Goal: Task Accomplishment & Management: Use online tool/utility

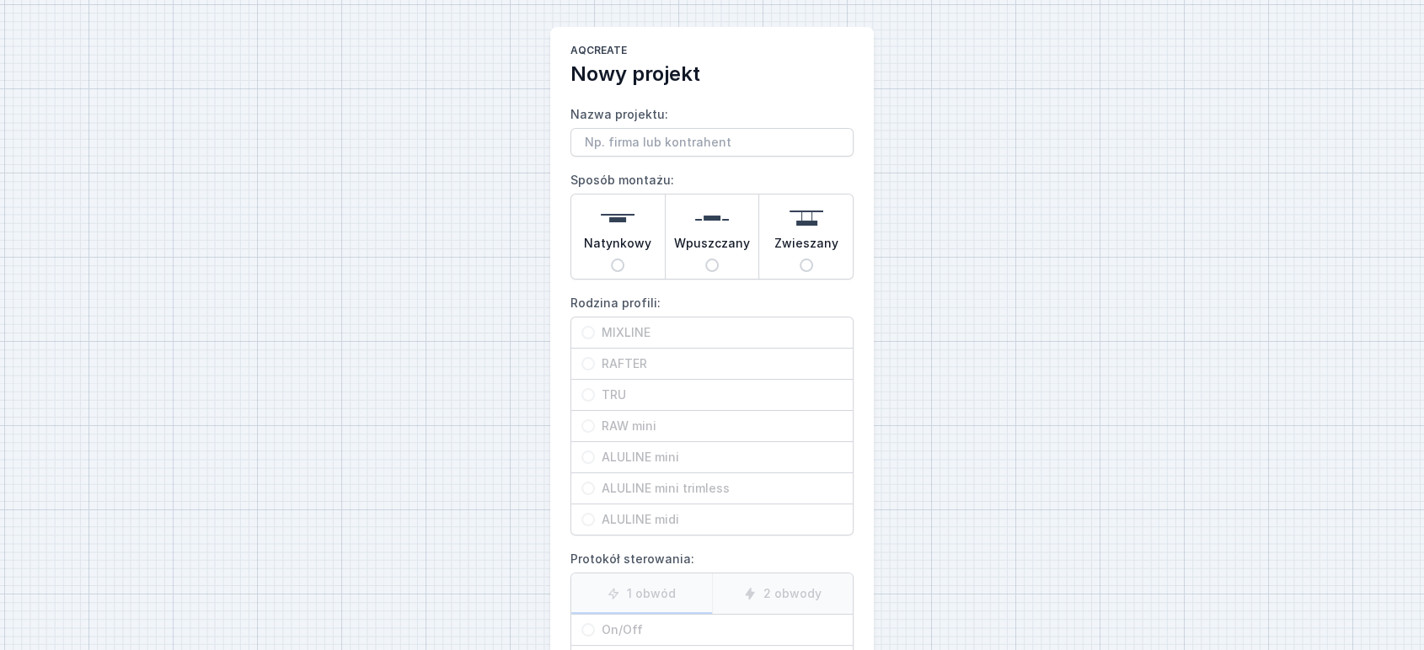
click at [608, 270] on div "Natynkowy" at bounding box center [618, 237] width 94 height 84
click at [611, 270] on input "Natynkowy" at bounding box center [617, 265] width 13 height 13
radio input "true"
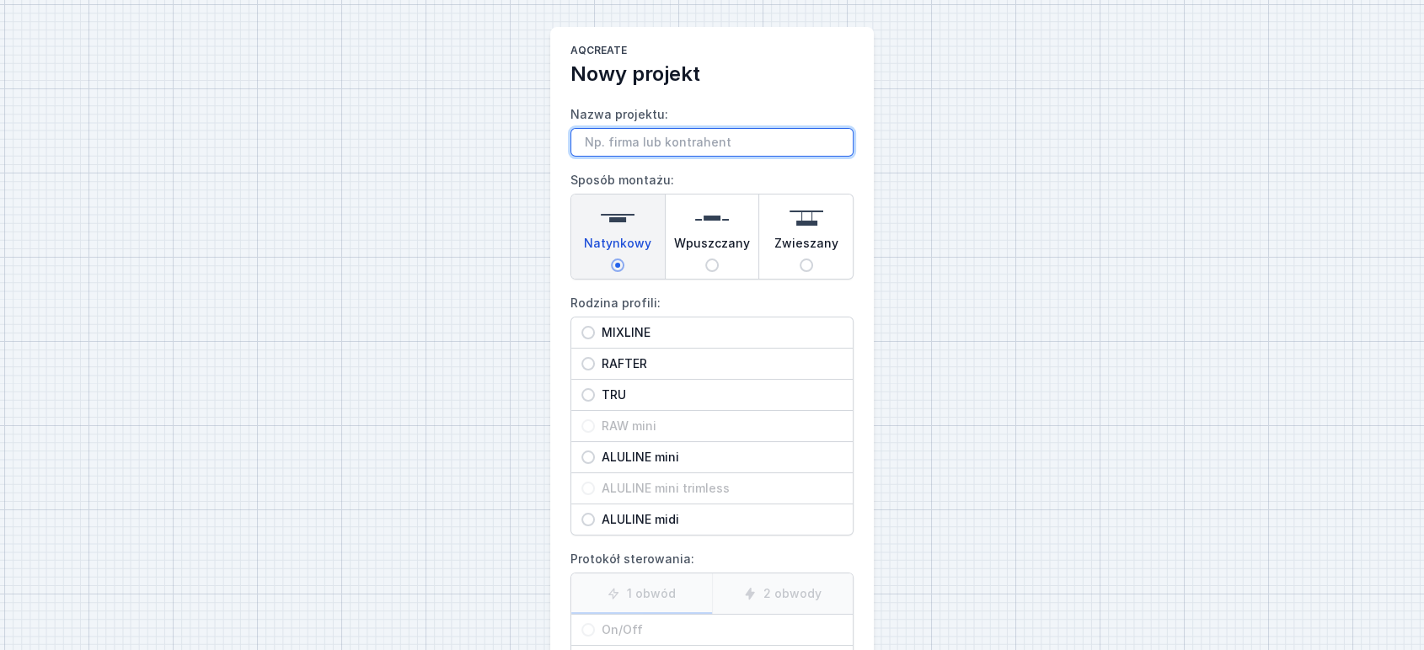
click at [635, 150] on input "Nazwa projektu:" at bounding box center [711, 142] width 283 height 29
paste input "MIXLINE 216 LED M940 54° natynkowy biały"
type input "MIXLINE 216 LED M940 54° natynkowy biały"
click at [620, 337] on span "MIXLINE" at bounding box center [719, 332] width 248 height 17
click at [595, 337] on input "MIXLINE" at bounding box center [587, 332] width 13 height 13
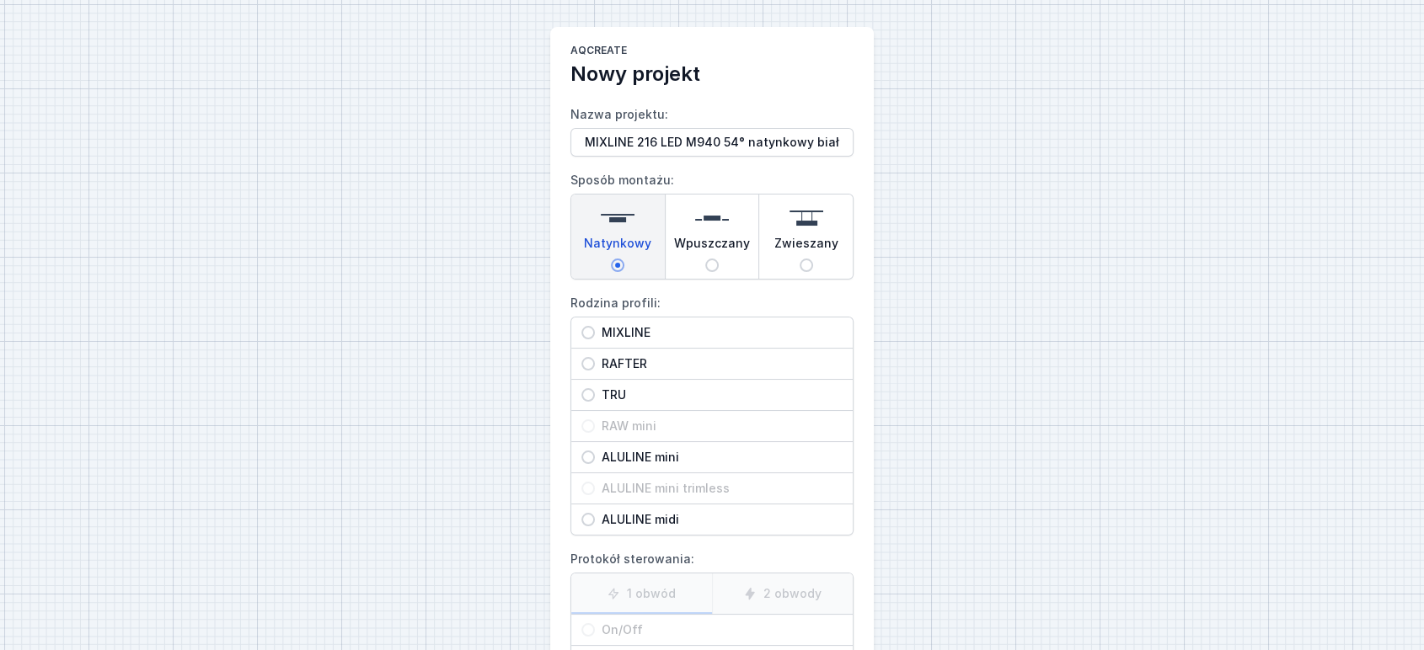
radio input "true"
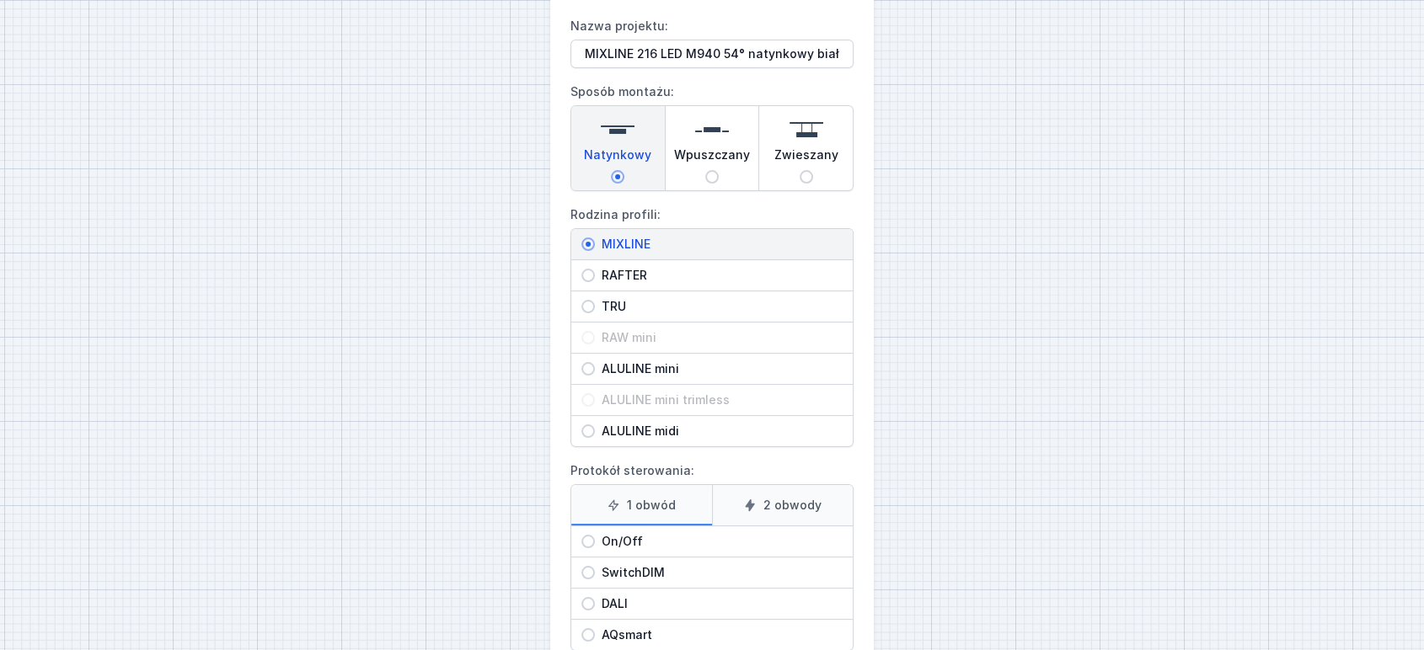
scroll to position [187, 0]
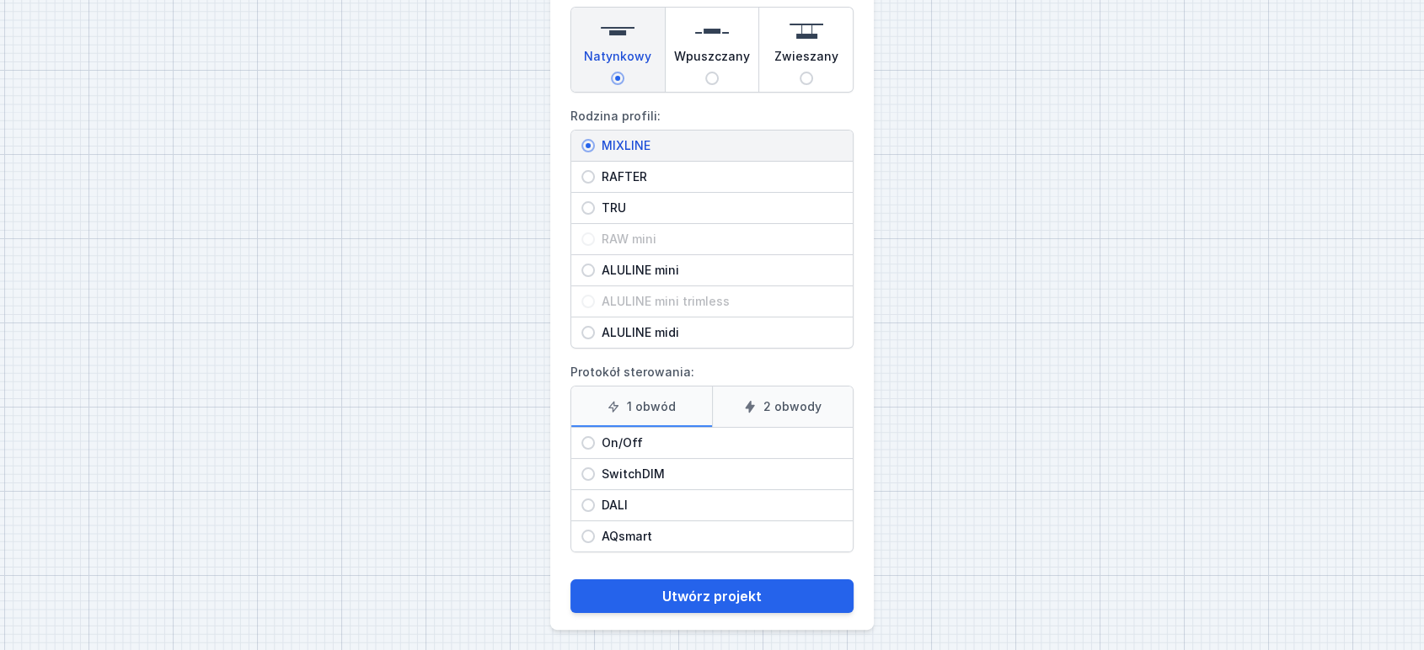
click at [616, 438] on span "On/Off" at bounding box center [719, 443] width 248 height 17
click at [595, 438] on input "On/Off" at bounding box center [587, 442] width 13 height 13
radio input "true"
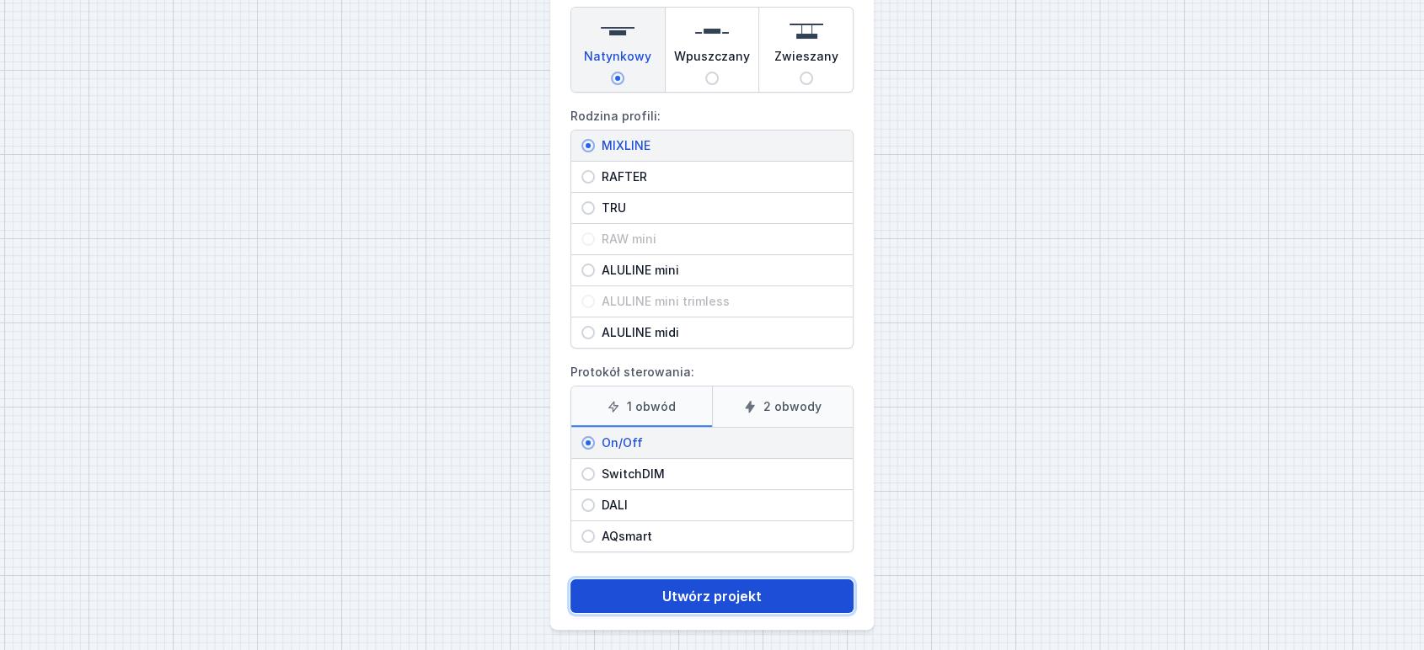
click at [681, 597] on button "Utwórz projekt" at bounding box center [711, 597] width 283 height 34
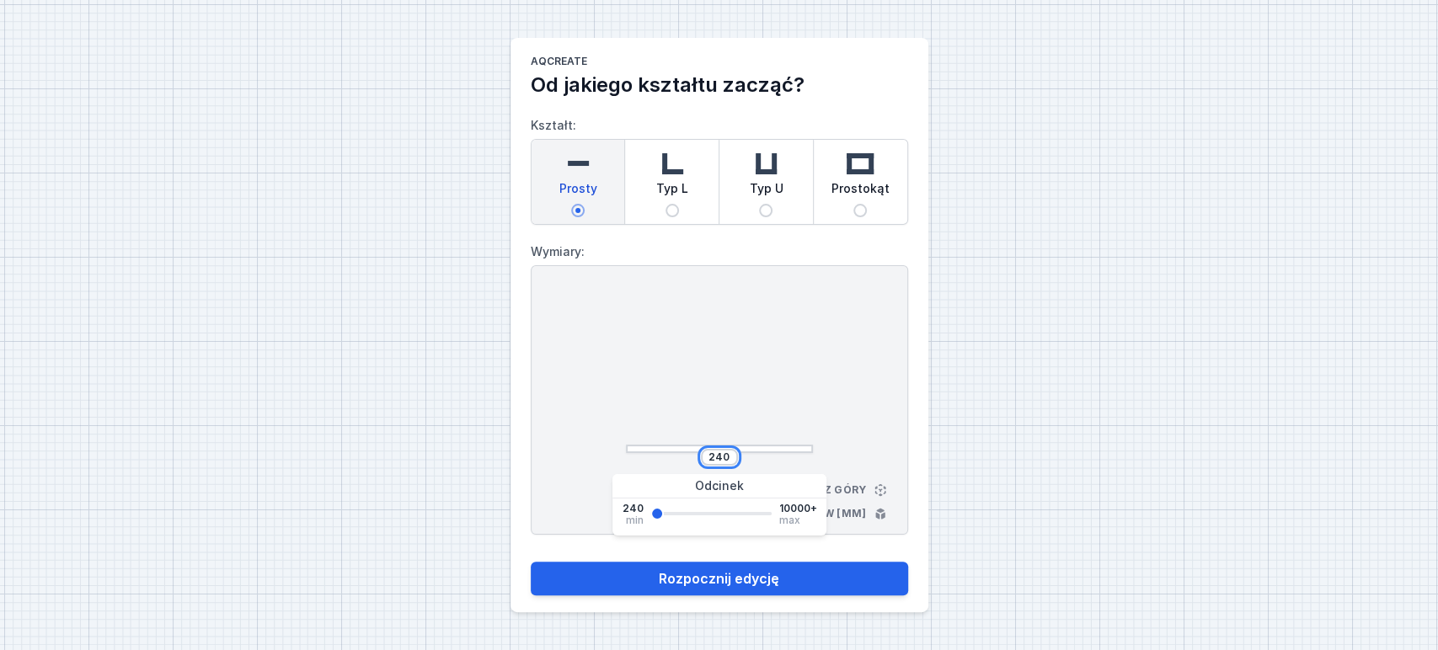
click at [723, 457] on input "240" at bounding box center [719, 457] width 27 height 13
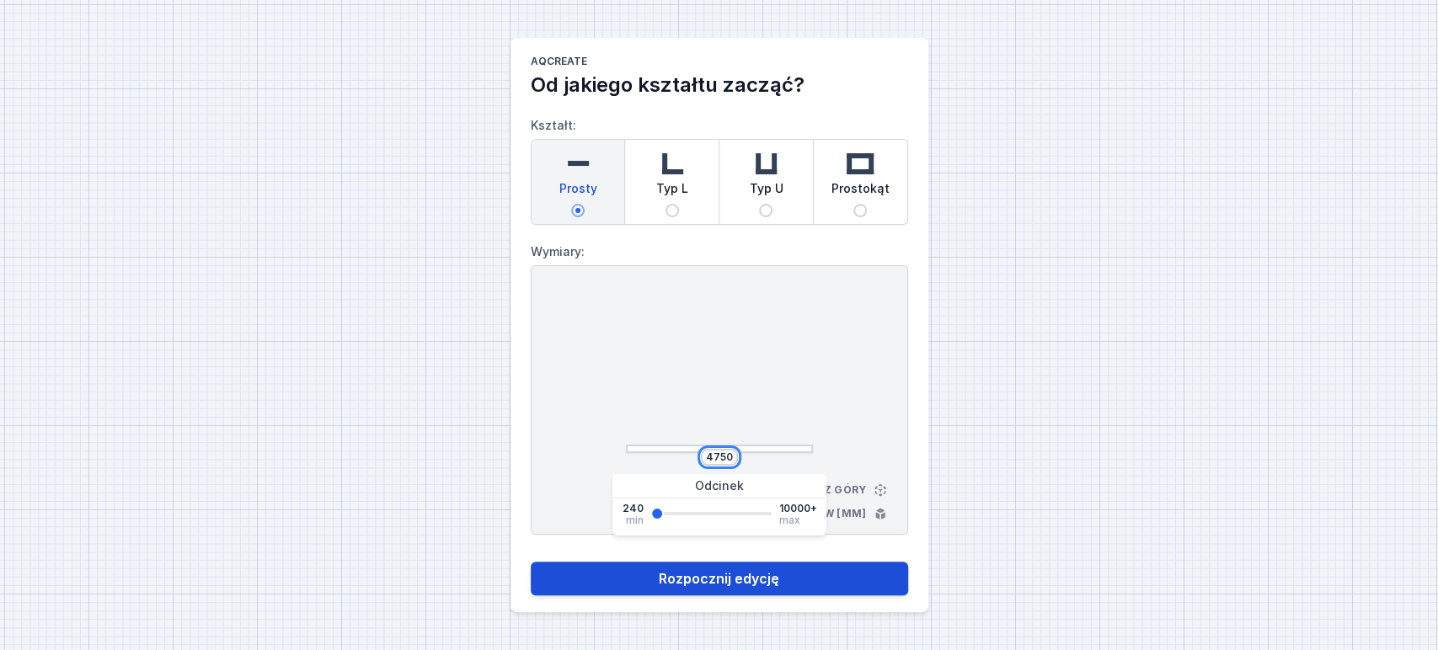
type input "4750"
click at [701, 581] on button "Rozpocznij edycję" at bounding box center [719, 579] width 377 height 34
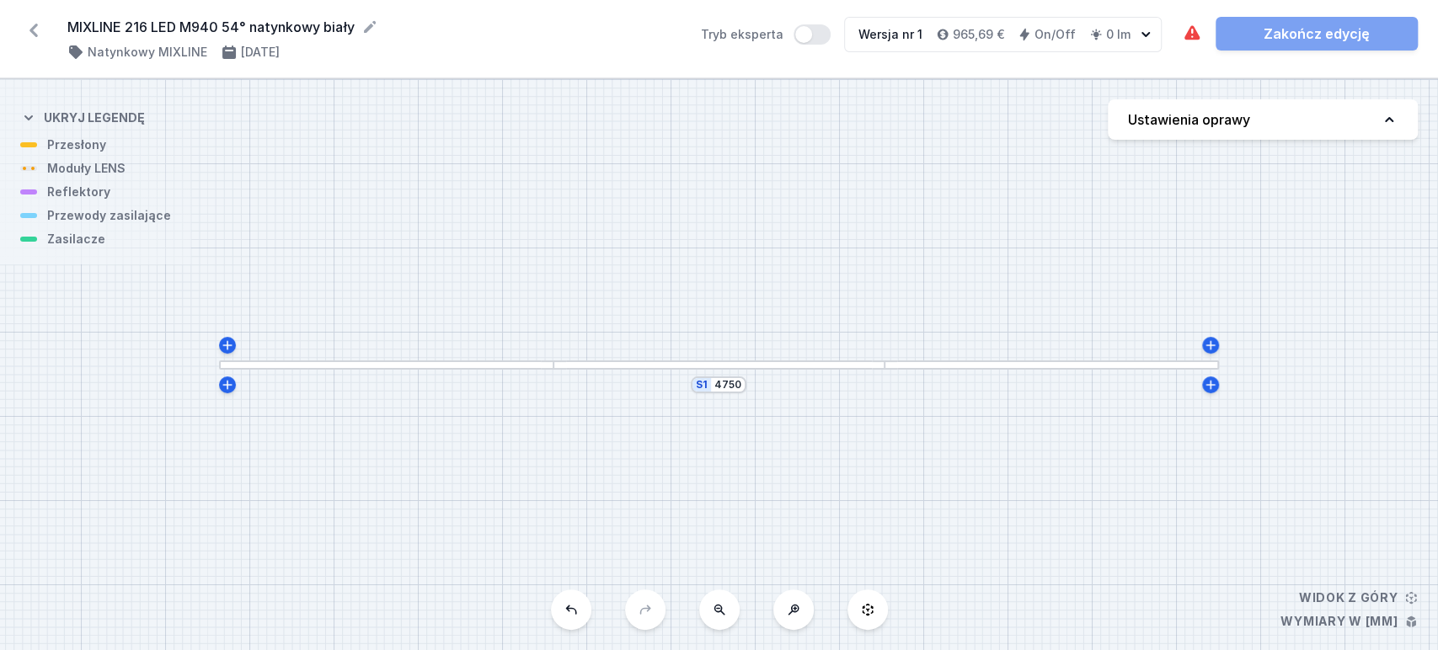
click at [1308, 116] on button "Ustawienia oprawy" at bounding box center [1263, 119] width 310 height 40
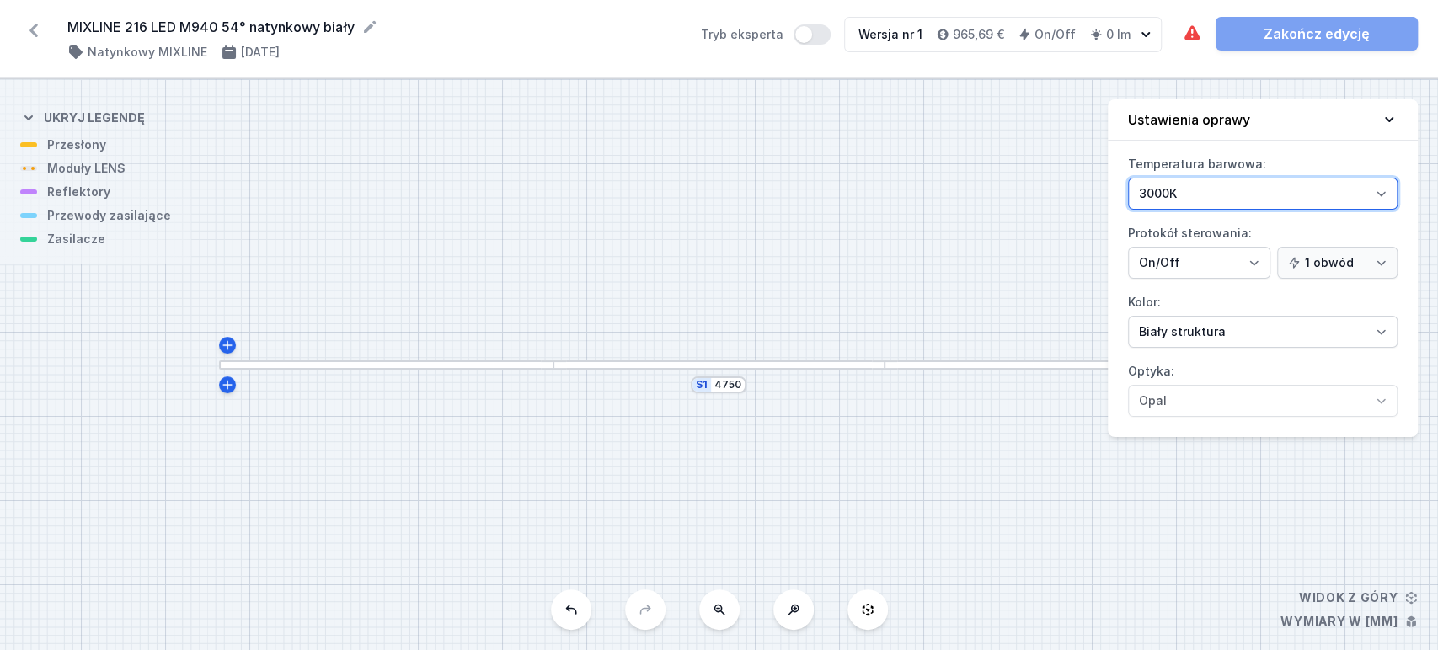
click at [1198, 190] on select "3000K 4000K 2700K" at bounding box center [1263, 194] width 270 height 32
select select "4000"
click at [1128, 178] on select "3000K 4000K 2700K" at bounding box center [1263, 194] width 270 height 32
click at [1382, 114] on icon at bounding box center [1389, 119] width 17 height 17
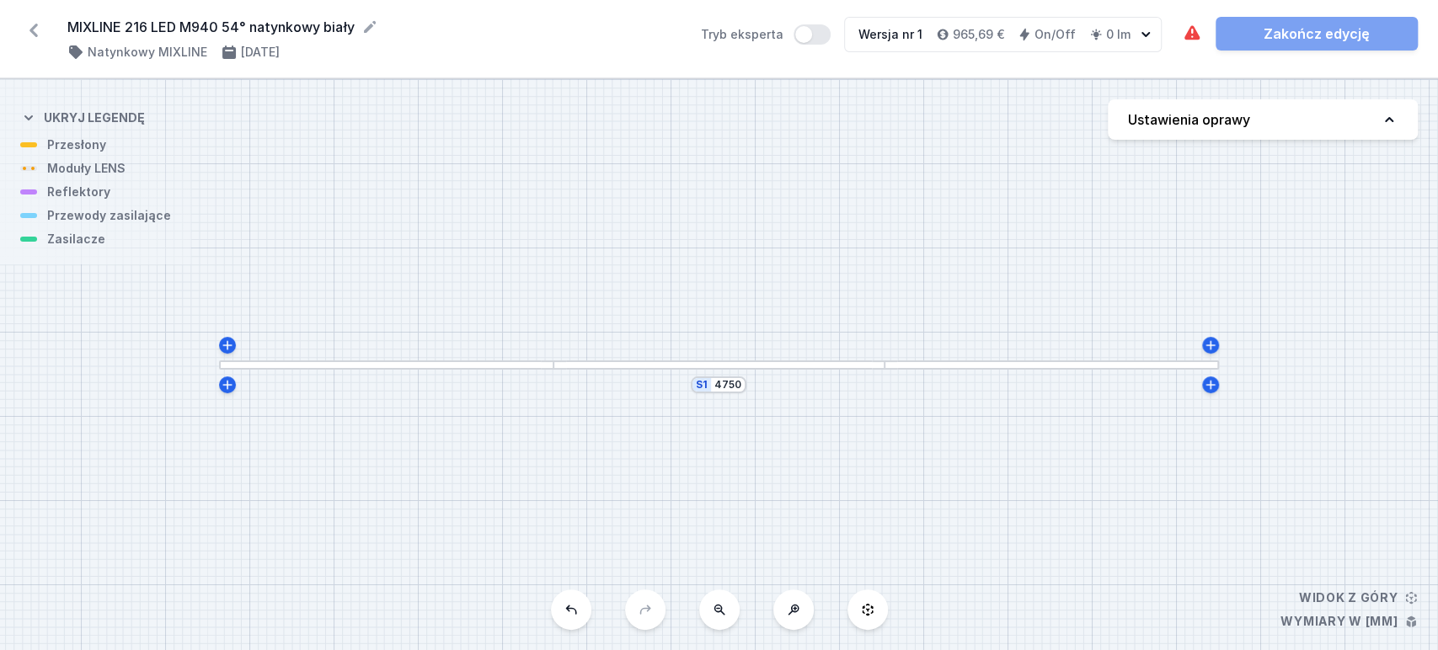
click at [764, 368] on div at bounding box center [718, 365] width 331 height 9
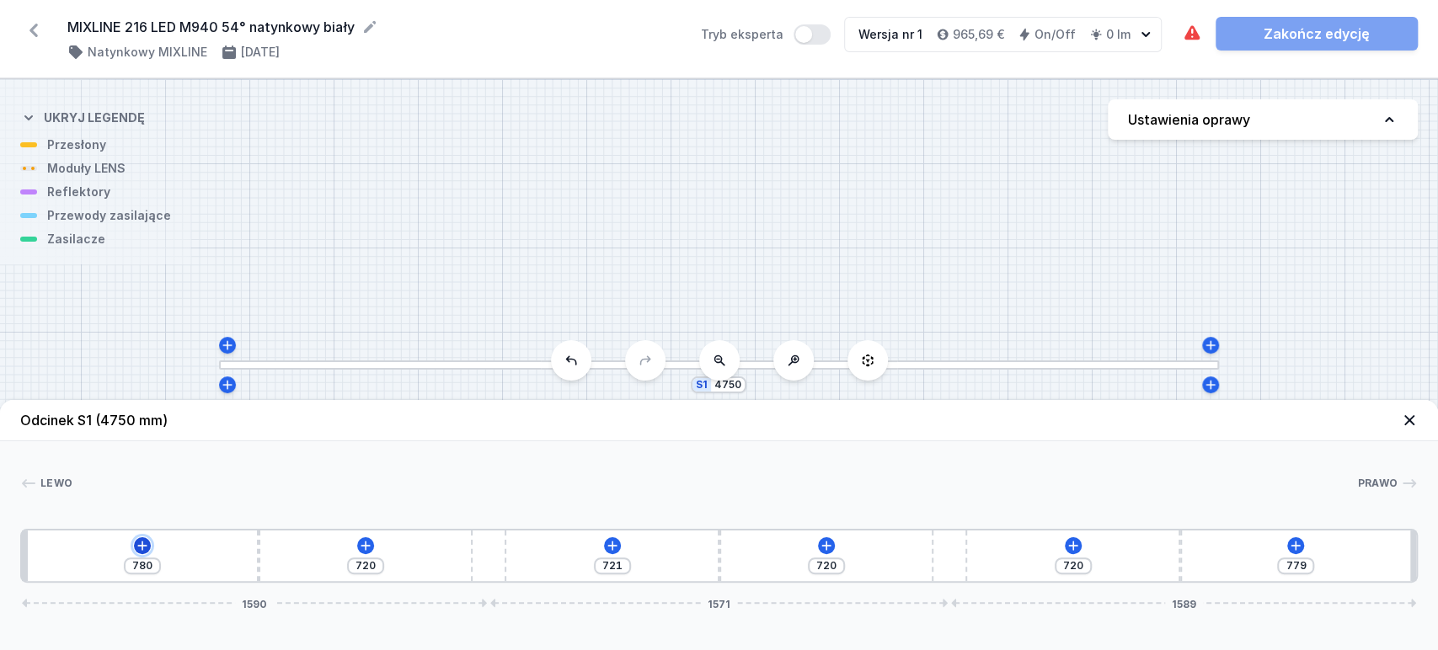
click at [140, 545] on icon at bounding box center [142, 545] width 13 height 13
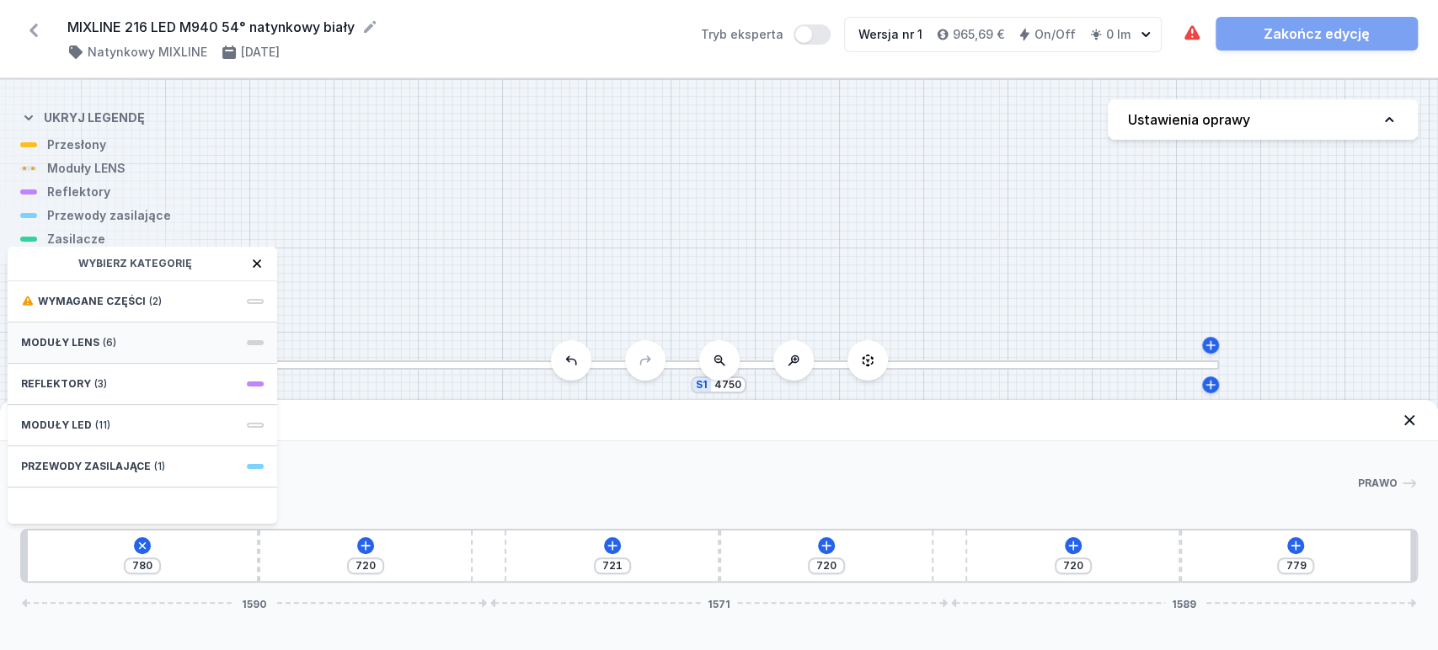
click at [106, 342] on span "(6)" at bounding box center [109, 342] width 13 height 13
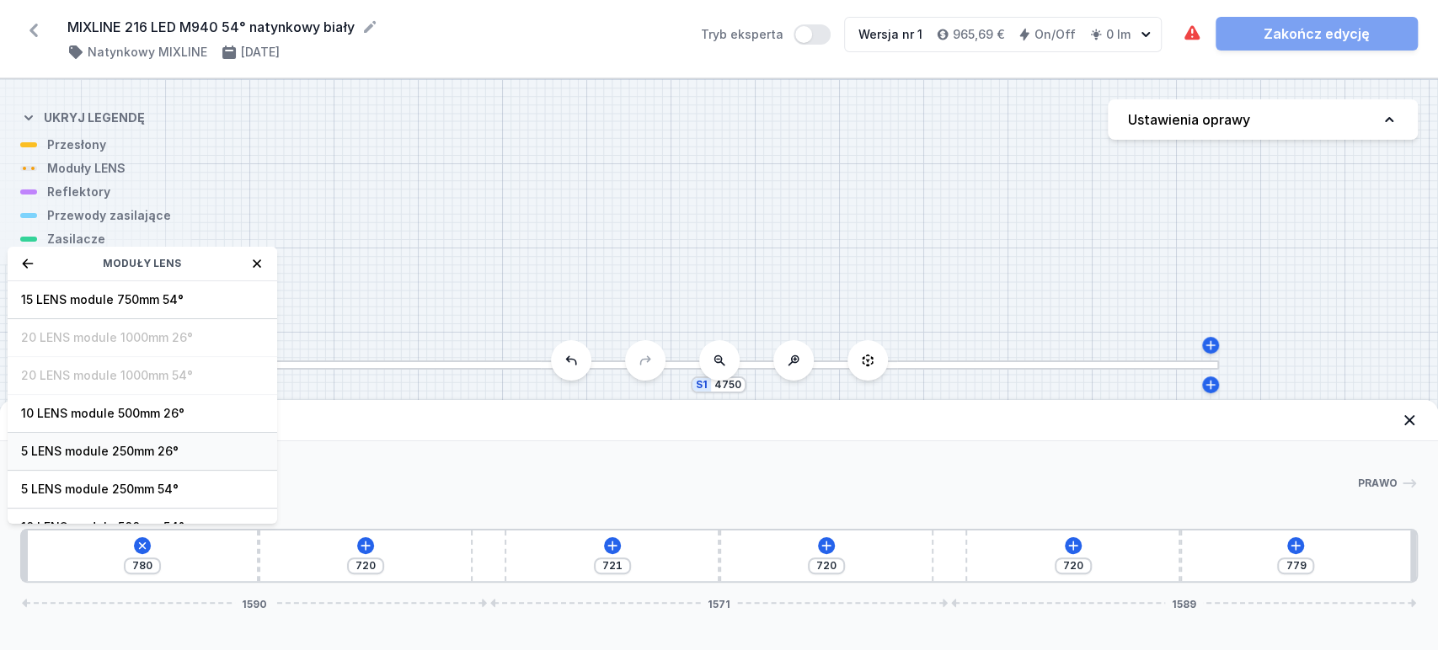
scroll to position [60, 0]
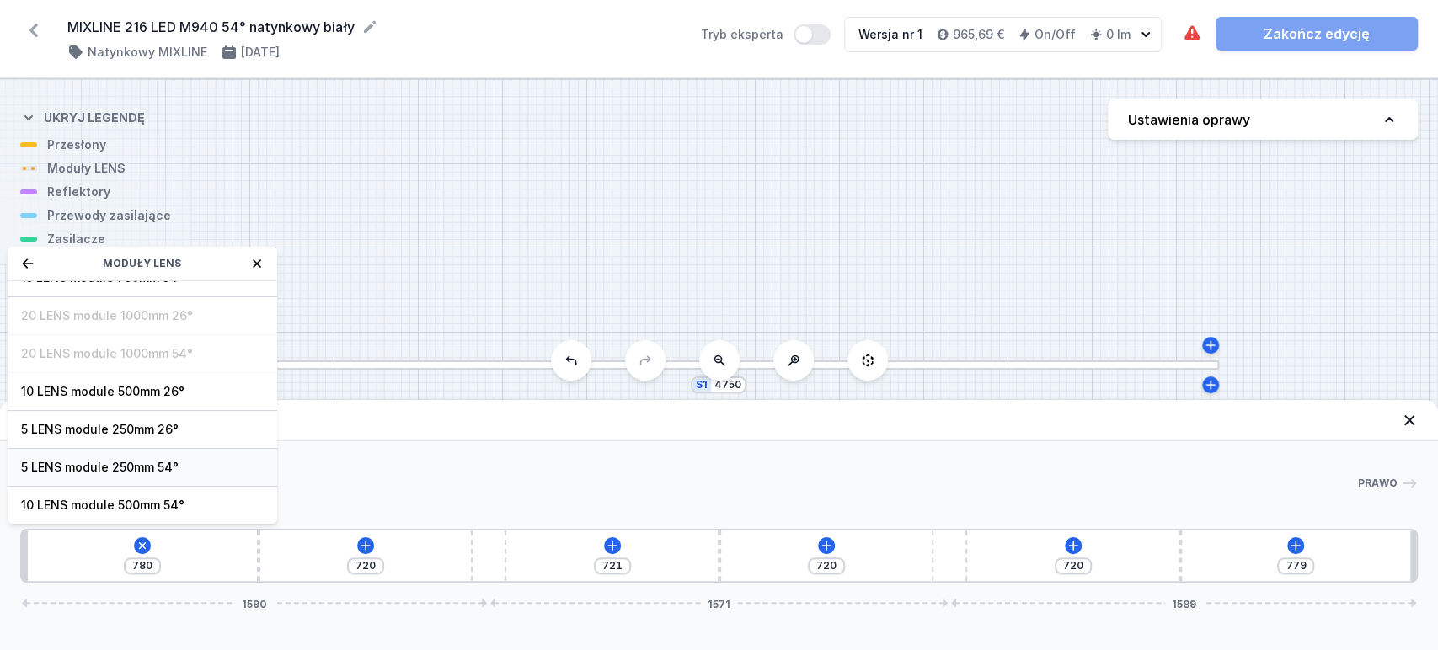
click at [101, 452] on div "5 LENS module 250mm 54°" at bounding box center [143, 468] width 270 height 38
type input "530"
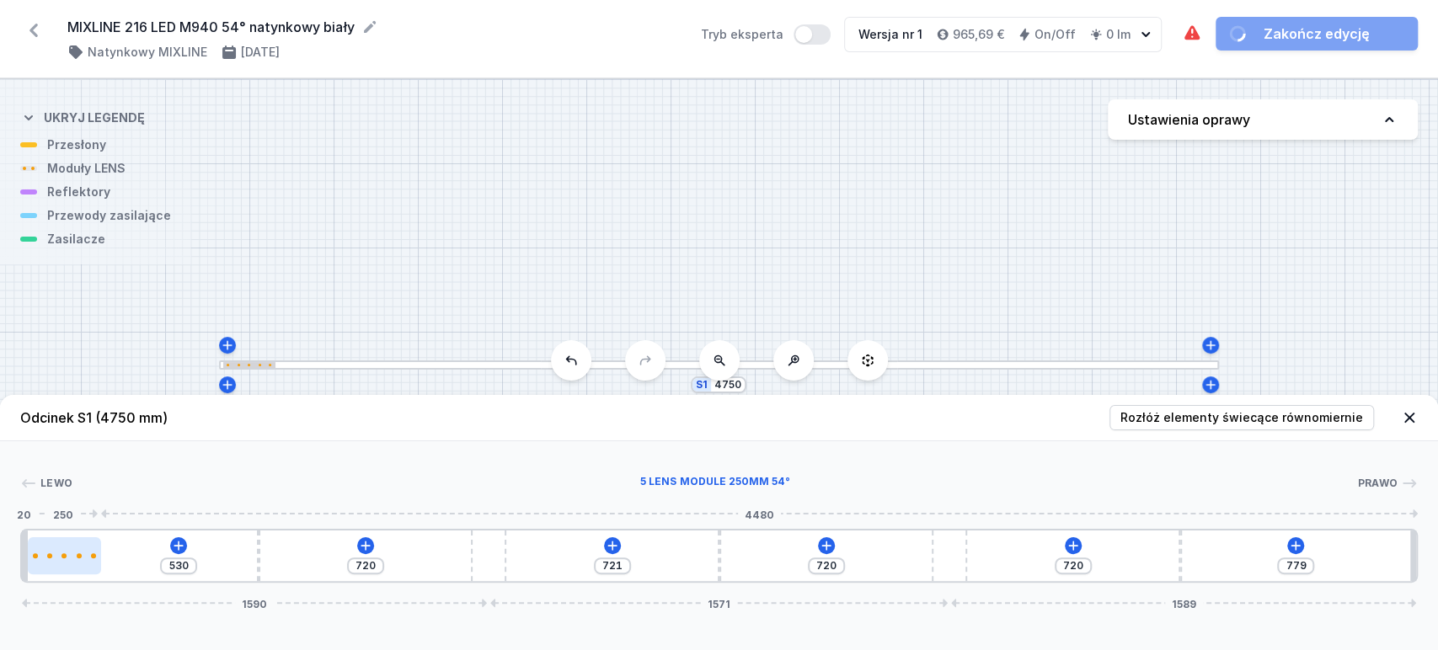
click at [70, 564] on div at bounding box center [64, 555] width 73 height 37
select select "1518"
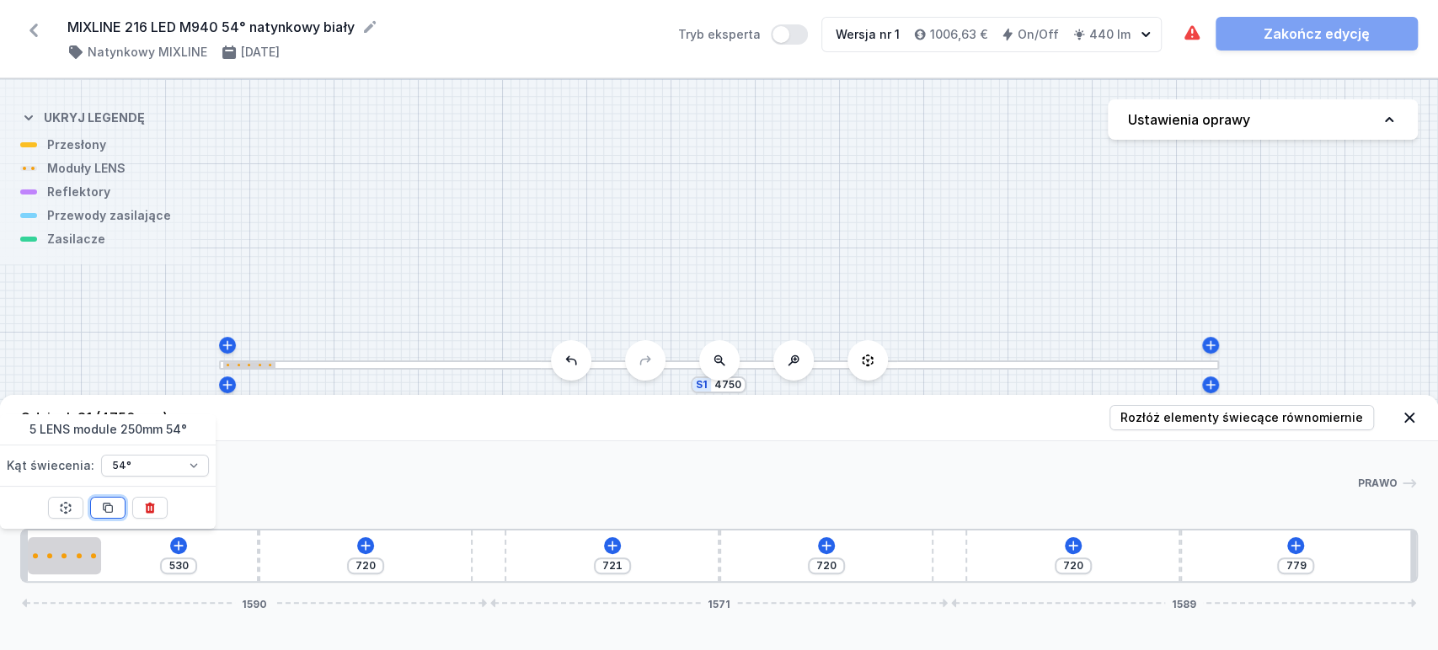
click at [112, 497] on button at bounding box center [107, 508] width 35 height 22
click at [112, 499] on button at bounding box center [107, 508] width 35 height 22
type input "30"
click at [112, 499] on button at bounding box center [107, 508] width 35 height 22
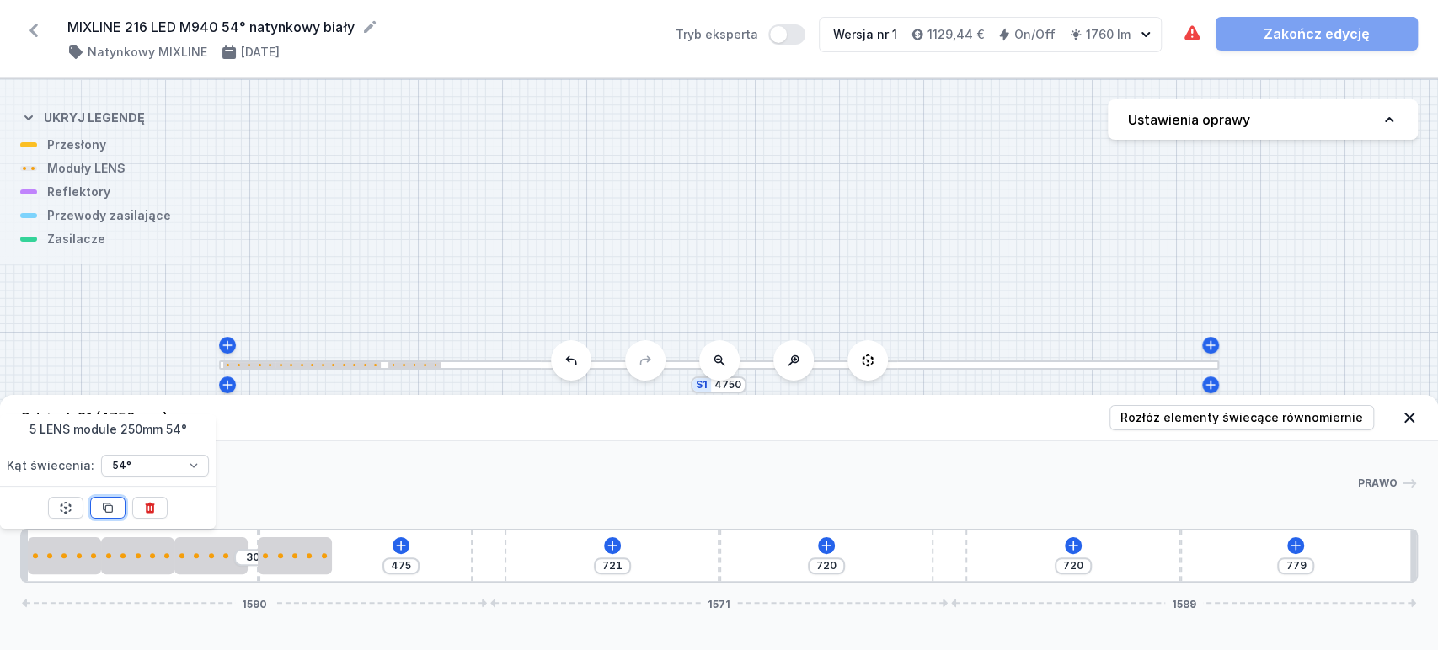
click at [112, 499] on button at bounding box center [107, 508] width 35 height 22
type input "225"
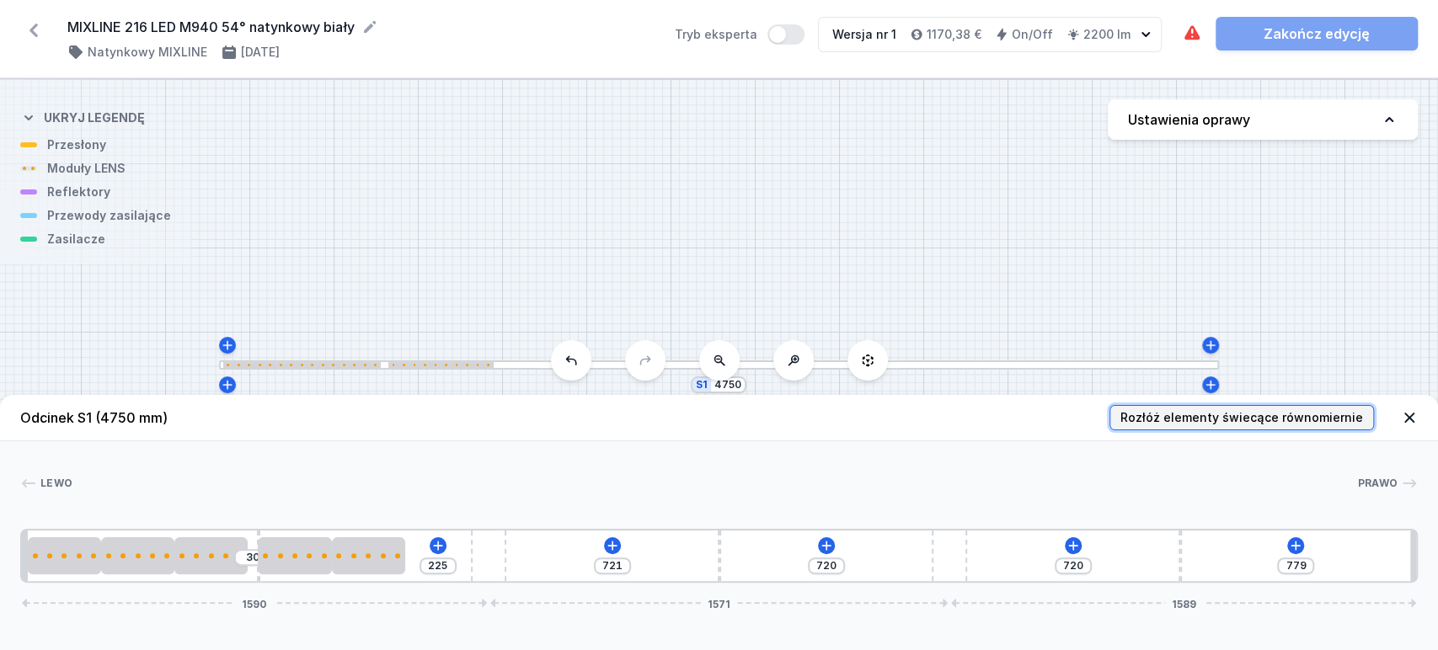
click at [1222, 424] on span "Rozłóż elementy świecące równomiernie" at bounding box center [1241, 417] width 243 height 17
type input "565"
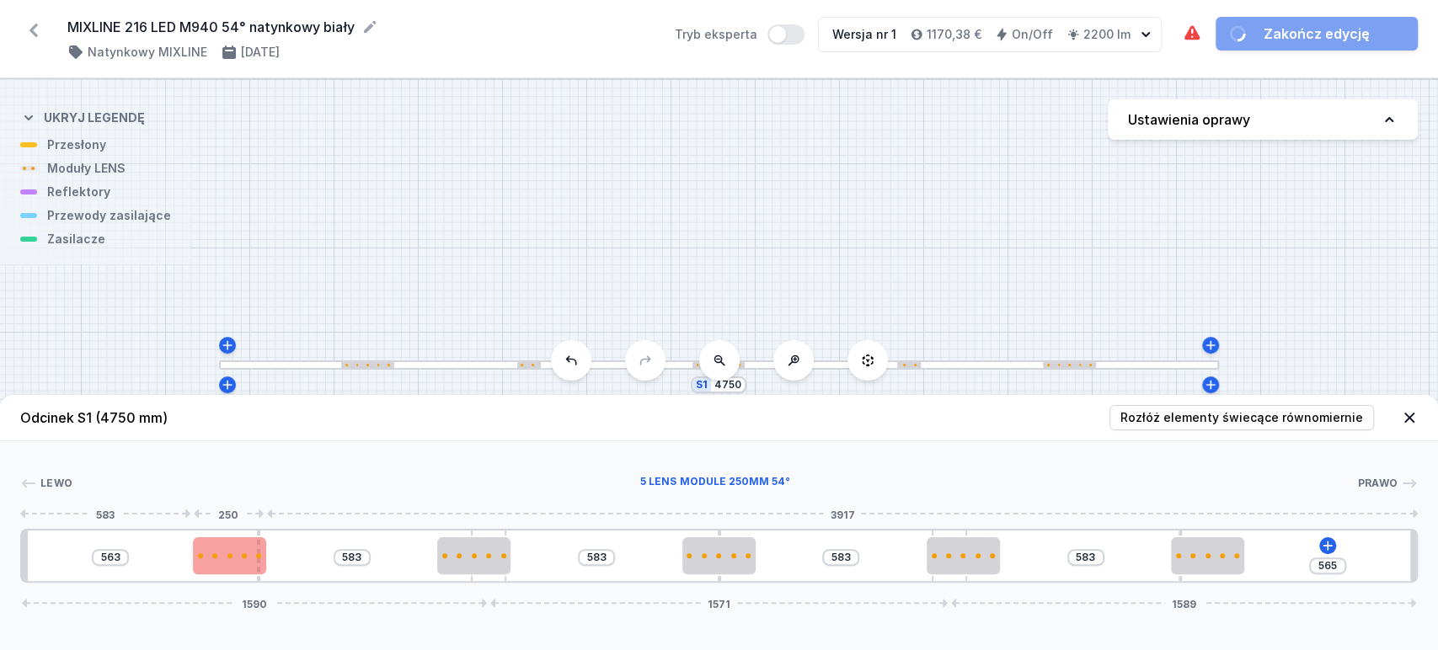
type input "606"
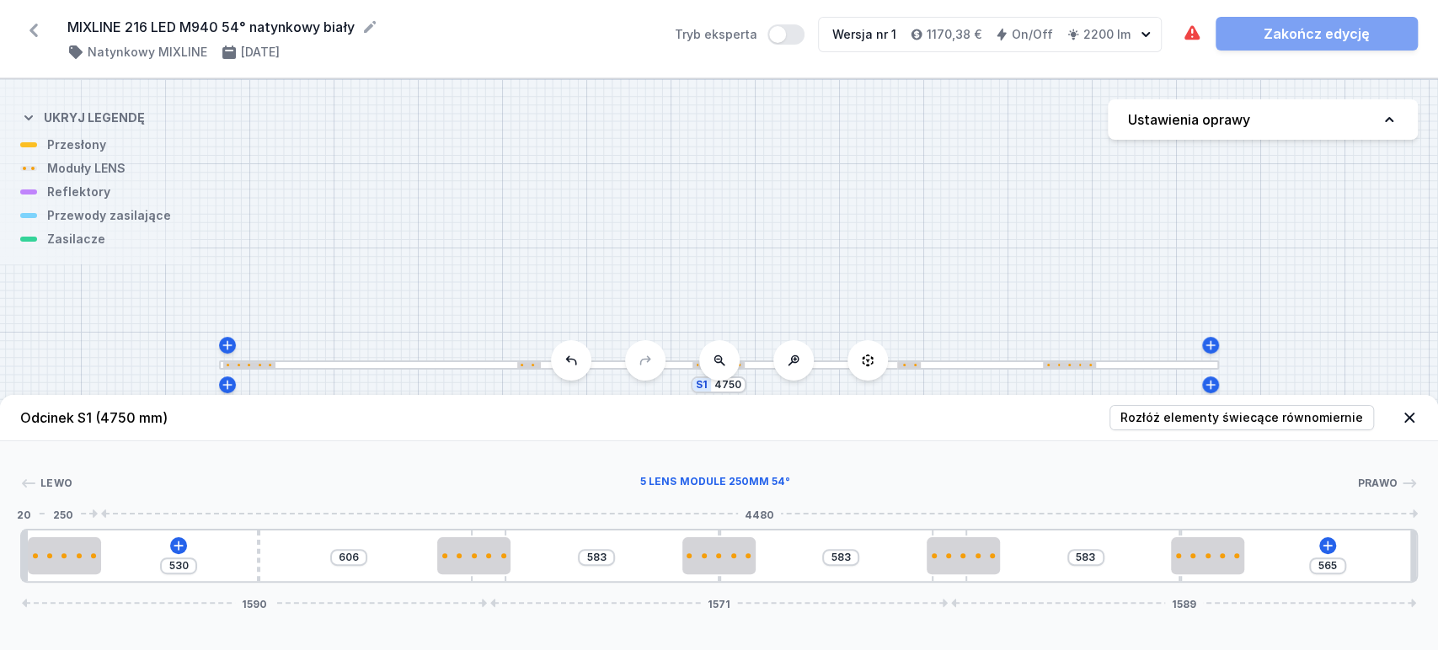
drag, startPoint x: 27, startPoint y: 567, endPoint x: 479, endPoint y: 583, distance: 451.8
click at [29, 564] on div at bounding box center [64, 555] width 73 height 37
type input "297"
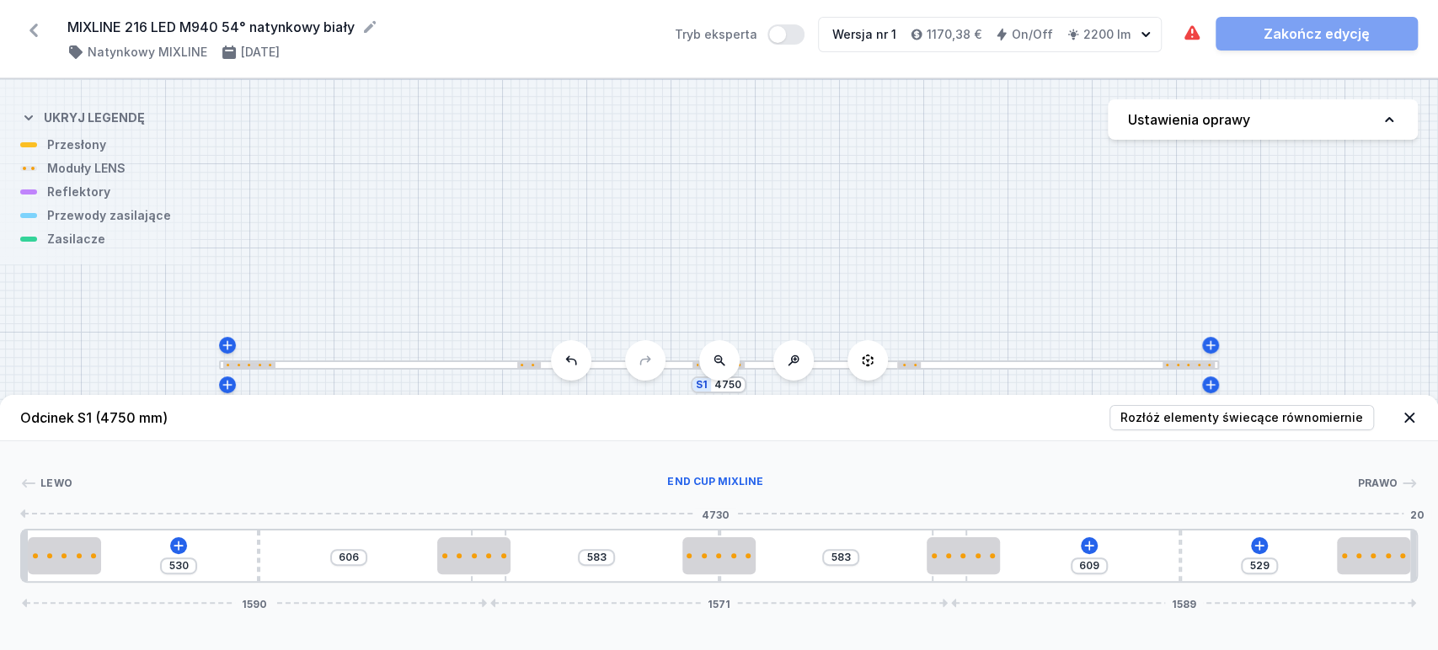
drag, startPoint x: 1370, startPoint y: 538, endPoint x: 1152, endPoint y: 578, distance: 221.8
click at [1408, 537] on div at bounding box center [1373, 555] width 73 height 37
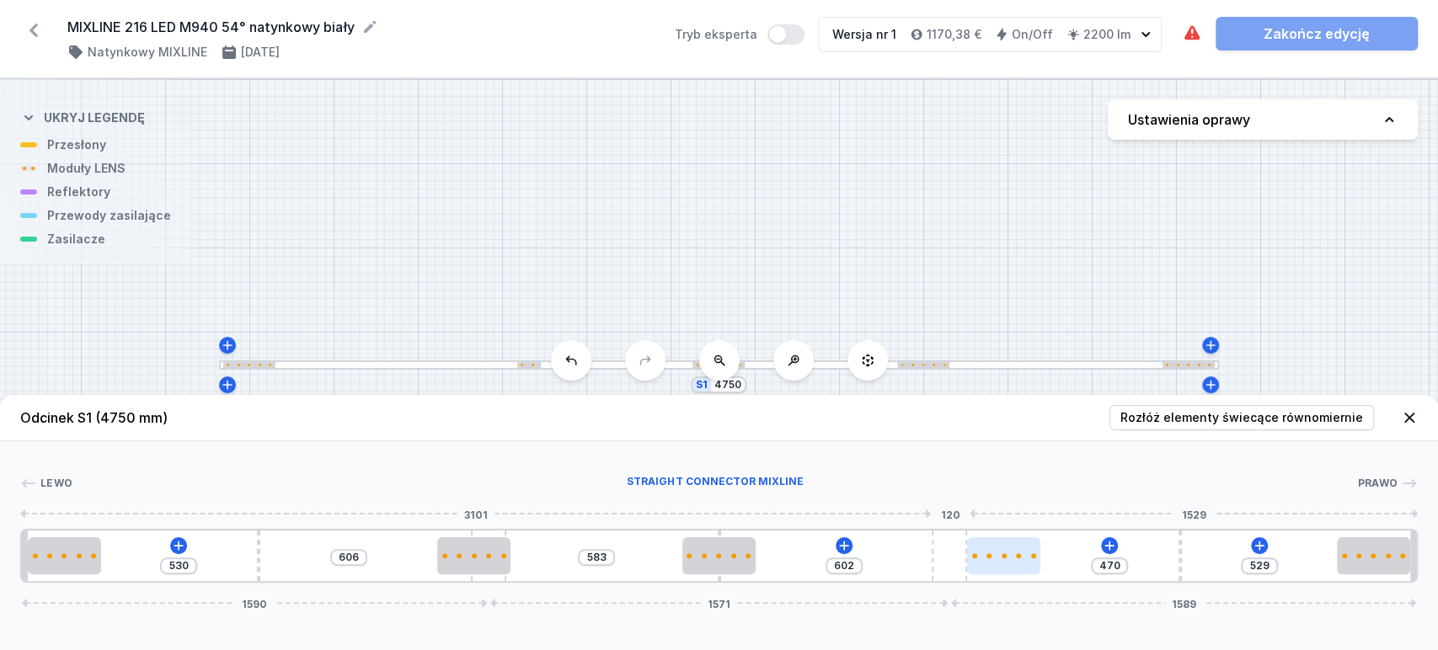
type input "720"
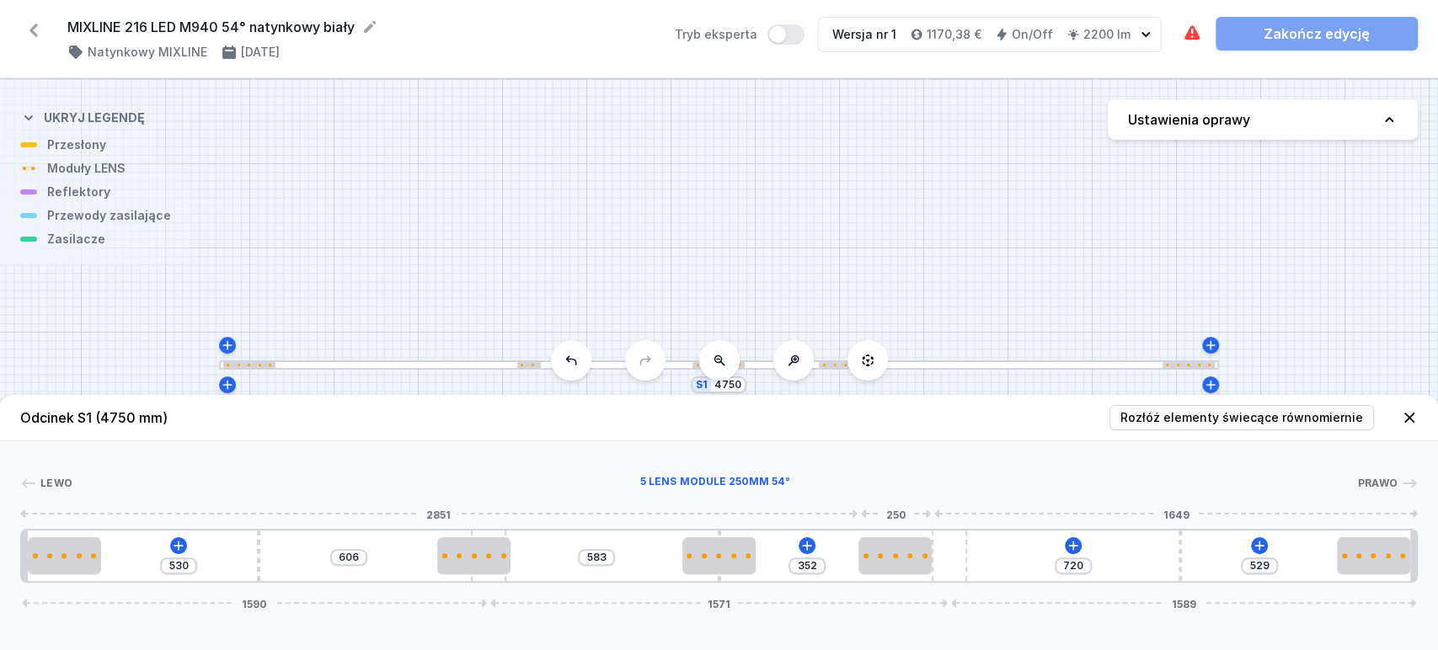
drag, startPoint x: 964, startPoint y: 569, endPoint x: 757, endPoint y: 579, distance: 207.4
click at [908, 563] on div at bounding box center [894, 555] width 73 height 37
type input "260"
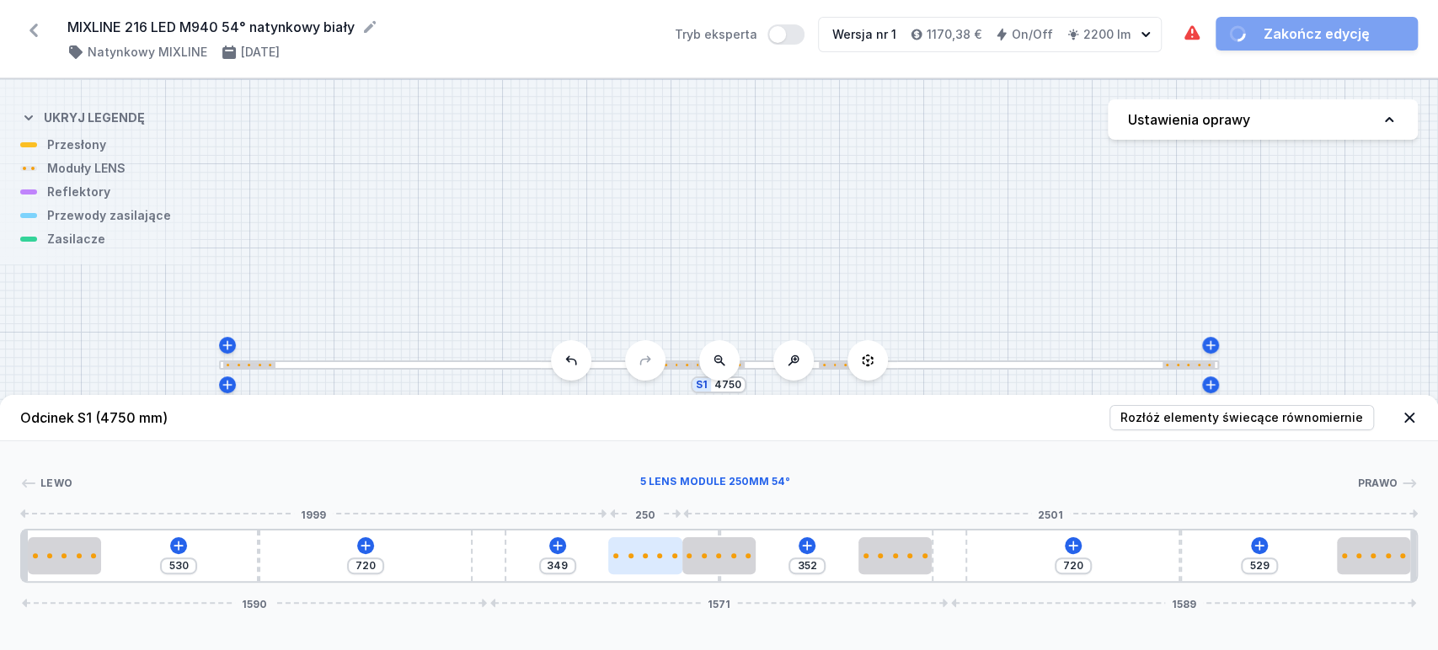
drag, startPoint x: 501, startPoint y: 559, endPoint x: 628, endPoint y: 570, distance: 126.8
click at [179, 544] on icon at bounding box center [178, 545] width 13 height 13
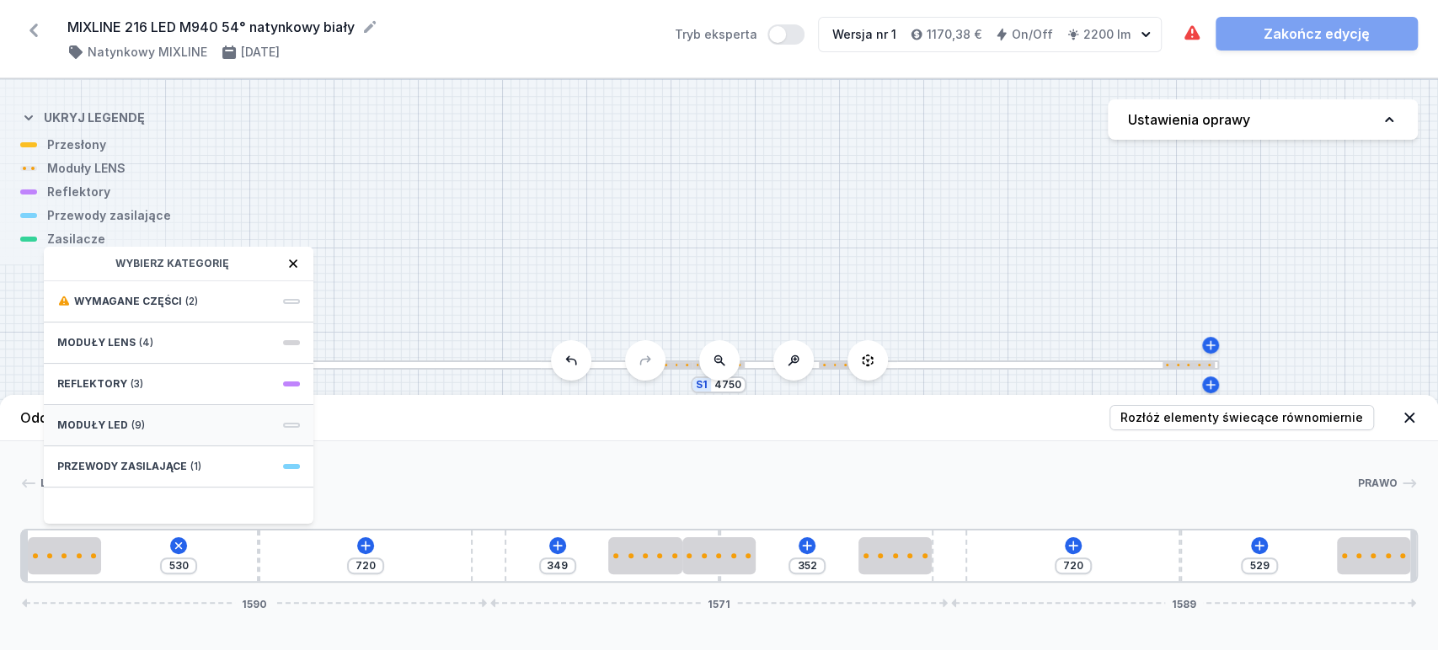
click at [92, 423] on span "Moduły LED" at bounding box center [92, 425] width 71 height 13
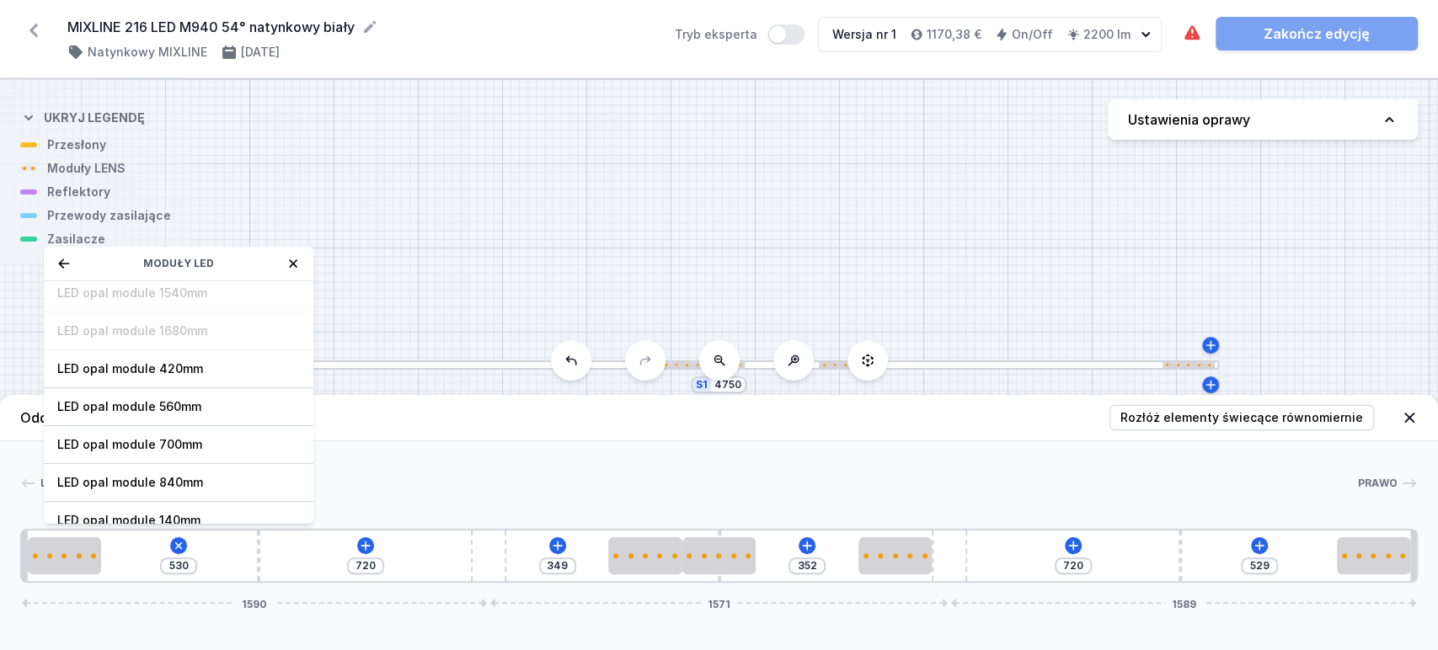
scroll to position [187, 0]
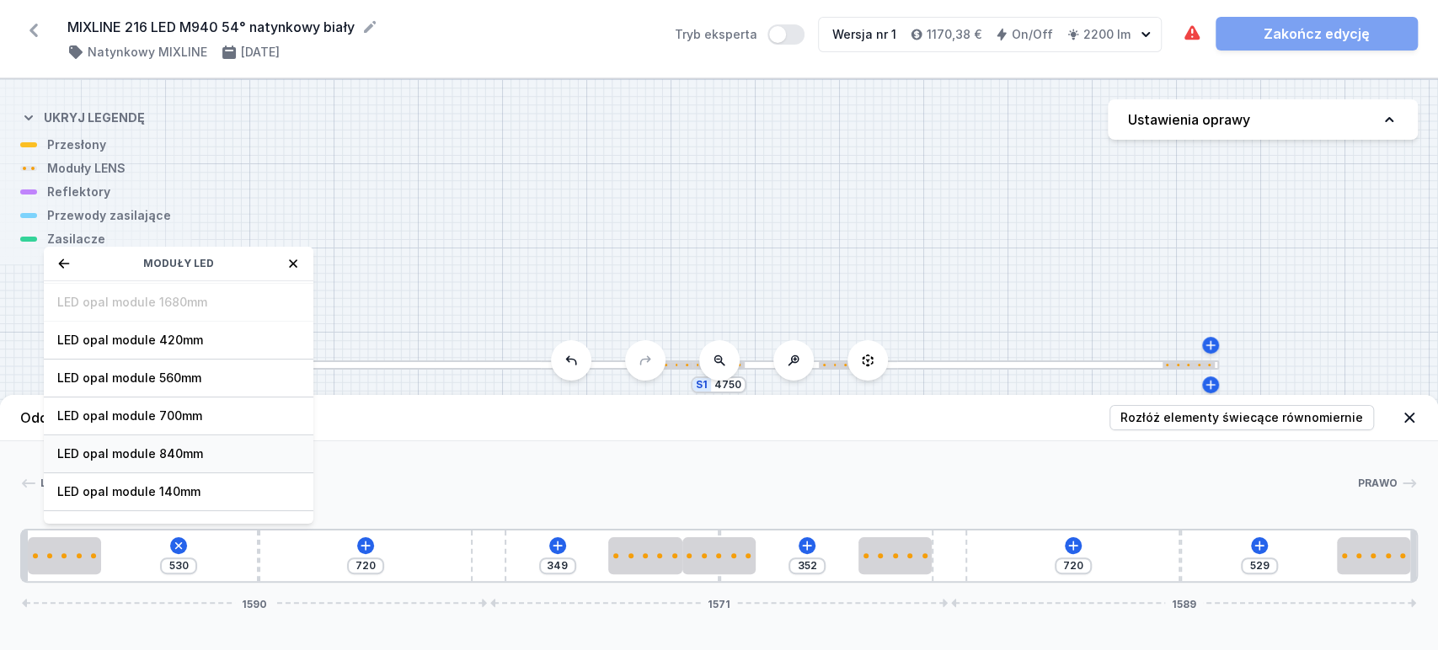
click at [133, 450] on span "LED opal module 840mm" at bounding box center [178, 454] width 243 height 17
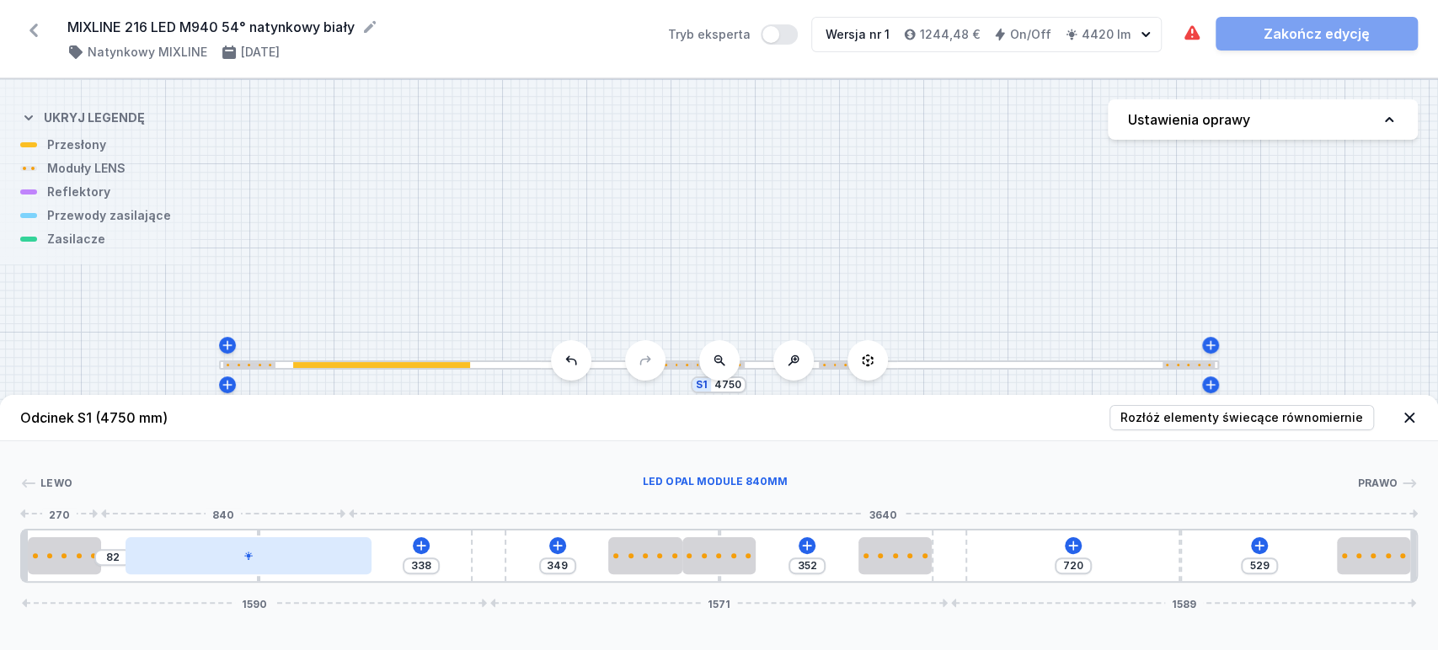
type input "309"
type input "111"
type input "281"
type input "139"
type input "227"
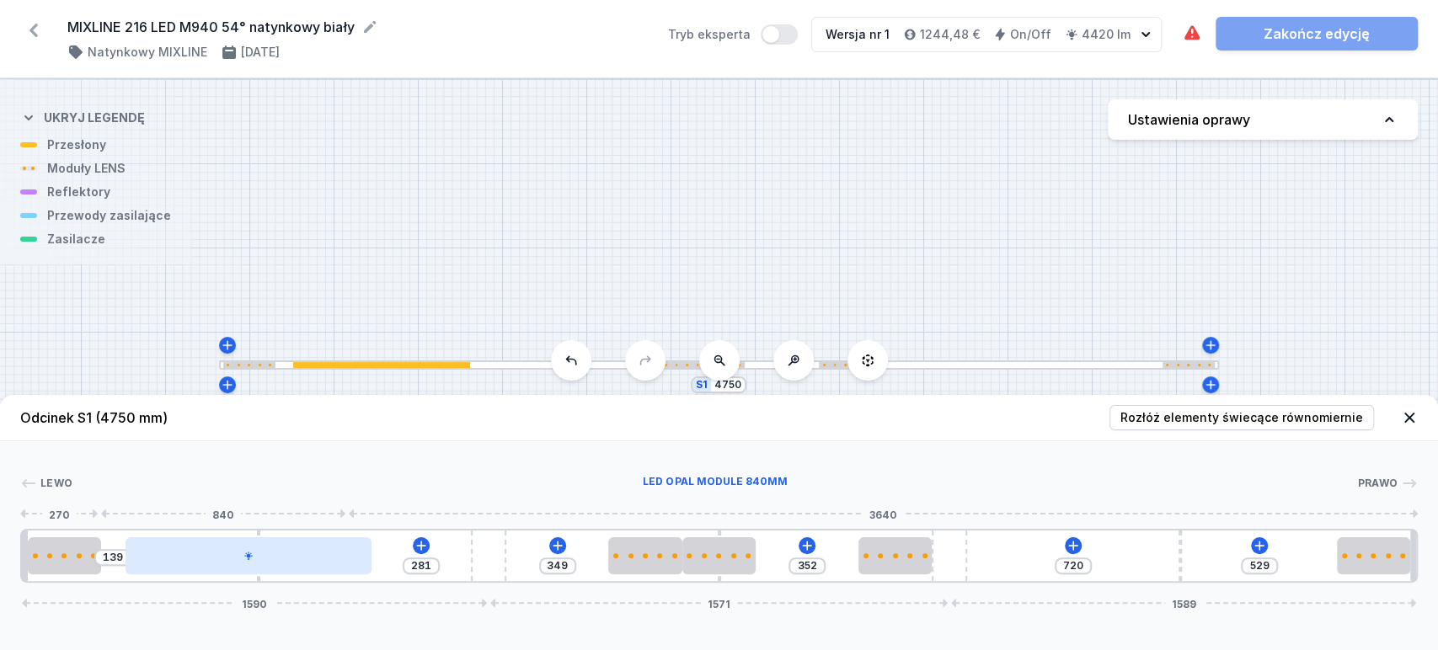
type input "193"
type input "179"
type input "241"
type input "144"
type input "276"
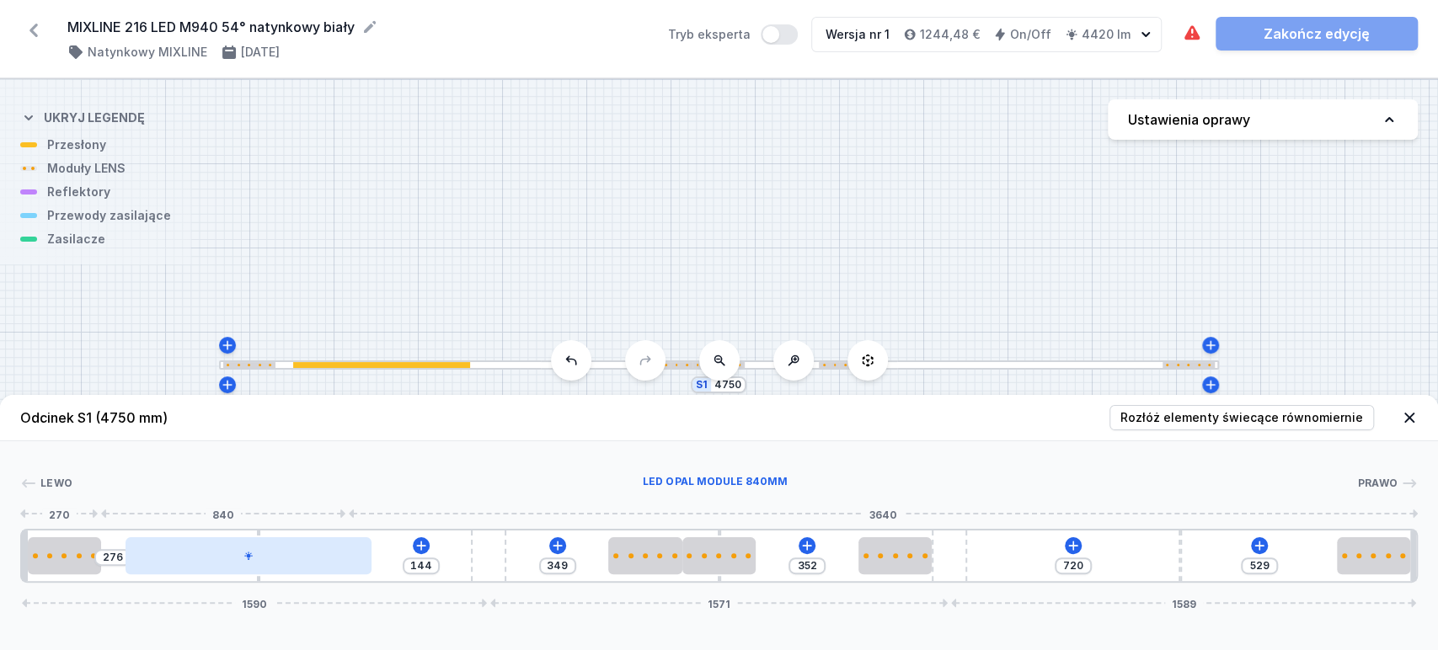
type input "127"
type input "293"
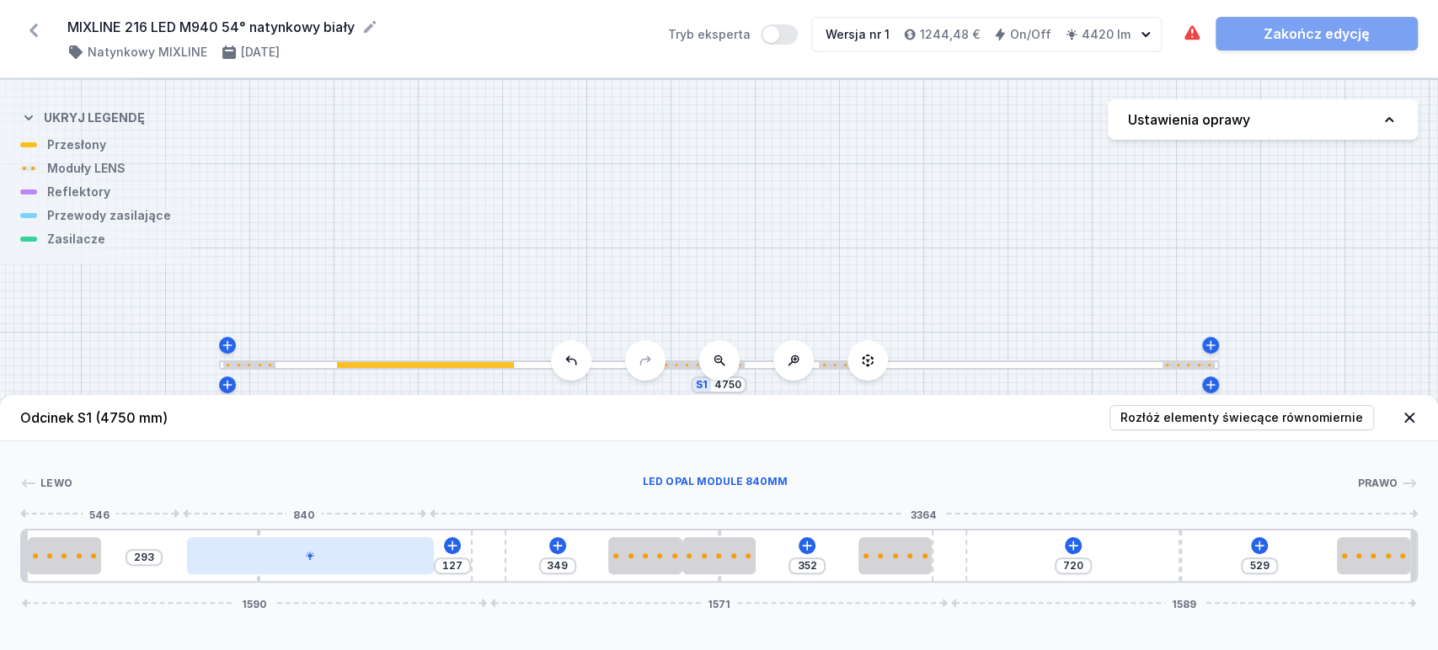
type input "102"
type input "318"
type input "85"
type input "335"
type input "79"
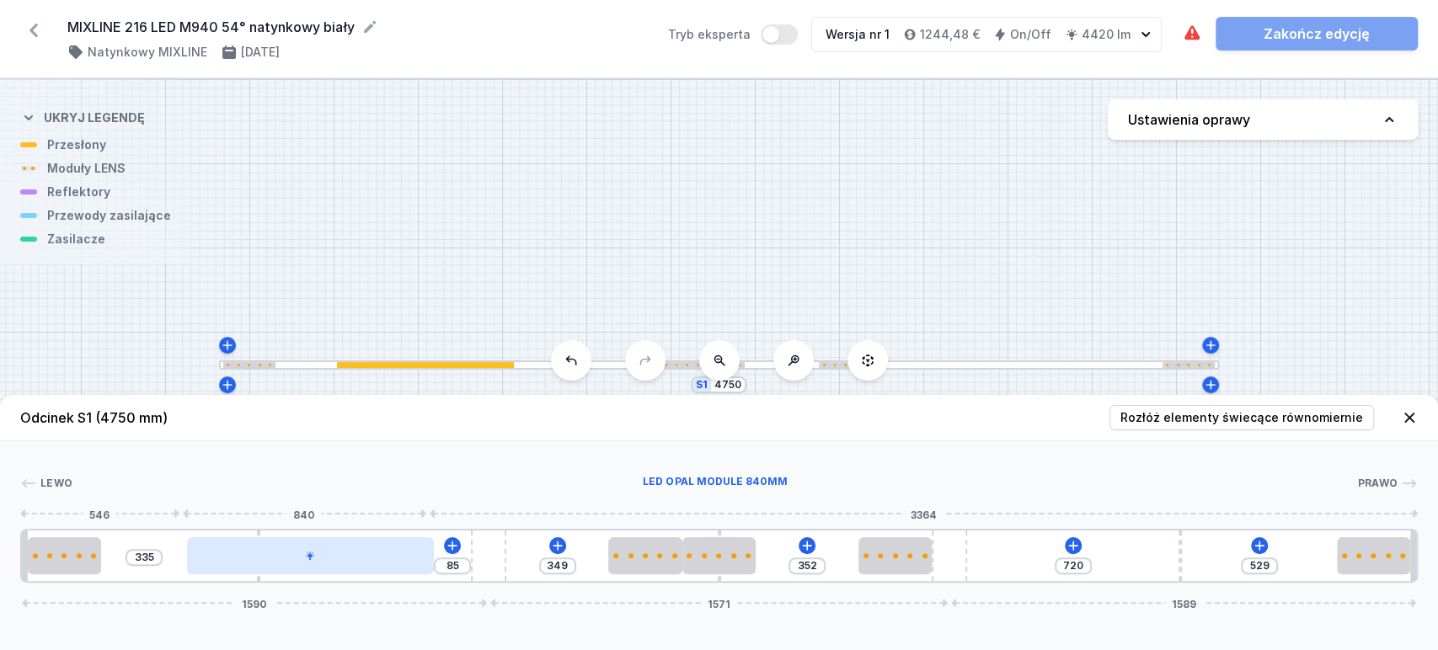
type input "341"
drag, startPoint x: 214, startPoint y: 553, endPoint x: 310, endPoint y: 564, distance: 96.7
click at [310, 564] on div at bounding box center [324, 555] width 247 height 37
click at [317, 558] on div at bounding box center [324, 555] width 247 height 37
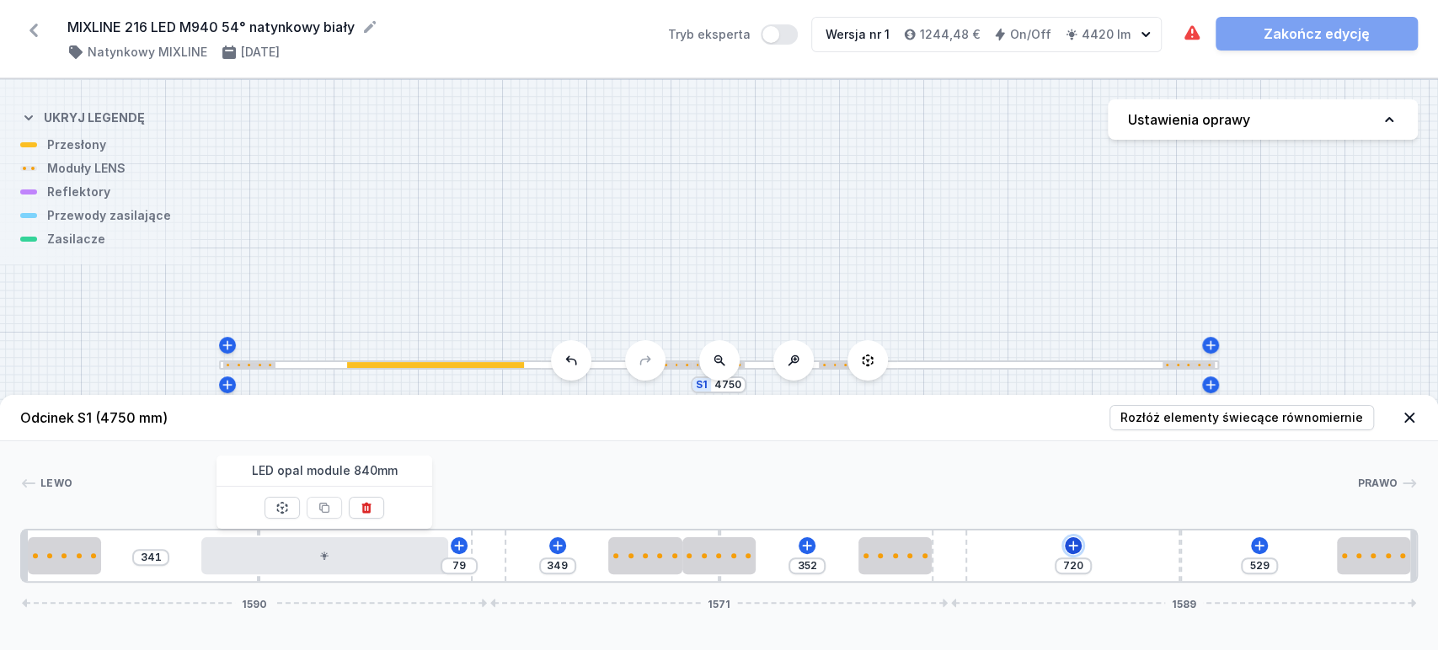
click at [1077, 540] on icon at bounding box center [1073, 545] width 13 height 13
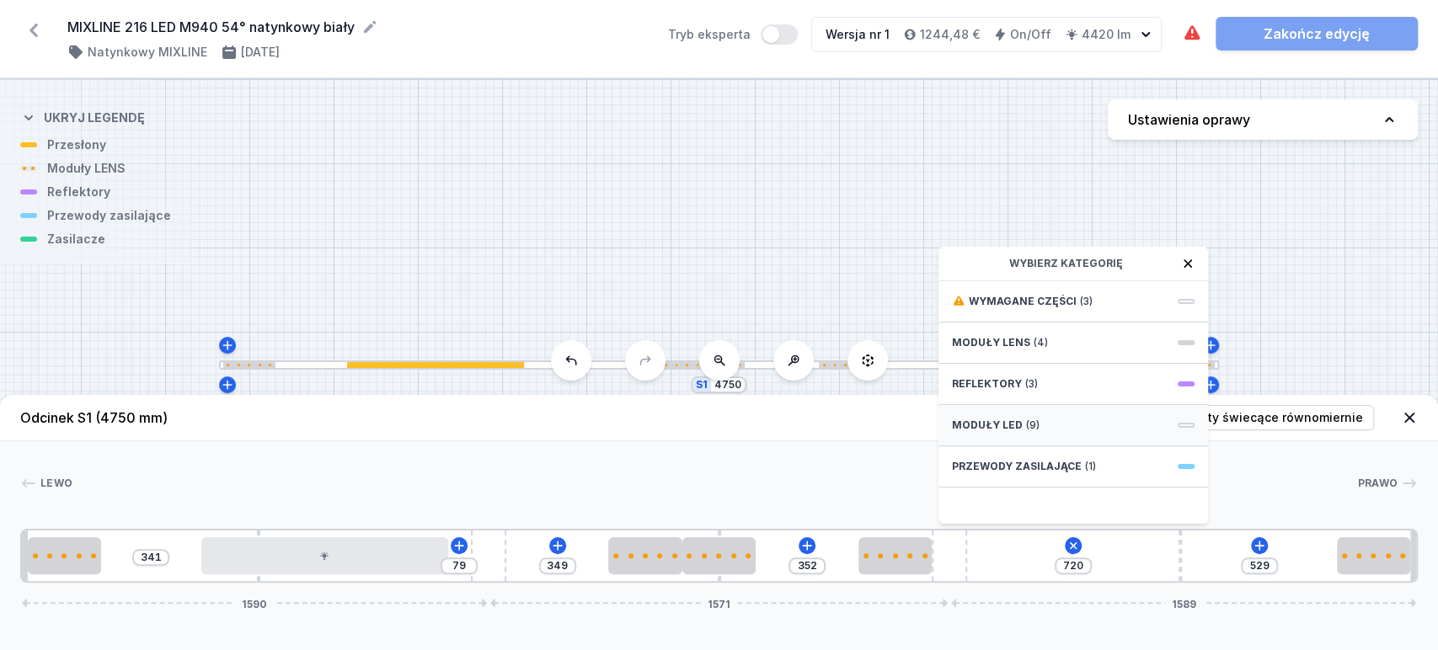
click at [977, 436] on div "Moduły LED (9)" at bounding box center [1073, 425] width 270 height 41
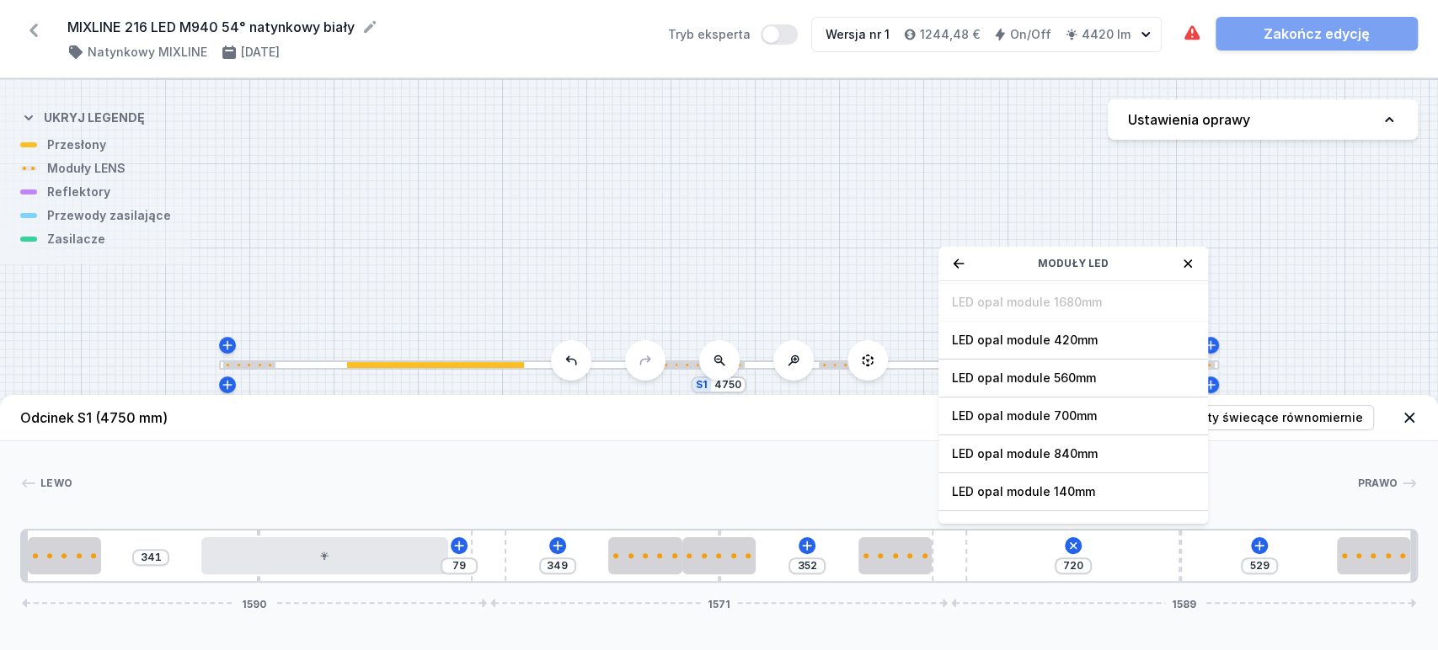
click at [1003, 452] on span "LED opal module 840mm" at bounding box center [1073, 454] width 243 height 17
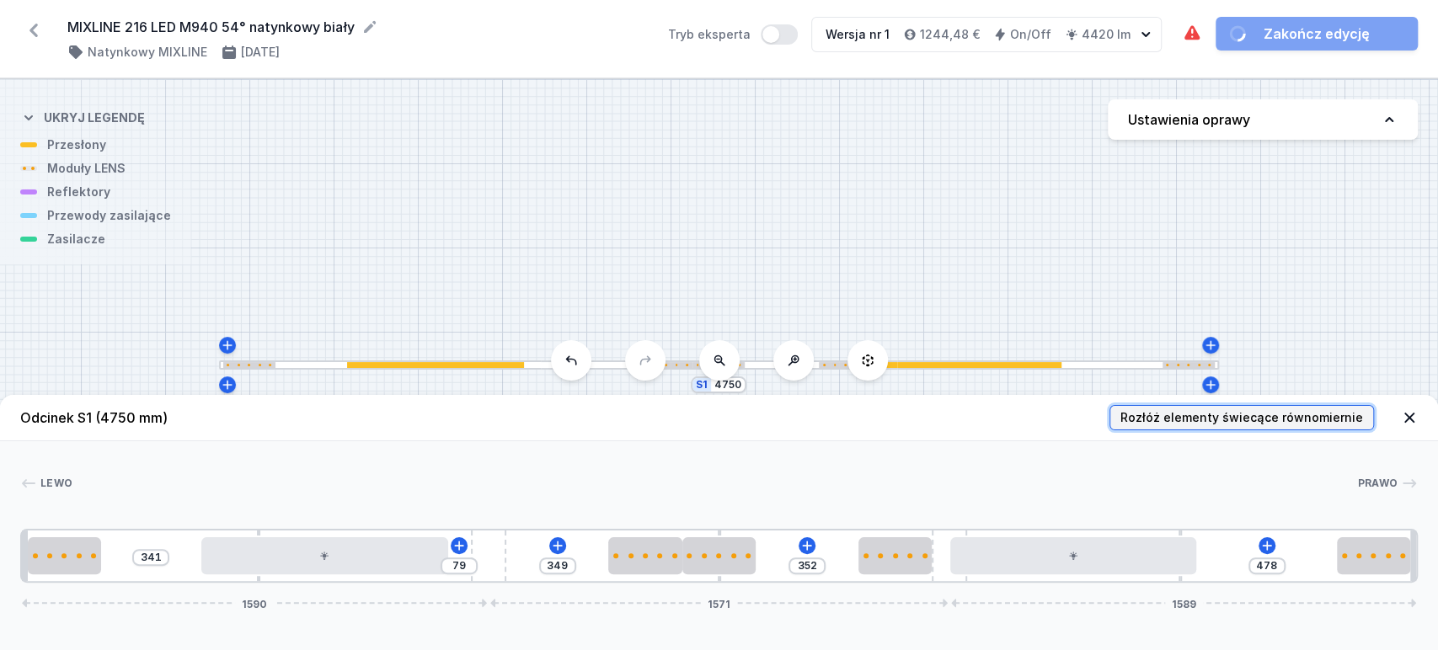
click at [1286, 420] on span "Rozłóż elementy świecące równomiernie" at bounding box center [1241, 417] width 243 height 17
type input "228"
type input "124"
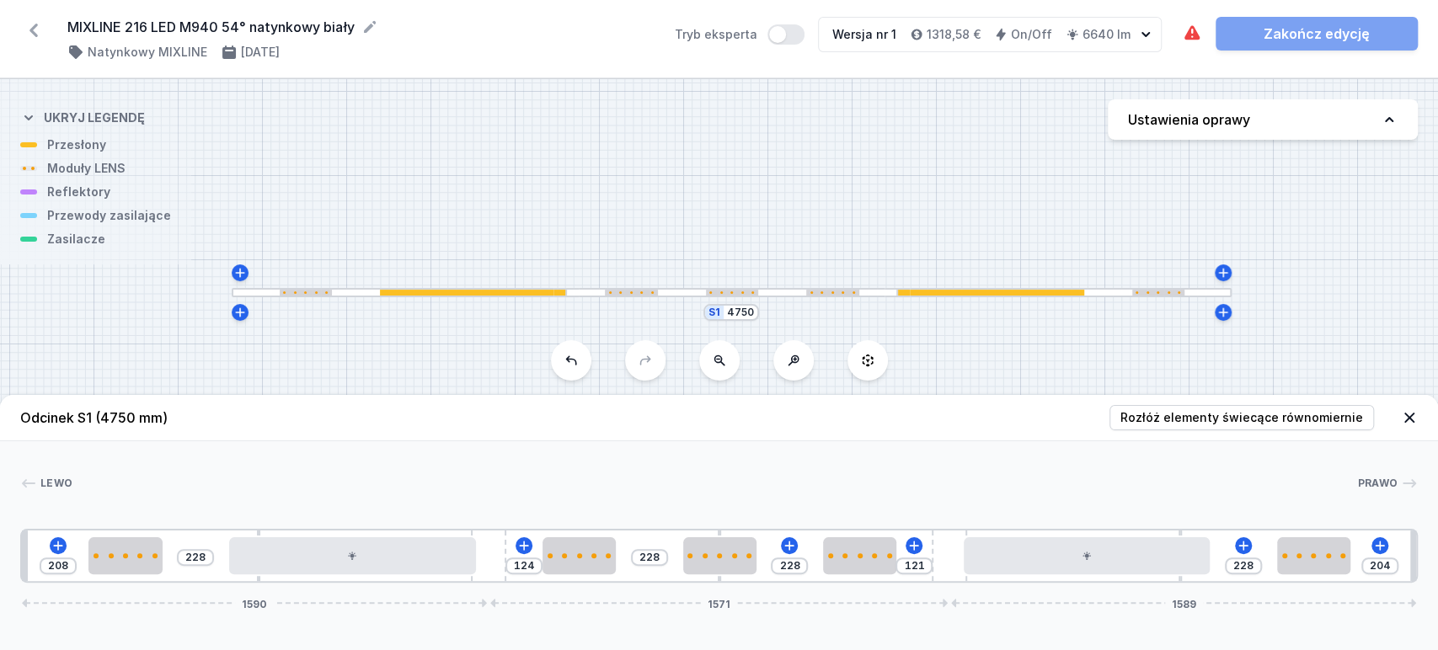
drag, startPoint x: 675, startPoint y: 241, endPoint x: 677, endPoint y: 206, distance: 34.6
click at [677, 206] on div "S1 4750" at bounding box center [719, 364] width 1438 height 571
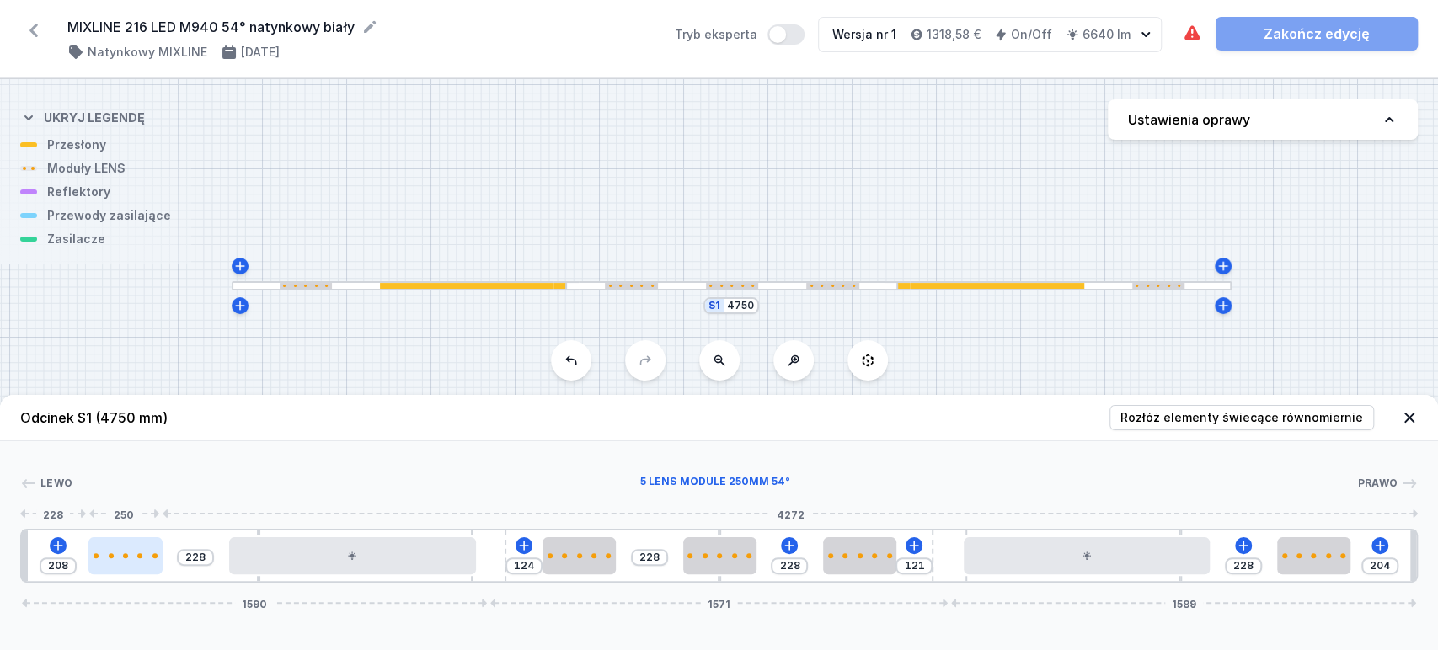
type input "210"
type input "226"
type input "219"
type input "217"
type input "233"
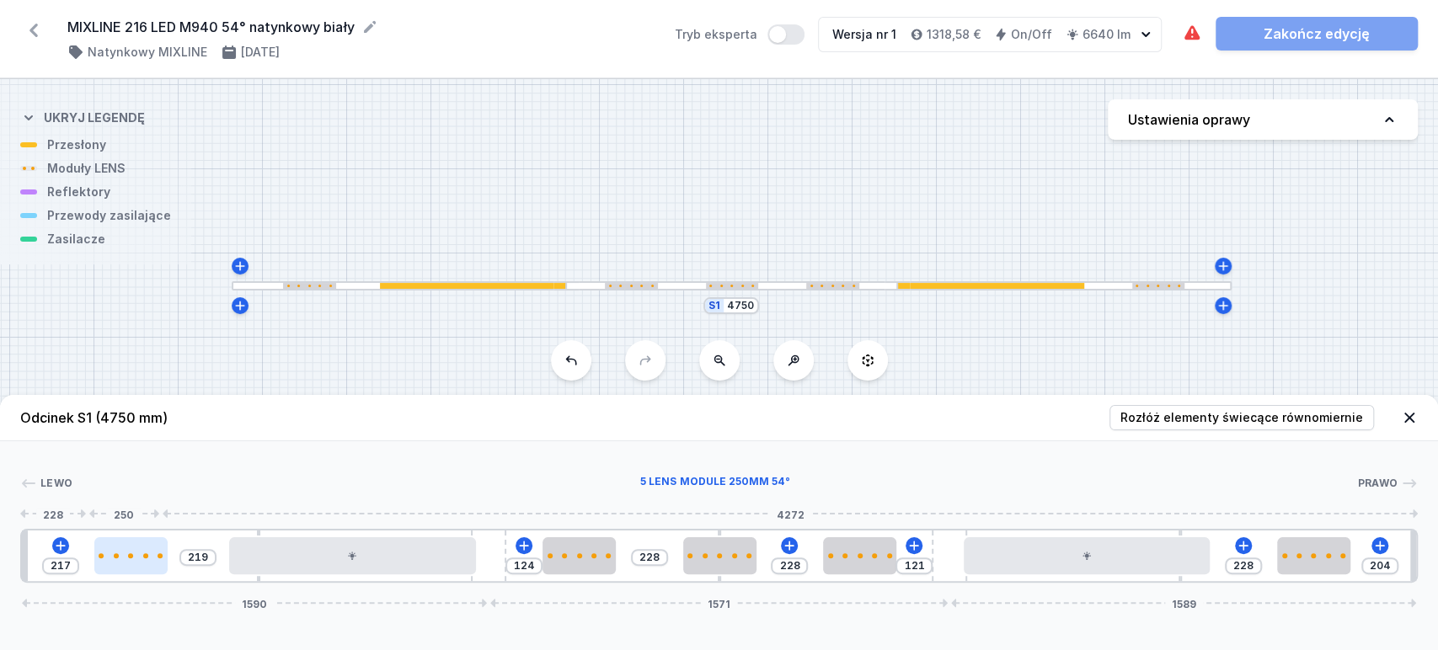
type input "203"
type input "247"
type input "189"
type input "253"
type input "183"
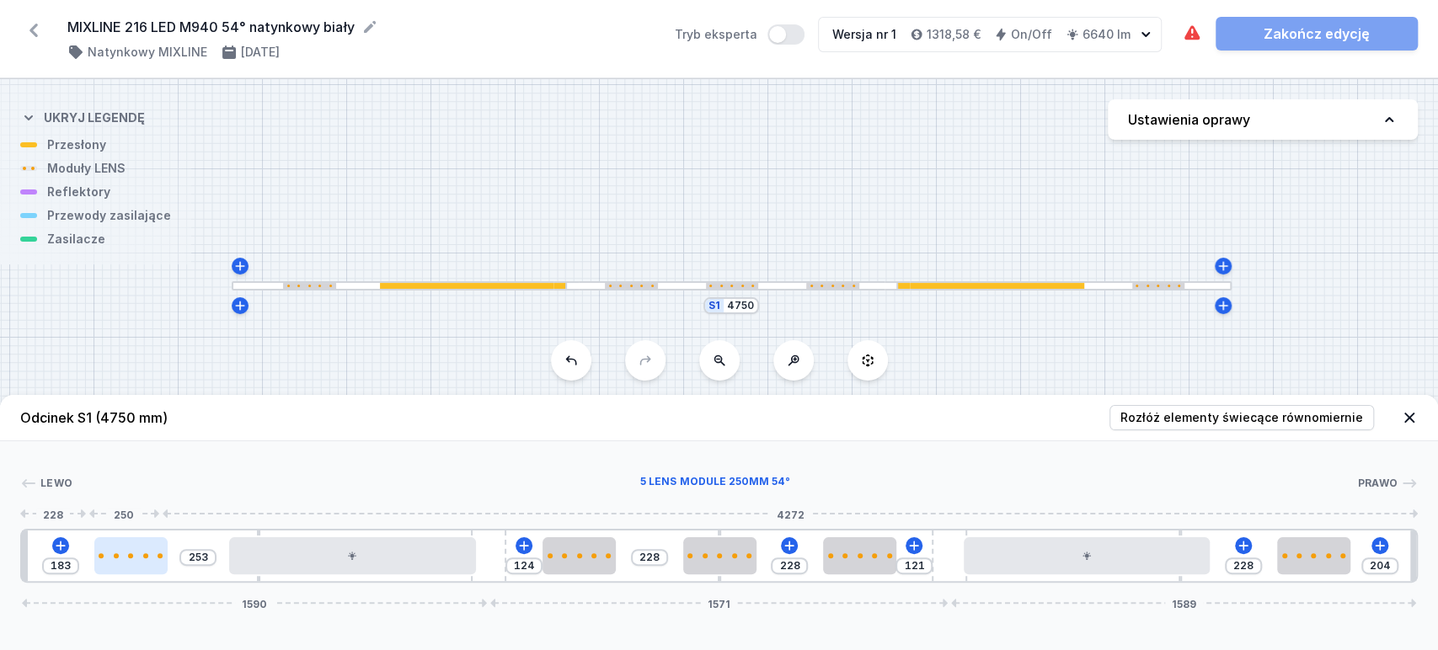
type input "256"
type input "180"
type input "259"
type input "177"
type input "270"
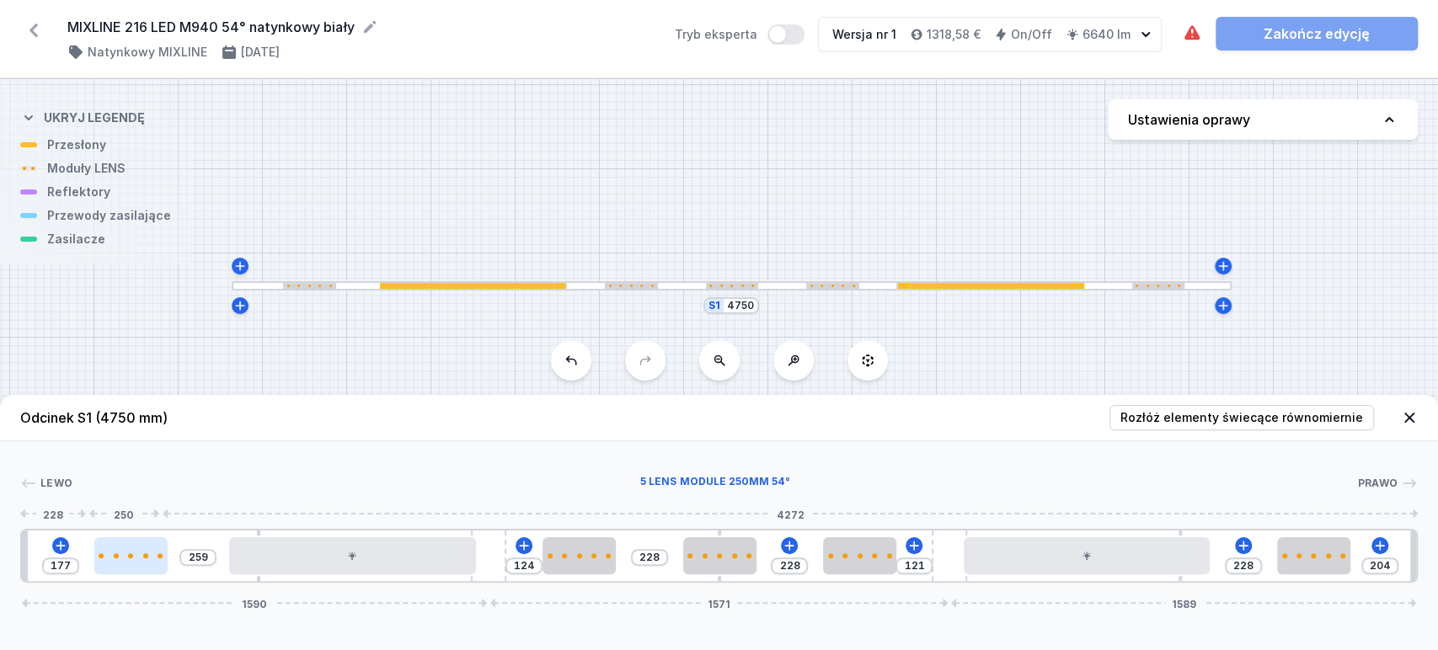
type input "166"
type input "284"
type input "152"
type input "298"
type input "138"
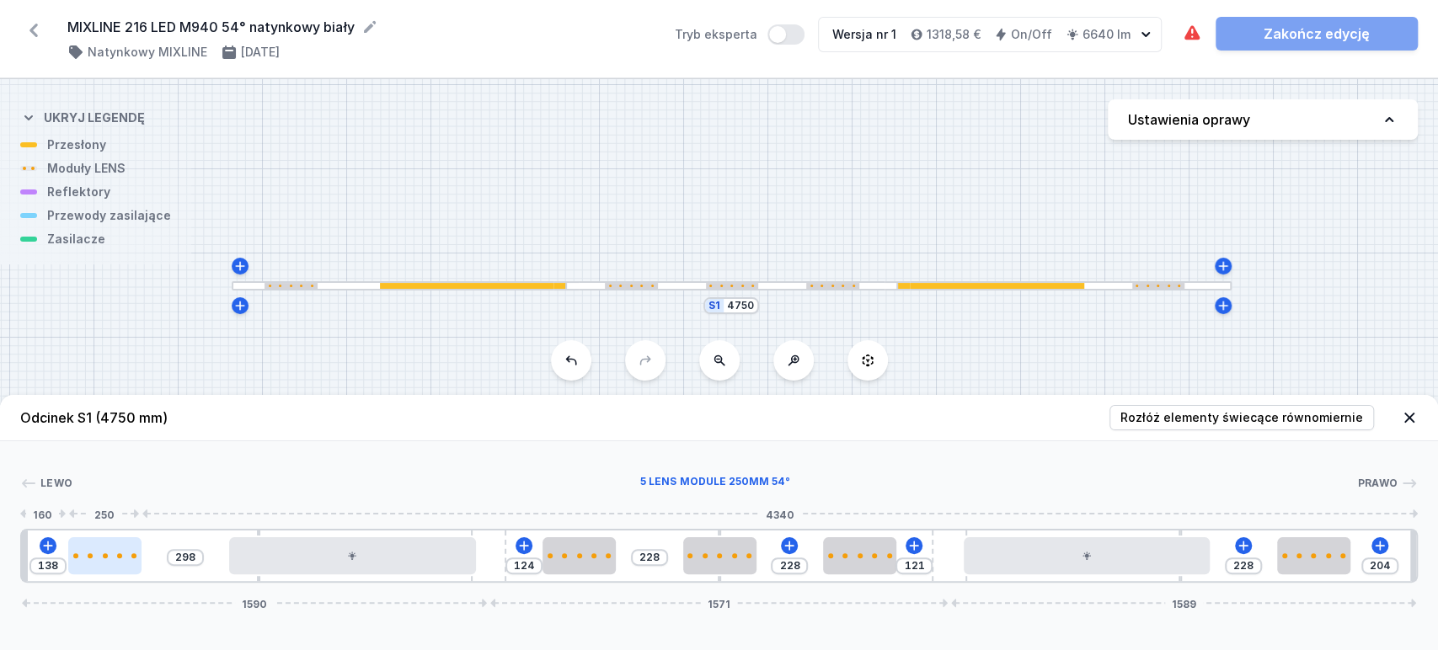
type input "301"
type input "135"
type input "315"
type input "121"
type input "318"
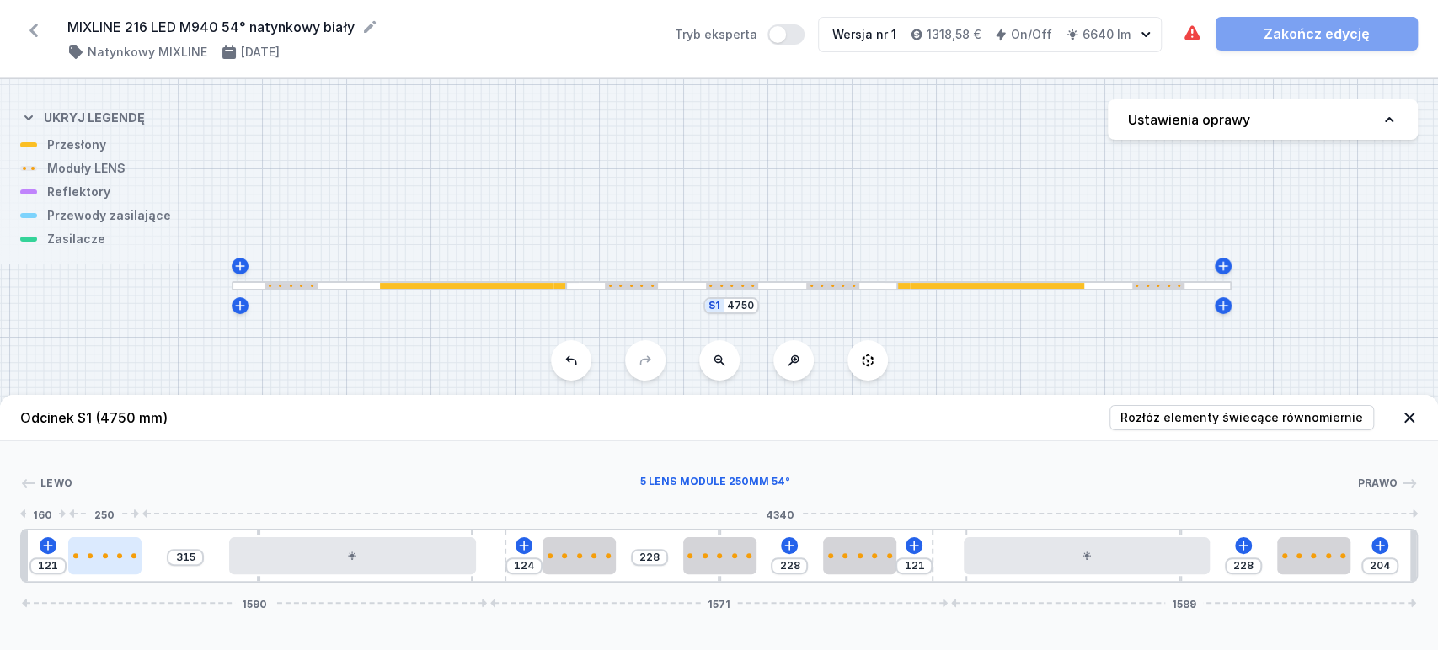
type input "118"
type input "321"
type input "115"
type input "327"
type input "109"
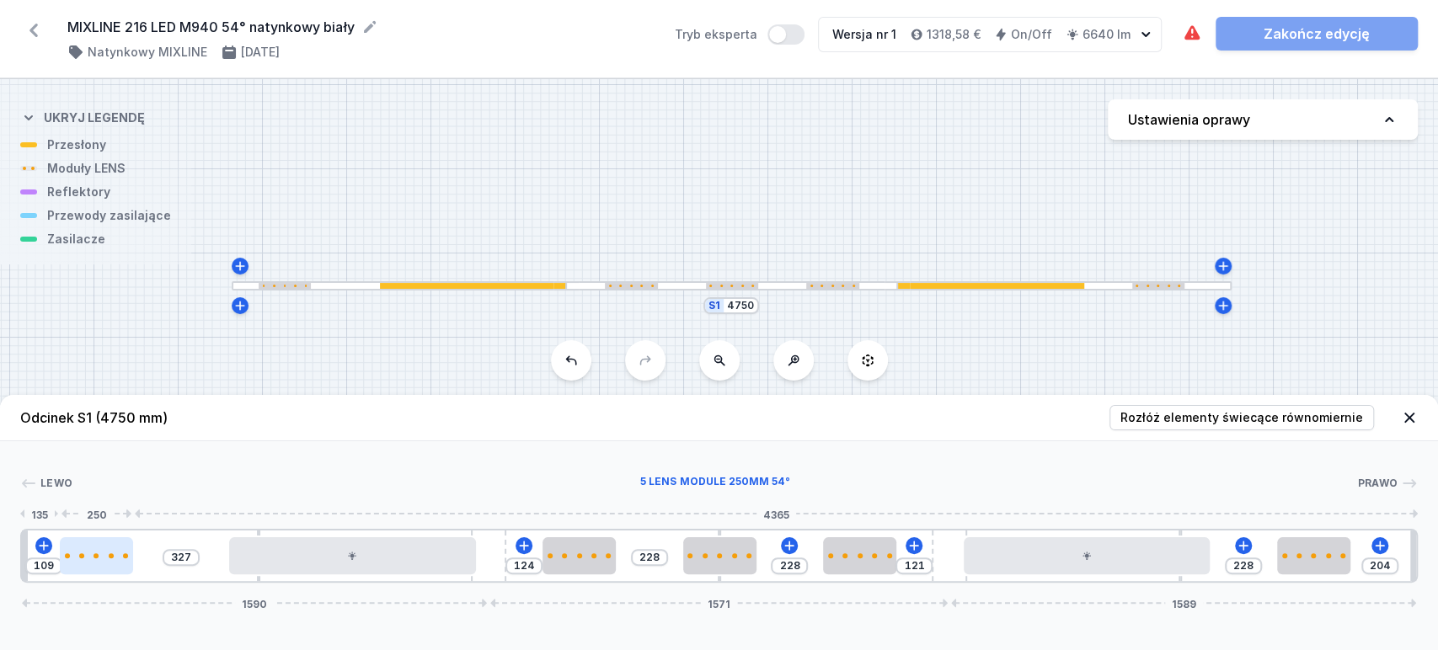
type input "324"
type input "112"
type input "321"
type input "115"
type input "318"
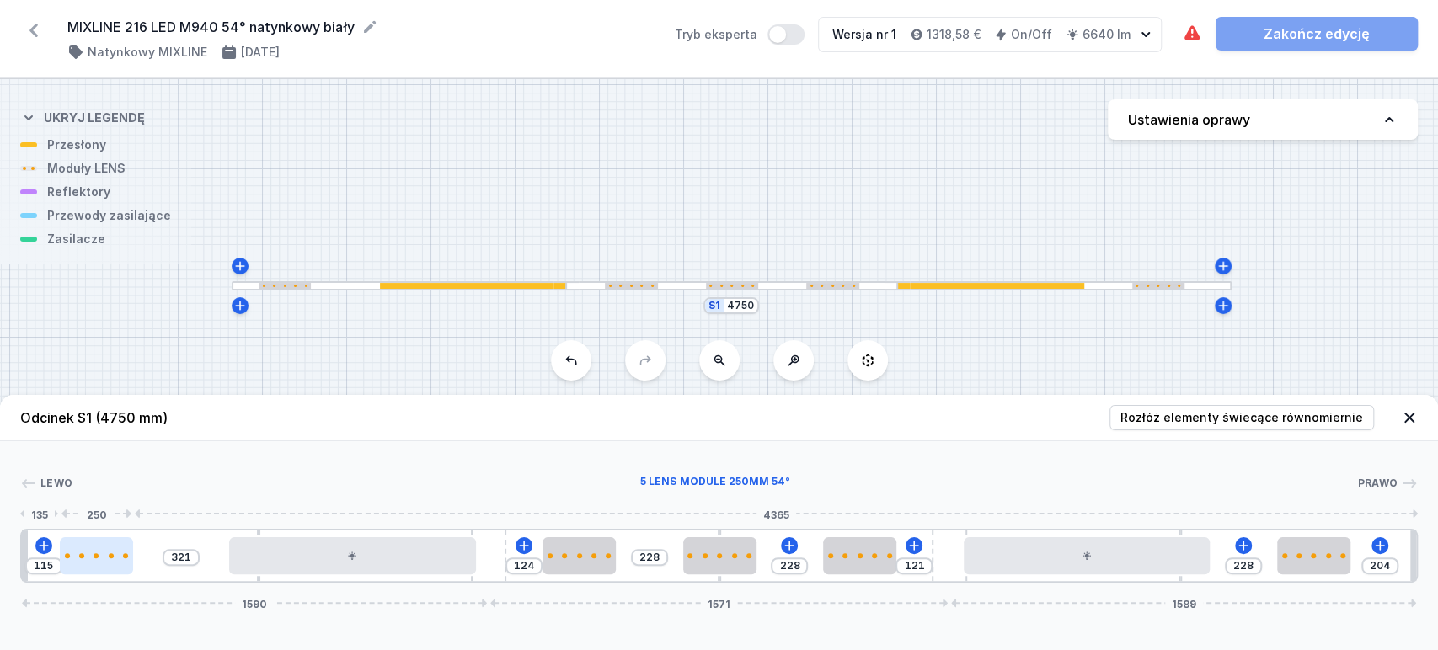
type input "118"
type input "315"
type input "121"
type input "313"
type input "123"
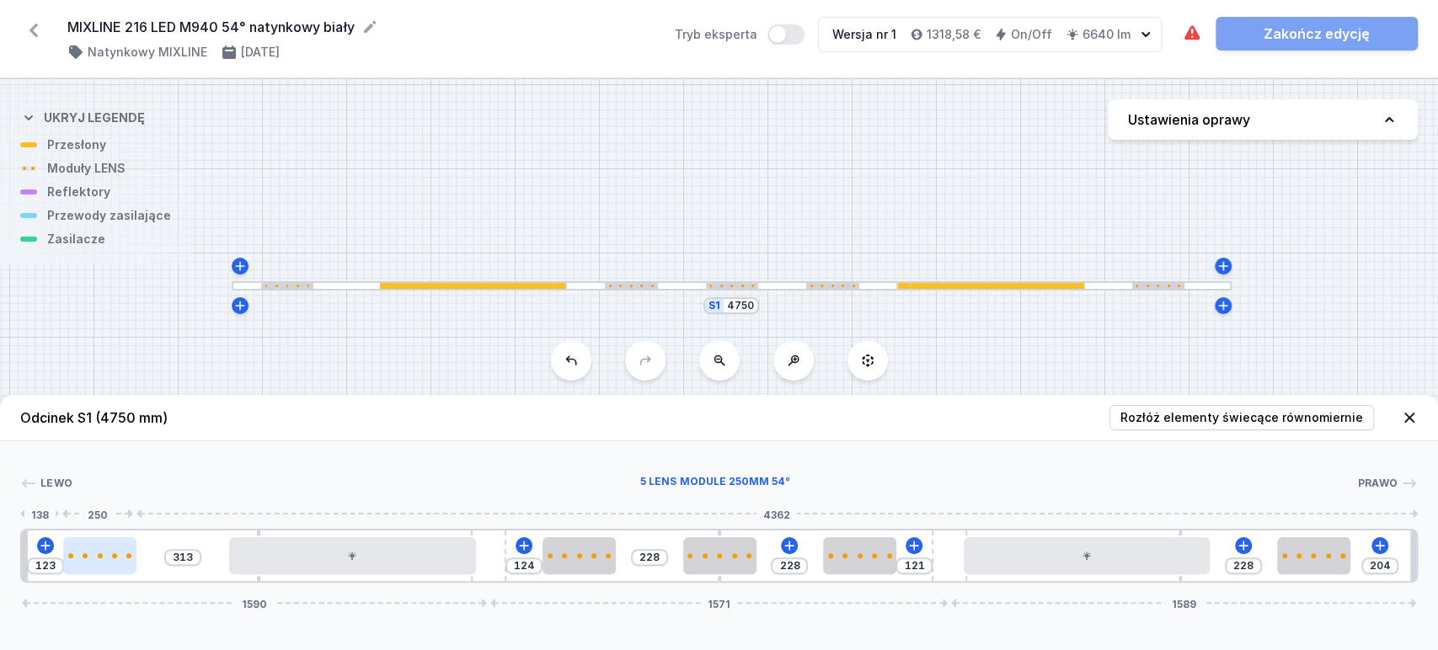
type input "307"
type input "129"
drag, startPoint x: 134, startPoint y: 559, endPoint x: 105, endPoint y: 559, distance: 28.7
click at [105, 559] on div at bounding box center [102, 555] width 73 height 37
type input "191"
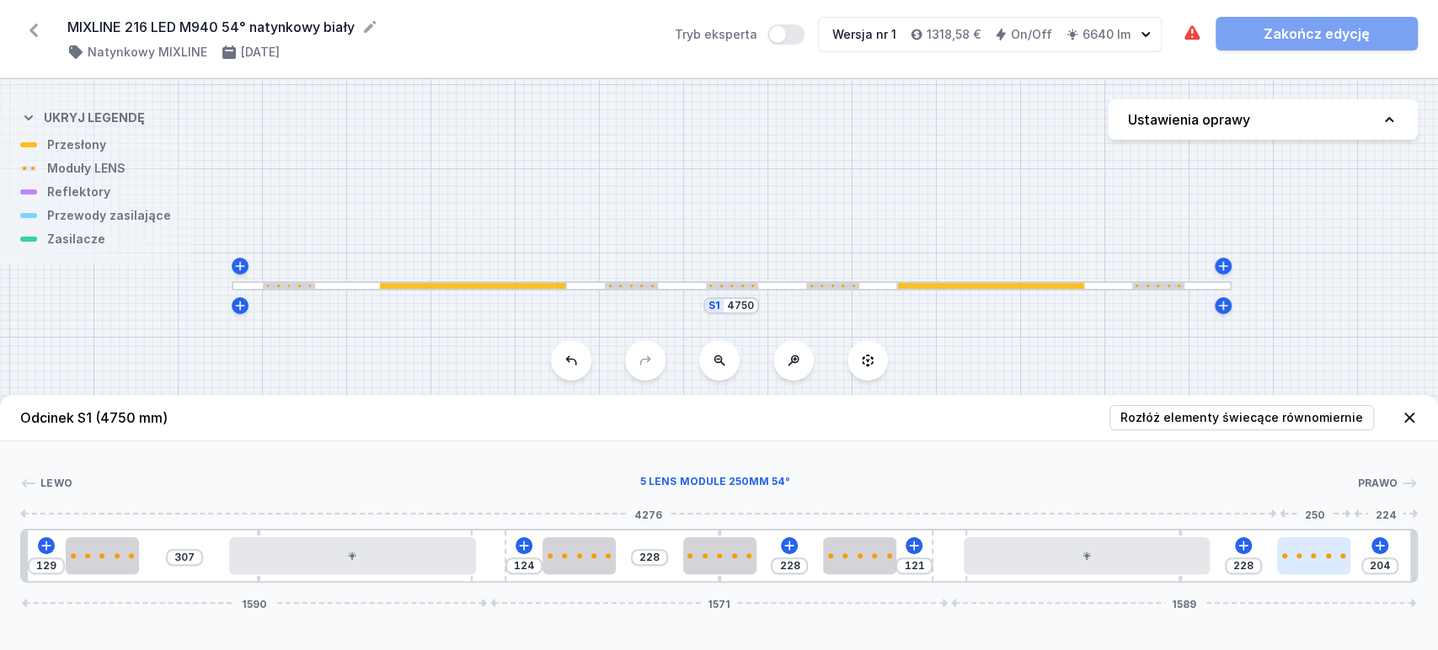
type input "241"
type input "203"
type input "229"
type input "208"
type input "224"
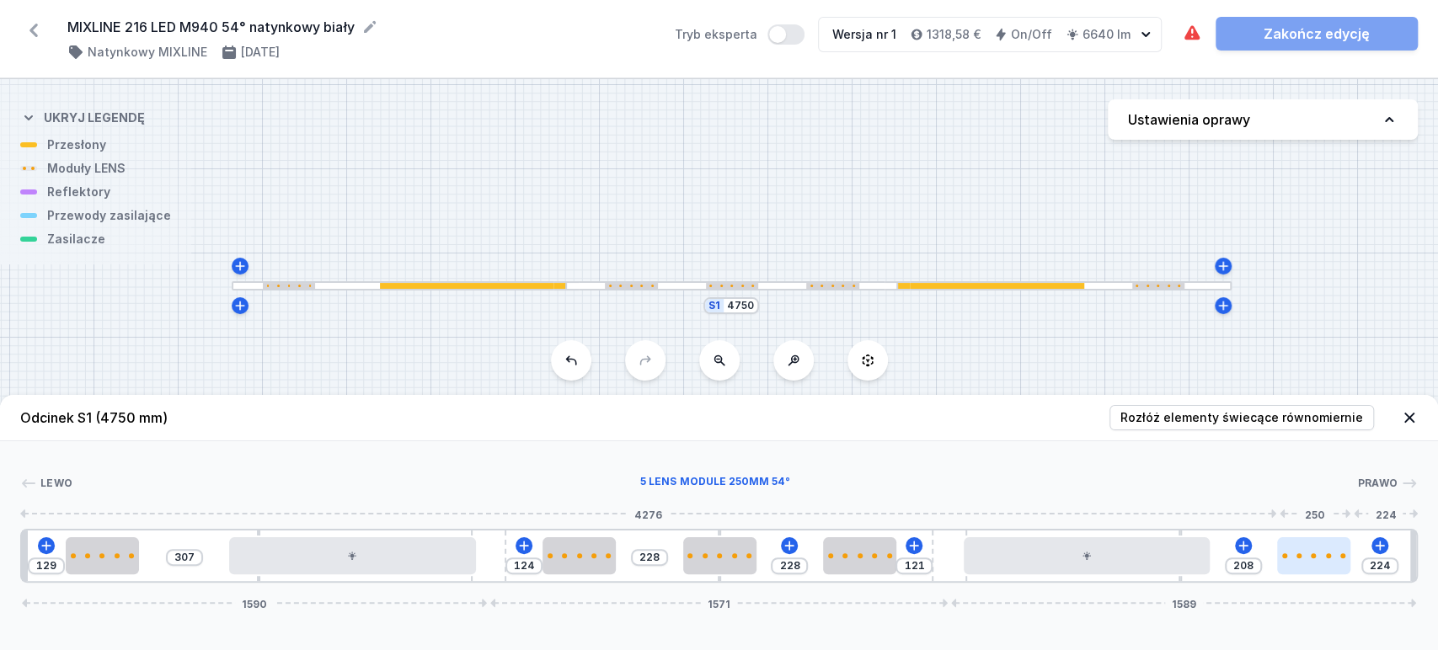
type input "211"
type input "221"
type input "220"
type input "212"
type input "223"
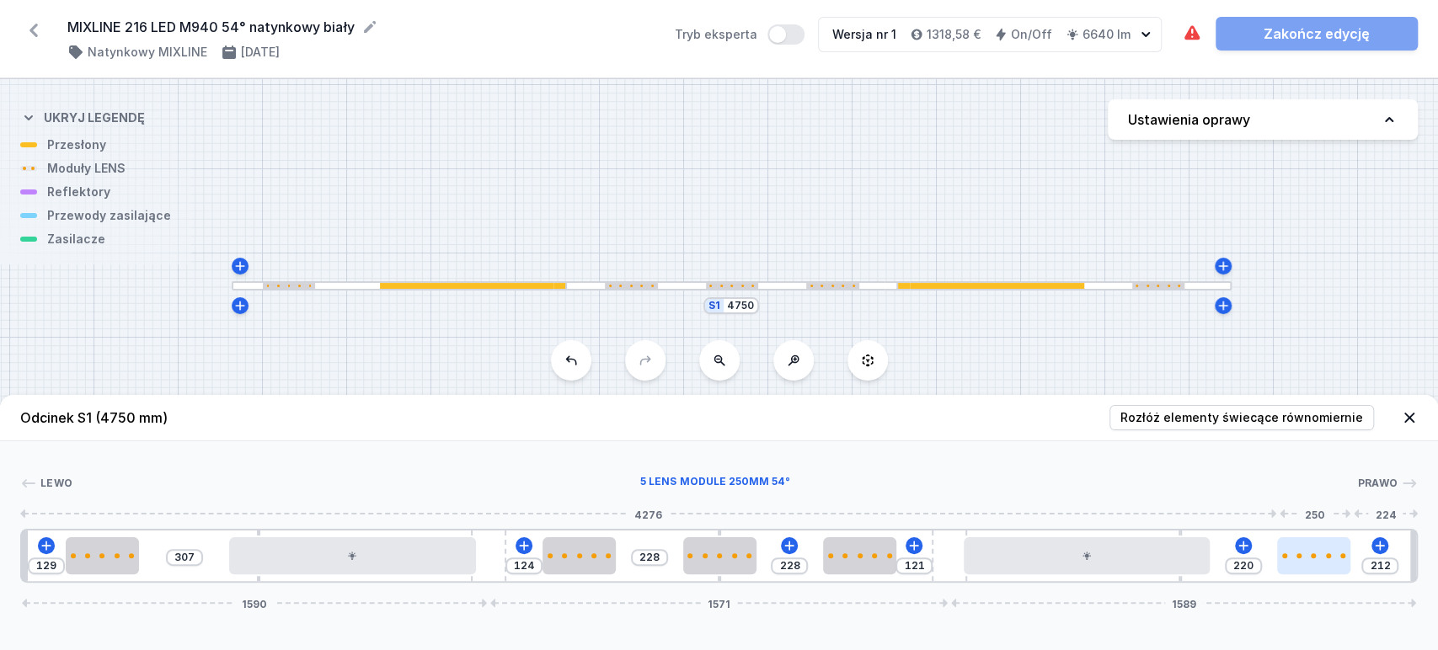
type input "209"
type input "225"
type input "207"
type input "231"
type input "201"
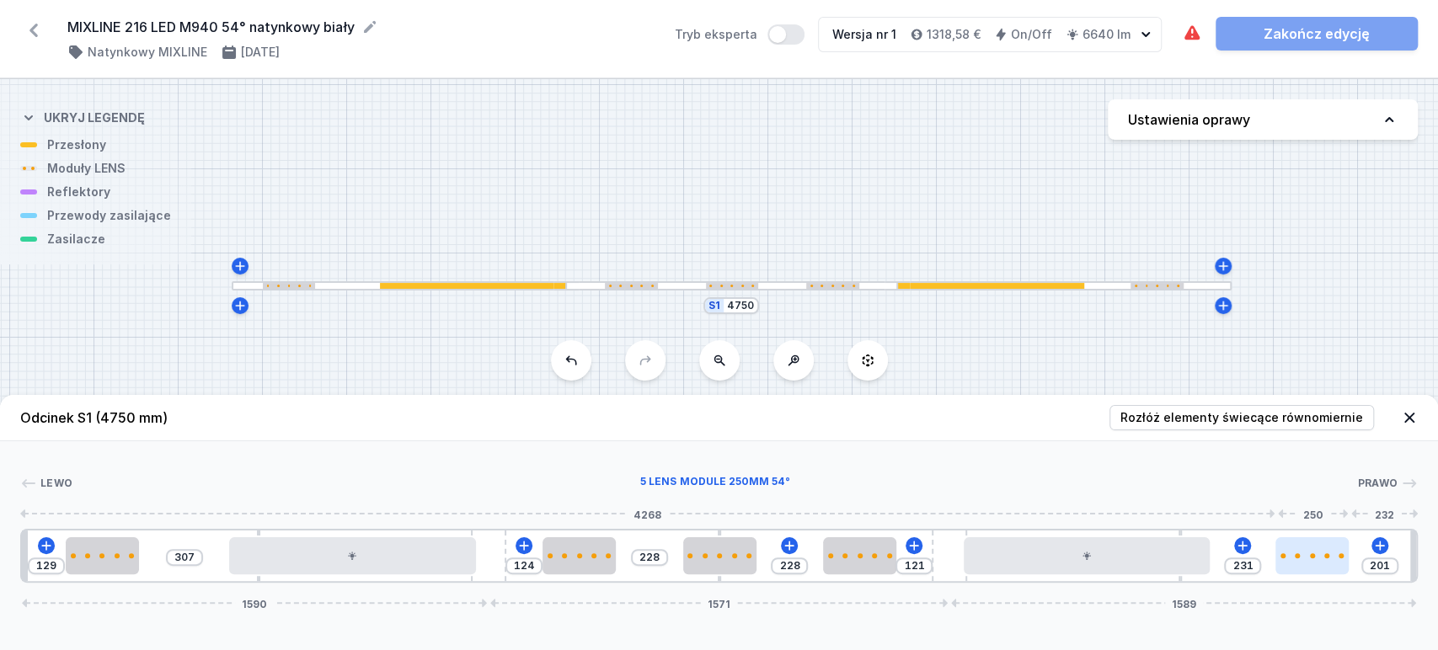
type input "240"
type input "192"
type input "243"
type input "189"
type input "245"
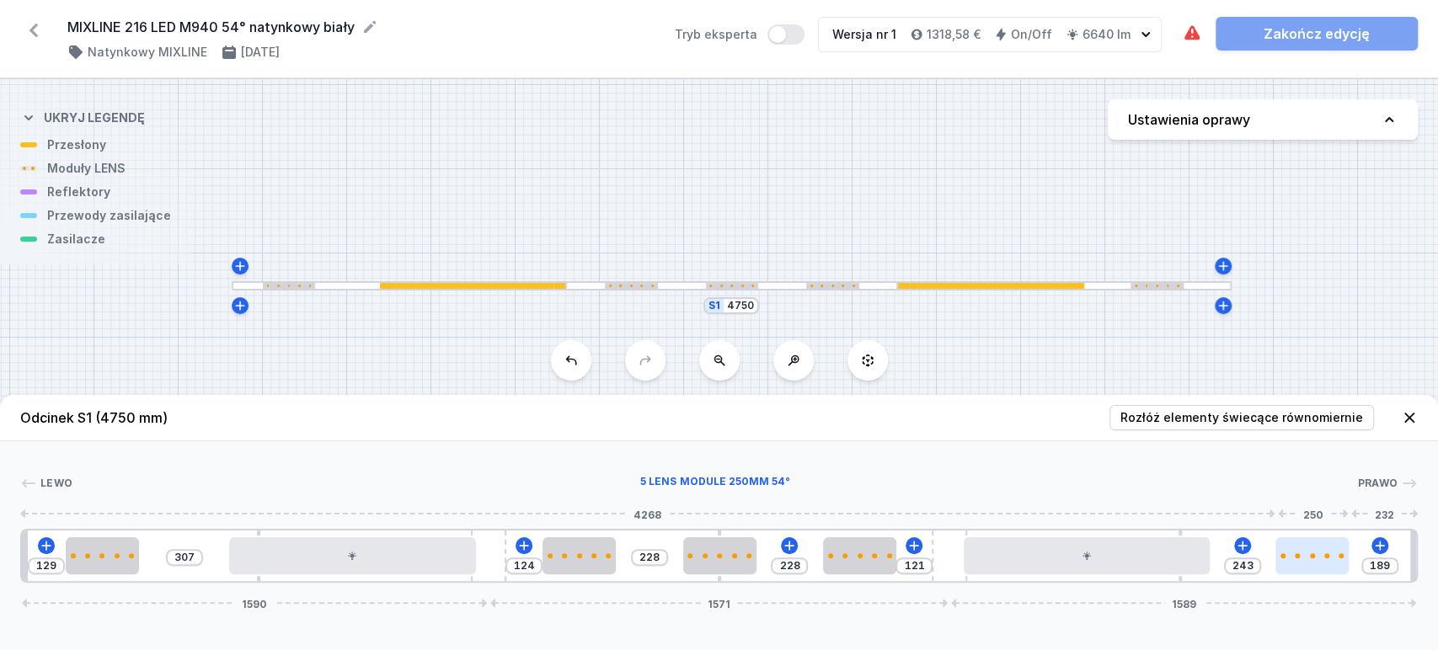
type input "187"
type input "248"
type input "184"
type input "251"
type input "181"
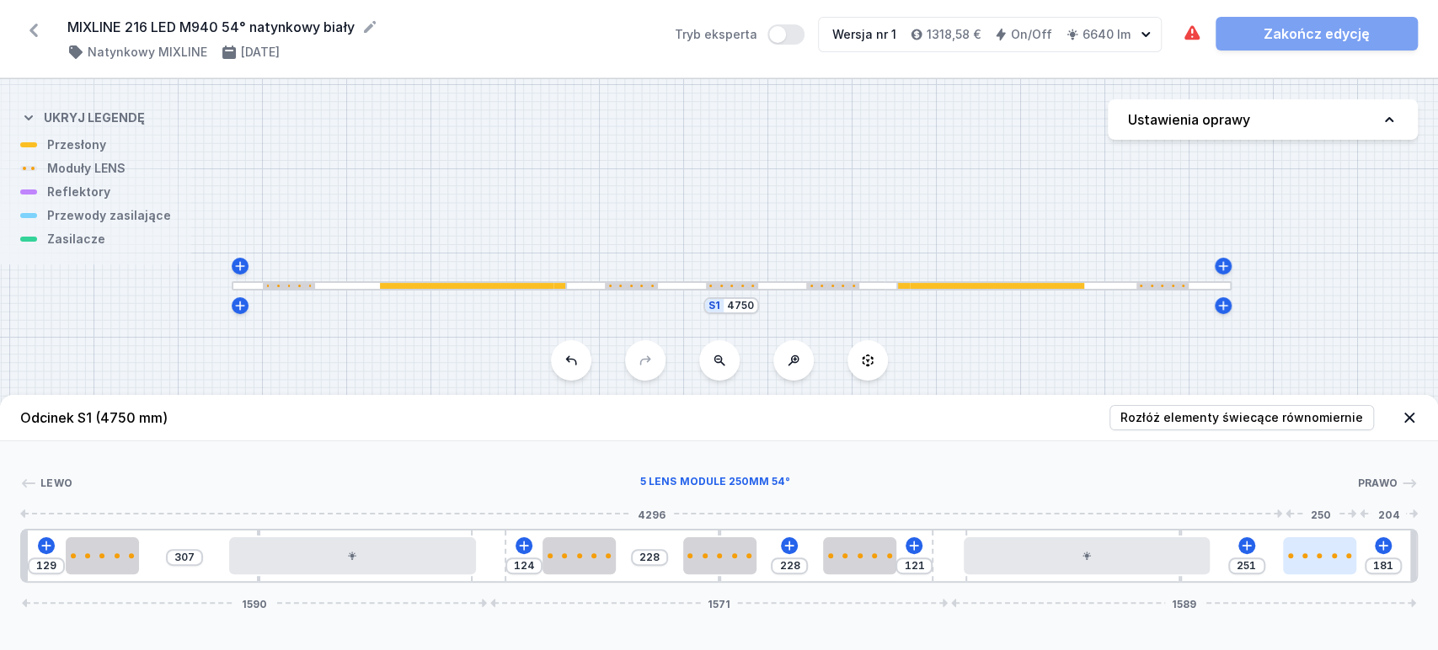
click at [1316, 555] on div at bounding box center [1319, 555] width 73 height 37
type input "208"
type input "224"
type input "214"
type input "218"
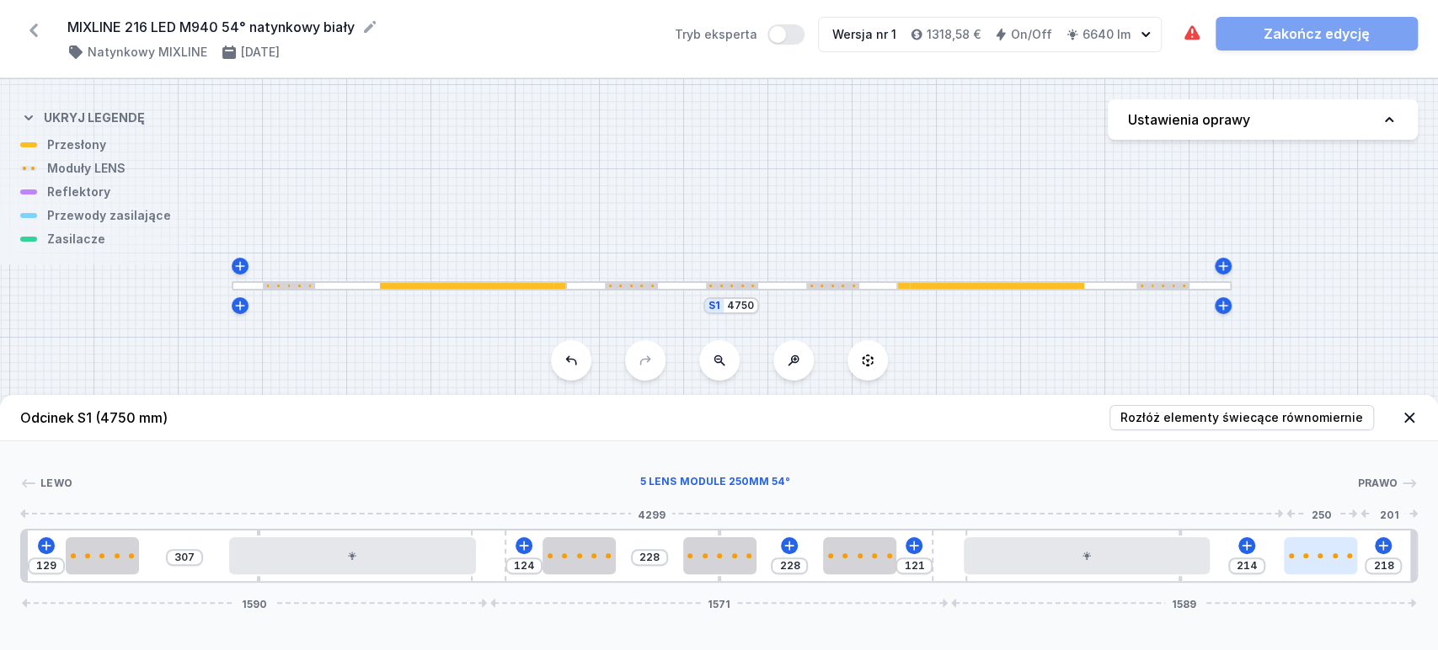
type input "217"
type input "215"
type input "220"
type input "212"
type input "226"
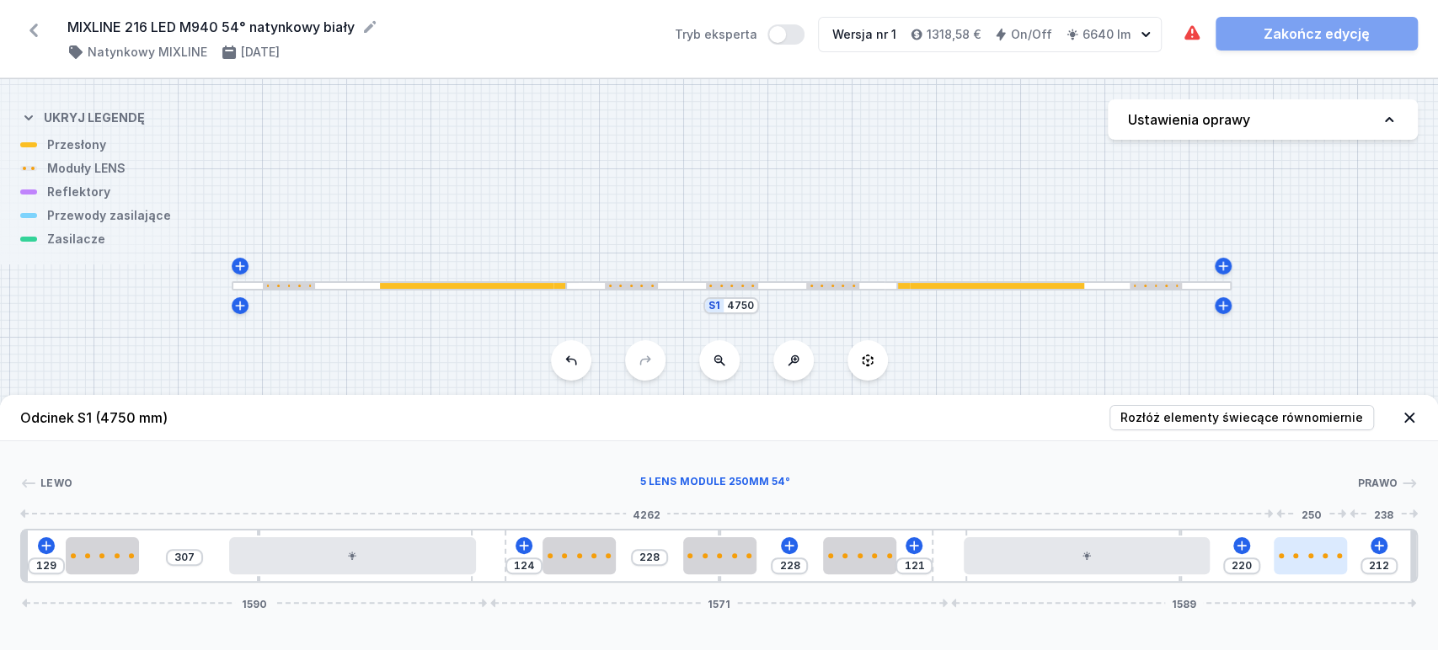
type input "206"
type input "228"
type input "204"
click at [1318, 560] on div at bounding box center [1310, 555] width 73 height 37
type input "186"
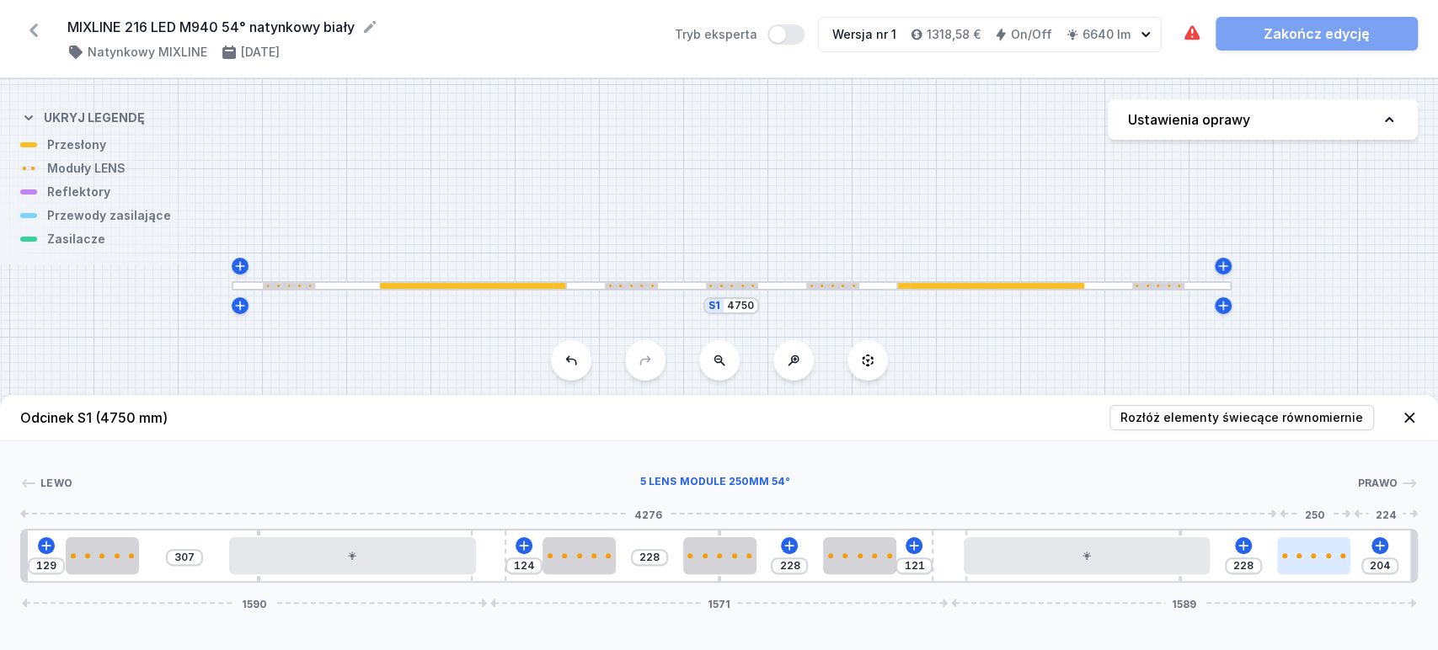
type input "246"
type input "191"
type input "241"
type input "203"
type input "229"
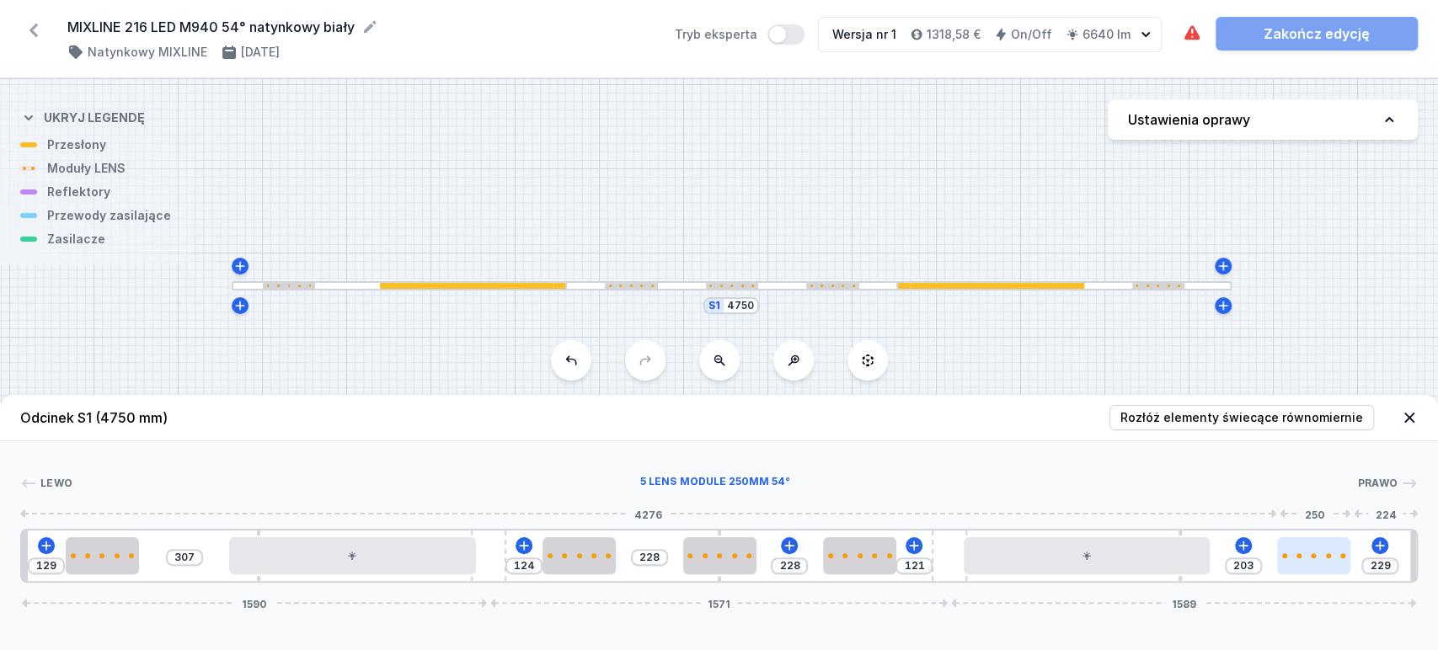
type input "214"
type input "218"
type input "217"
type input "215"
type input "225"
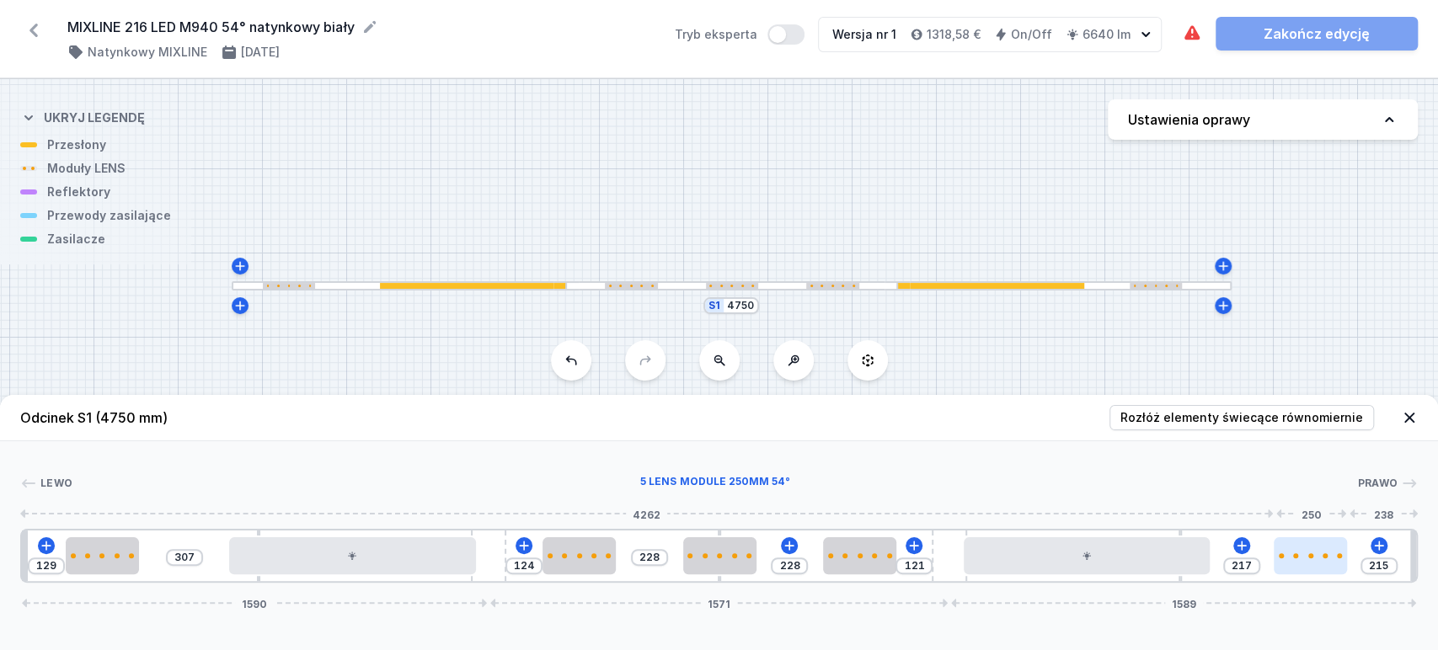
type input "207"
type input "228"
type input "204"
type input "243"
type input "189"
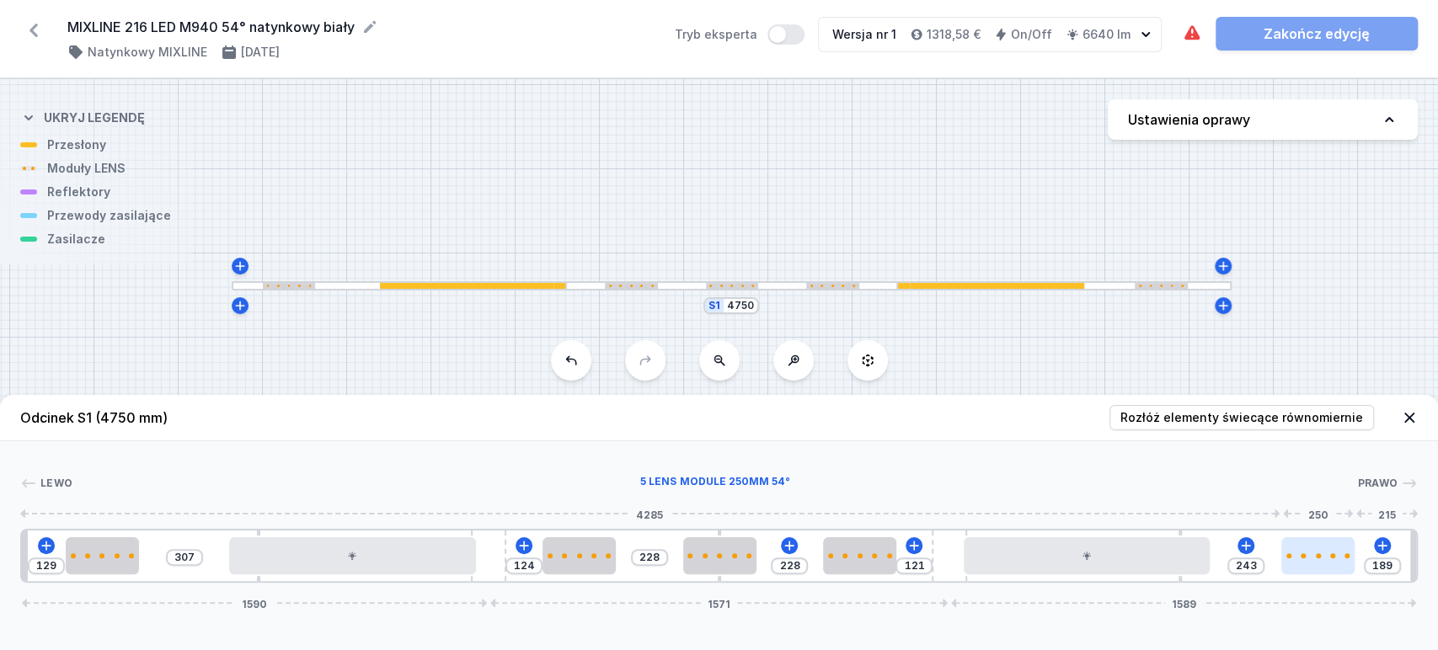
type input "254"
type input "178"
type input "257"
type input "175"
type input "265"
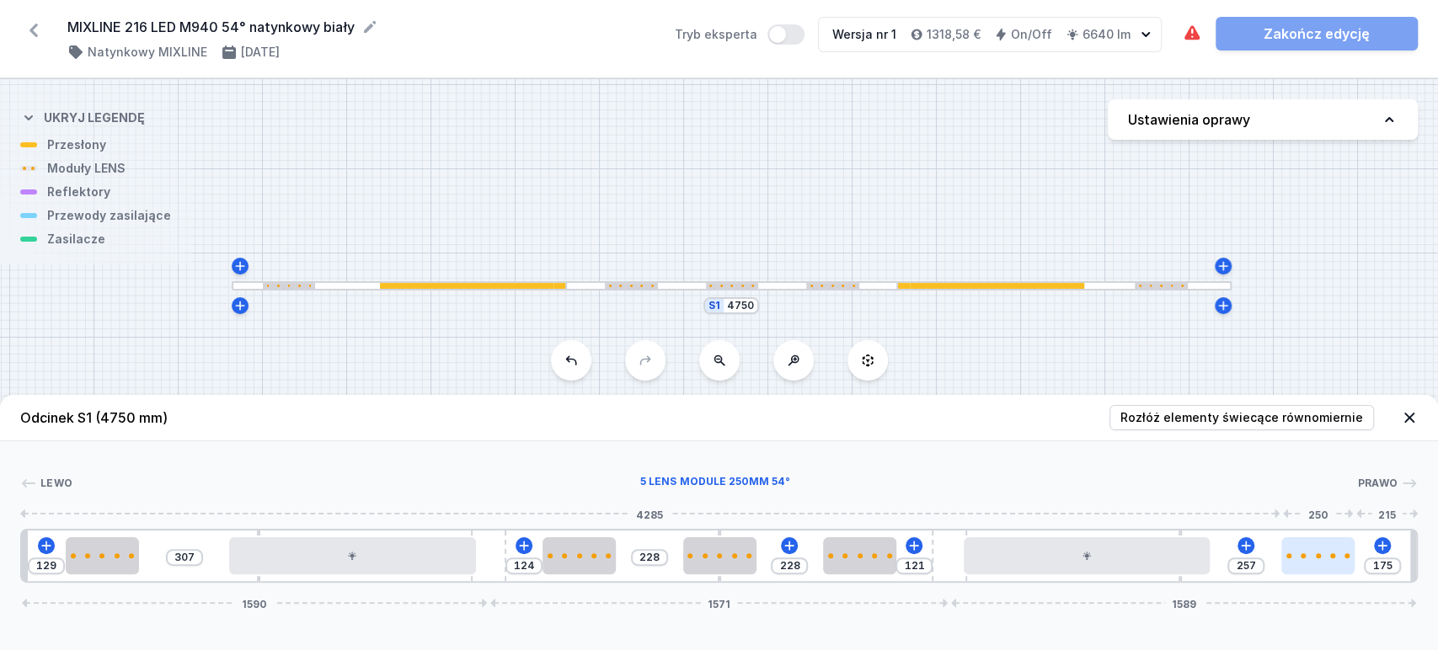
type input "167"
type input "268"
type input "164"
type input "271"
type input "161"
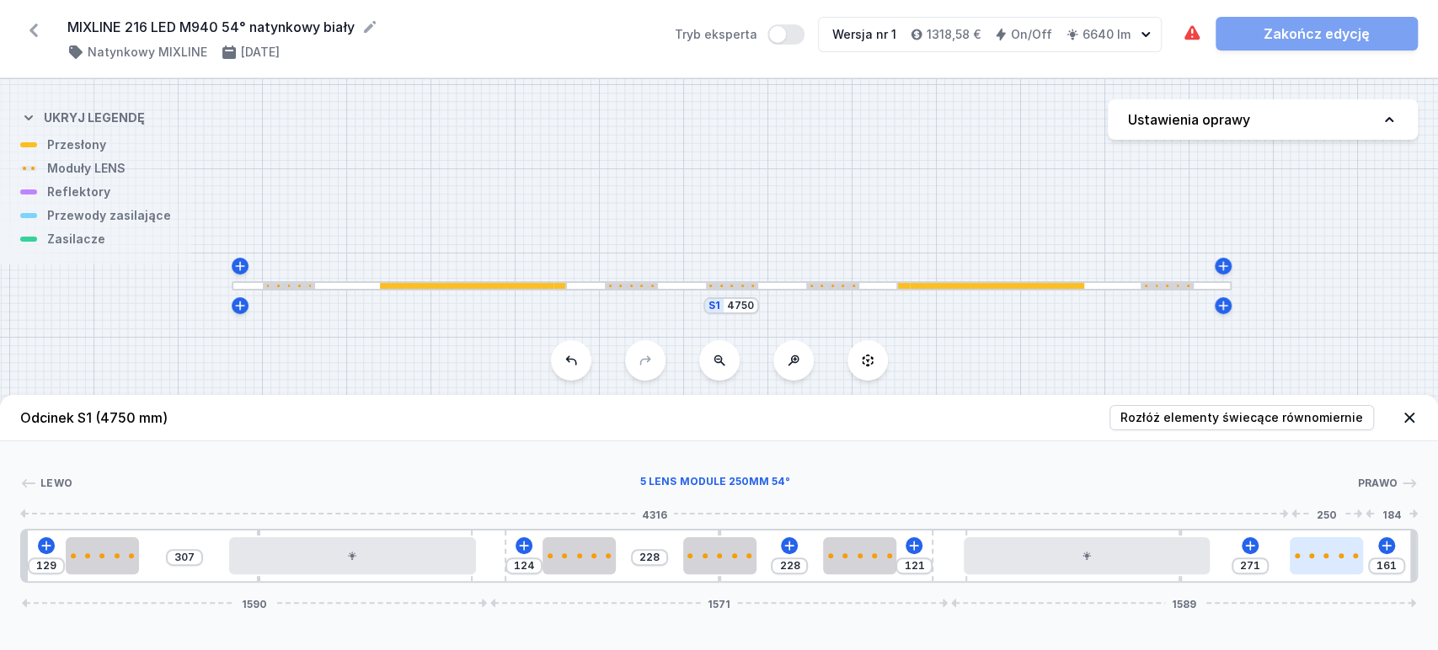
type input "277"
type input "155"
drag, startPoint x: 1318, startPoint y: 560, endPoint x: 1346, endPoint y: 568, distance: 29.6
click at [1346, 568] on div at bounding box center [1327, 555] width 73 height 37
type input "231"
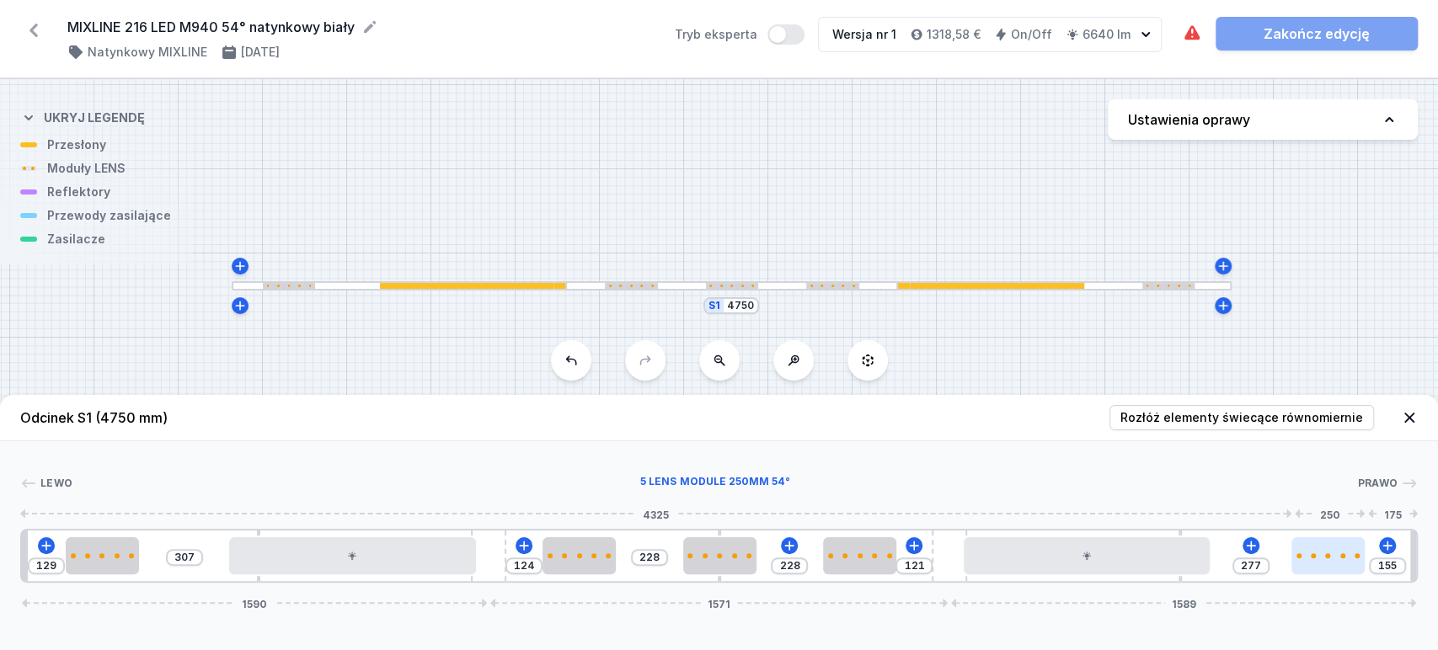
type input "201"
type input "243"
type input "189"
type input "246"
type input "186"
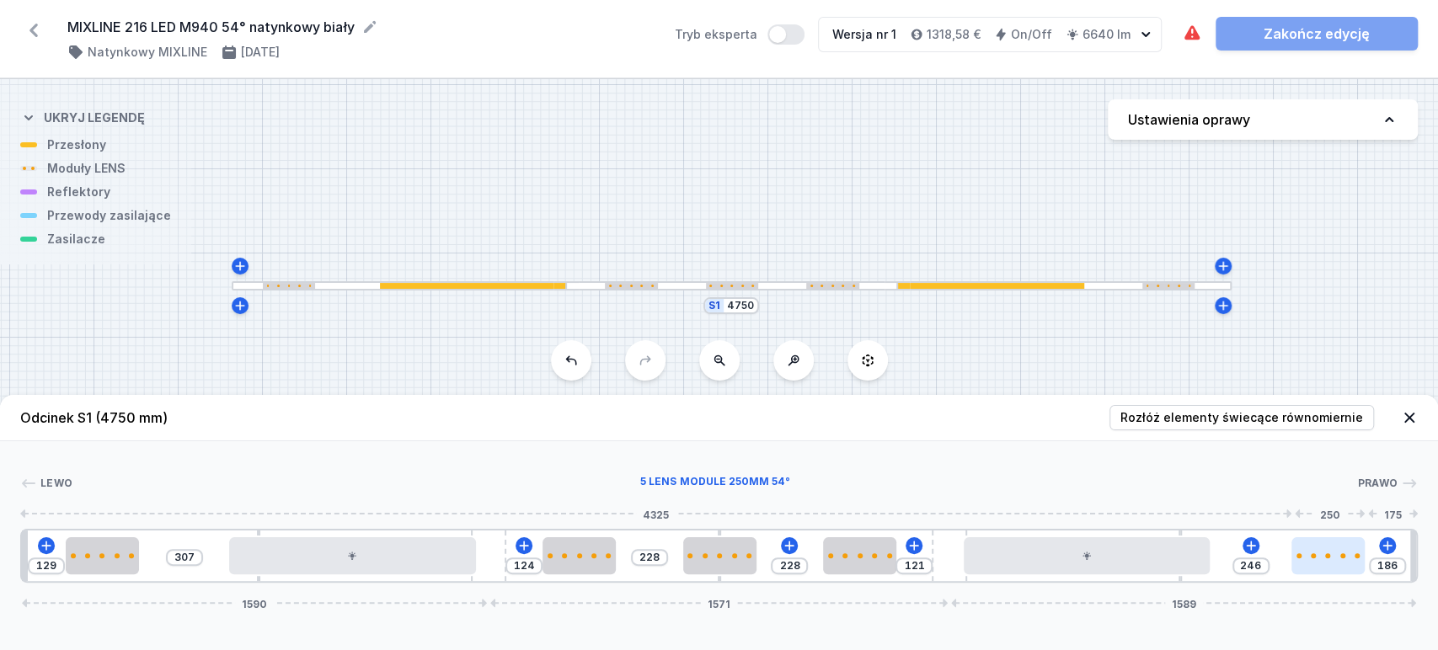
type input "251"
type input "181"
type input "254"
type input "178"
type input "260"
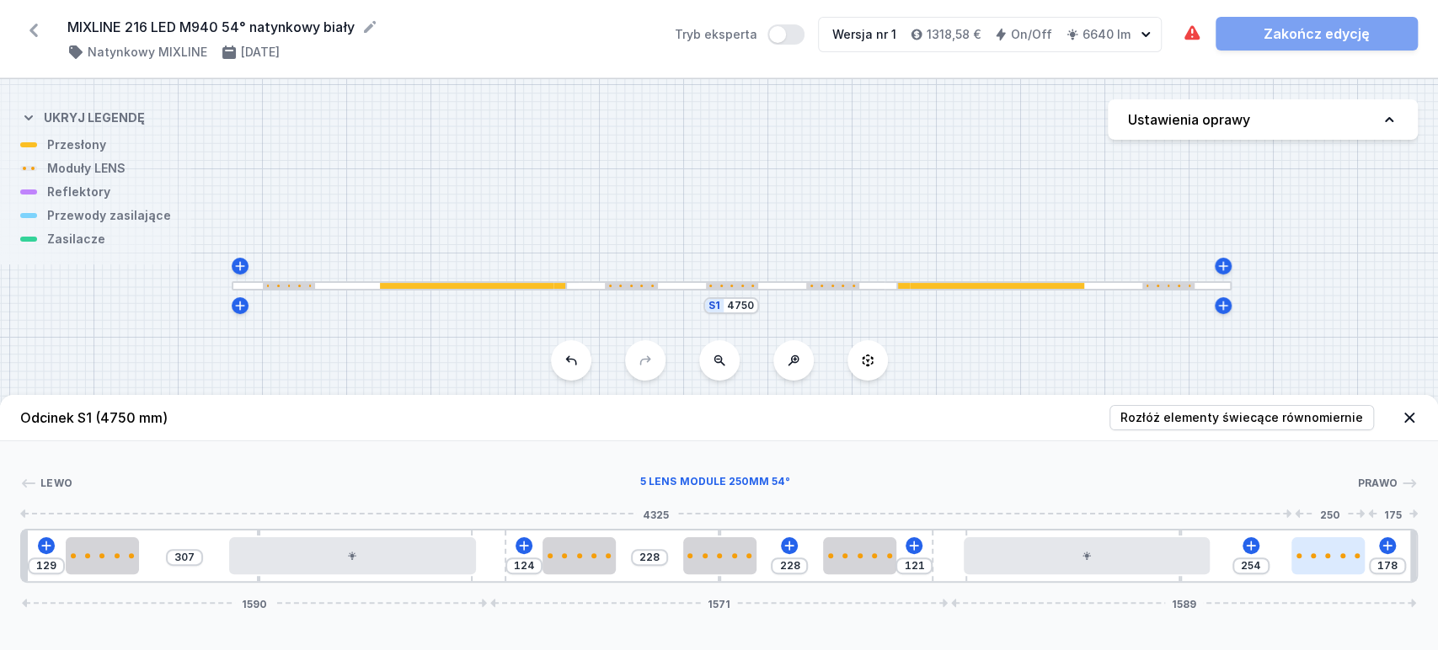
type input "172"
type input "265"
type input "167"
type input "268"
type input "164"
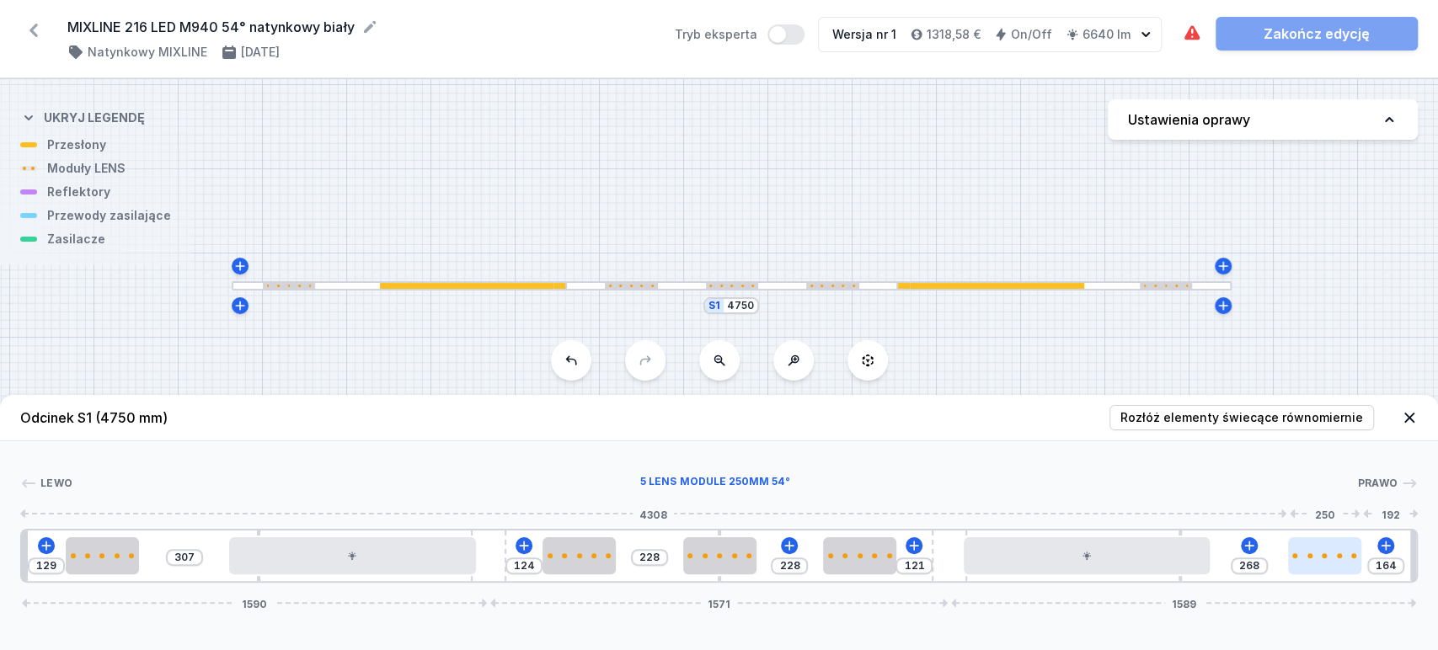
type input "274"
type input "158"
type input "277"
type input "155"
type input "280"
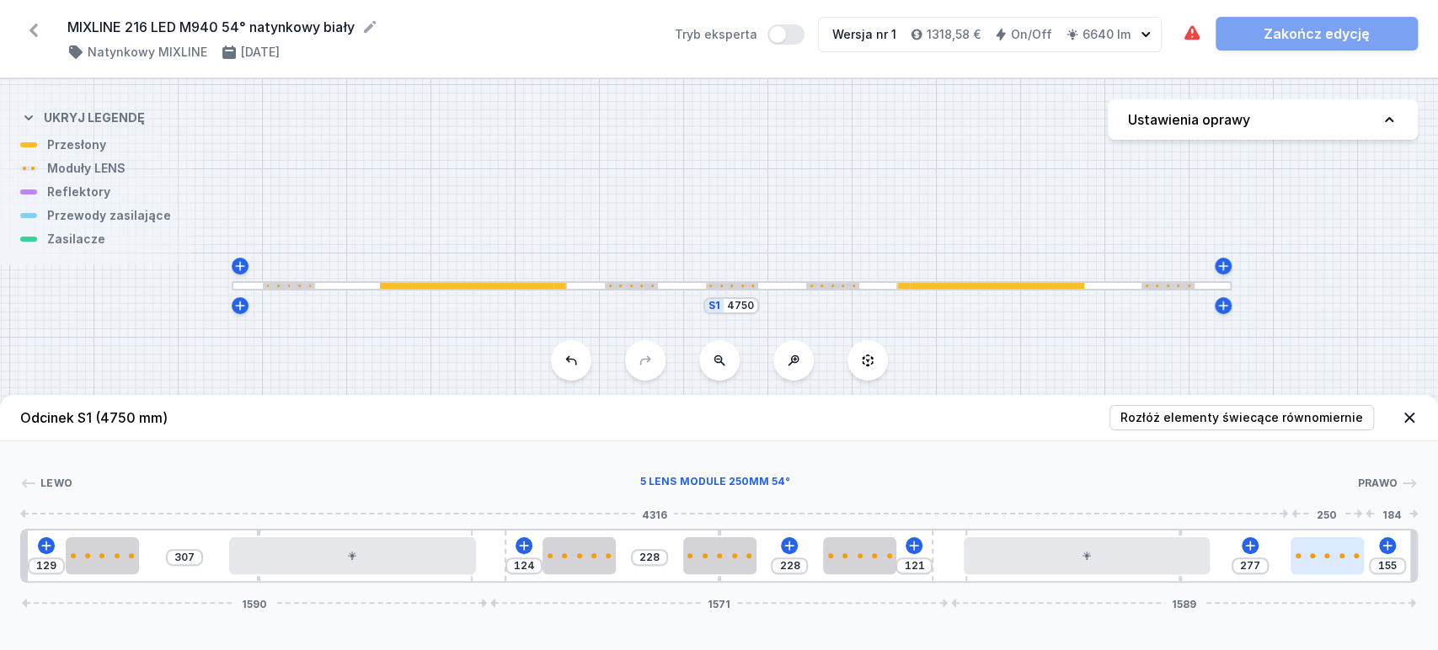
type input "152"
type input "300"
type input "132"
type input "302"
type input "130"
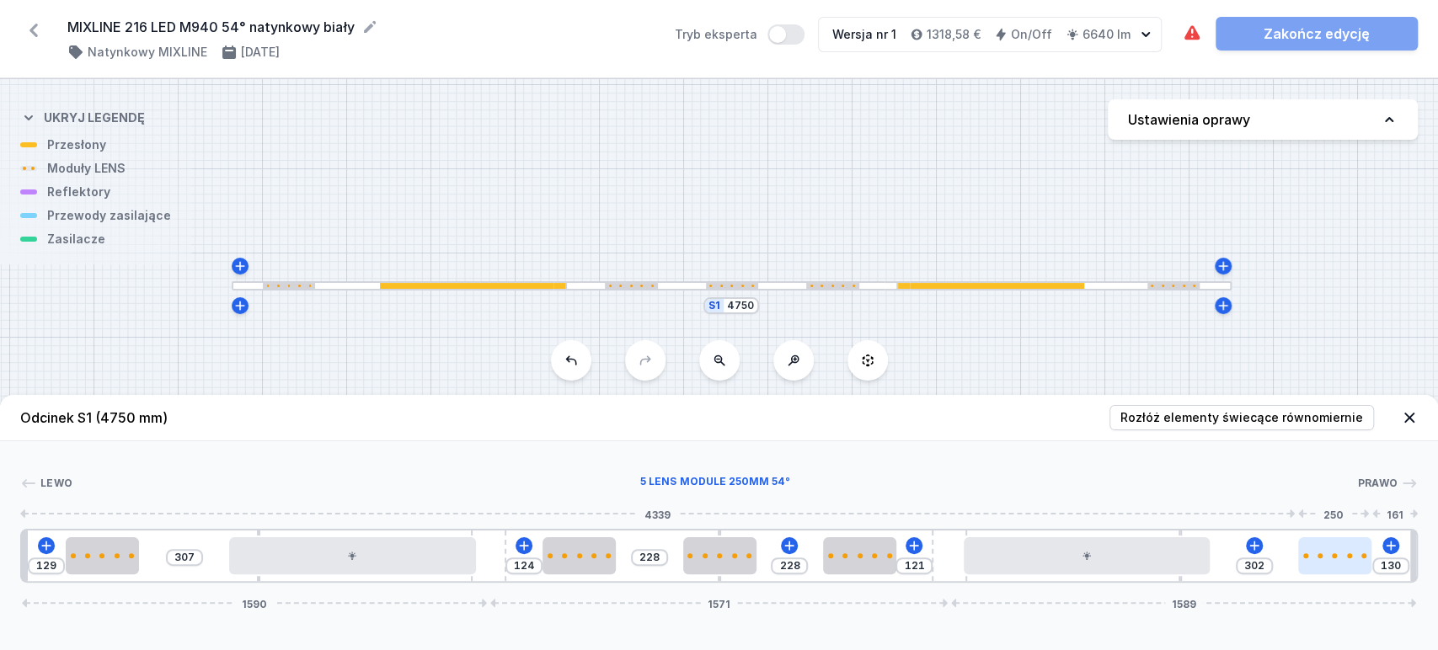
type input "308"
type input "124"
type input "311"
type input "121"
drag, startPoint x: 1345, startPoint y: 569, endPoint x: 1366, endPoint y: 566, distance: 21.2
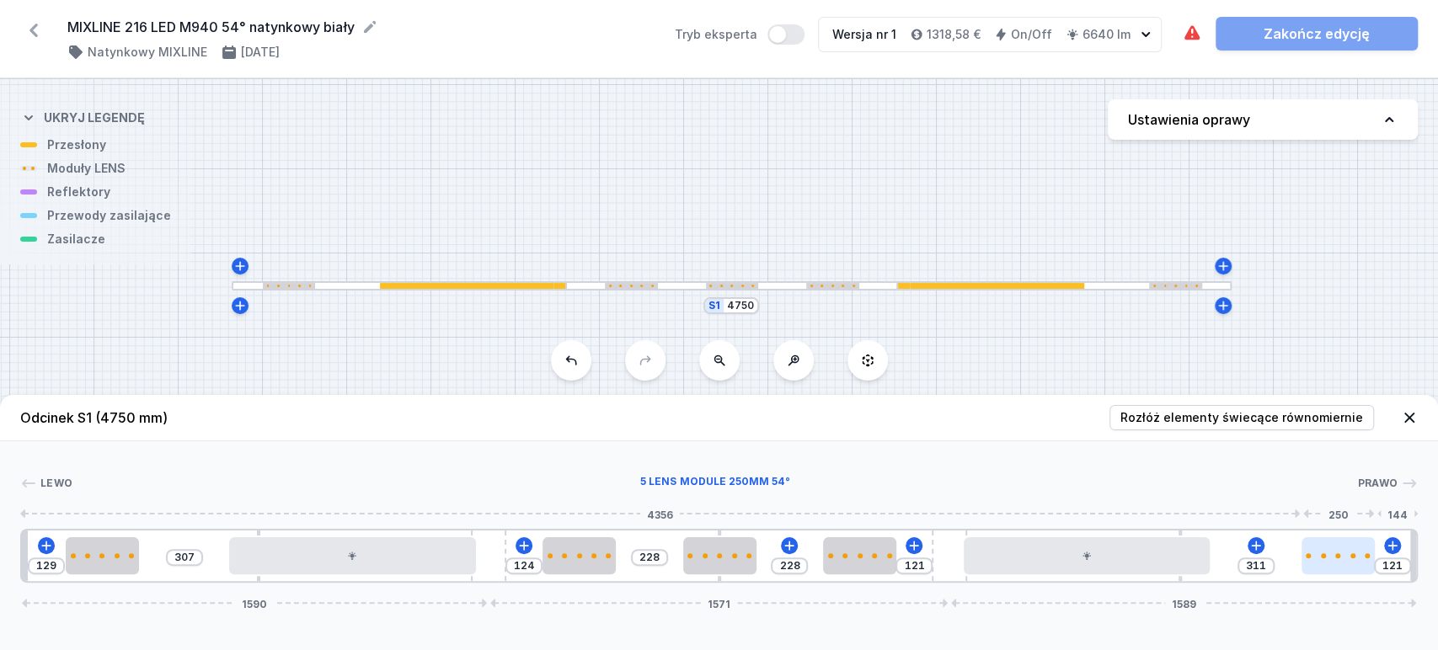
click at [1367, 566] on div at bounding box center [1338, 555] width 73 height 37
click at [1259, 548] on icon at bounding box center [1255, 545] width 13 height 13
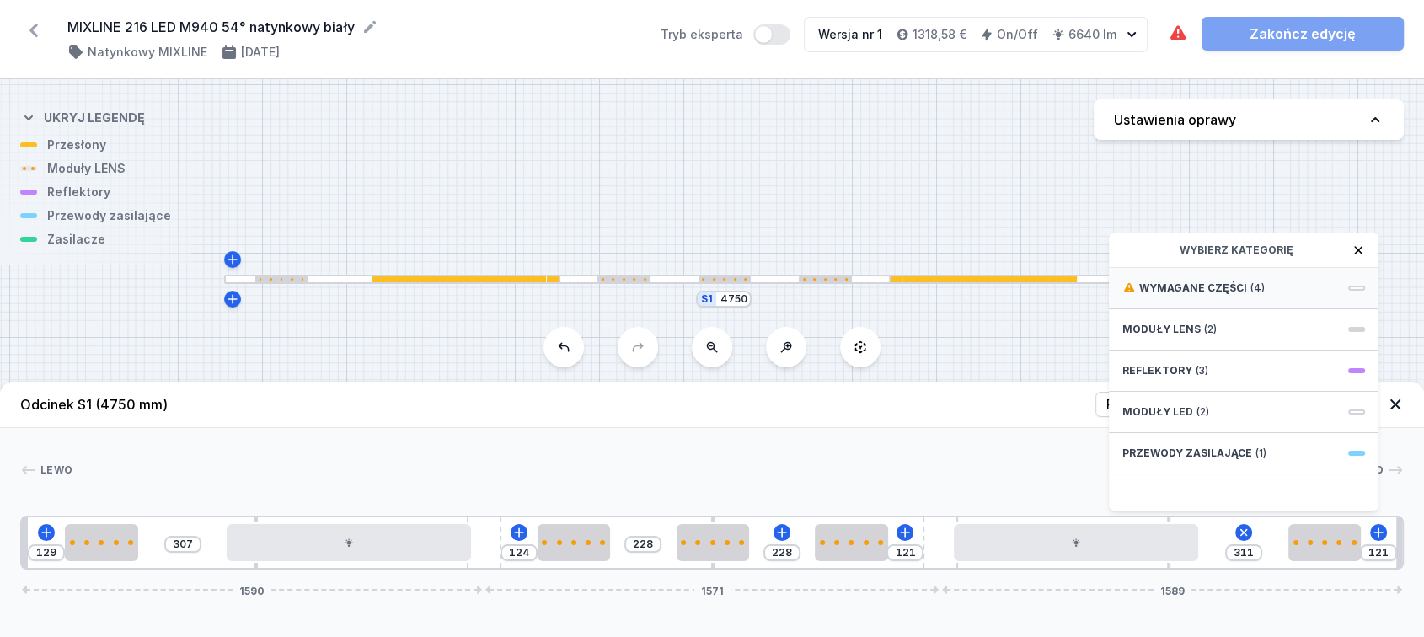
click at [1267, 297] on div "Wymagane części (4)" at bounding box center [1244, 288] width 270 height 41
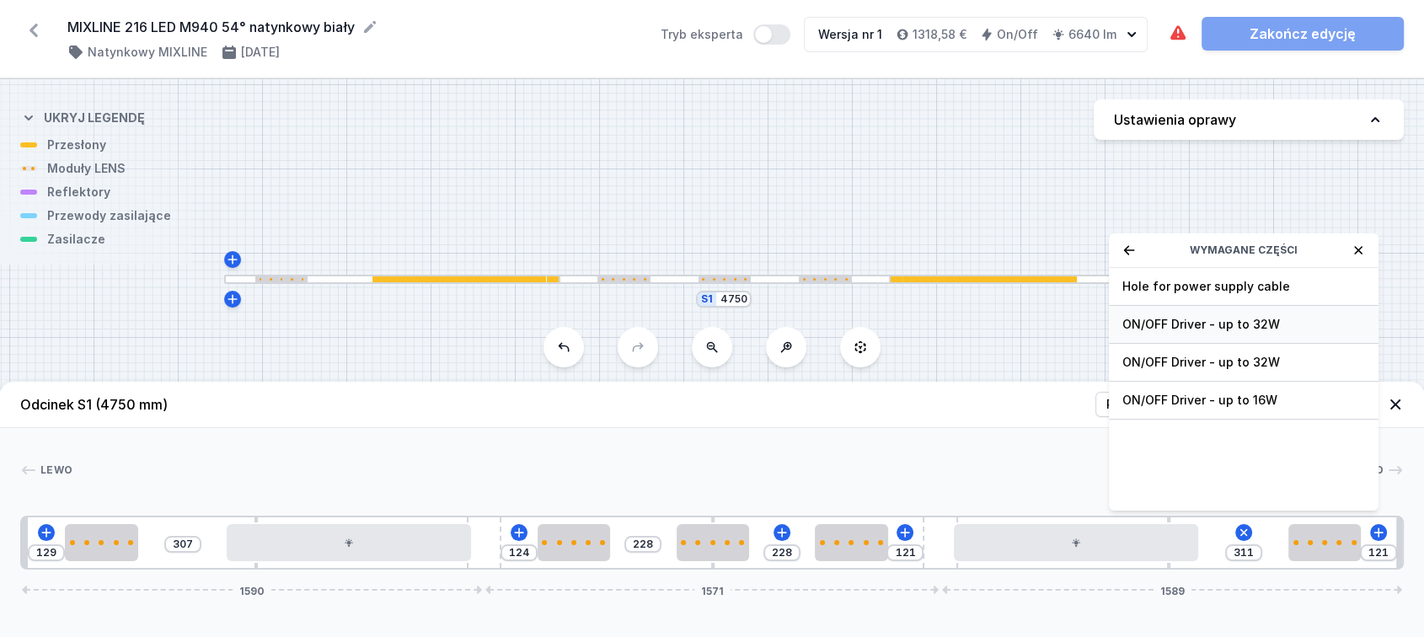
click at [1271, 331] on span "ON/OFF Driver - up to 32W" at bounding box center [1243, 324] width 243 height 17
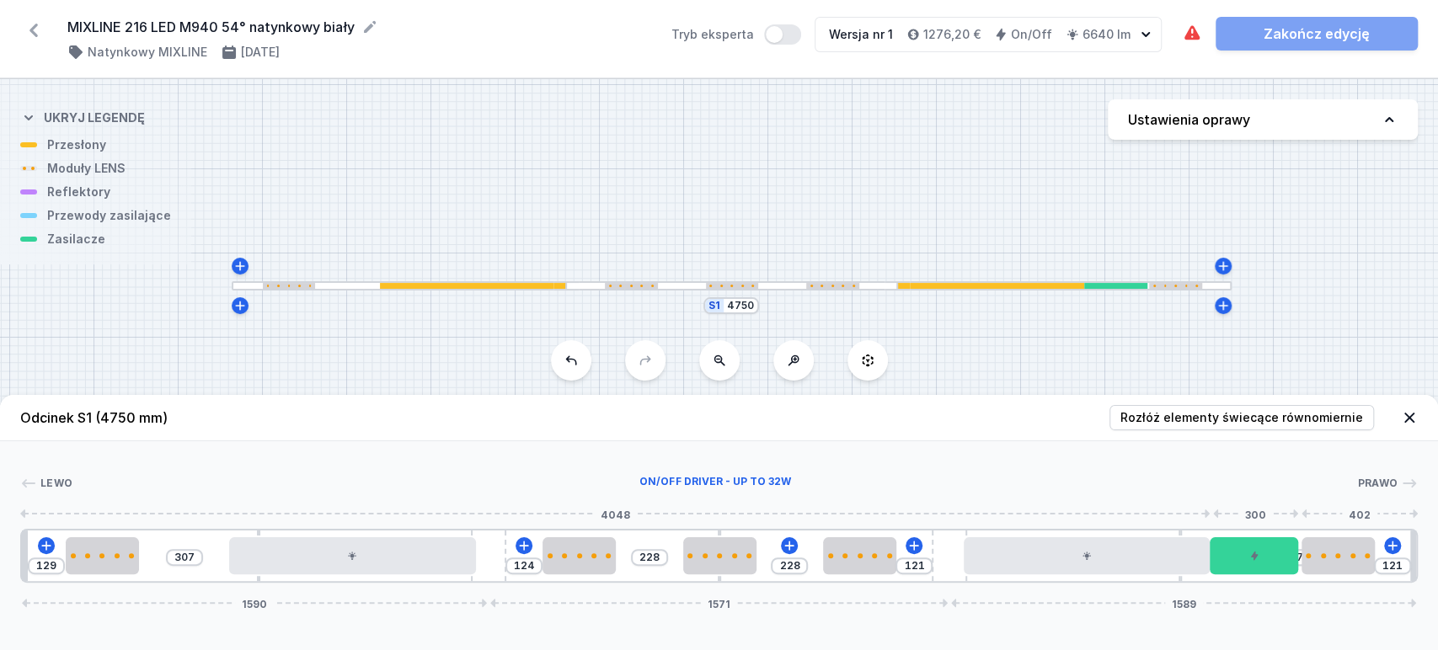
type input "311"
type input "228"
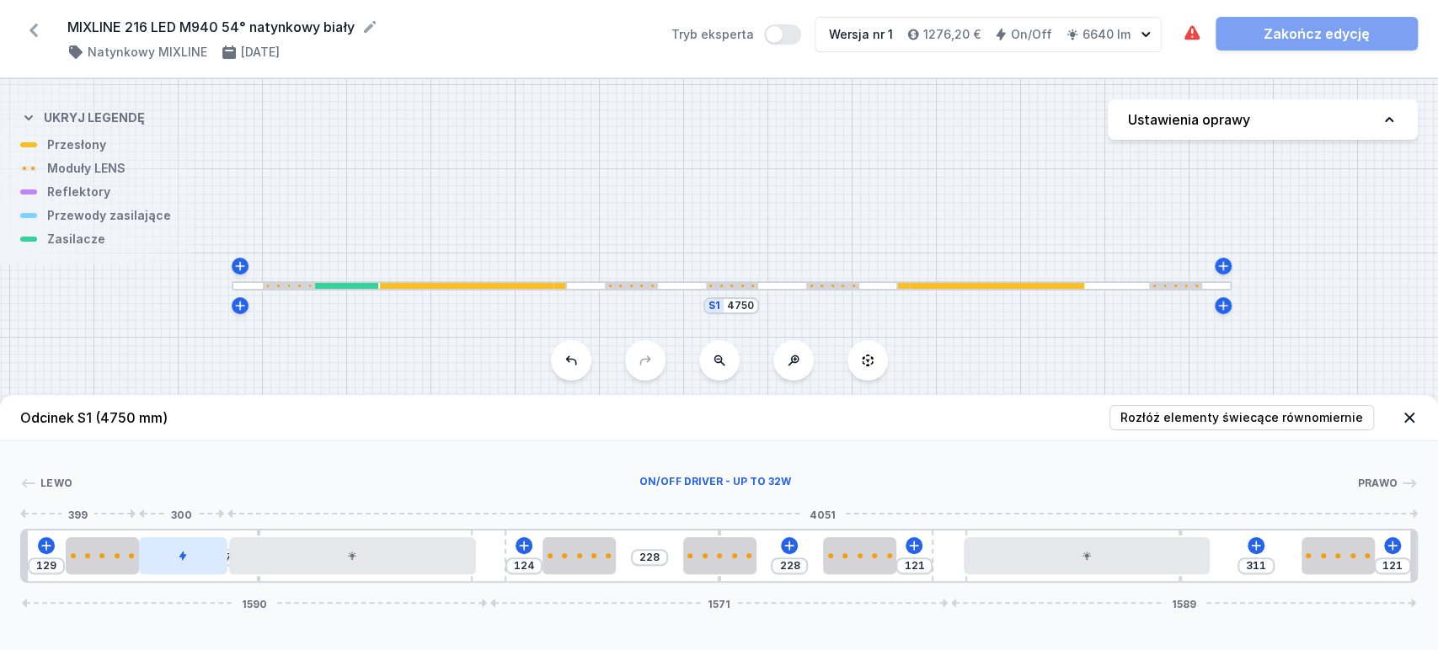
drag, startPoint x: 1264, startPoint y: 549, endPoint x: 184, endPoint y: 557, distance: 1079.2
click at [184, 557] on div at bounding box center [183, 555] width 88 height 37
drag, startPoint x: 201, startPoint y: 558, endPoint x: 193, endPoint y: 564, distance: 9.6
click at [211, 560] on div at bounding box center [185, 555] width 88 height 37
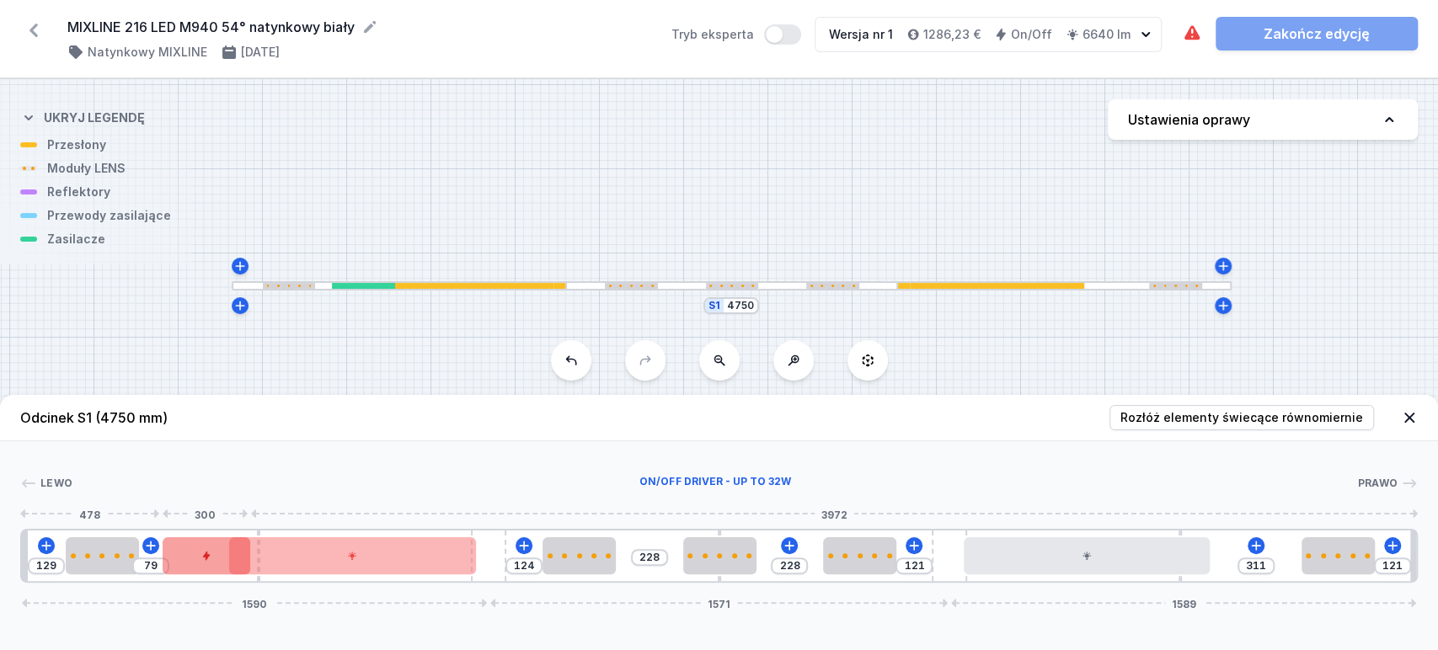
type input "76"
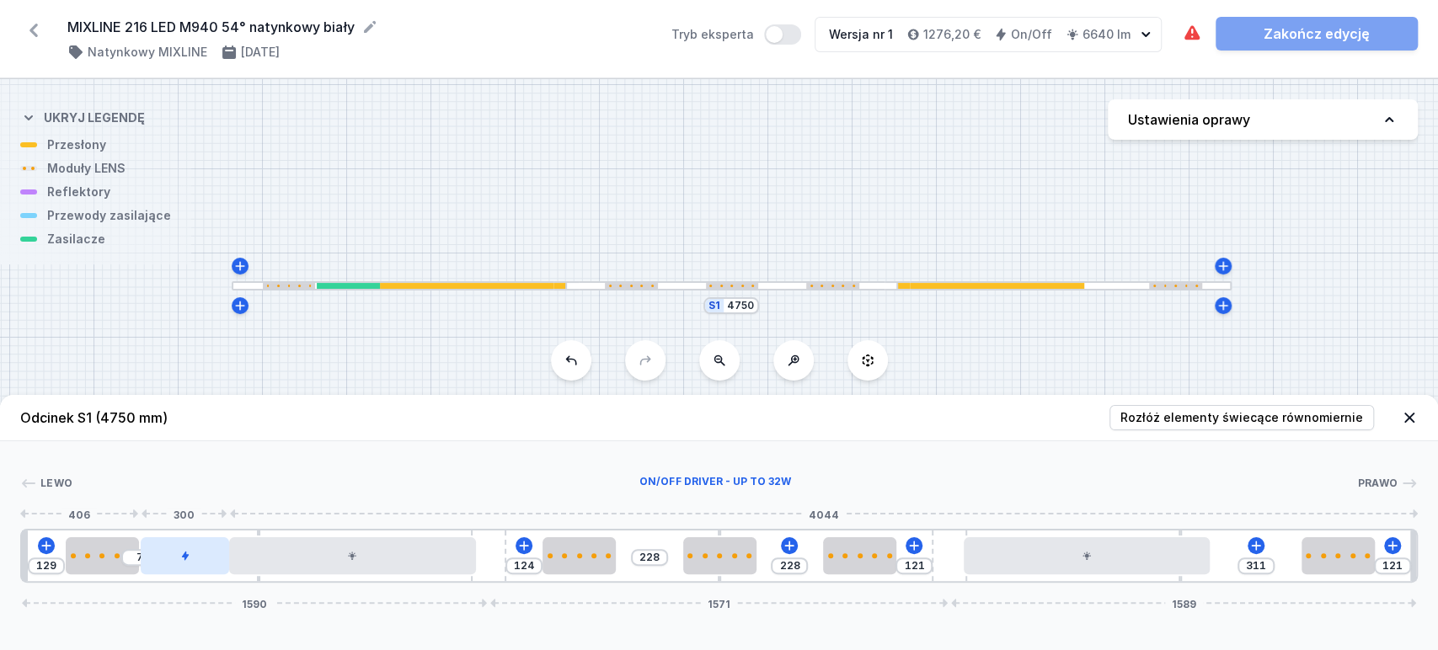
drag, startPoint x: 209, startPoint y: 557, endPoint x: 202, endPoint y: 564, distance: 10.1
click at [202, 564] on div at bounding box center [185, 555] width 88 height 37
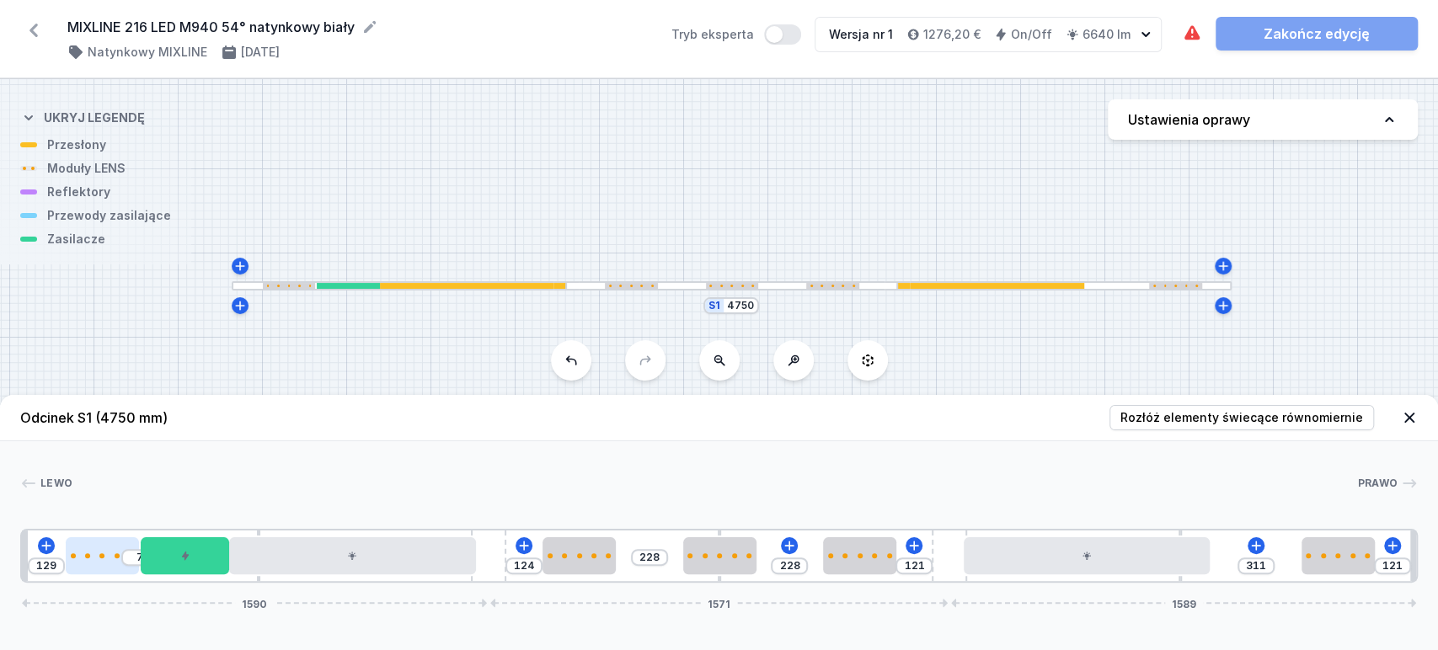
type input "136"
click at [115, 569] on div at bounding box center [103, 555] width 73 height 37
click at [1260, 550] on icon at bounding box center [1255, 545] width 13 height 13
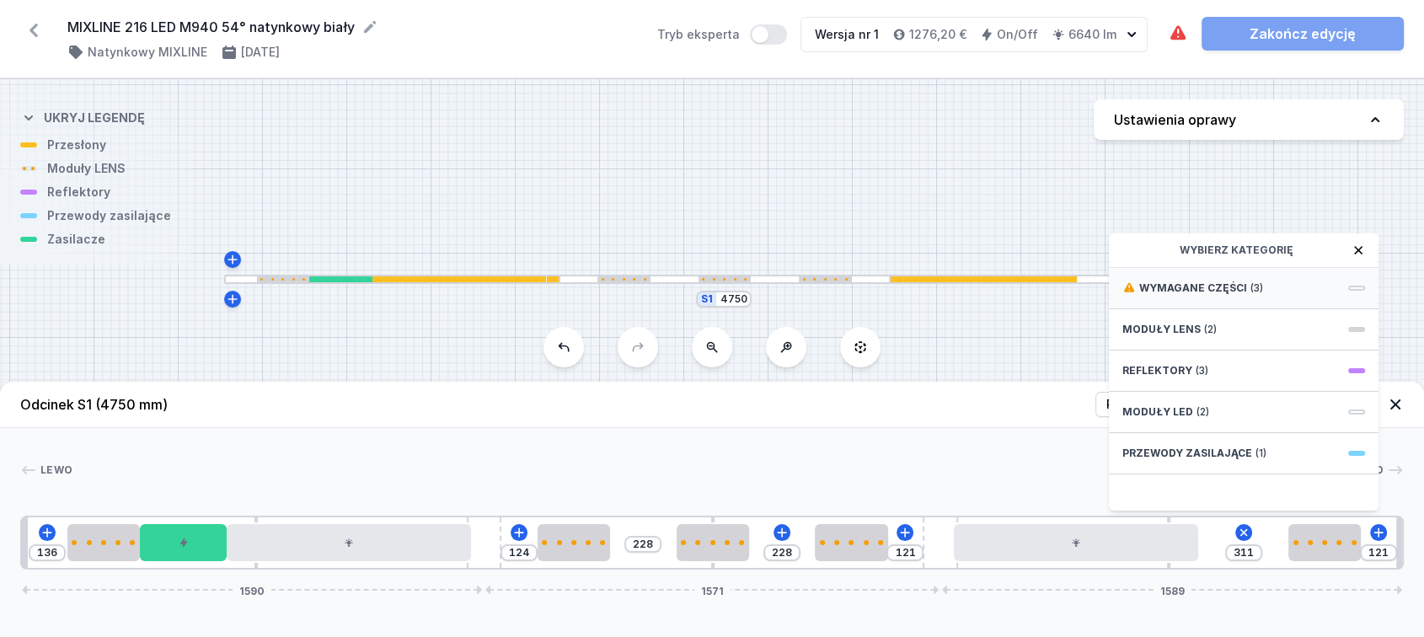
click at [1321, 303] on div "Wymagane części (3)" at bounding box center [1244, 288] width 270 height 41
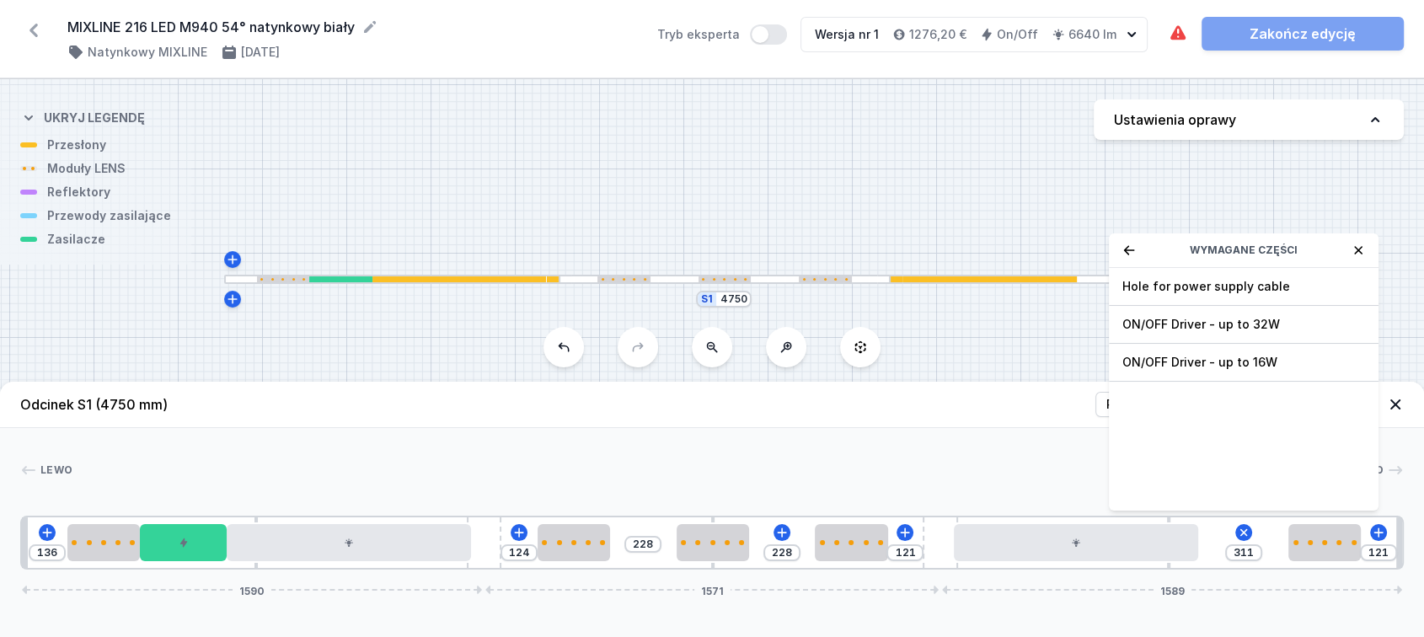
drag, startPoint x: 1314, startPoint y: 341, endPoint x: 1313, endPoint y: 351, distance: 10.2
click at [1313, 333] on span "ON/OFF Driver - up to 32W" at bounding box center [1243, 324] width 243 height 17
type input "11"
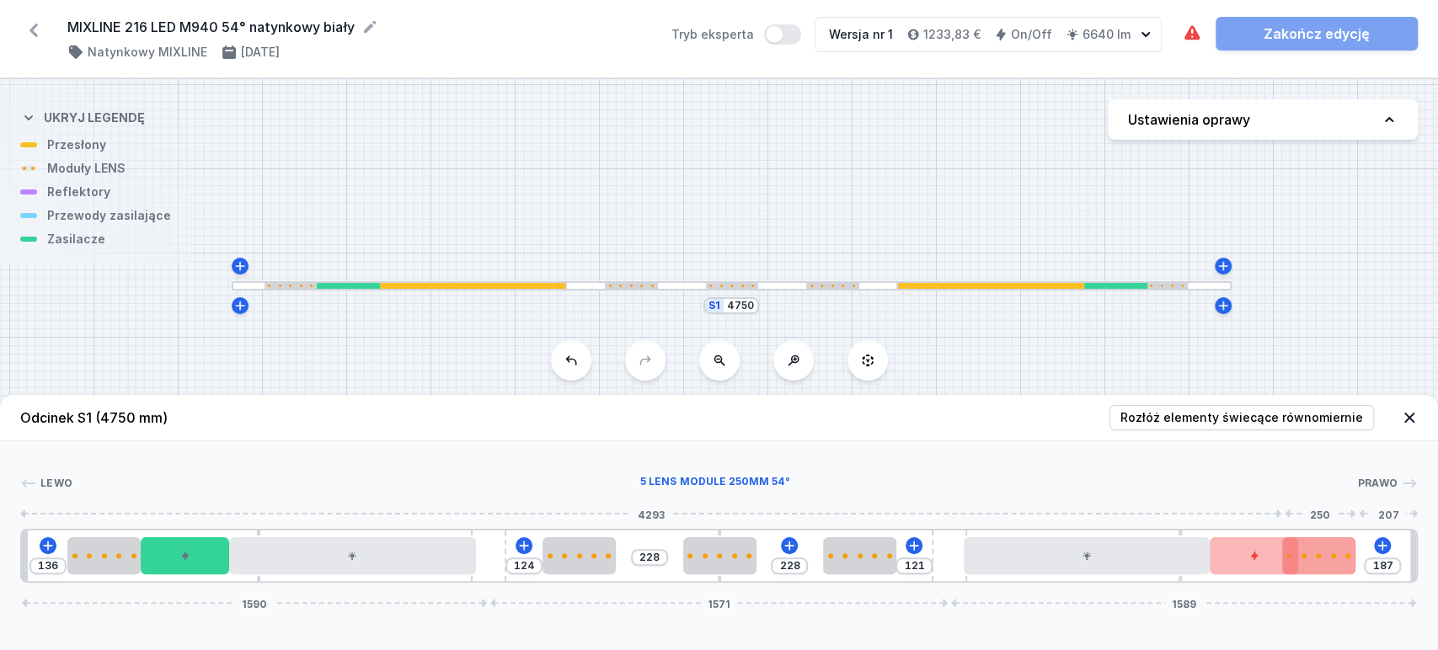
click at [1314, 552] on div at bounding box center [1318, 555] width 73 height 37
type input "132"
drag, startPoint x: 1328, startPoint y: 556, endPoint x: 1357, endPoint y: 553, distance: 29.7
click at [1357, 553] on div at bounding box center [1334, 555] width 73 height 5
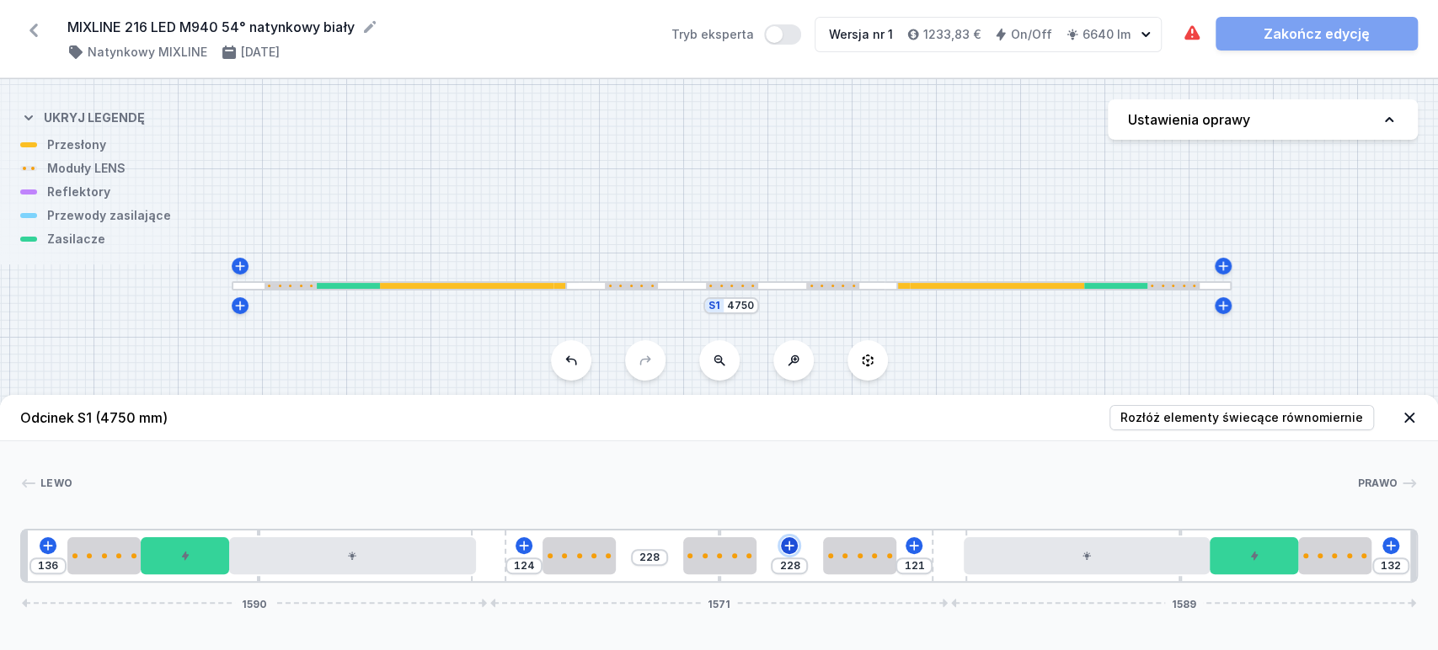
click at [783, 548] on icon at bounding box center [789, 545] width 13 height 13
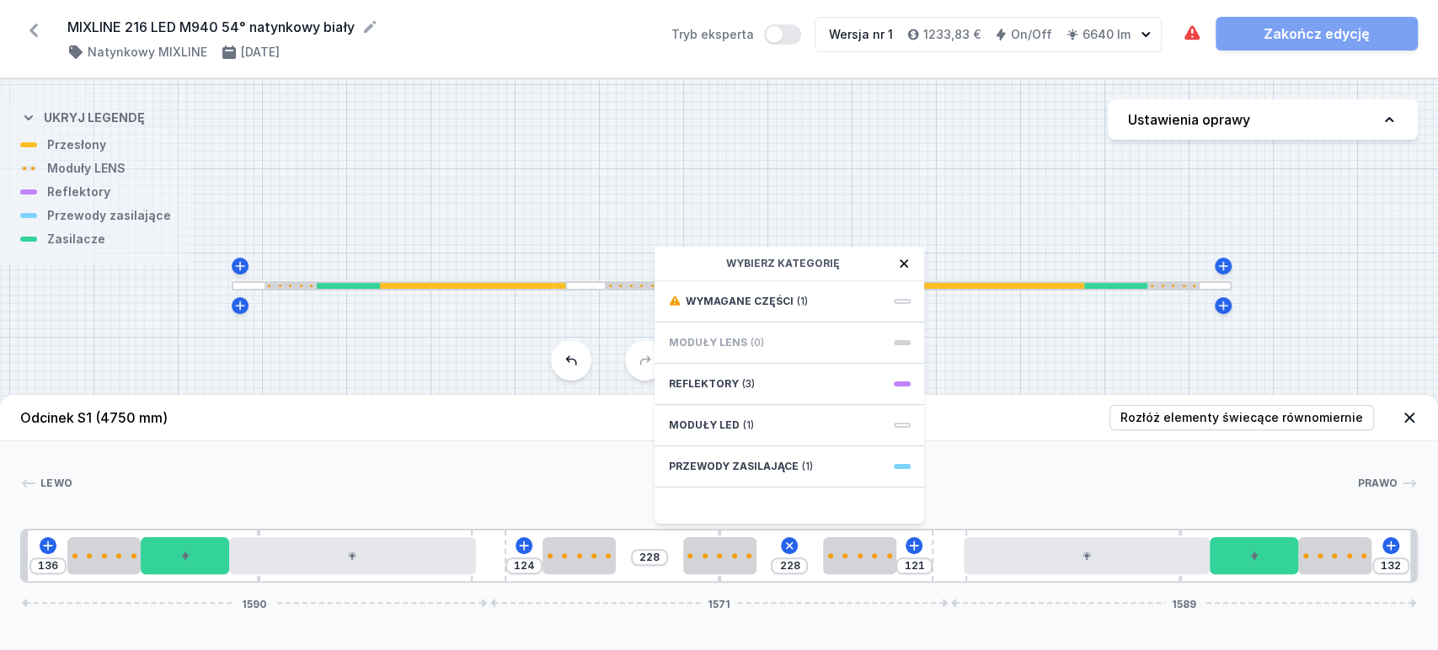
click at [849, 278] on div "Wybierz kategorię" at bounding box center [790, 264] width 270 height 35
click at [845, 298] on div "Wymagane części (1)" at bounding box center [790, 301] width 270 height 41
click at [1038, 183] on div "S1 4750" at bounding box center [719, 364] width 1438 height 571
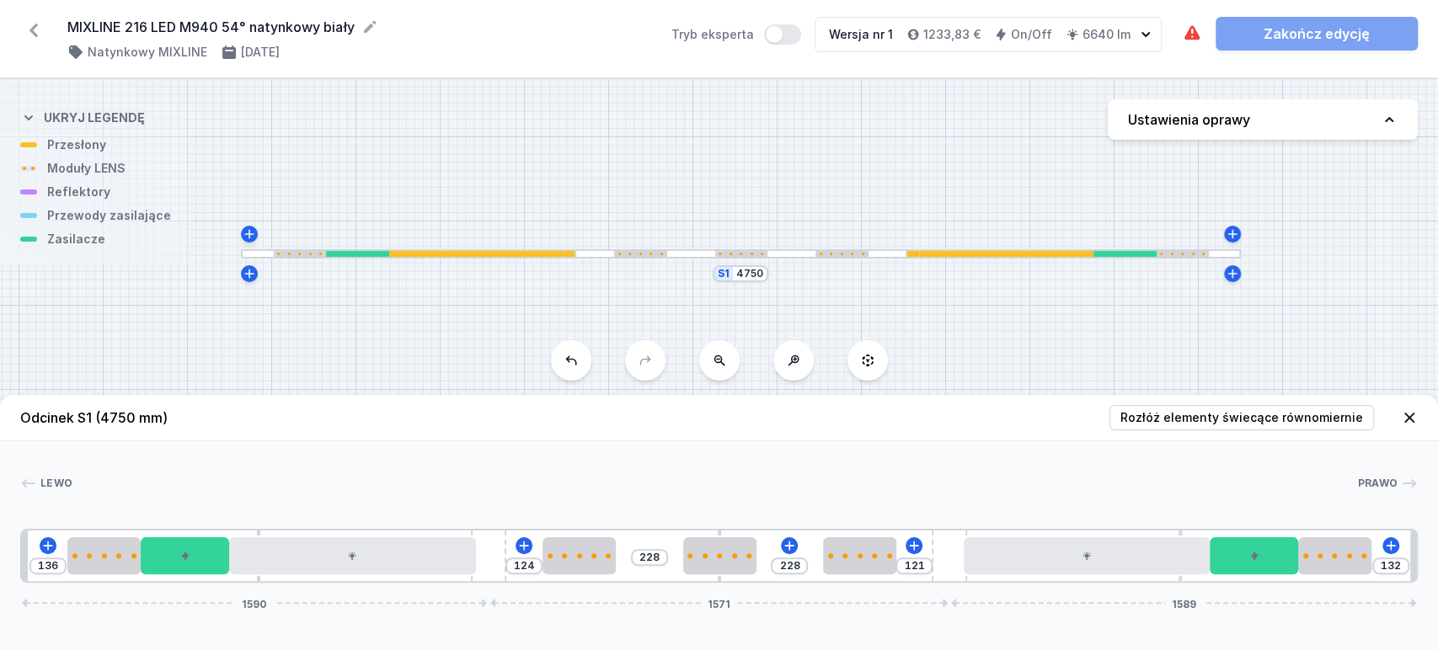
drag, startPoint x: 797, startPoint y: 227, endPoint x: 806, endPoint y: 195, distance: 33.3
click at [806, 195] on div "S1 4750" at bounding box center [719, 364] width 1438 height 571
click at [56, 569] on input "136" at bounding box center [48, 565] width 27 height 13
type input "130"
drag, startPoint x: 1357, startPoint y: 558, endPoint x: 1375, endPoint y: 558, distance: 17.7
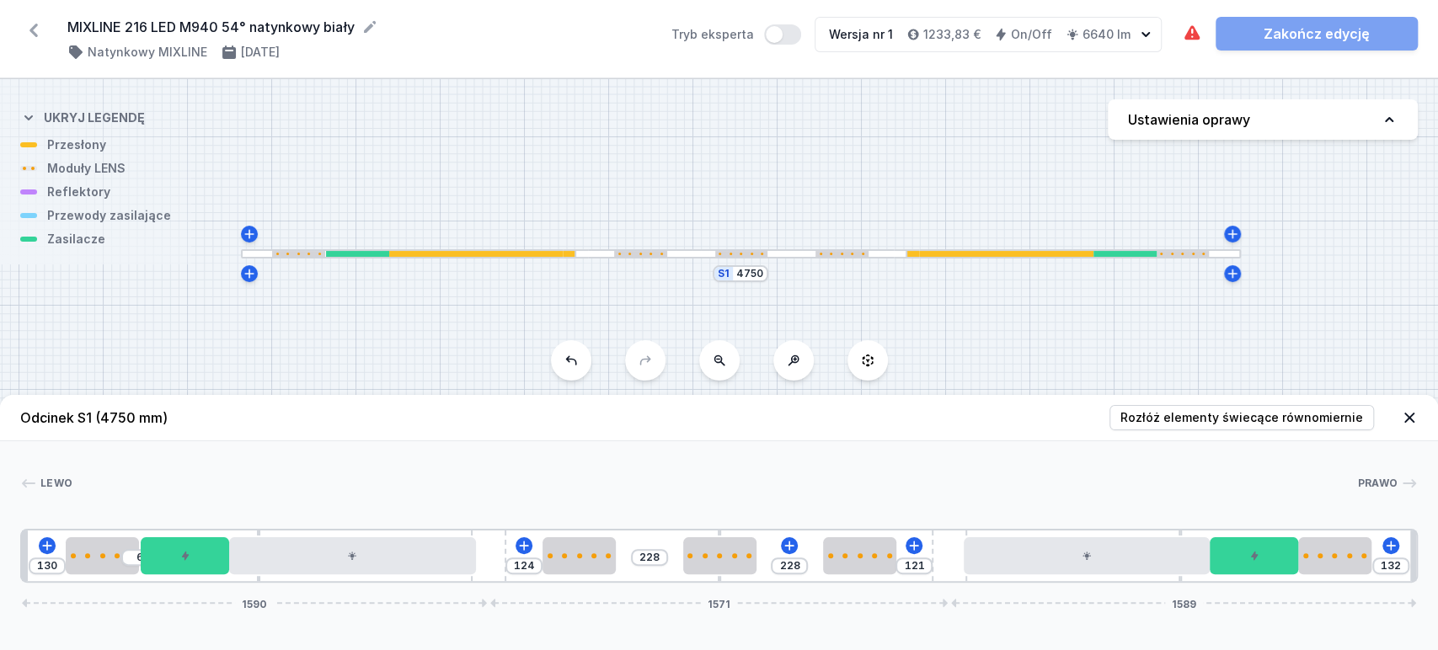
click at [1375, 558] on div "130 6 124 228 228 121 132 1590 1571 1589" at bounding box center [719, 556] width 1398 height 54
type input "73"
drag, startPoint x: 1324, startPoint y: 551, endPoint x: 1345, endPoint y: 558, distance: 22.1
click at [1367, 558] on div at bounding box center [1373, 555] width 73 height 37
drag, startPoint x: 1321, startPoint y: 569, endPoint x: 1296, endPoint y: 565, distance: 25.5
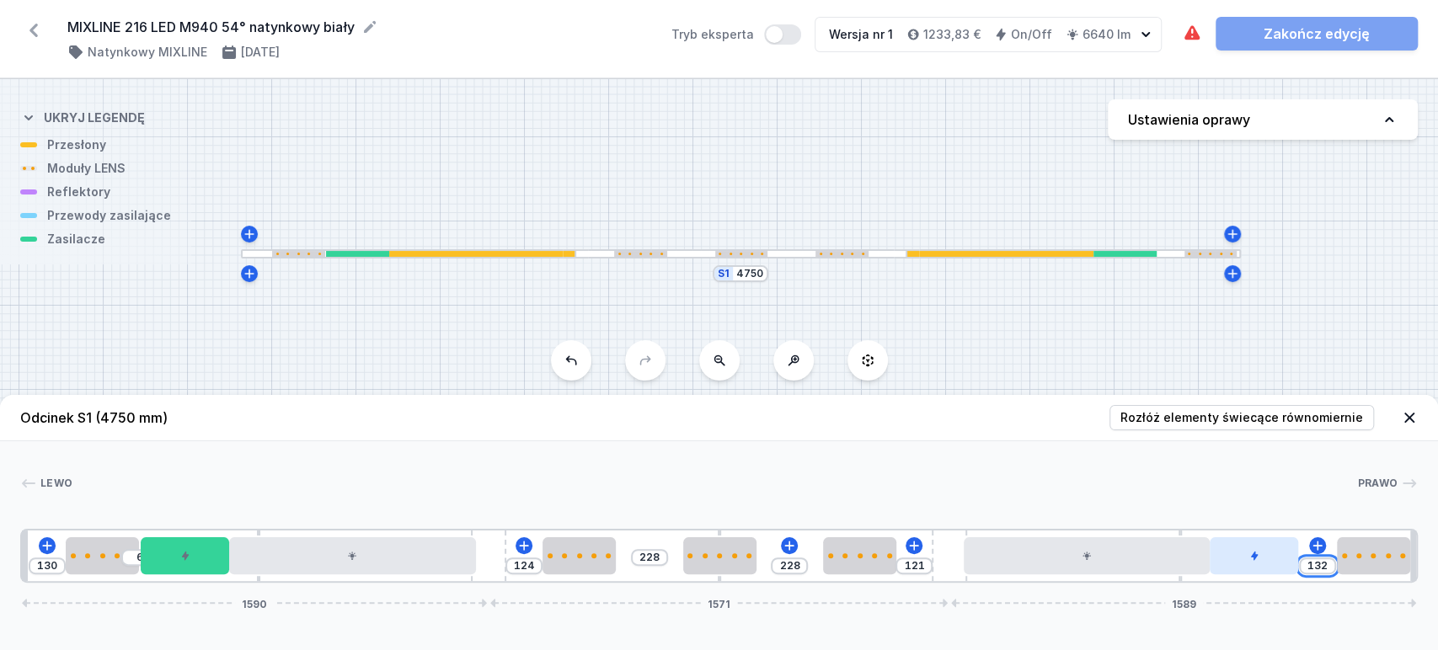
click at [1296, 565] on div "130 6 124 228 228 121 132 1590 1571 1589" at bounding box center [719, 556] width 1398 height 54
type input "2"
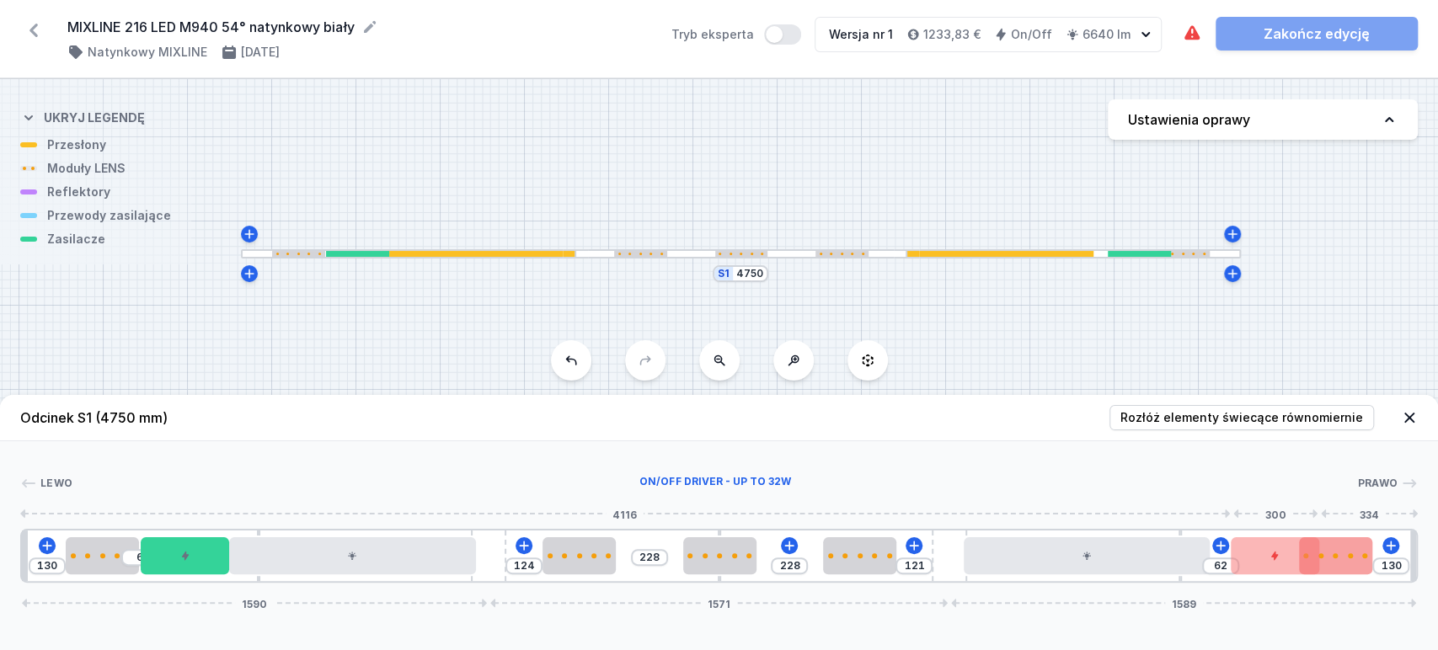
type input "57"
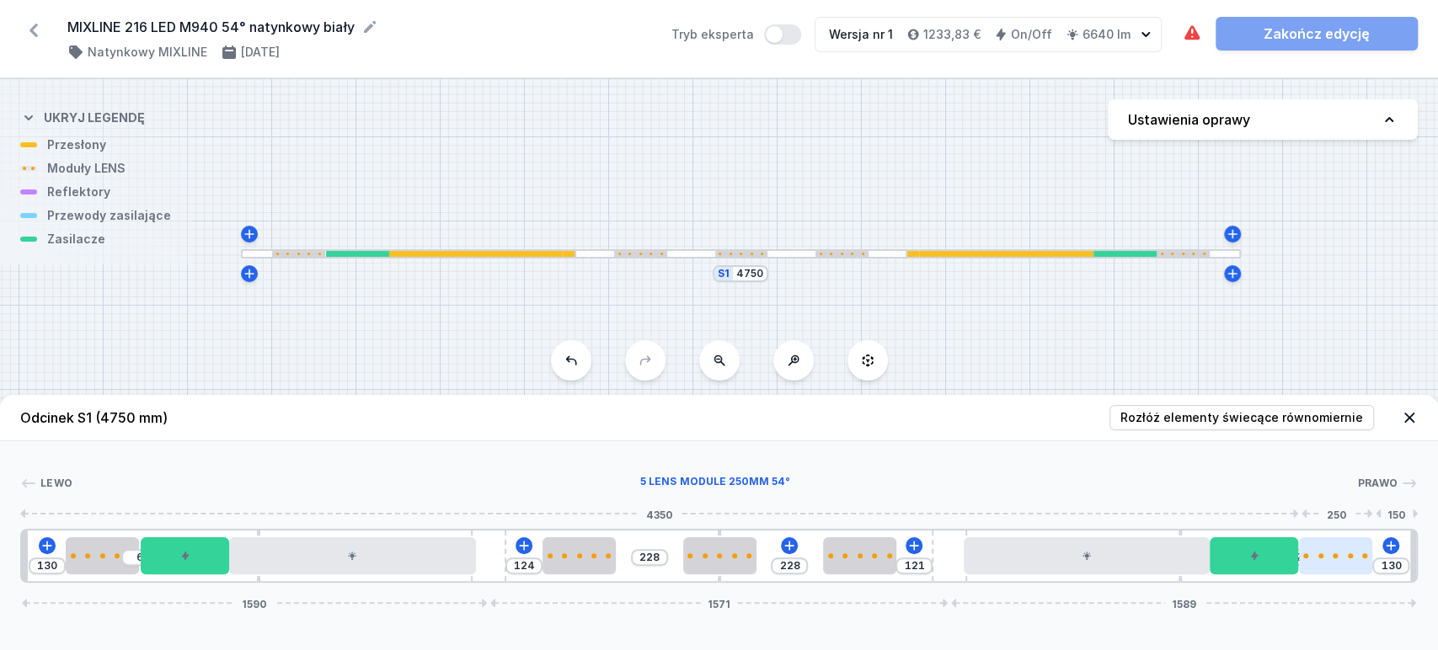
drag, startPoint x: 1286, startPoint y: 557, endPoint x: 1300, endPoint y: 564, distance: 16.2
click at [1300, 564] on div "130 6 124 228 228 121 2 130 1590 1571 1589" at bounding box center [719, 556] width 1398 height 54
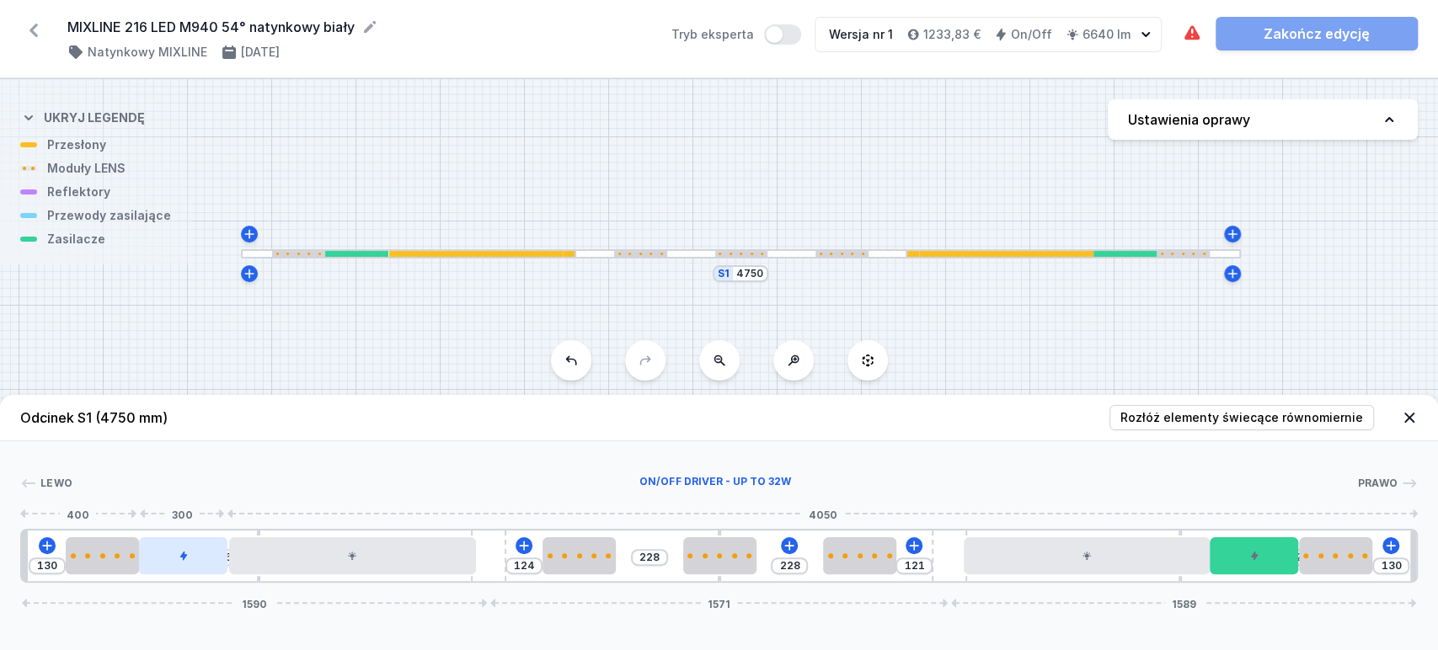
click at [176, 552] on div at bounding box center [183, 555] width 88 height 37
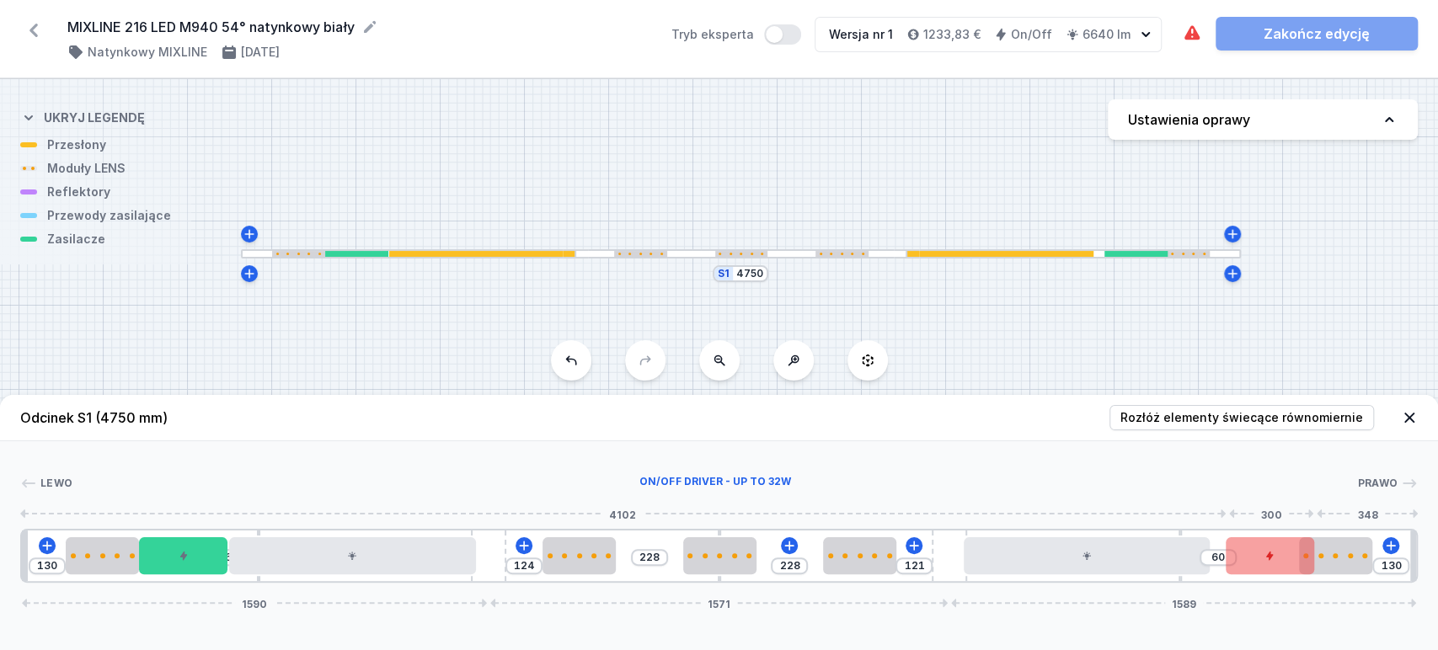
type input "62"
drag, startPoint x: 1247, startPoint y: 557, endPoint x: 1273, endPoint y: 564, distance: 27.0
click at [1273, 564] on div at bounding box center [1255, 555] width 88 height 37
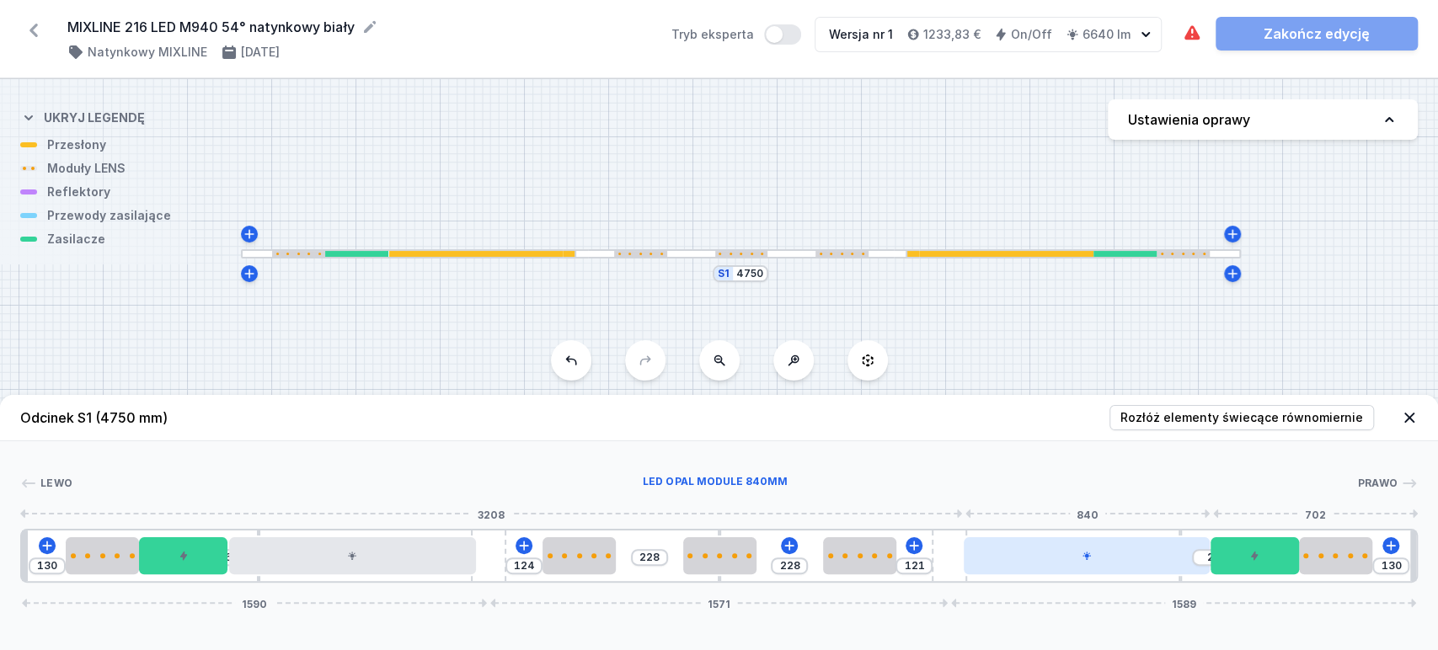
type input "48"
drag, startPoint x: 1109, startPoint y: 551, endPoint x: 1121, endPoint y: 557, distance: 13.9
click at [1121, 557] on div at bounding box center [1087, 555] width 247 height 37
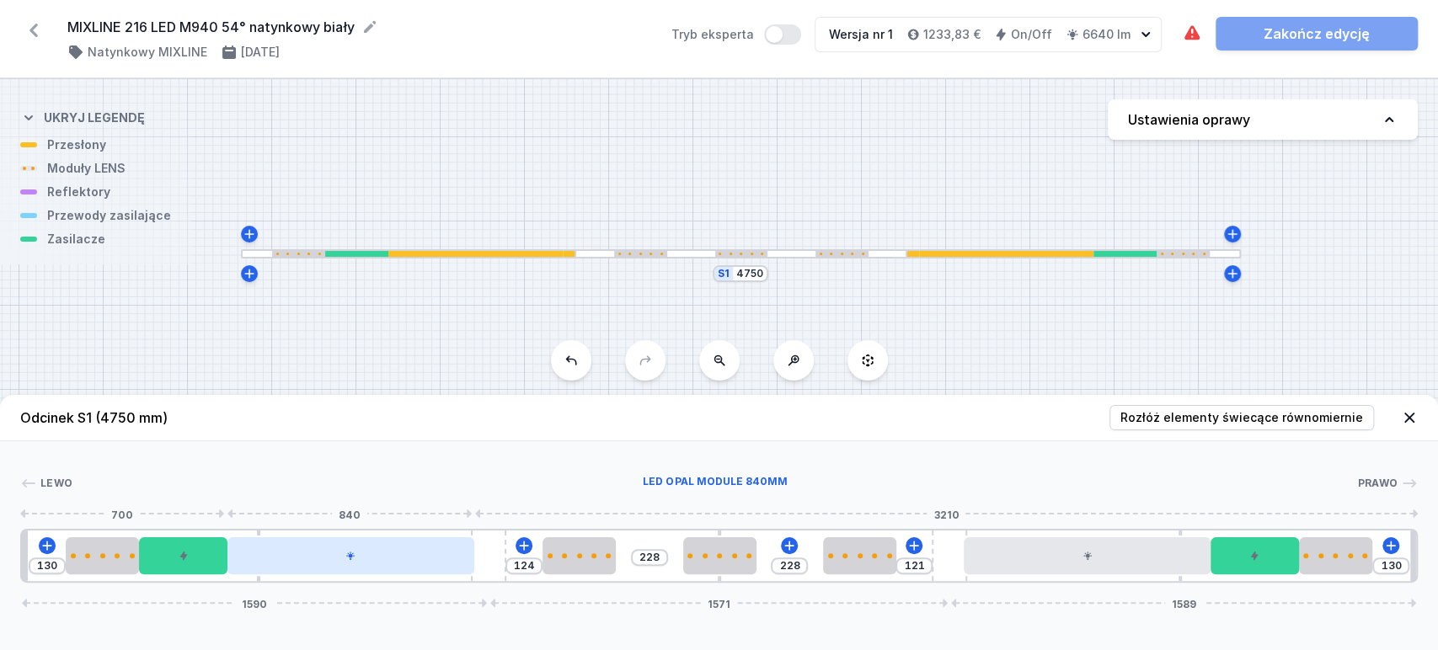
click at [378, 549] on div at bounding box center [350, 555] width 247 height 37
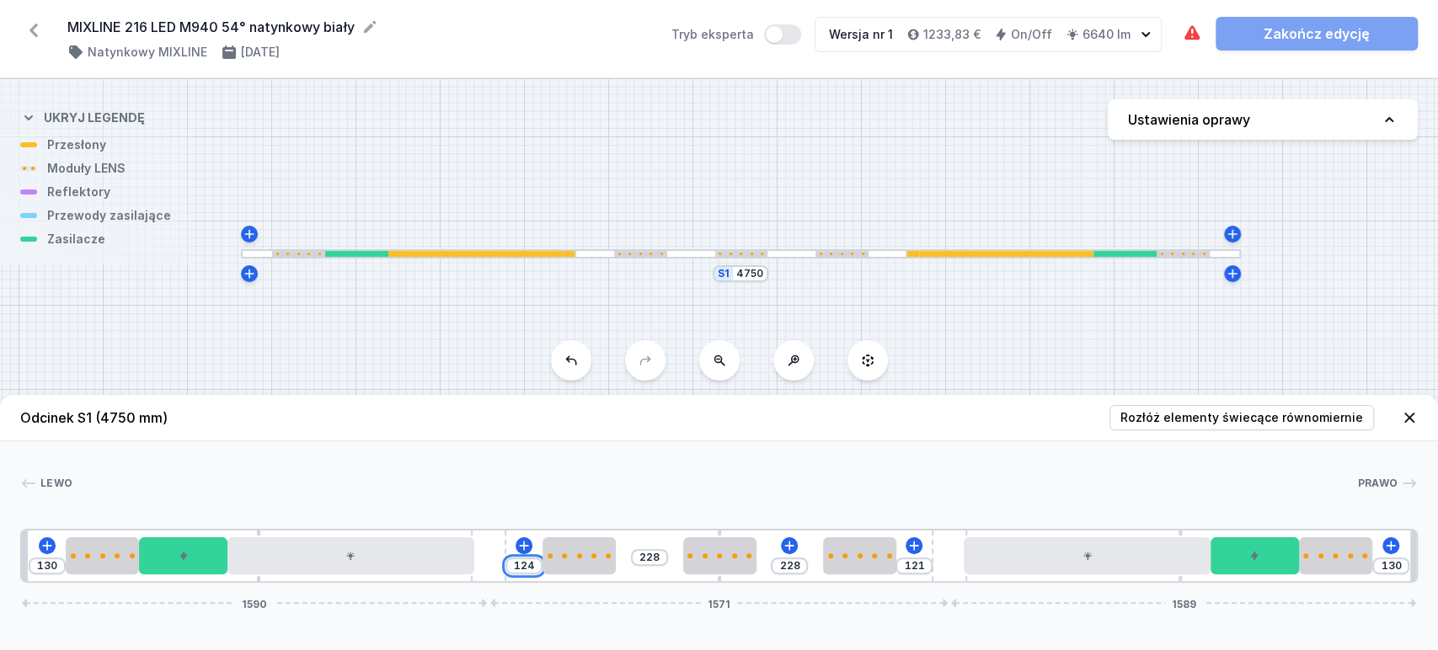
click at [521, 568] on input "124" at bounding box center [524, 565] width 27 height 13
type input "1"
type input "351"
type input "10"
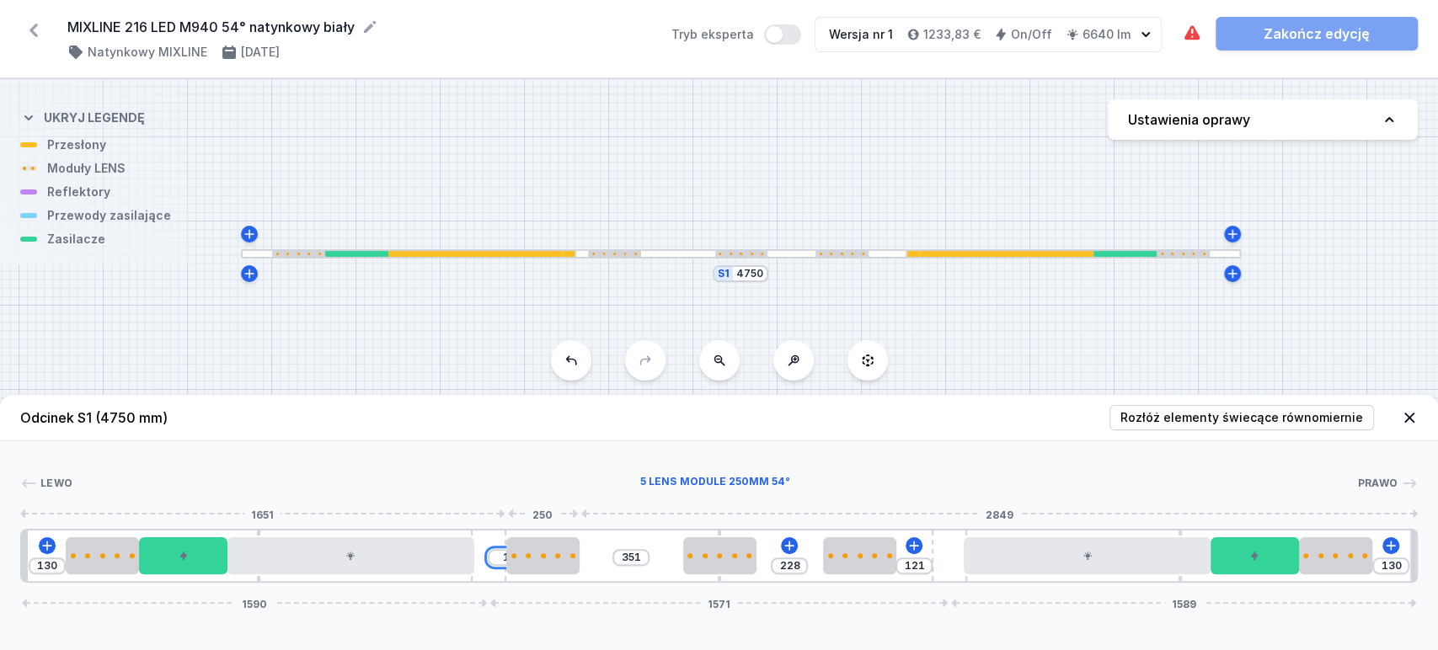
type input "342"
type input "100"
type input "252"
click at [522, 561] on input "100" at bounding box center [520, 565] width 27 height 13
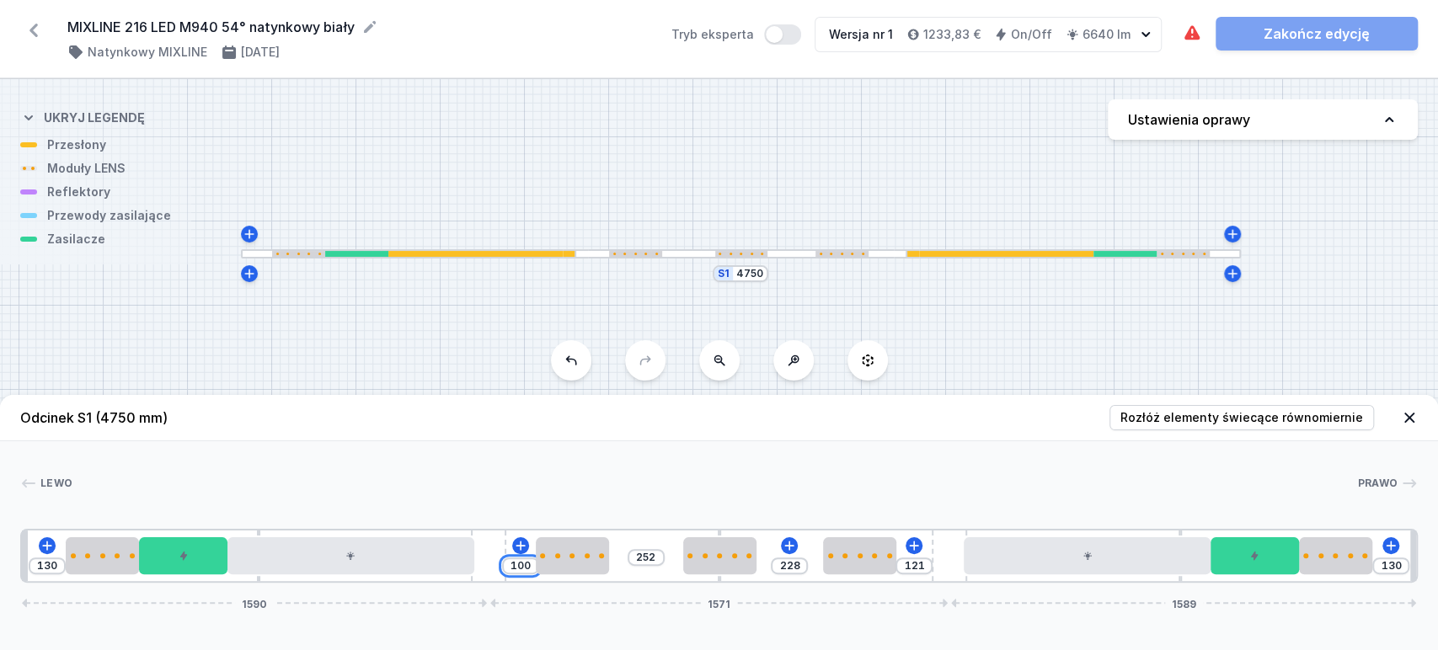
type input "4"
type input "348"
type input "48"
type input "304"
click at [513, 555] on input "48" at bounding box center [513, 557] width 27 height 13
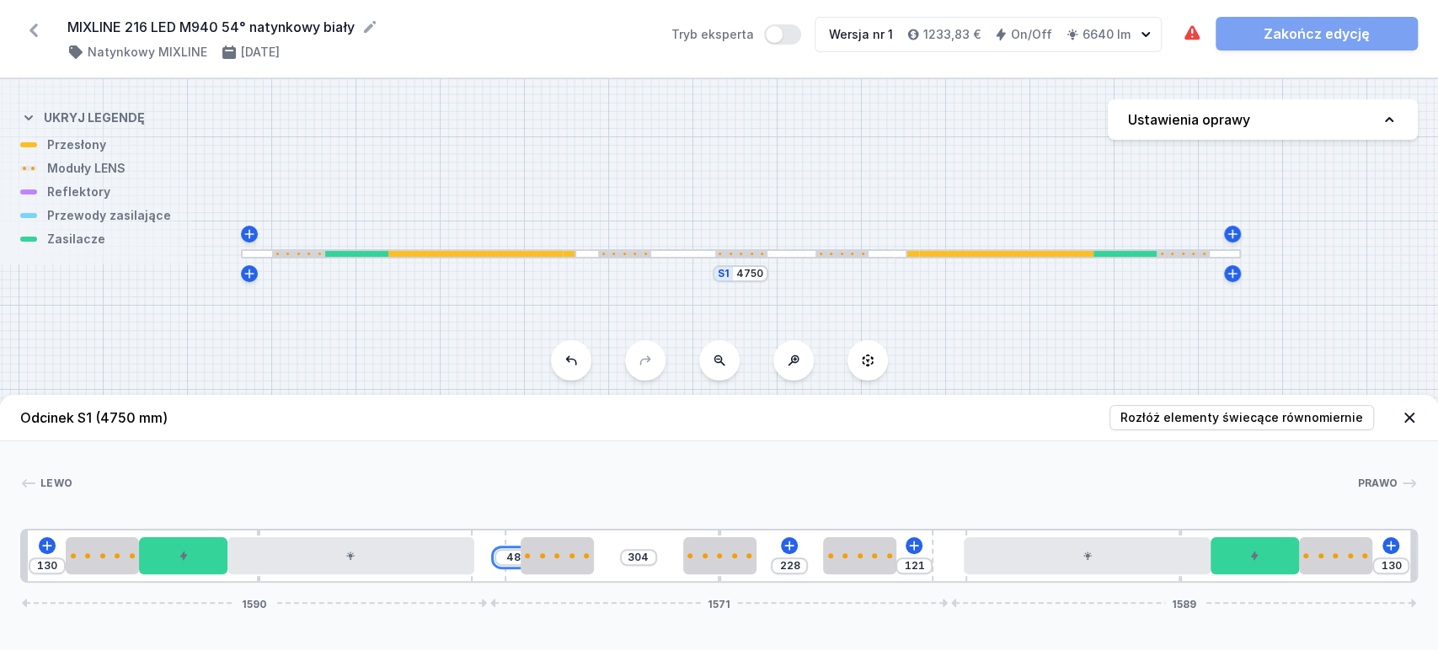
click at [513, 555] on input "48" at bounding box center [513, 557] width 27 height 13
type input "5"
type input "347"
type input "52"
type input "300"
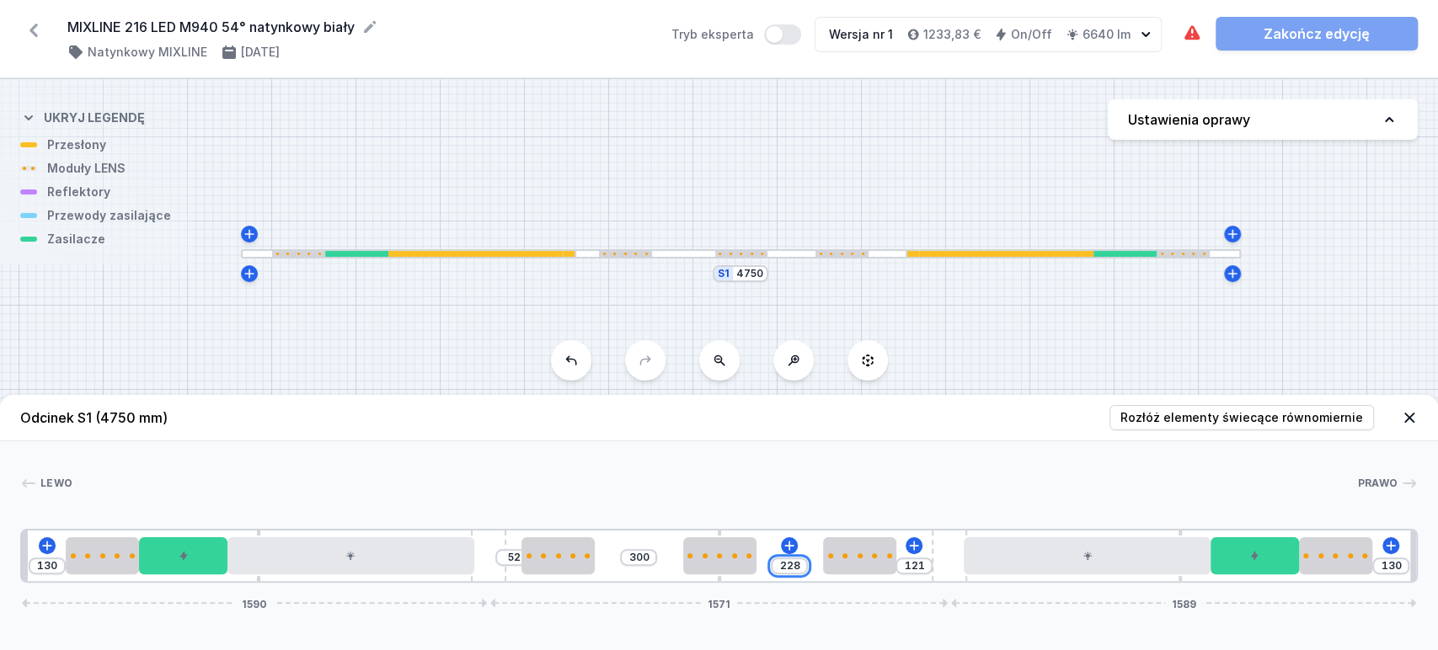
click at [791, 564] on input "228" at bounding box center [789, 565] width 27 height 13
drag, startPoint x: 484, startPoint y: 572, endPoint x: 493, endPoint y: 576, distance: 9.4
click at [493, 576] on div "130 52 300 300 97 130 1542 1619 1589" at bounding box center [719, 556] width 1398 height 54
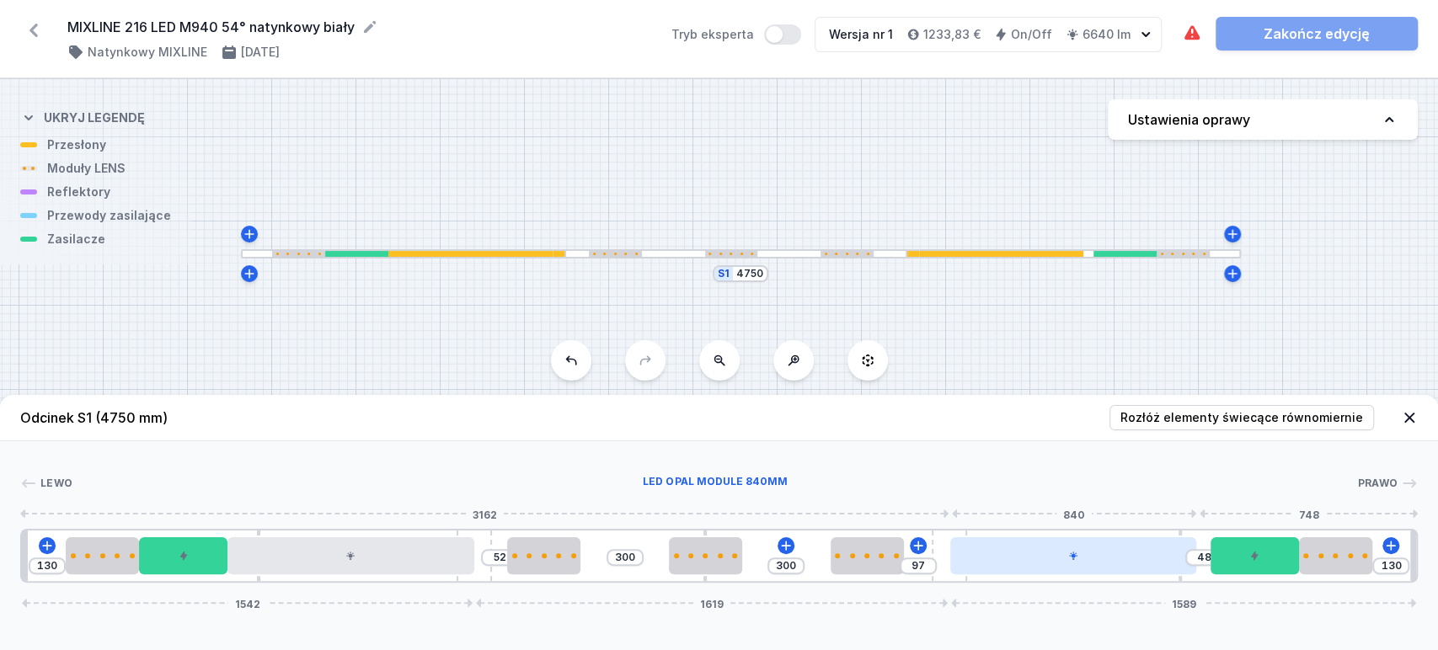
drag, startPoint x: 1025, startPoint y: 567, endPoint x: 1015, endPoint y: 567, distance: 10.1
click at [1015, 567] on div at bounding box center [1073, 555] width 247 height 37
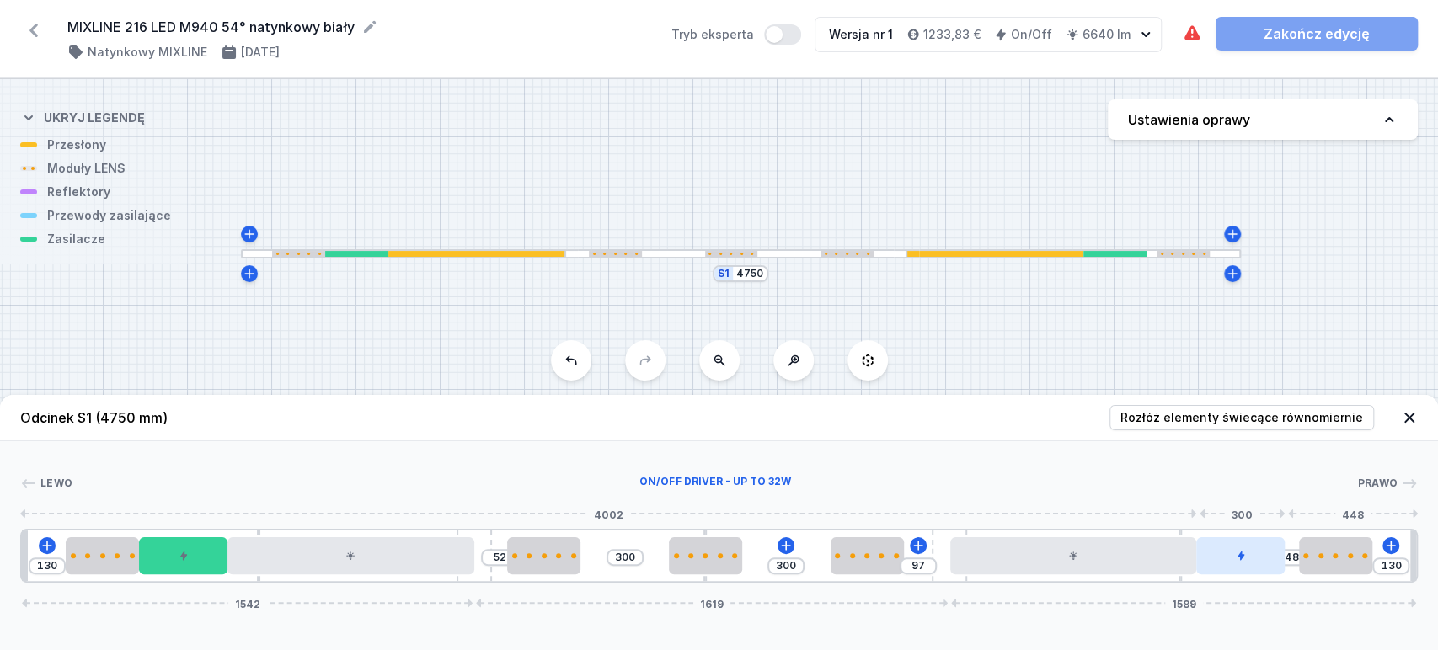
click at [1232, 562] on div at bounding box center [1240, 555] width 88 height 37
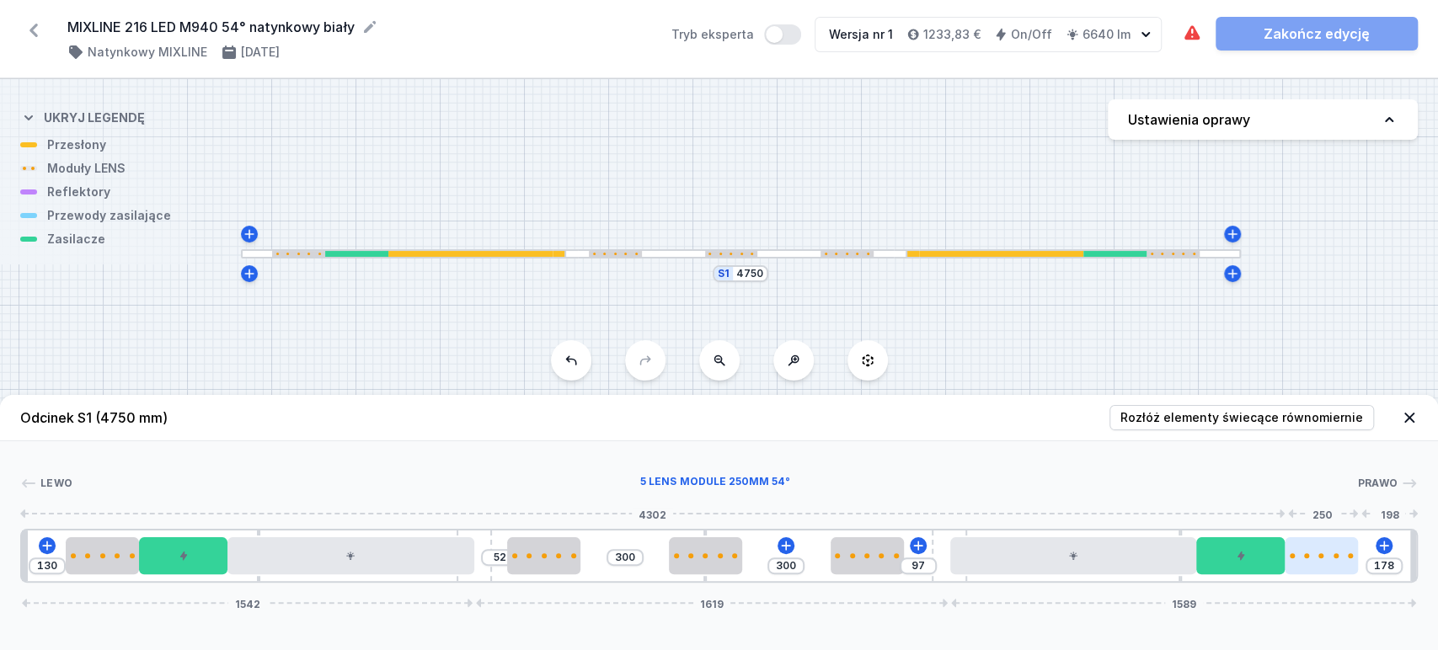
drag, startPoint x: 1321, startPoint y: 553, endPoint x: 1304, endPoint y: 570, distance: 24.4
click at [1319, 553] on div at bounding box center [1321, 555] width 73 height 37
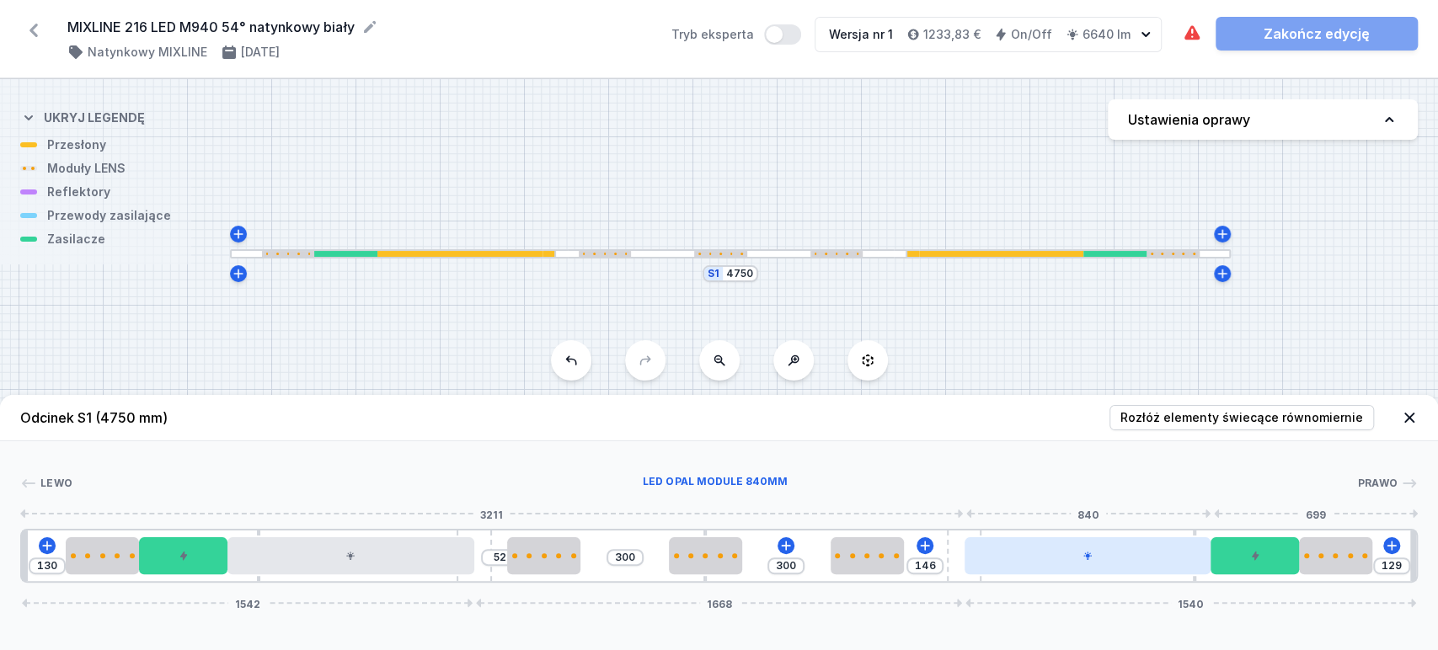
drag, startPoint x: 942, startPoint y: 577, endPoint x: 984, endPoint y: 574, distance: 42.3
click at [984, 574] on div "130 52 300 300 146 129 1542 1668 1540" at bounding box center [719, 556] width 1398 height 54
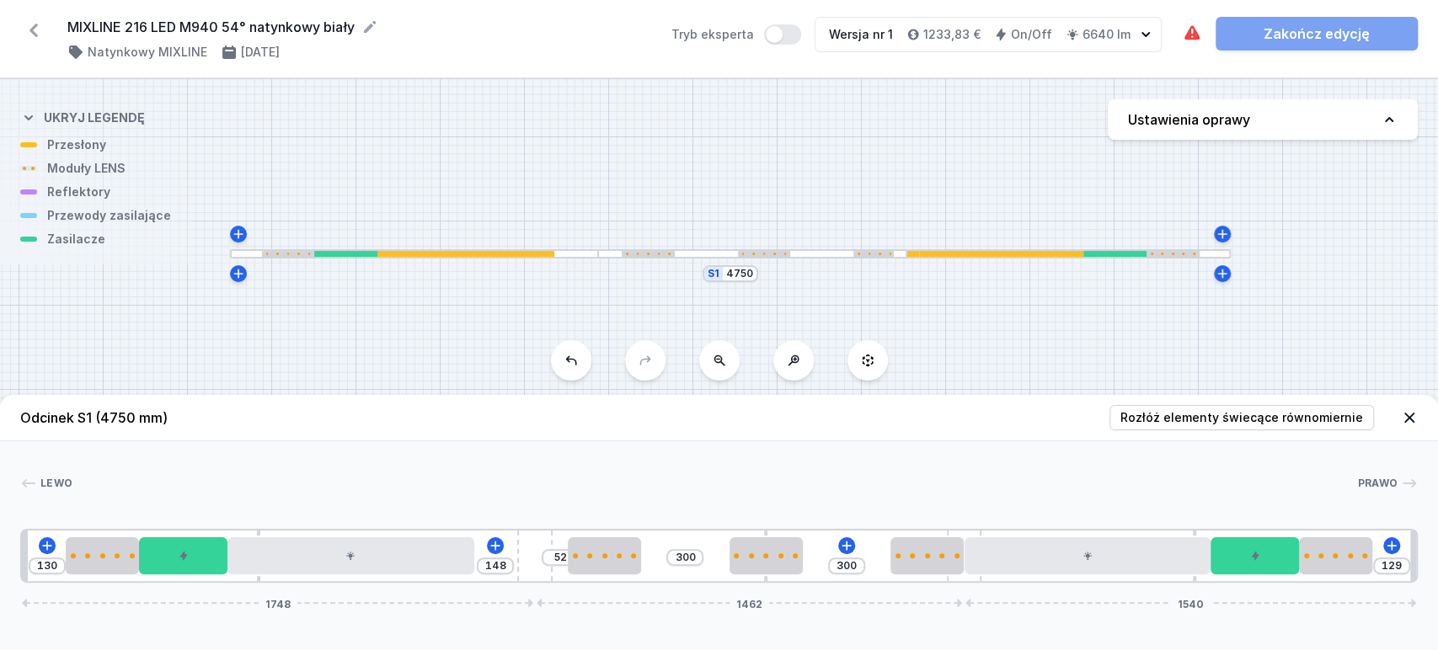
drag, startPoint x: 485, startPoint y: 573, endPoint x: 841, endPoint y: 571, distance: 355.5
click at [839, 572] on div "130 148 52 300 300 129 1748 1462 1540" at bounding box center [719, 556] width 1398 height 54
drag, startPoint x: 912, startPoint y: 556, endPoint x: 871, endPoint y: 568, distance: 42.1
click at [880, 560] on div at bounding box center [892, 555] width 73 height 37
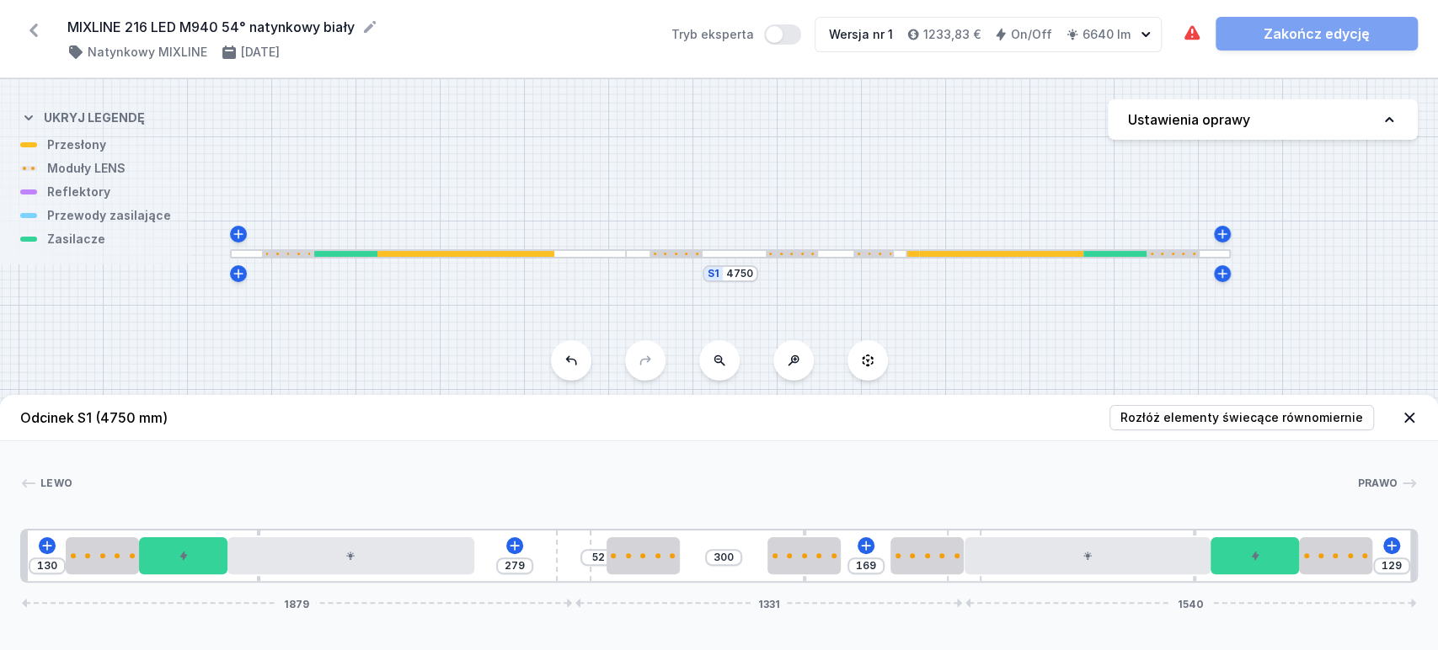
drag, startPoint x: 538, startPoint y: 575, endPoint x: 869, endPoint y: 562, distance: 330.5
click at [778, 578] on div "130 279 52 300 169 129 1879 1331 1540" at bounding box center [719, 556] width 1398 height 54
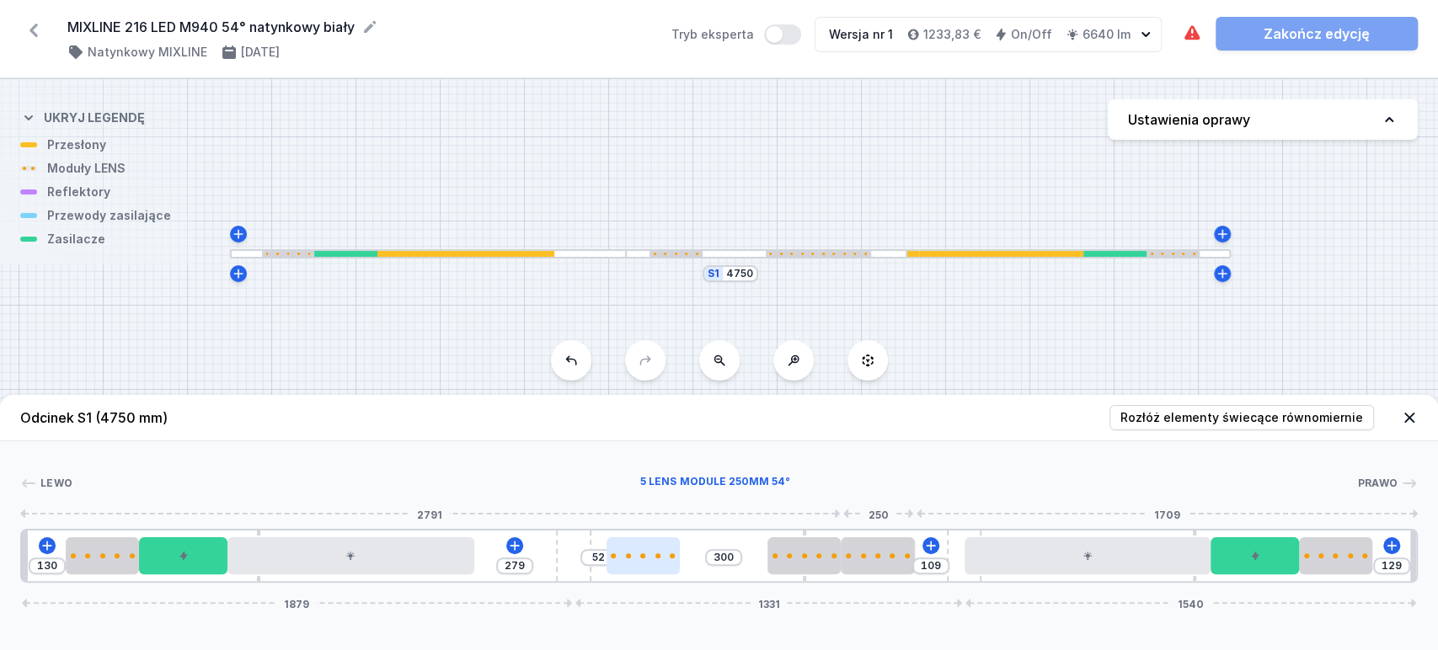
drag, startPoint x: 919, startPoint y: 560, endPoint x: 660, endPoint y: 570, distance: 259.7
click at [869, 564] on div at bounding box center [877, 555] width 73 height 37
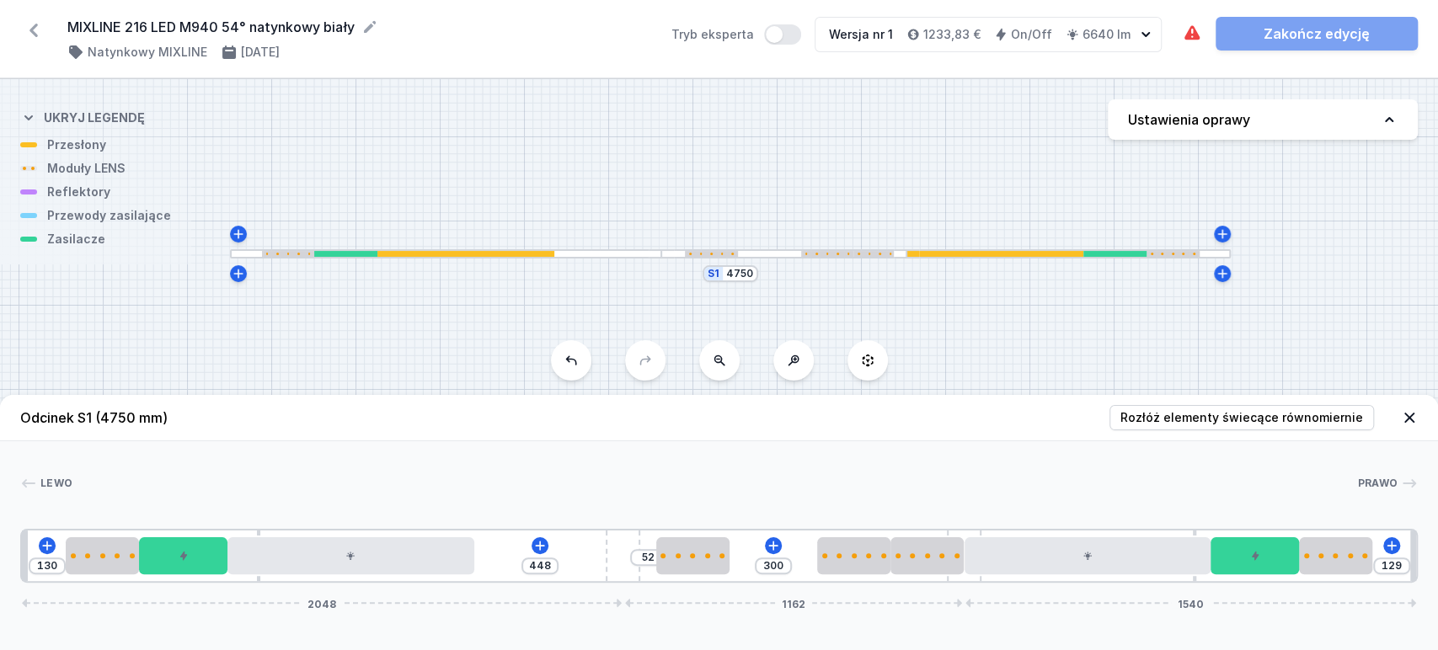
drag, startPoint x: 565, startPoint y: 575, endPoint x: 744, endPoint y: 594, distance: 179.6
click at [745, 594] on div "Odcinek S1 (4750 mm) Rozłóż elementy świecące równomiernie Lewo Prawo 1 2 3 4 5…" at bounding box center [719, 522] width 1438 height 255
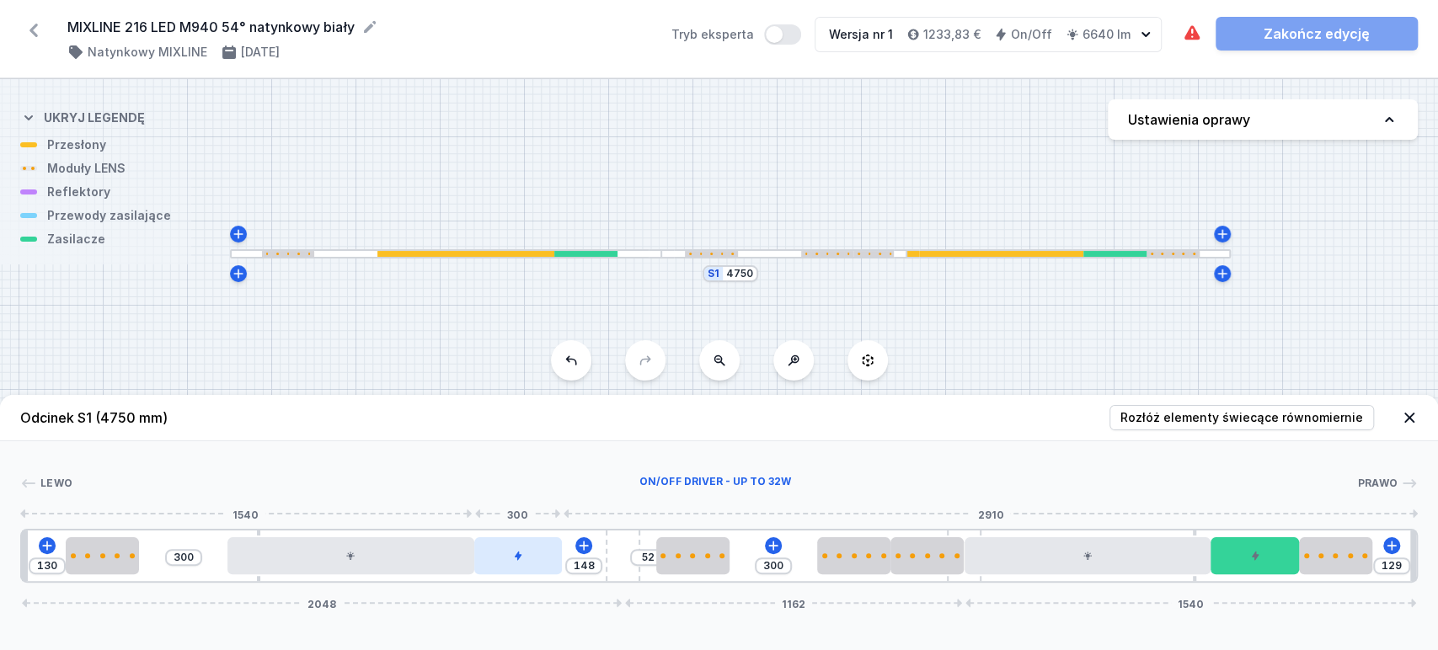
drag, startPoint x: 216, startPoint y: 558, endPoint x: 546, endPoint y: 557, distance: 330.2
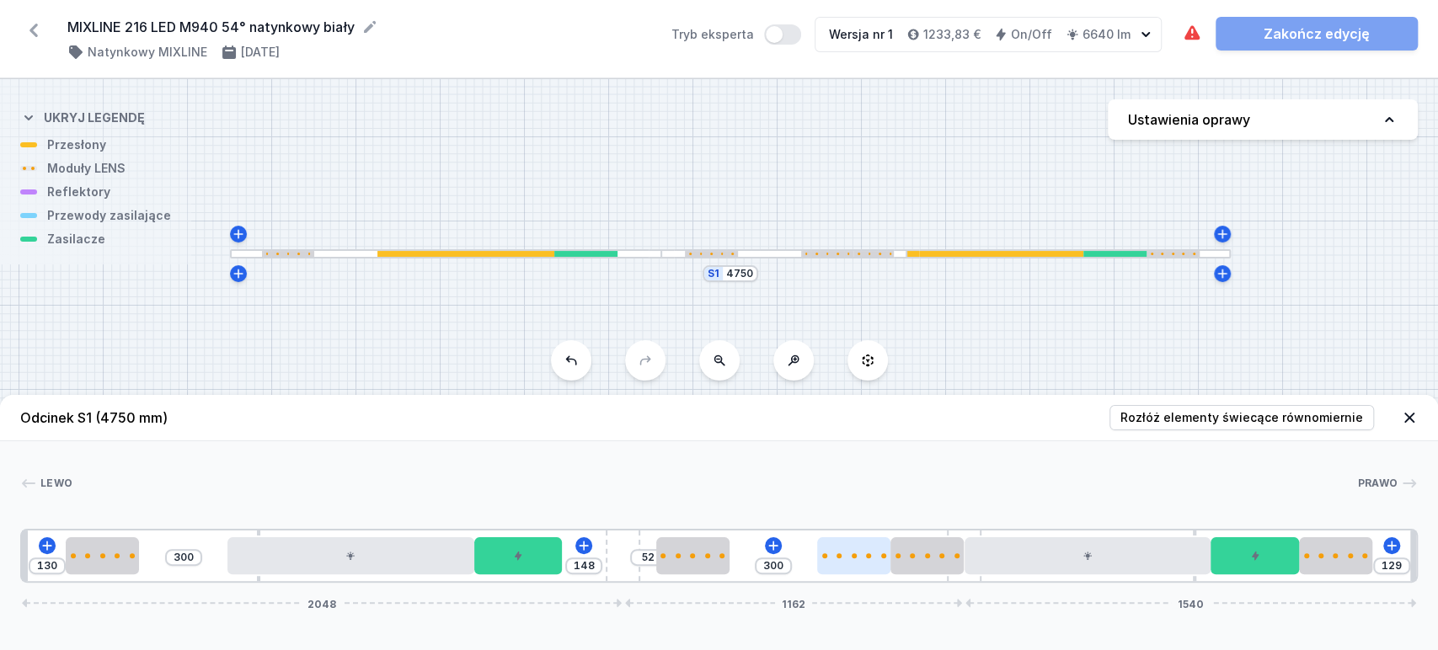
drag, startPoint x: 622, startPoint y: 563, endPoint x: 831, endPoint y: 571, distance: 209.9
click at [796, 569] on div "130 300 148 52 300 129 2048 1162 1540" at bounding box center [719, 556] width 1398 height 54
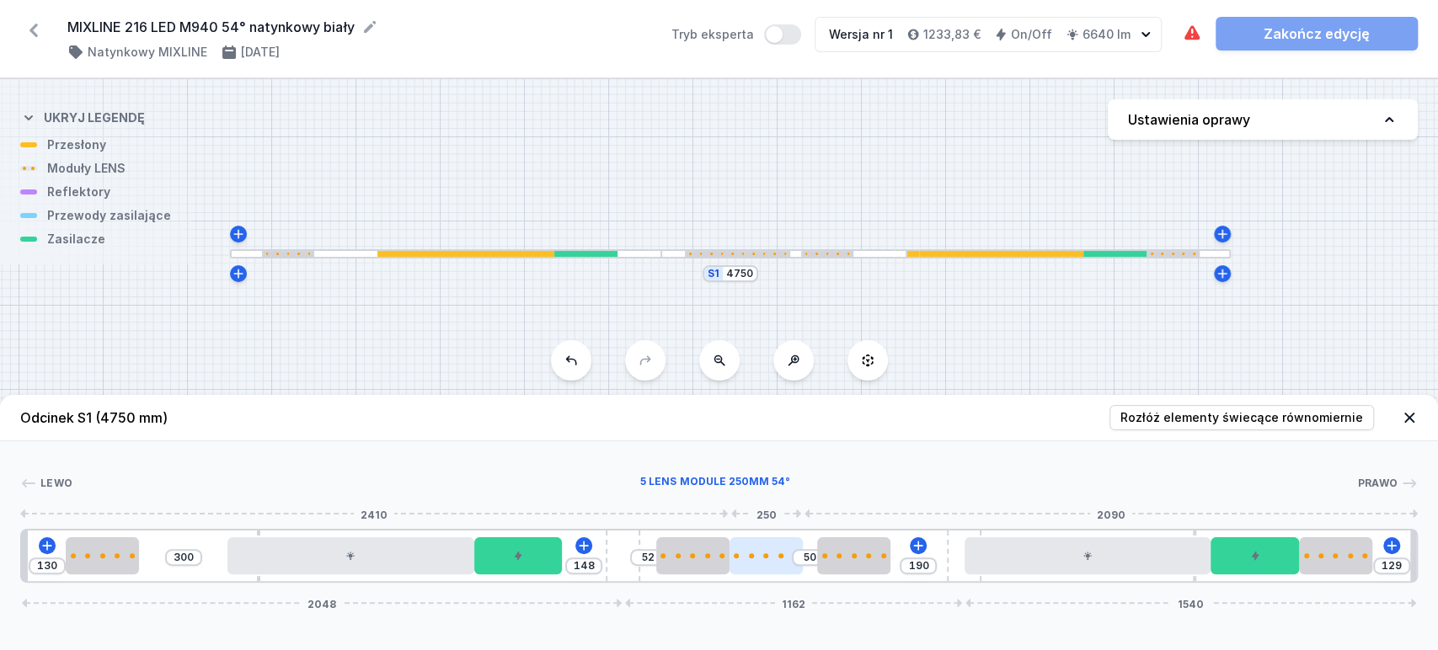
drag, startPoint x: 864, startPoint y: 569, endPoint x: 746, endPoint y: 572, distance: 118.0
click at [762, 570] on div at bounding box center [766, 555] width 73 height 37
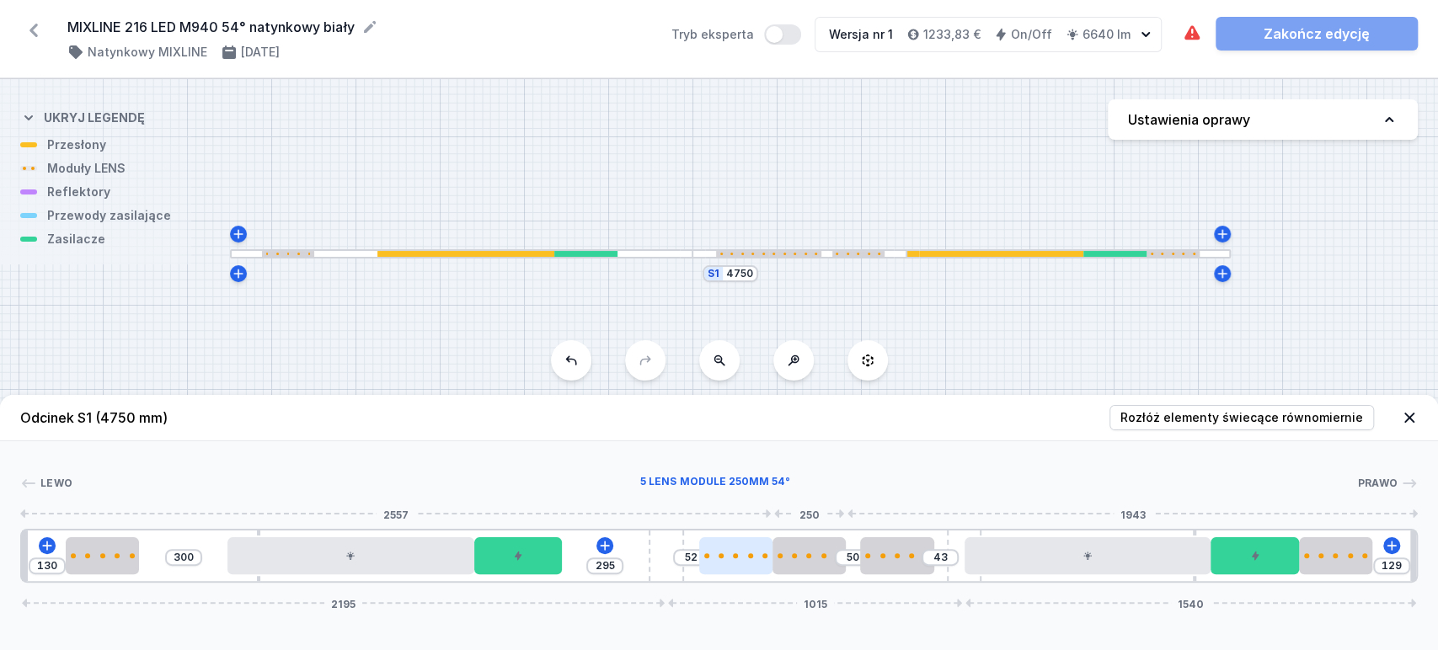
drag, startPoint x: 617, startPoint y: 573, endPoint x: 764, endPoint y: 572, distance: 147.4
click at [778, 572] on div "130 300 295 52 50 43 129 2195 1015 1540" at bounding box center [719, 556] width 1398 height 54
drag, startPoint x: 731, startPoint y: 564, endPoint x: 596, endPoint y: 575, distance: 136.0
click at [596, 575] on div at bounding box center [598, 555] width 73 height 37
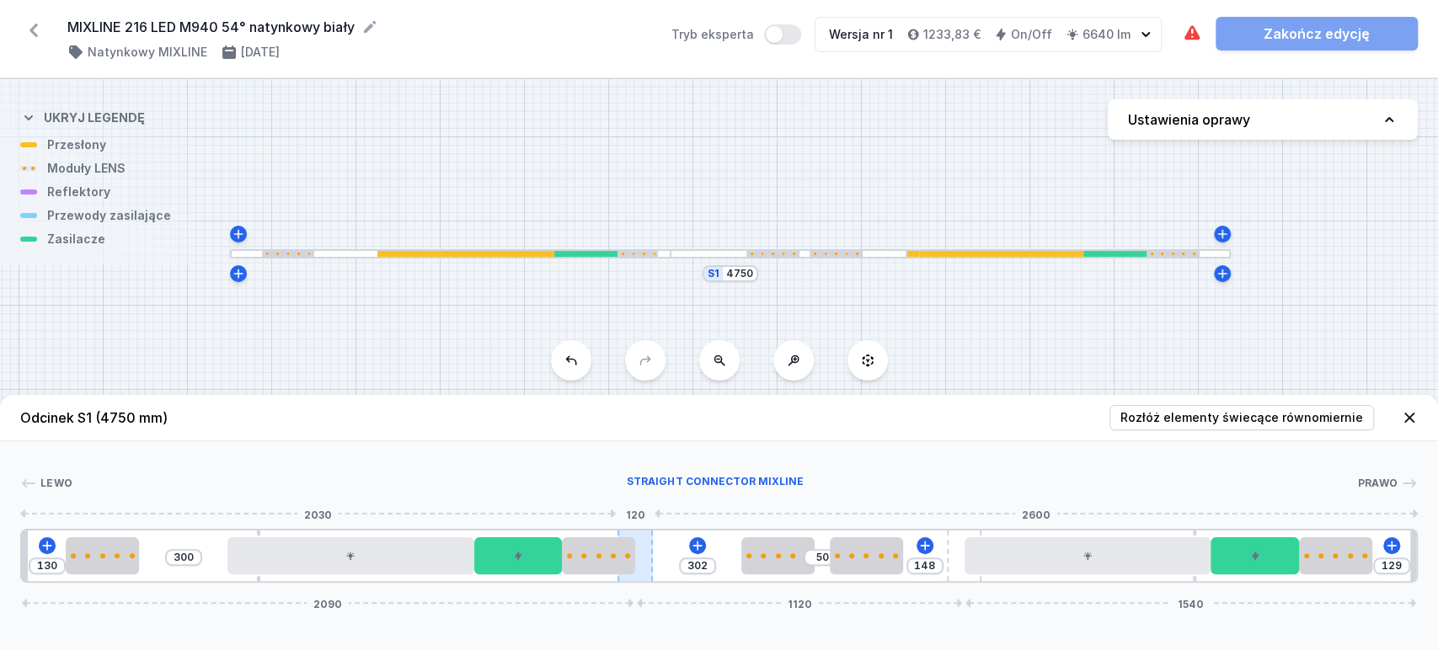
drag, startPoint x: 660, startPoint y: 577, endPoint x: 643, endPoint y: 573, distance: 18.2
click at [643, 573] on div at bounding box center [635, 556] width 35 height 51
drag, startPoint x: 724, startPoint y: 562, endPoint x: 648, endPoint y: 579, distance: 78.5
click at [623, 576] on div "130 300 352 148 129 2090 1120 1540" at bounding box center [719, 556] width 1398 height 54
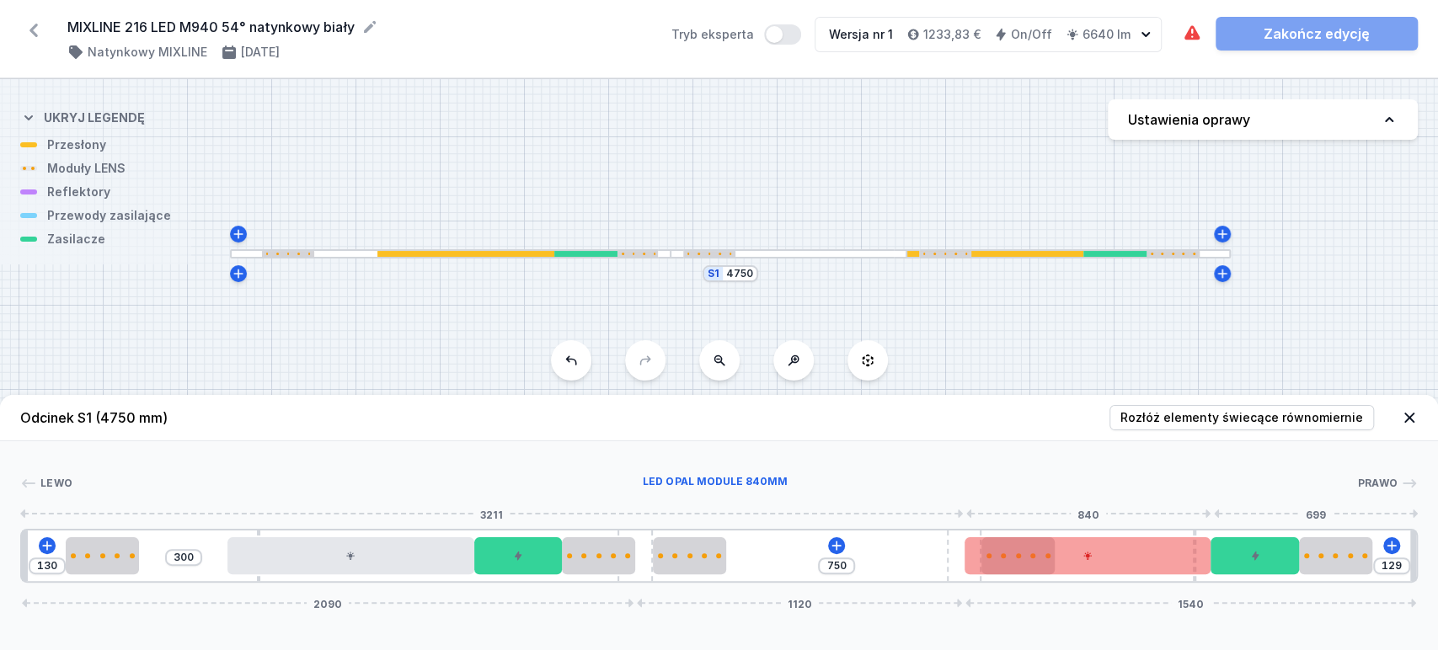
drag, startPoint x: 885, startPoint y: 567, endPoint x: 1014, endPoint y: 560, distance: 129.1
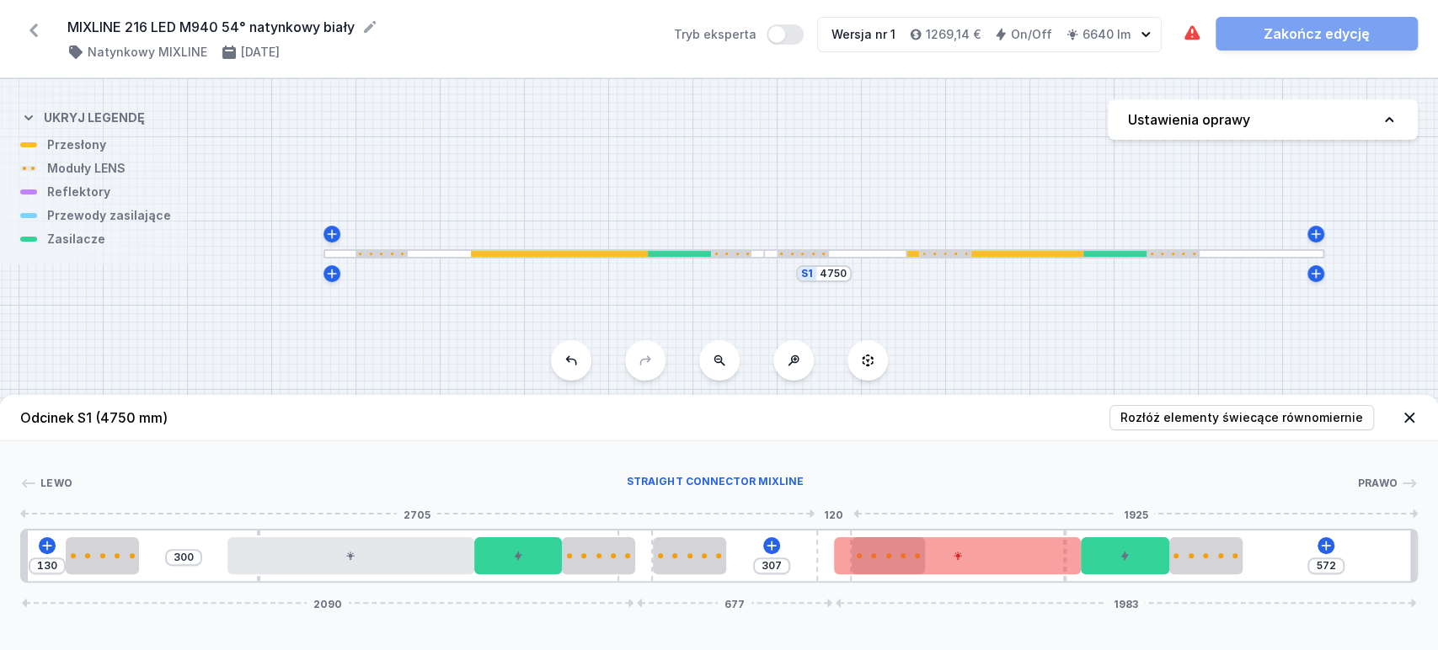
drag, startPoint x: 954, startPoint y: 572, endPoint x: 874, endPoint y: 574, distance: 79.2
click at [851, 581] on div at bounding box center [833, 556] width 35 height 51
drag, startPoint x: 856, startPoint y: 568, endPoint x: 831, endPoint y: 570, distance: 24.6
click at [831, 570] on div "130 300 310 569 2090 680 1980" at bounding box center [719, 556] width 1398 height 54
drag, startPoint x: 839, startPoint y: 566, endPoint x: 847, endPoint y: 559, distance: 11.3
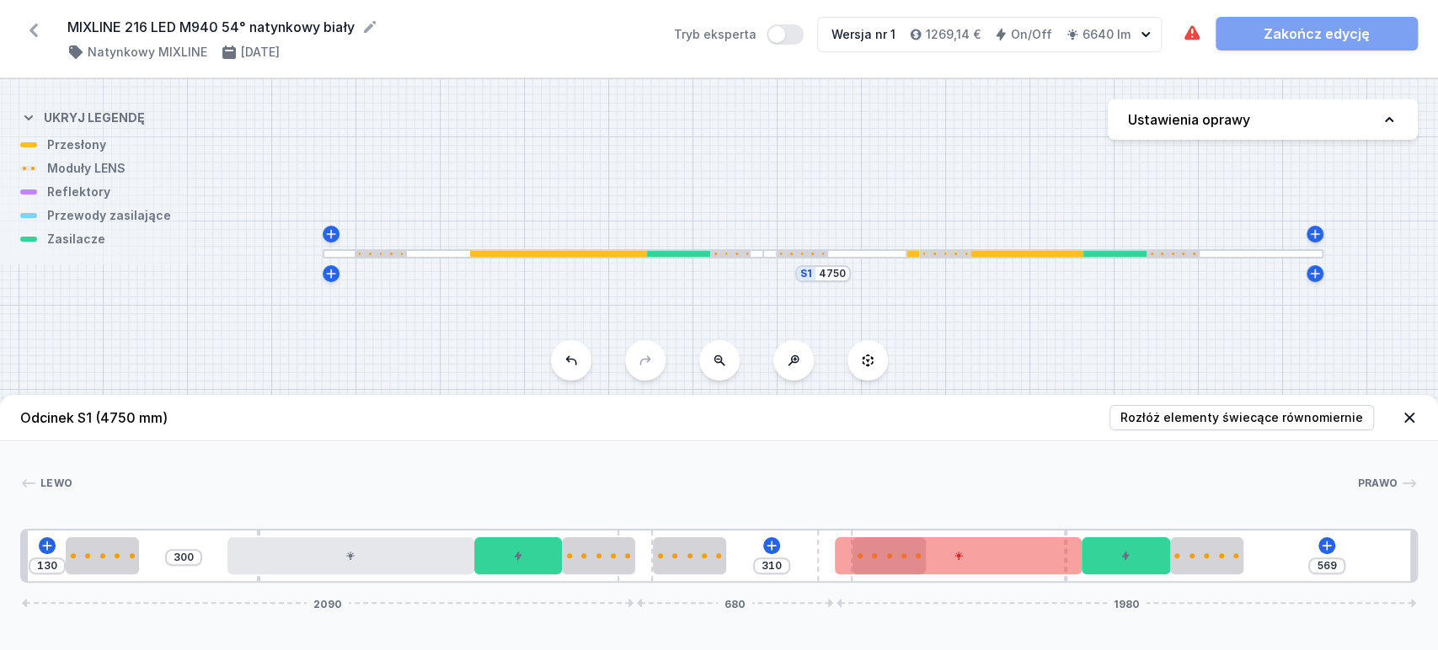
click at [819, 559] on div "130 300 310 569 2090 680 1980" at bounding box center [719, 556] width 1398 height 54
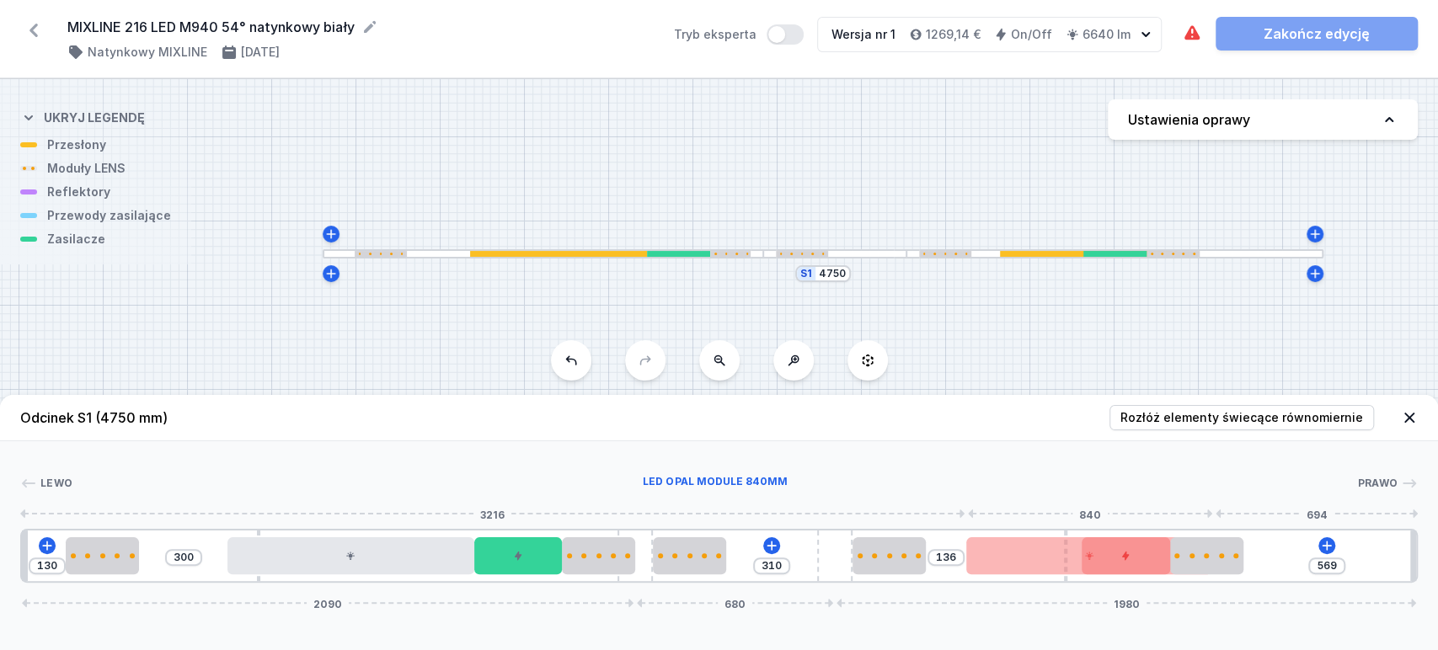
drag, startPoint x: 853, startPoint y: 559, endPoint x: 993, endPoint y: 548, distance: 141.1
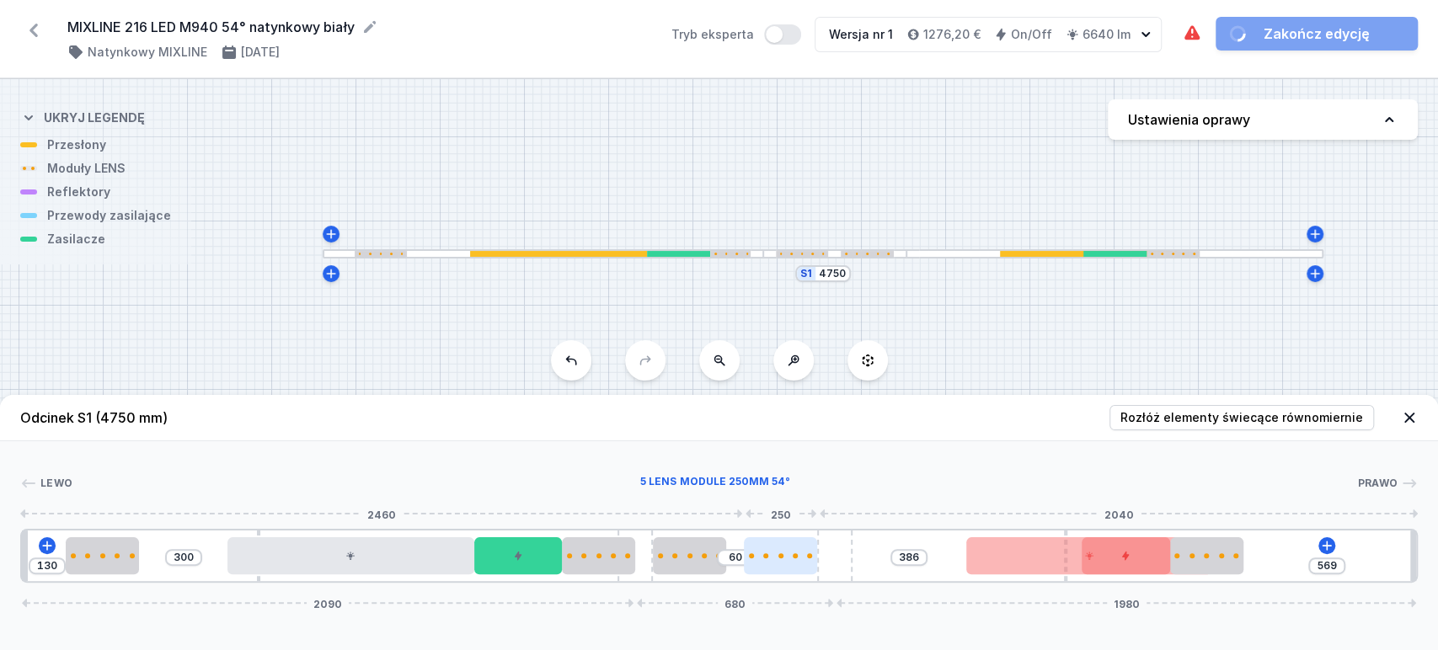
drag, startPoint x: 863, startPoint y: 559, endPoint x: 778, endPoint y: 555, distance: 85.2
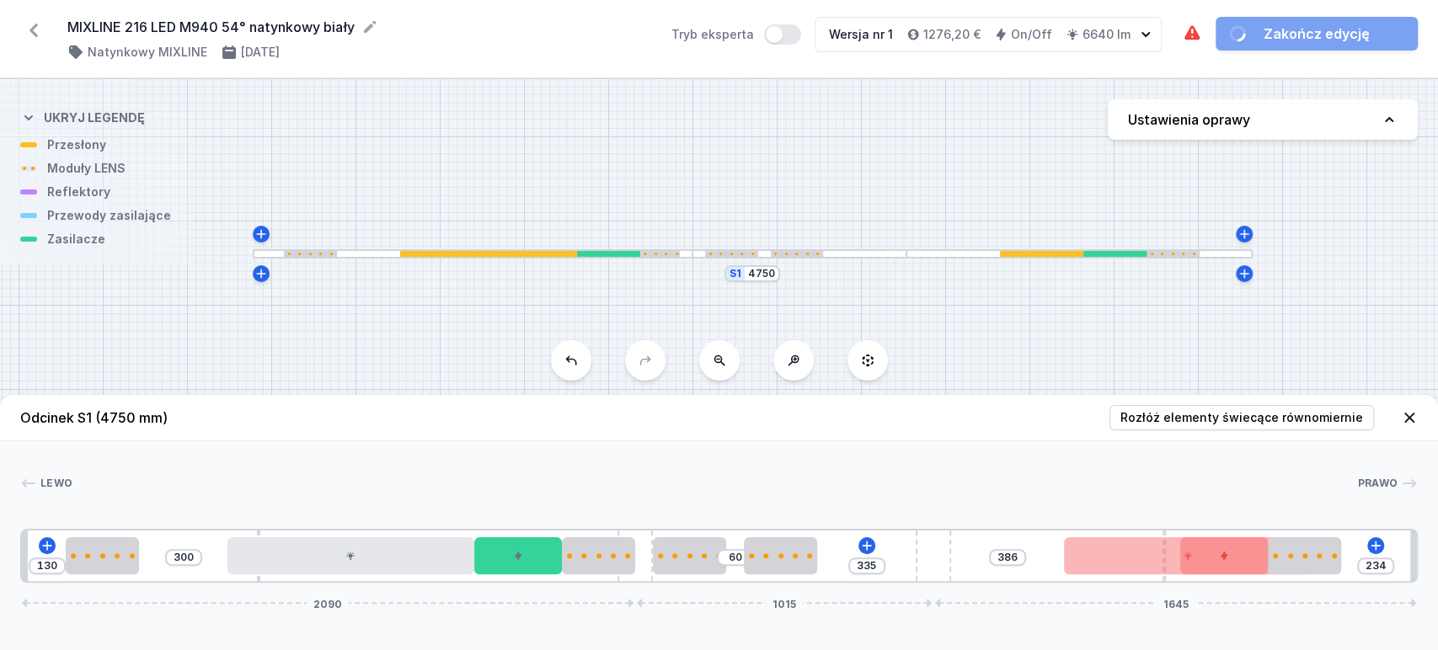
drag, startPoint x: 844, startPoint y: 575, endPoint x: 970, endPoint y: 562, distance: 126.2
click at [970, 562] on div "130 300 60 335 386 234 2090 1015 1645" at bounding box center [719, 556] width 1398 height 54
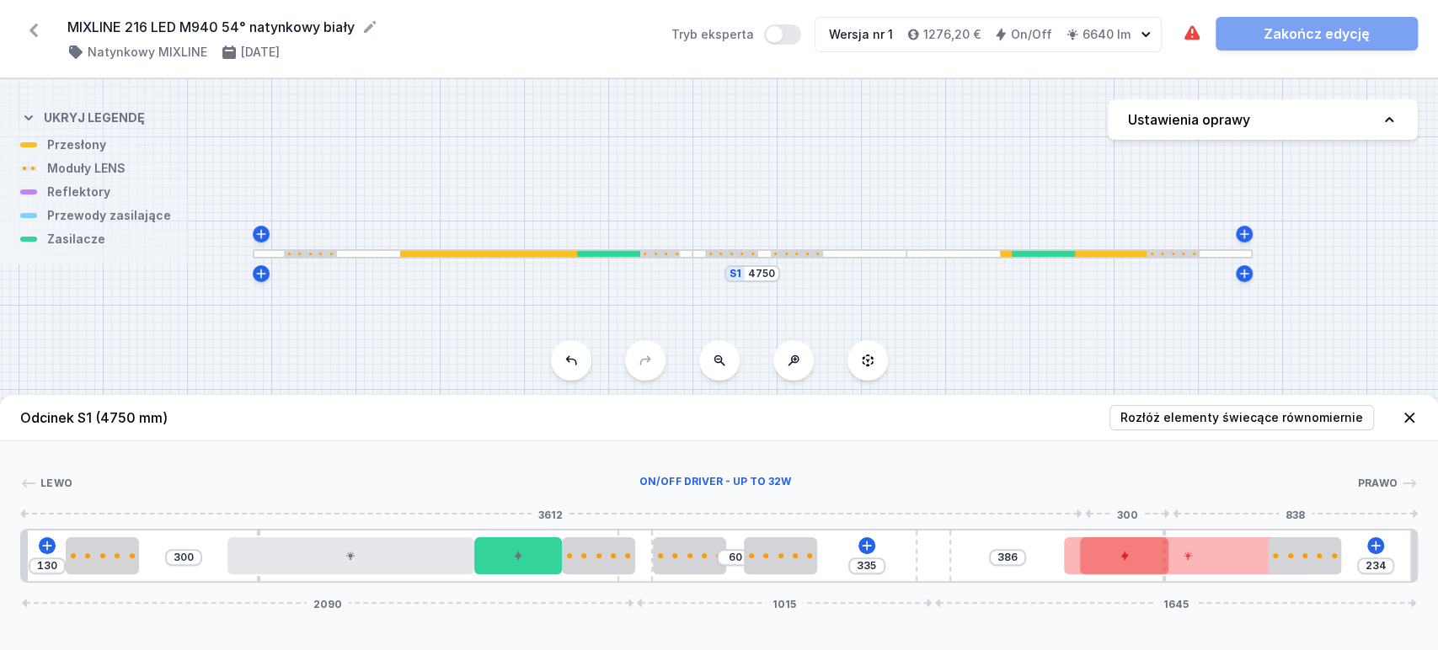
drag, startPoint x: 1217, startPoint y: 559, endPoint x: 1129, endPoint y: 554, distance: 88.6
click at [1129, 554] on div at bounding box center [1124, 555] width 88 height 37
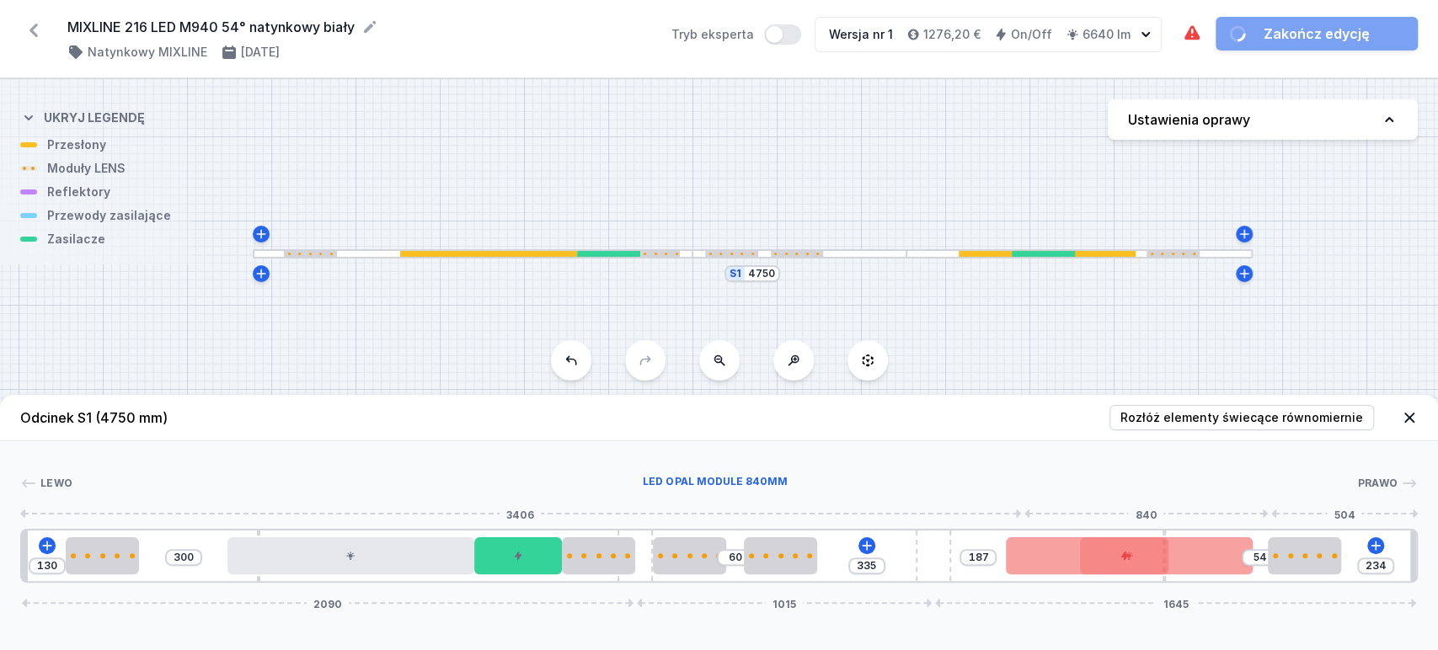
drag, startPoint x: 1200, startPoint y: 555, endPoint x: 1186, endPoint y: 557, distance: 13.6
click at [1186, 557] on div at bounding box center [1129, 555] width 247 height 37
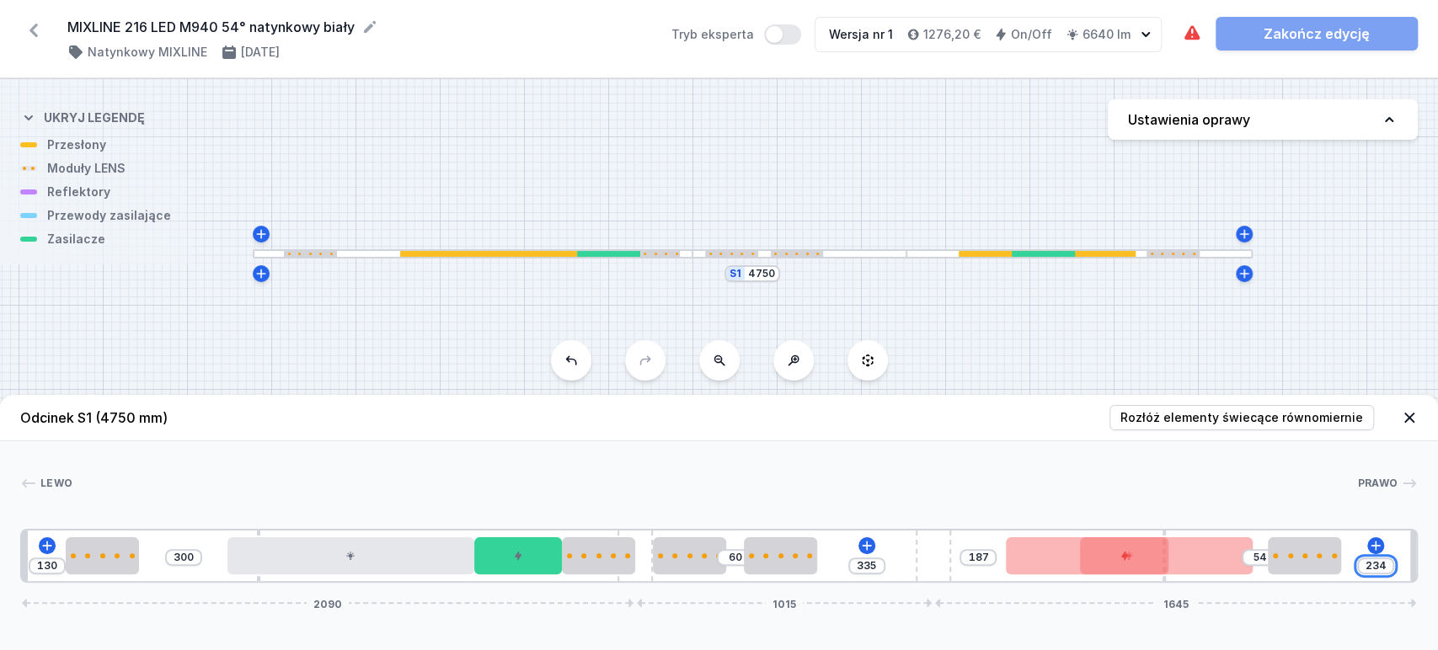
click at [1375, 567] on input "234" at bounding box center [1375, 565] width 27 height 13
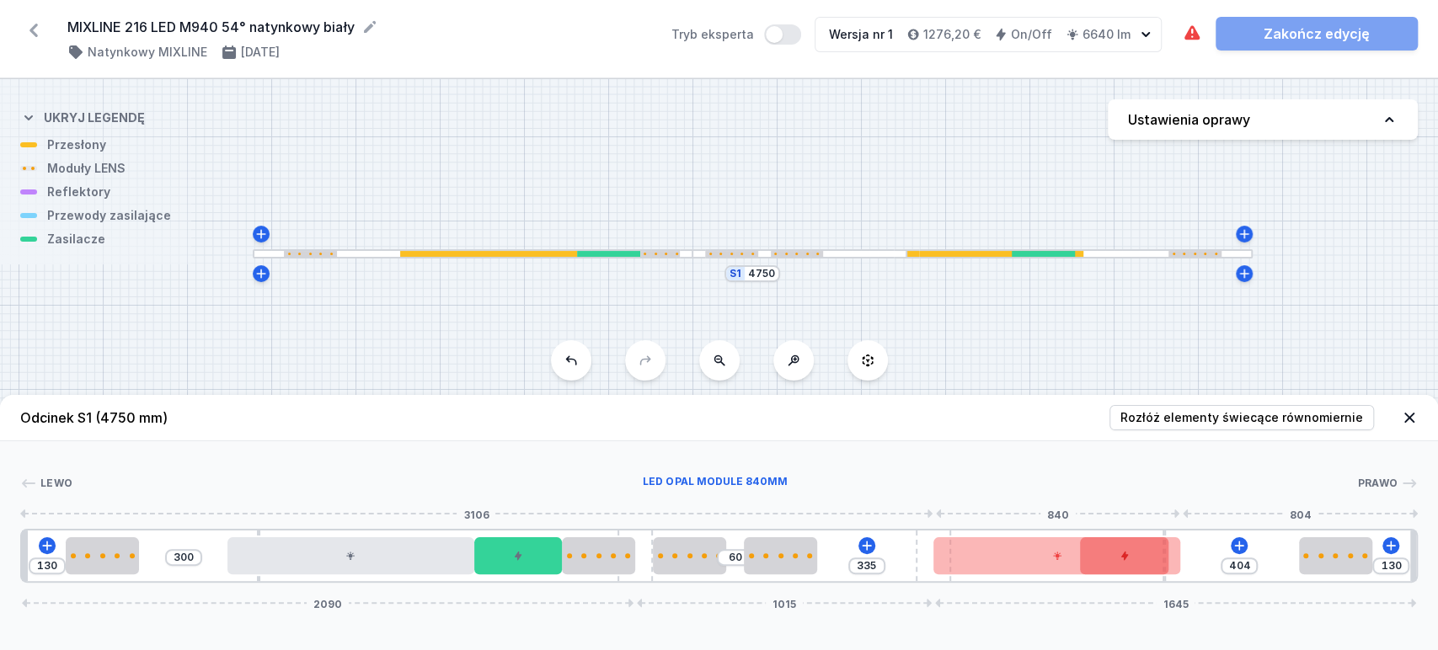
drag, startPoint x: 1195, startPoint y: 553, endPoint x: 1093, endPoint y: 557, distance: 102.0
click at [1065, 555] on div at bounding box center [1056, 555] width 247 height 37
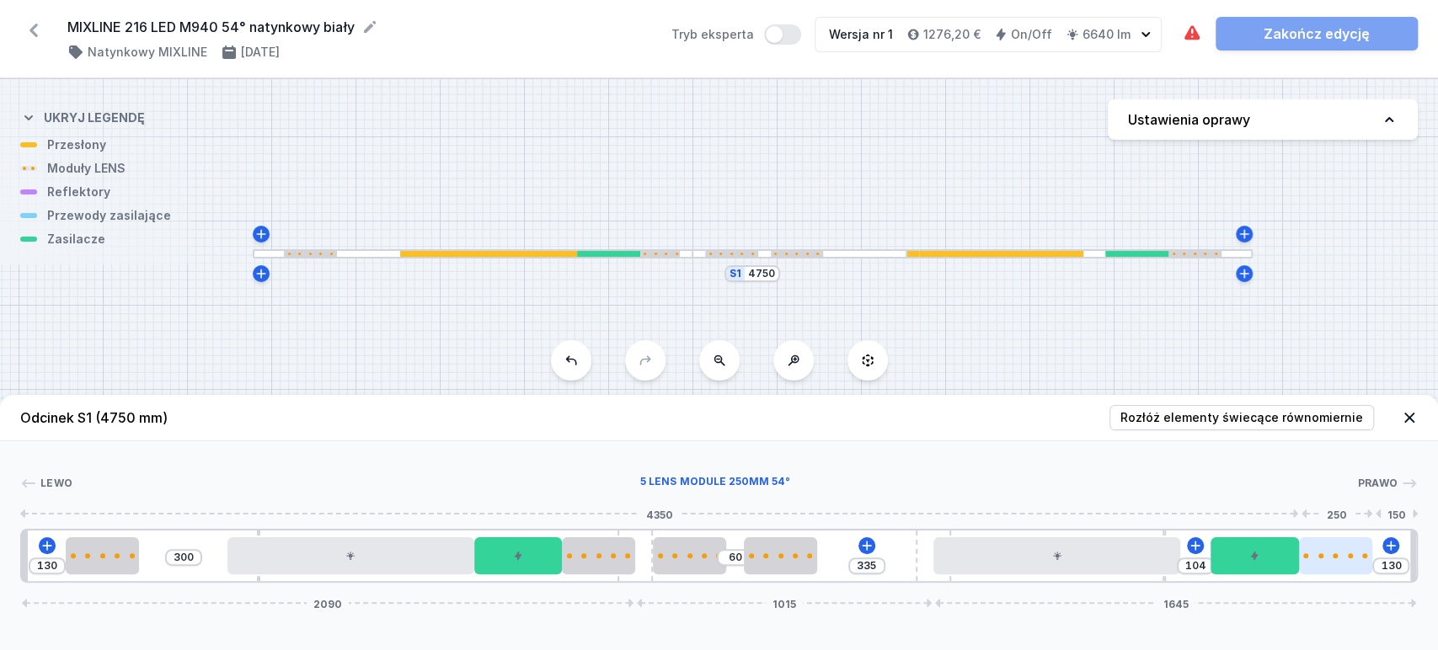
drag, startPoint x: 1158, startPoint y: 564, endPoint x: 1302, endPoint y: 566, distance: 144.9
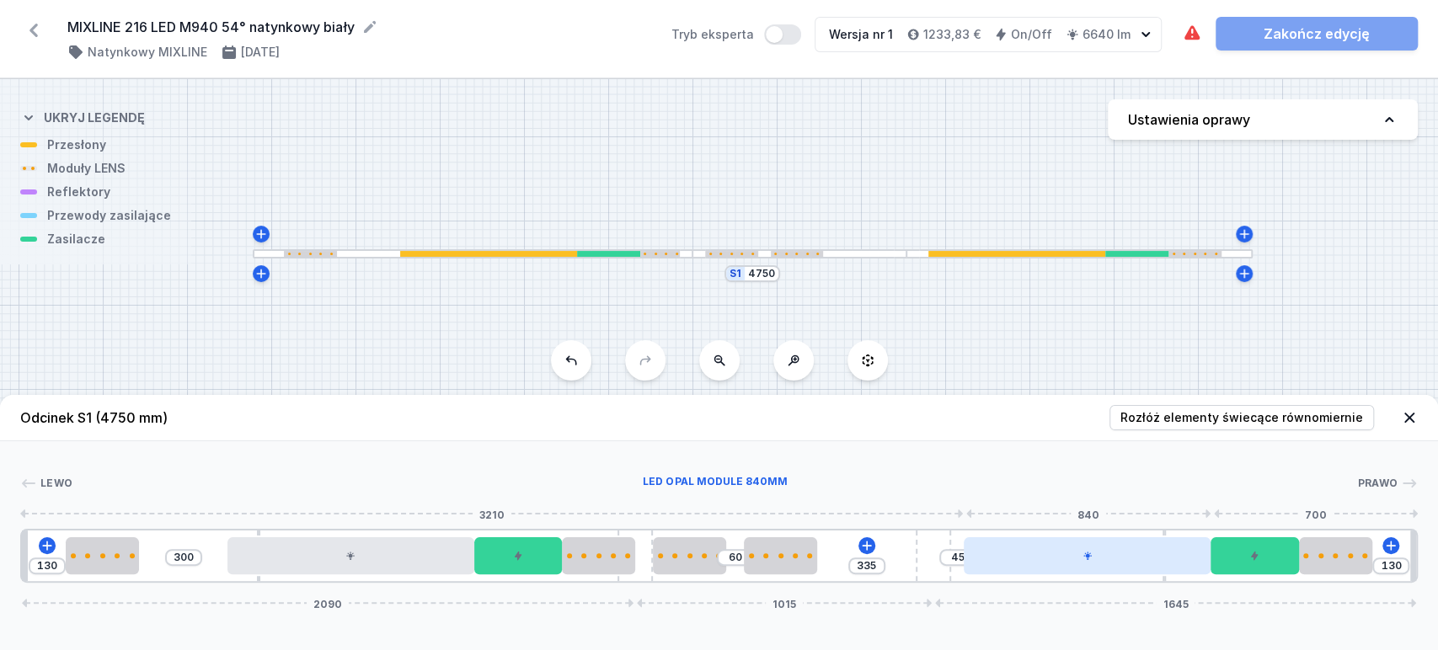
drag, startPoint x: 1132, startPoint y: 561, endPoint x: 1171, endPoint y: 562, distance: 38.8
click at [1171, 562] on div at bounding box center [1087, 555] width 247 height 37
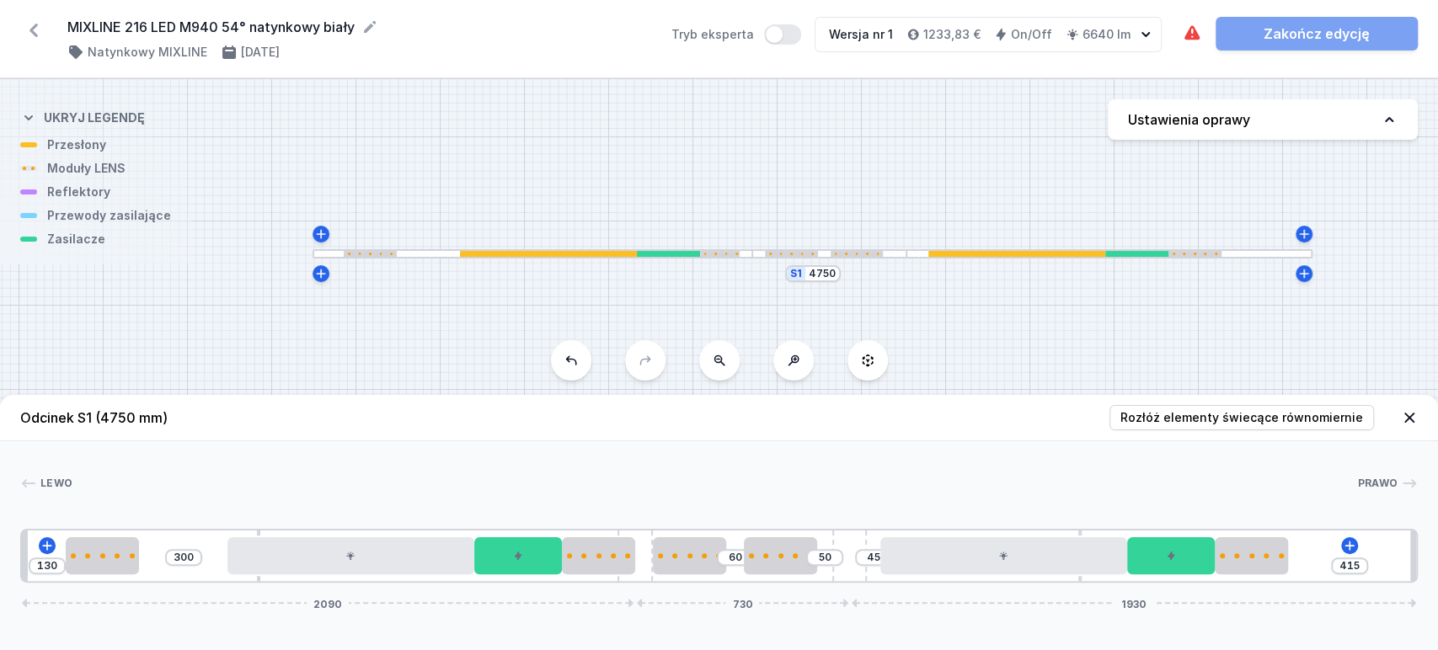
drag, startPoint x: 941, startPoint y: 571, endPoint x: 884, endPoint y: 578, distance: 57.7
click at [884, 578] on div "130 300 60 50 45 415 2090 730 1930" at bounding box center [719, 556] width 1398 height 54
click at [1246, 559] on div at bounding box center [1251, 555] width 73 height 37
click at [1356, 569] on input "415" at bounding box center [1349, 565] width 27 height 13
click at [1356, 568] on input "415" at bounding box center [1349, 565] width 27 height 13
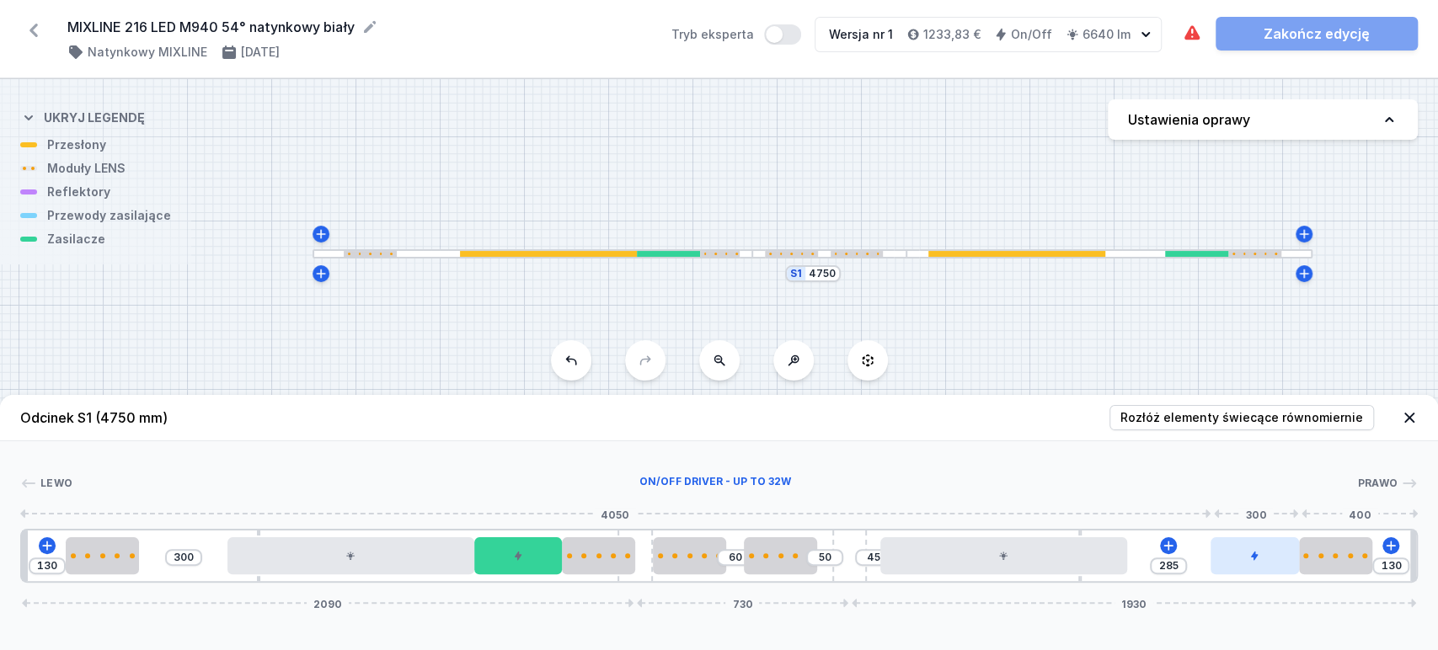
drag, startPoint x: 1163, startPoint y: 562, endPoint x: 1262, endPoint y: 558, distance: 99.5
click at [1262, 558] on div at bounding box center [1255, 555] width 88 height 37
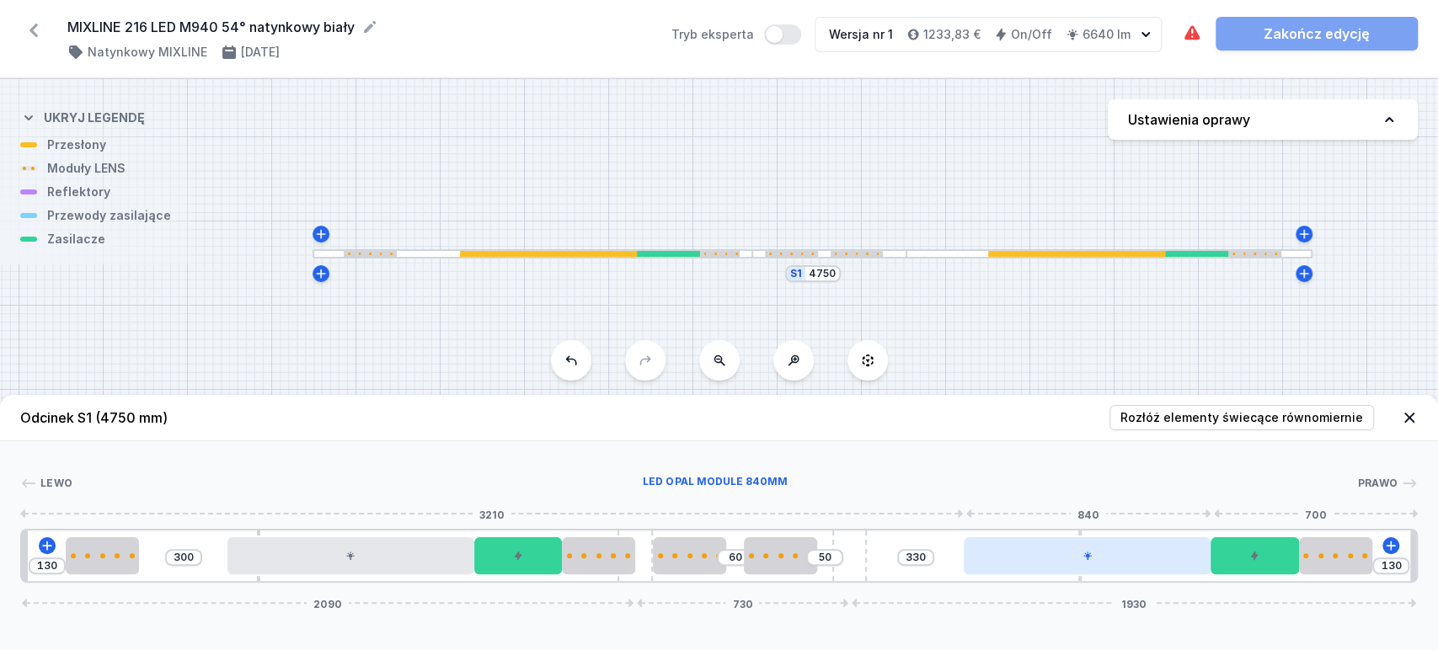
drag, startPoint x: 1067, startPoint y: 554, endPoint x: 1159, endPoint y: 556, distance: 91.8
click at [1159, 556] on div at bounding box center [1087, 555] width 247 height 37
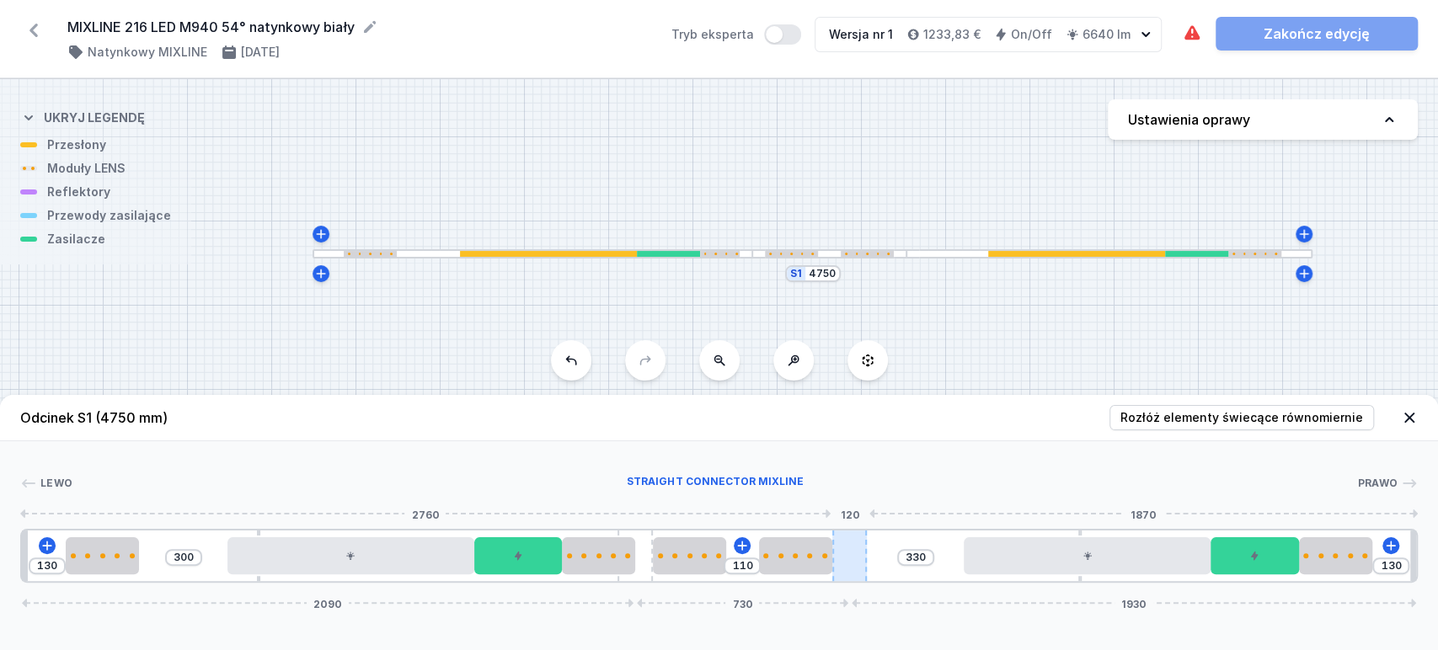
drag, startPoint x: 787, startPoint y: 551, endPoint x: 858, endPoint y: 558, distance: 71.9
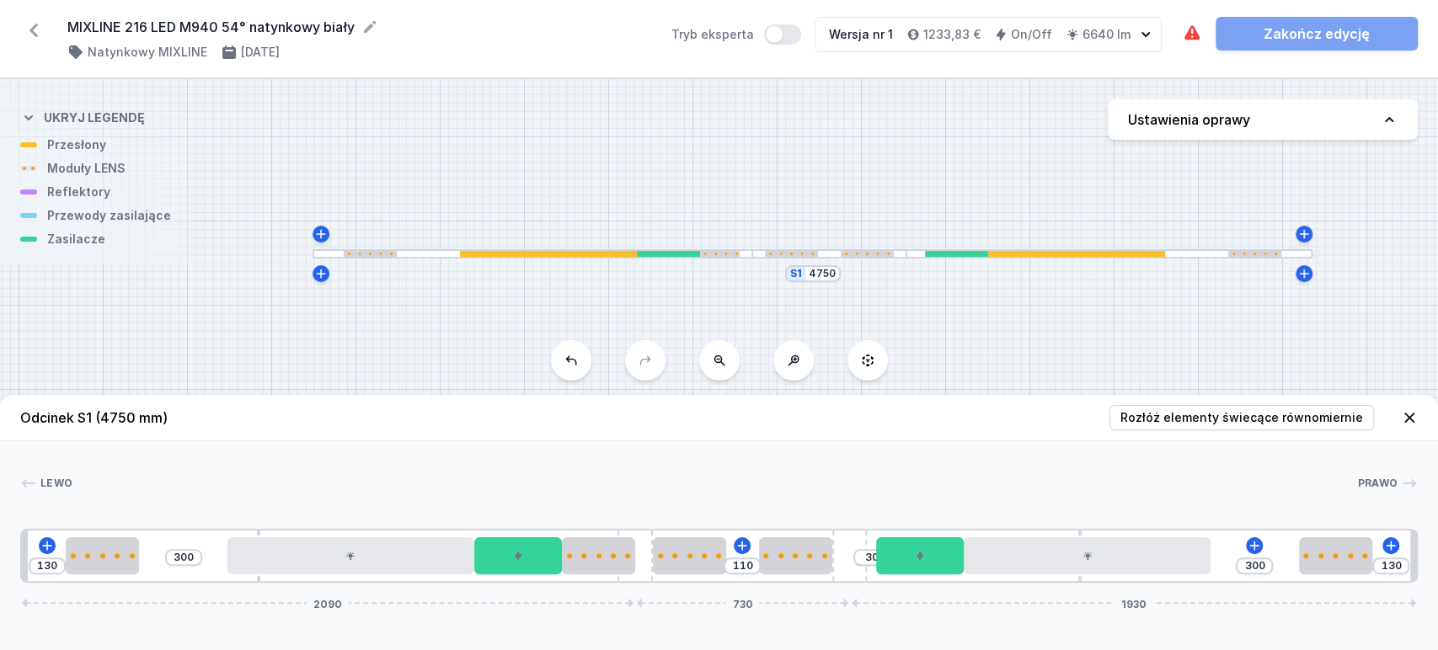
drag, startPoint x: 1246, startPoint y: 567, endPoint x: 922, endPoint y: 591, distance: 324.4
click at [936, 594] on div "Odcinek S1 (4750 mm) Rozłóż elementy świecące równomiernie Lewo Prawo 1 2 3 4 5…" at bounding box center [719, 522] width 1438 height 255
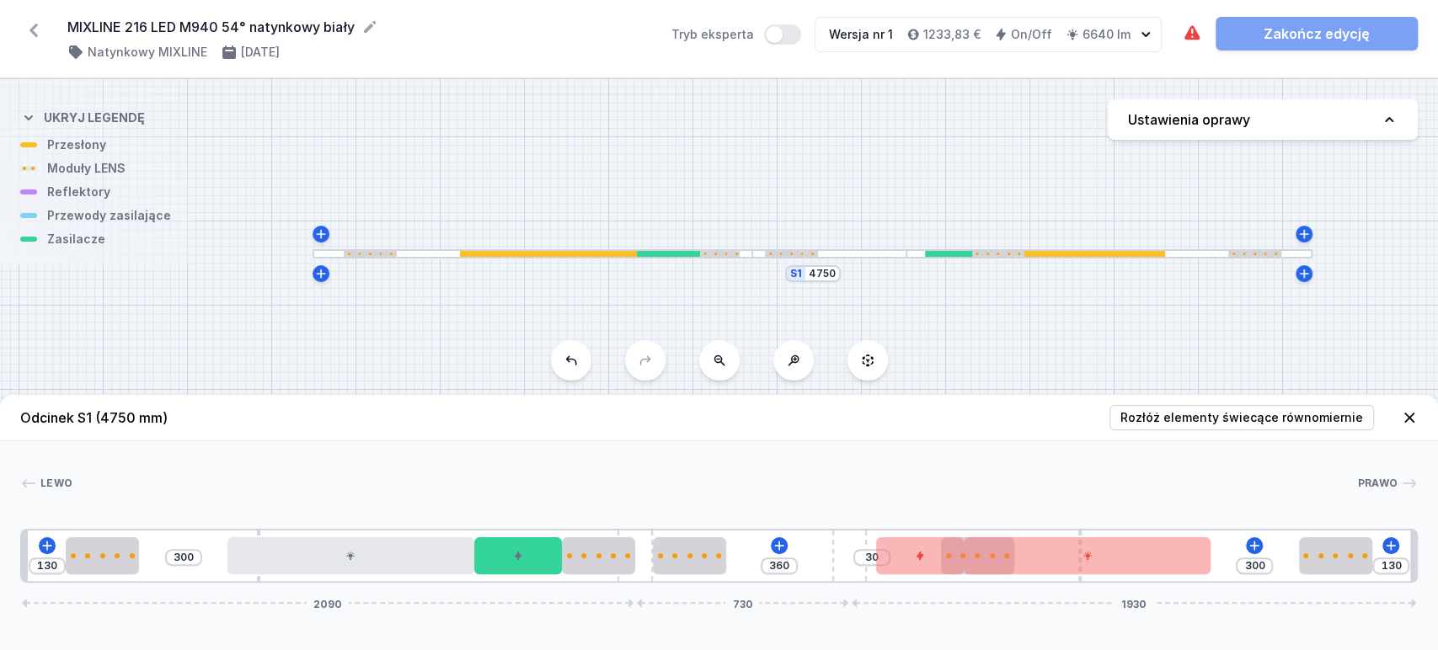
drag, startPoint x: 814, startPoint y: 564, endPoint x: 1020, endPoint y: 580, distance: 207.0
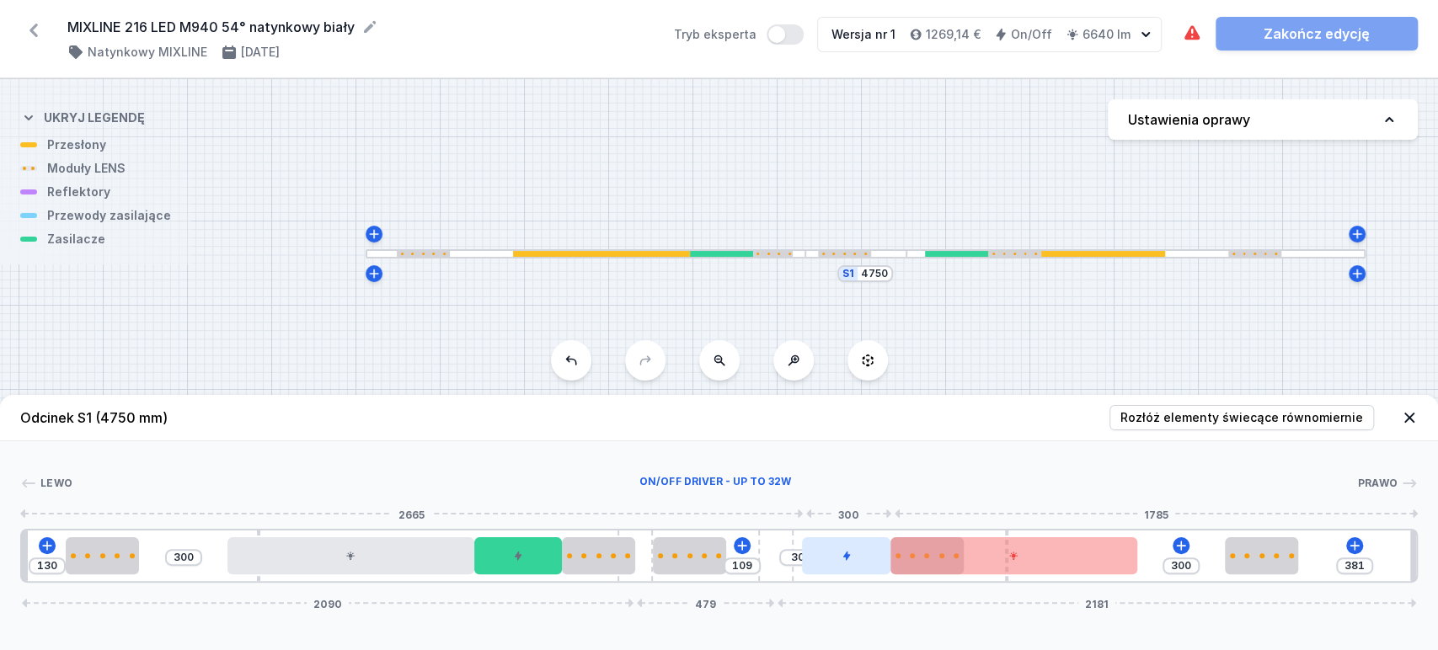
drag, startPoint x: 858, startPoint y: 580, endPoint x: 810, endPoint y: 575, distance: 48.3
click at [810, 575] on div "130 300 109 30 300 381 2090 479 2181" at bounding box center [719, 556] width 1398 height 54
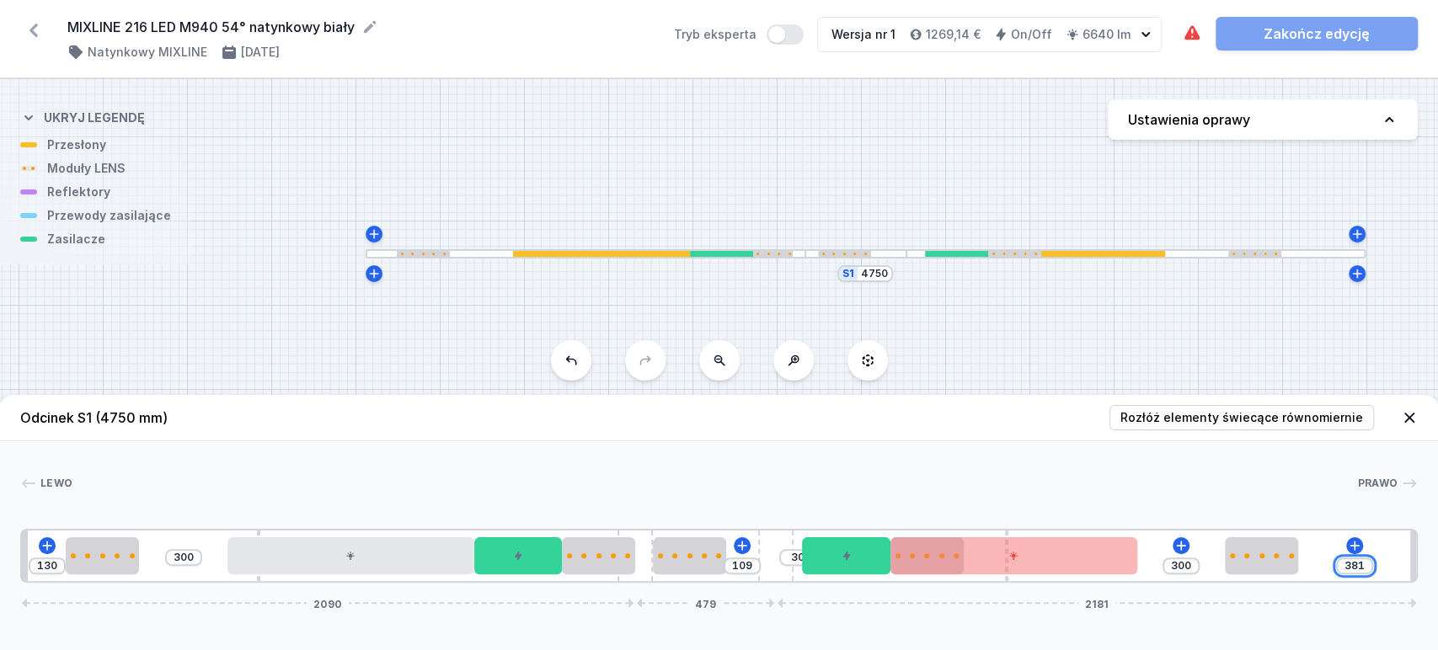
click at [1348, 564] on input "381" at bounding box center [1354, 565] width 27 height 13
click at [1352, 571] on input "381" at bounding box center [1354, 565] width 27 height 13
click at [1353, 571] on input "381" at bounding box center [1354, 565] width 27 height 13
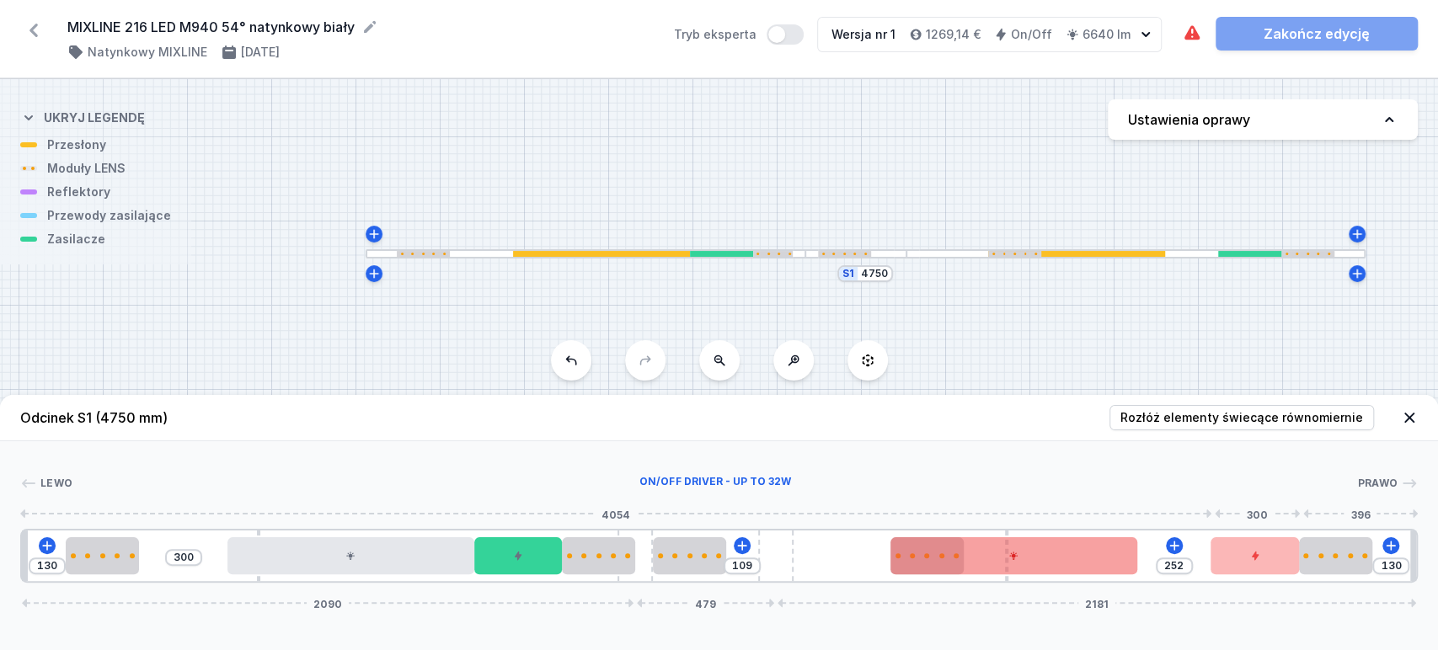
drag, startPoint x: 854, startPoint y: 558, endPoint x: 1128, endPoint y: 567, distance: 273.9
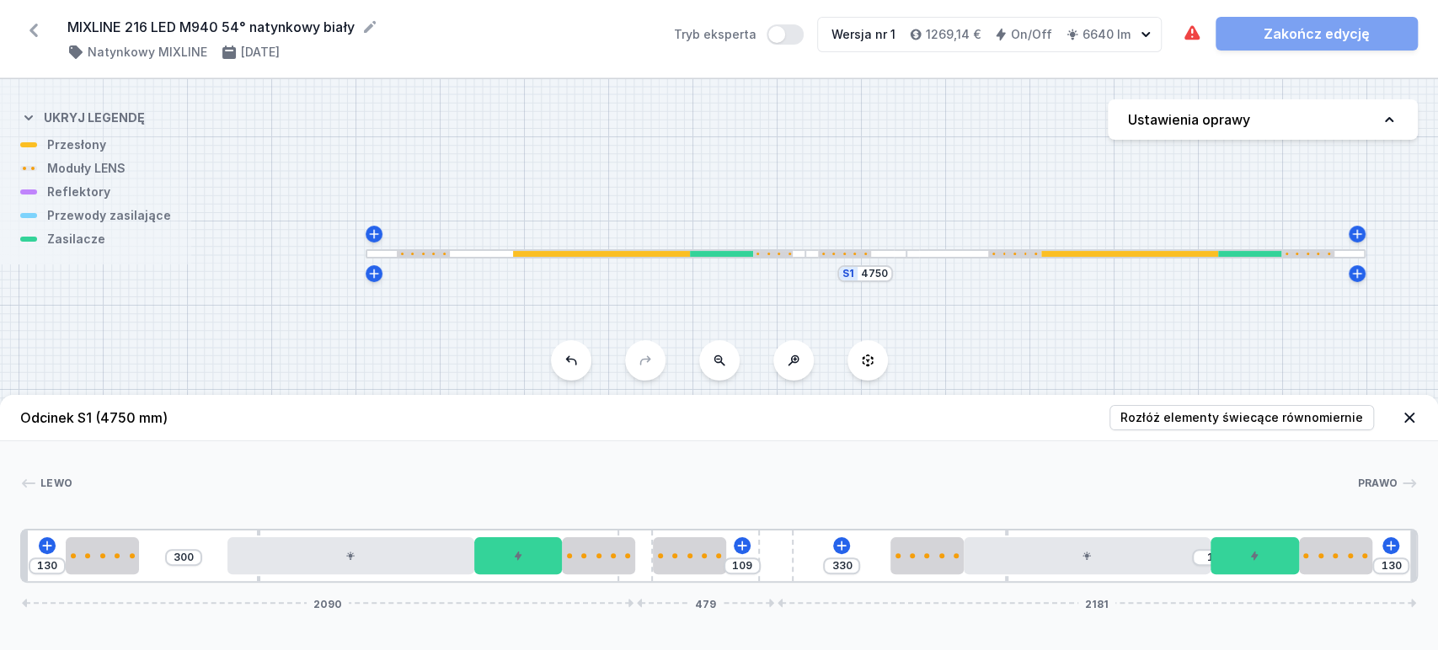
drag, startPoint x: 1107, startPoint y: 562, endPoint x: 1195, endPoint y: 559, distance: 88.5
click at [1195, 559] on div "130 300 109 330 1 130 2090 479 2181" at bounding box center [719, 556] width 1398 height 54
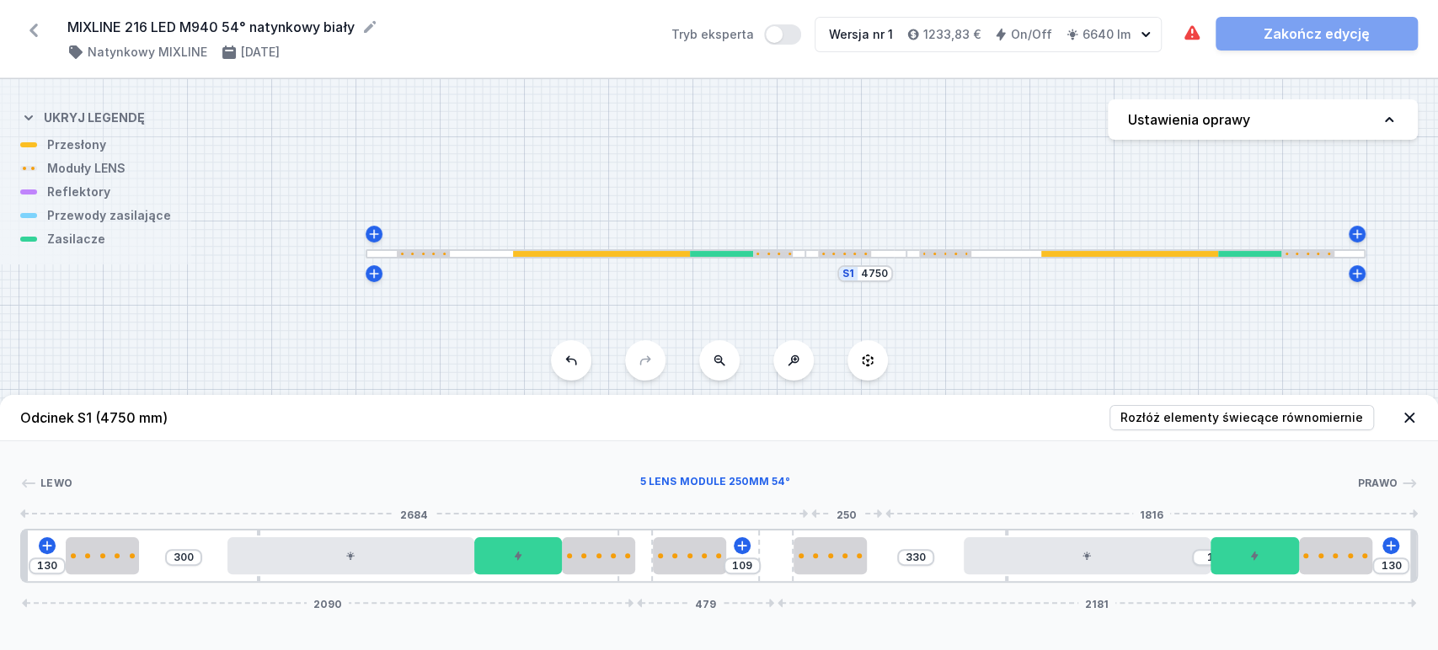
drag, startPoint x: 891, startPoint y: 569, endPoint x: 853, endPoint y: 577, distance: 39.7
click at [846, 578] on div "130 300 109 330 1 130 2090 479 2181" at bounding box center [719, 556] width 1398 height 54
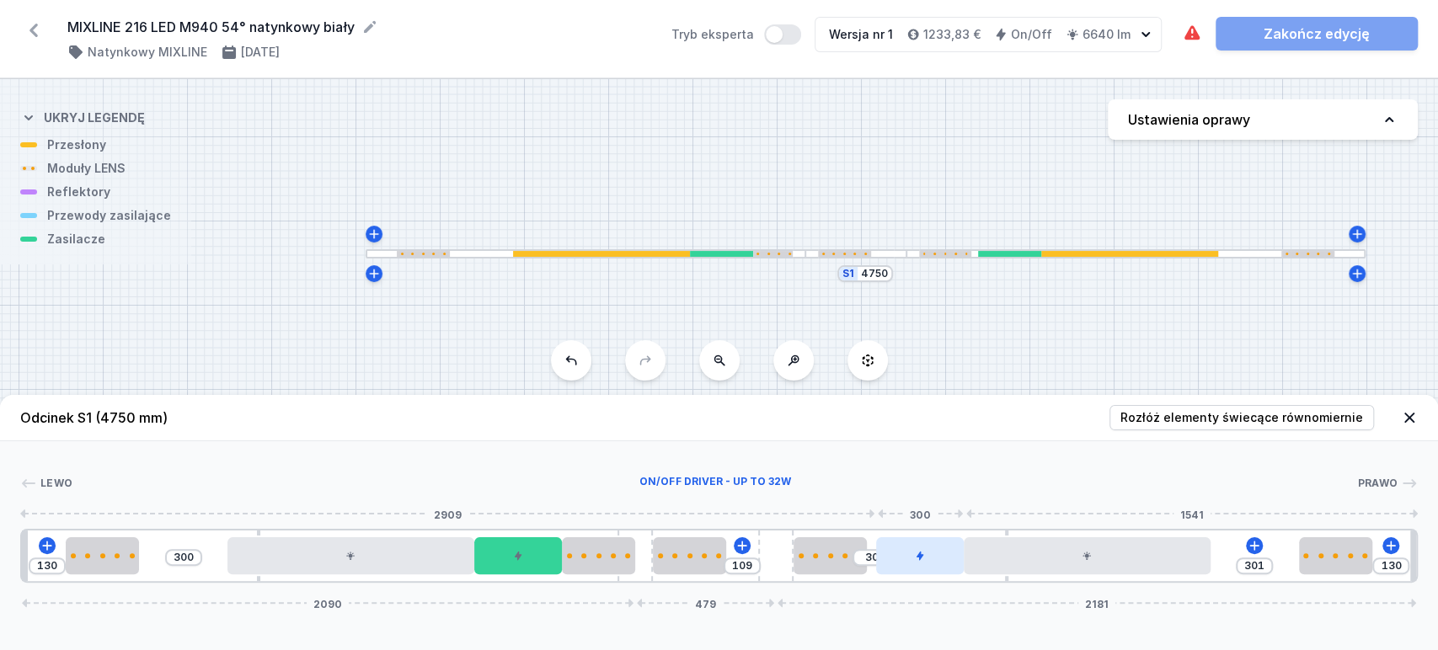
drag, startPoint x: 1247, startPoint y: 562, endPoint x: 934, endPoint y: 558, distance: 312.6
click at [934, 558] on div at bounding box center [920, 555] width 88 height 37
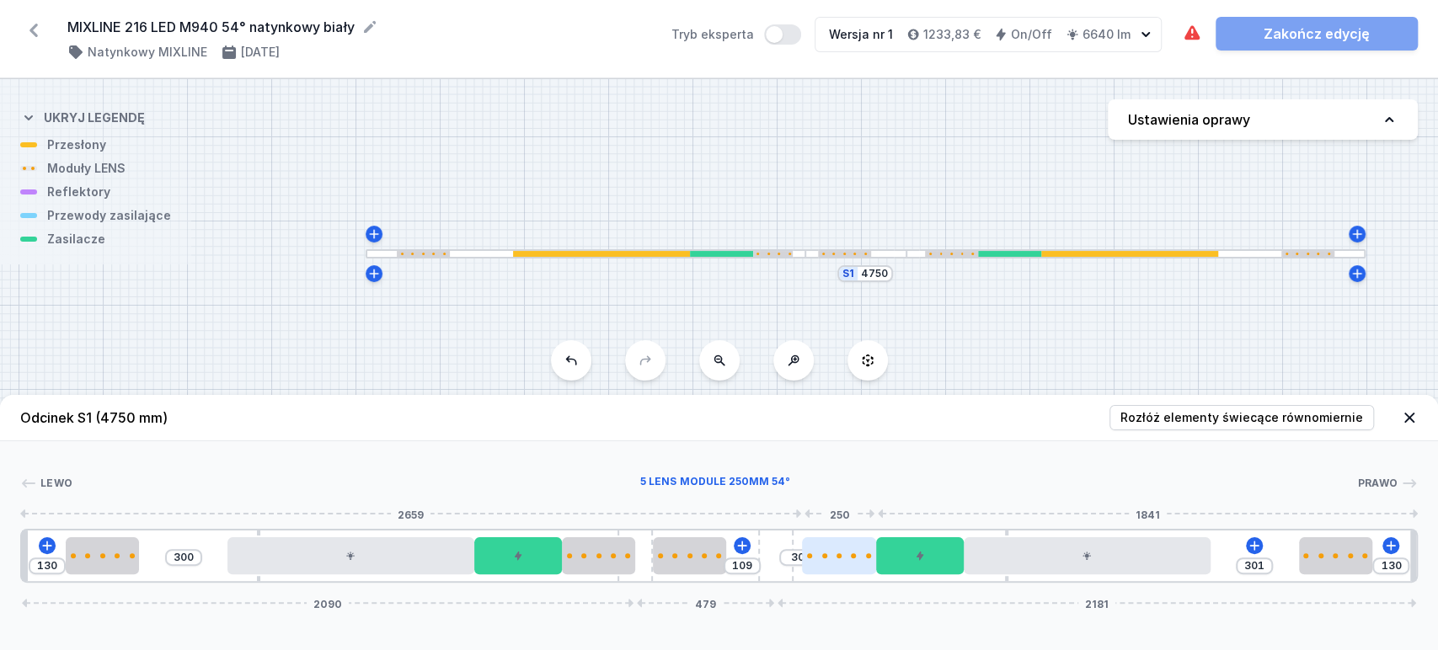
drag, startPoint x: 836, startPoint y: 558, endPoint x: 859, endPoint y: 567, distance: 25.3
click at [859, 567] on div at bounding box center [838, 555] width 73 height 37
drag, startPoint x: 709, startPoint y: 556, endPoint x: 735, endPoint y: 558, distance: 25.3
click at [735, 558] on div at bounding box center [736, 555] width 5 height 5
click at [730, 562] on div at bounding box center [721, 555] width 73 height 37
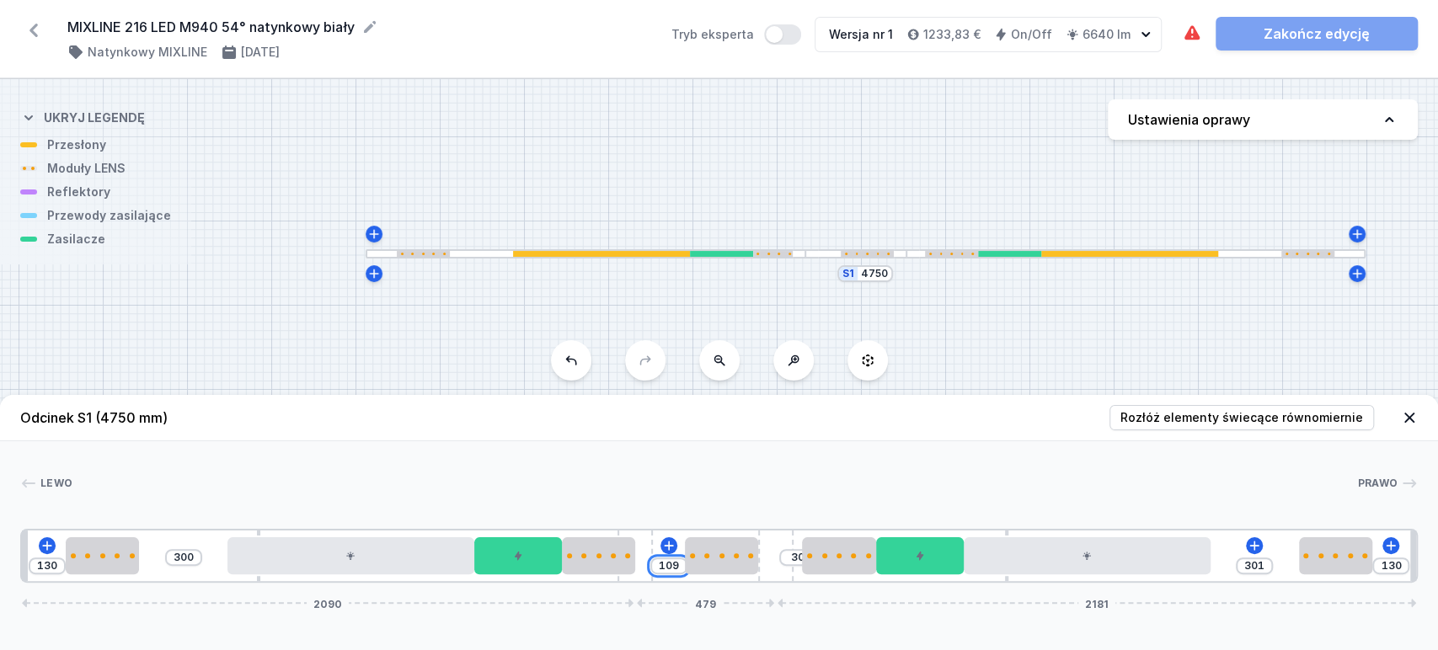
click at [671, 567] on input "109" at bounding box center [668, 565] width 27 height 13
click at [667, 565] on input "98" at bounding box center [667, 565] width 27 height 13
click at [1257, 543] on icon at bounding box center [1254, 545] width 13 height 13
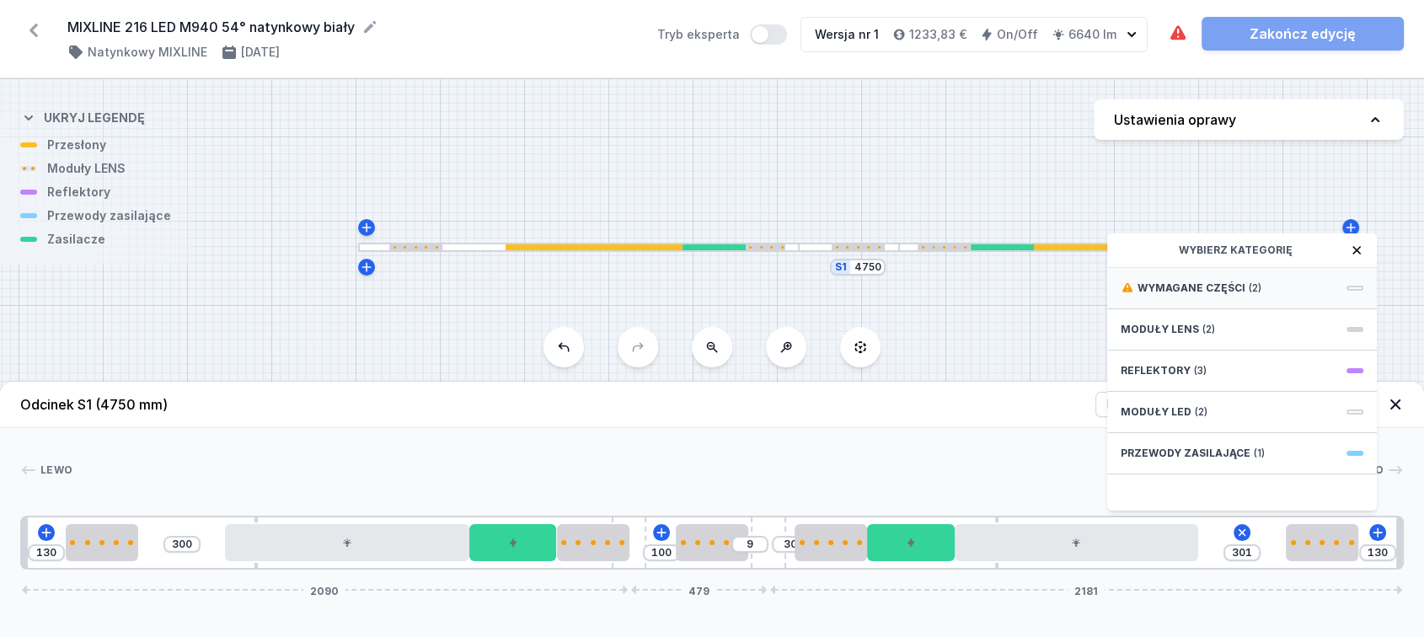
click at [1309, 295] on div "Wymagane części (2)" at bounding box center [1242, 288] width 270 height 41
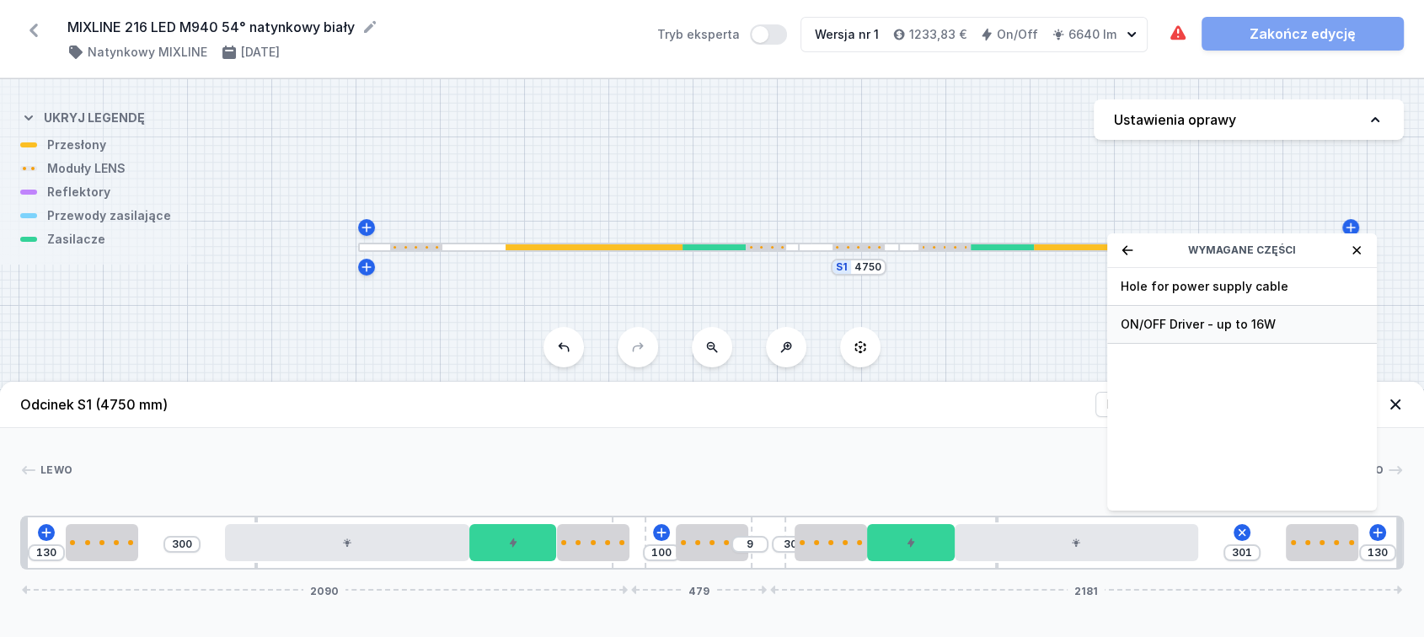
click at [1291, 333] on span "ON/OFF Driver - up to 16W" at bounding box center [1241, 324] width 243 height 17
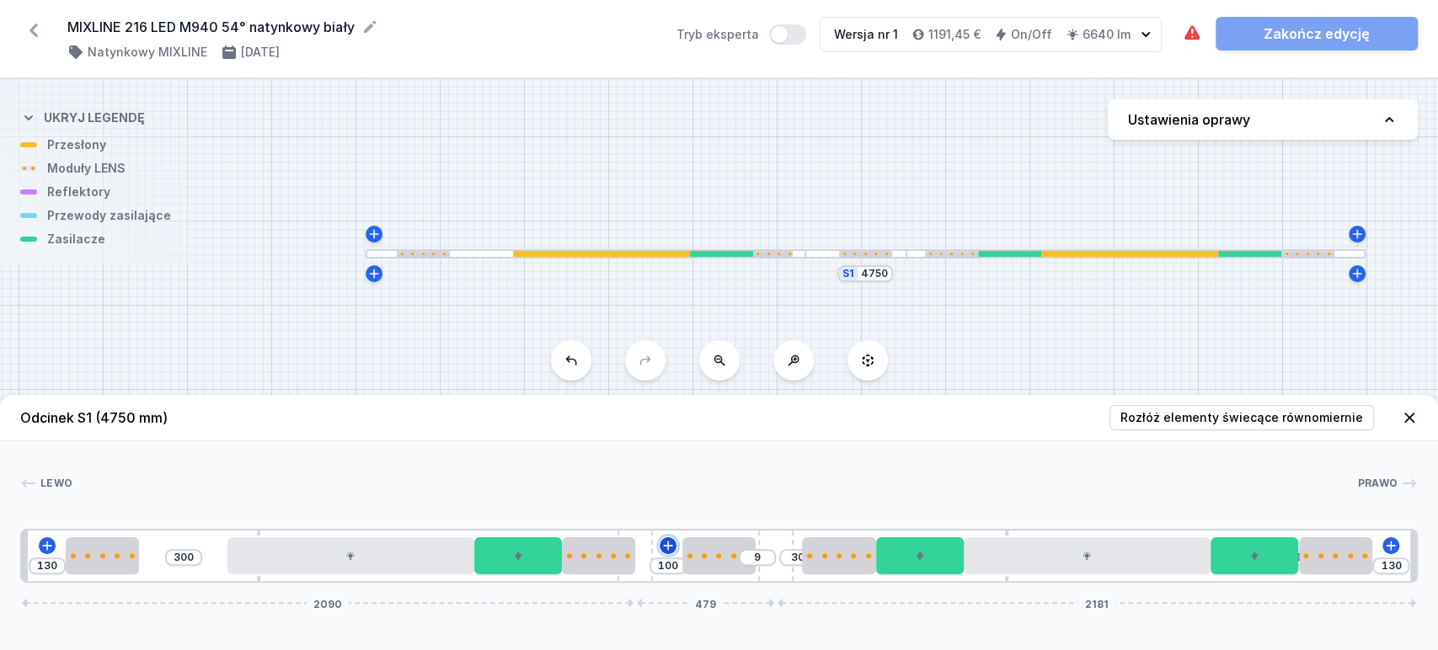
click at [671, 548] on icon at bounding box center [667, 545] width 13 height 13
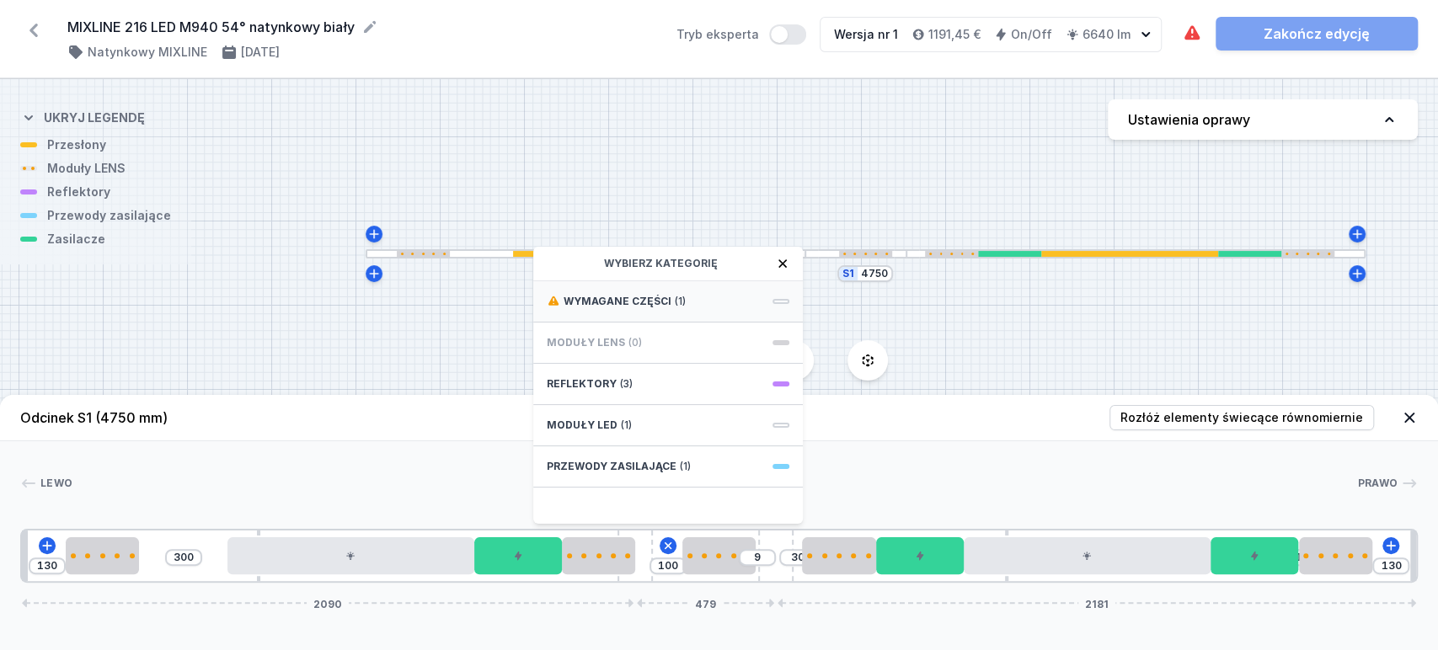
click at [706, 298] on div "Wymagane części (1)" at bounding box center [668, 301] width 270 height 41
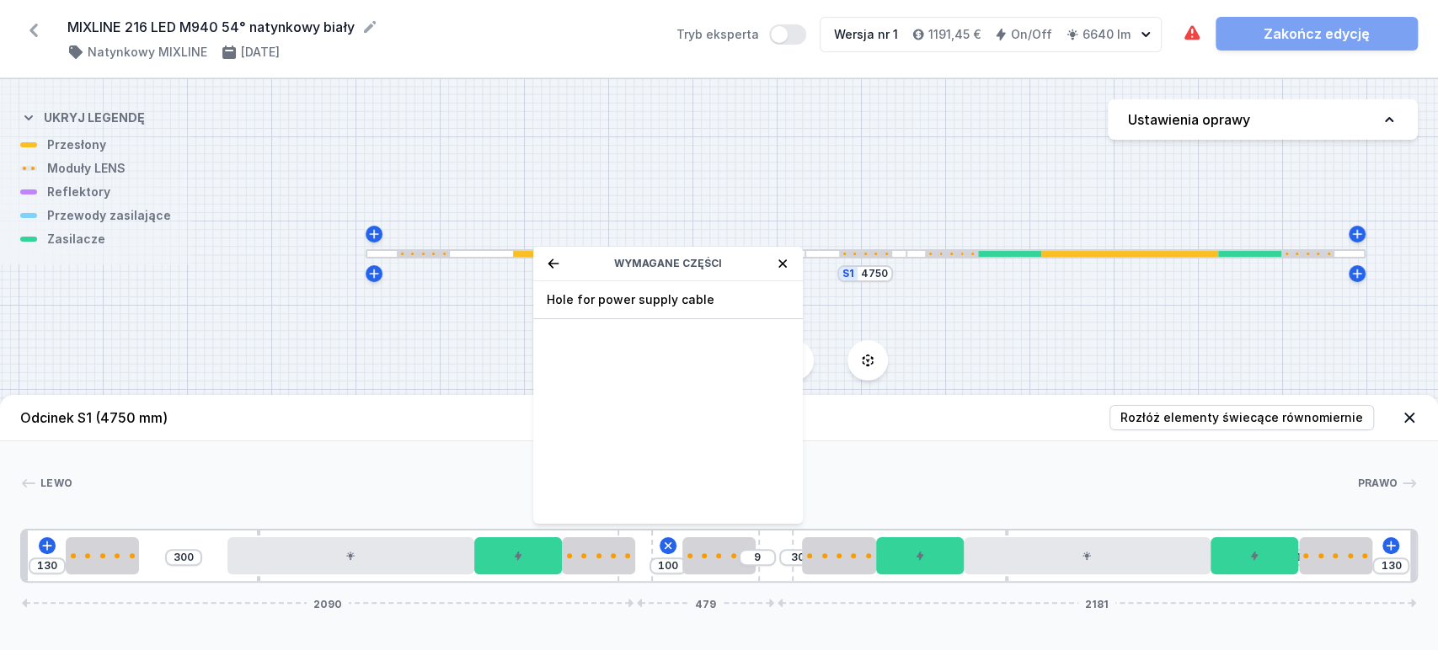
click at [705, 299] on span "Hole for power supply cable" at bounding box center [668, 299] width 243 height 17
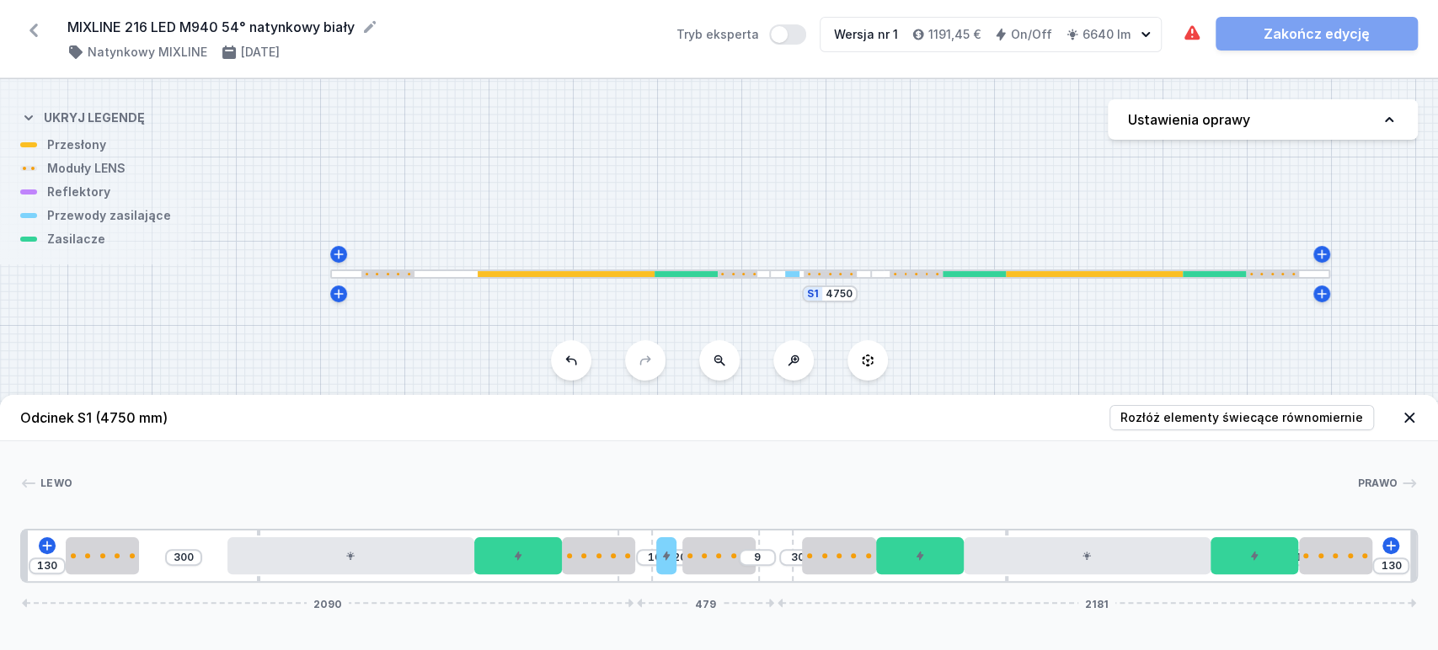
drag, startPoint x: 941, startPoint y: 179, endPoint x: 902, endPoint y: 201, distance: 44.5
click at [902, 201] on div "S1 4750" at bounding box center [719, 364] width 1438 height 571
drag, startPoint x: 667, startPoint y: 558, endPoint x: 679, endPoint y: 565, distance: 14.0
click at [685, 564] on div "130 300 10 20 9 30 1 130 2090 479 2181" at bounding box center [719, 556] width 1398 height 54
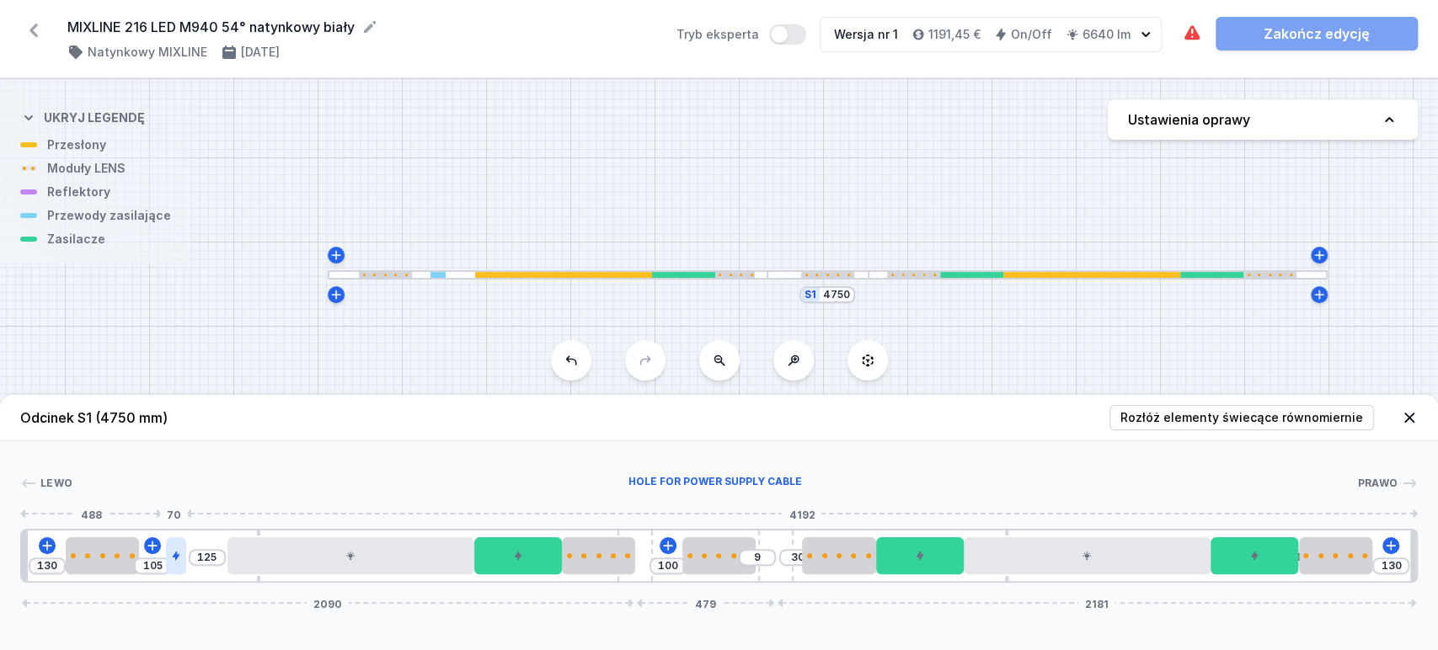
drag, startPoint x: 670, startPoint y: 566, endPoint x: 182, endPoint y: 556, distance: 487.9
click at [180, 557] on div at bounding box center [176, 555] width 20 height 37
drag, startPoint x: 644, startPoint y: 559, endPoint x: 666, endPoint y: 564, distance: 23.3
click at [666, 564] on div "130 107 123 100 30 1 130 2111 458 2181" at bounding box center [719, 556] width 1398 height 54
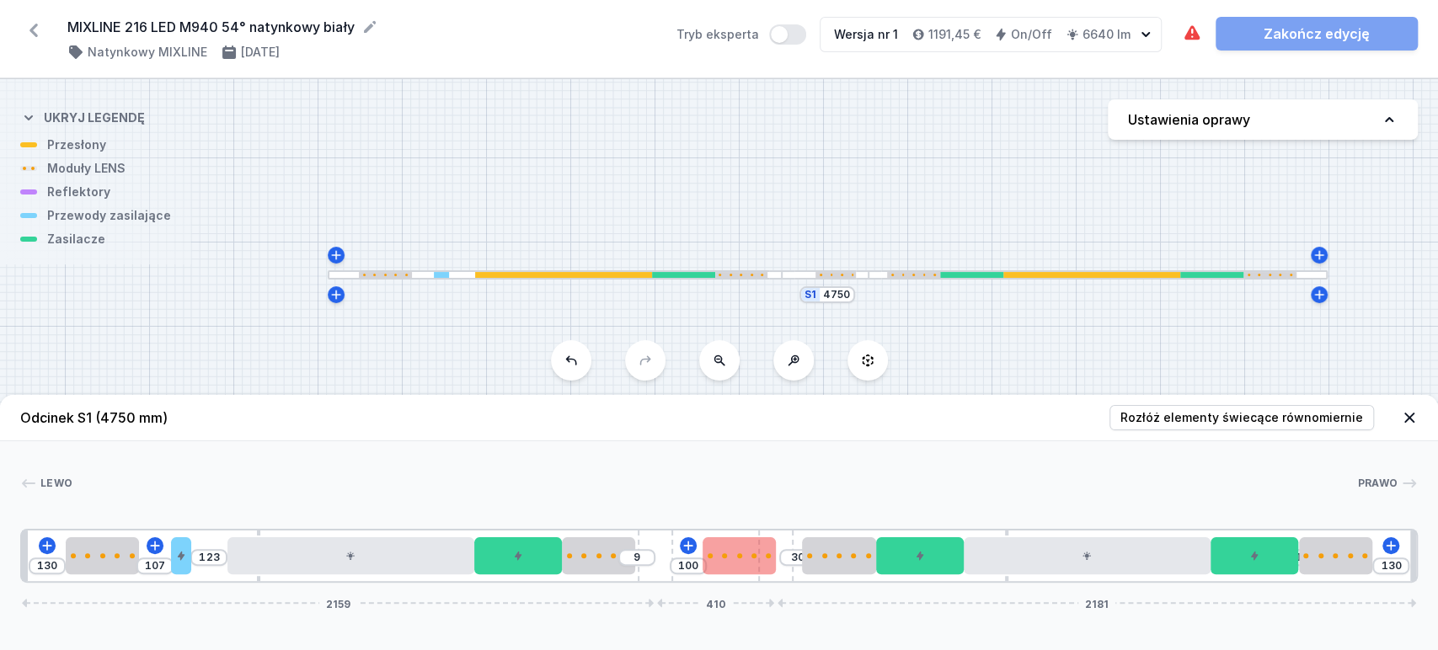
drag, startPoint x: 640, startPoint y: 562, endPoint x: 704, endPoint y: 566, distance: 64.2
click at [703, 564] on div "130 107 123 9 100 30 1 130 2159 410 2181" at bounding box center [719, 556] width 1398 height 54
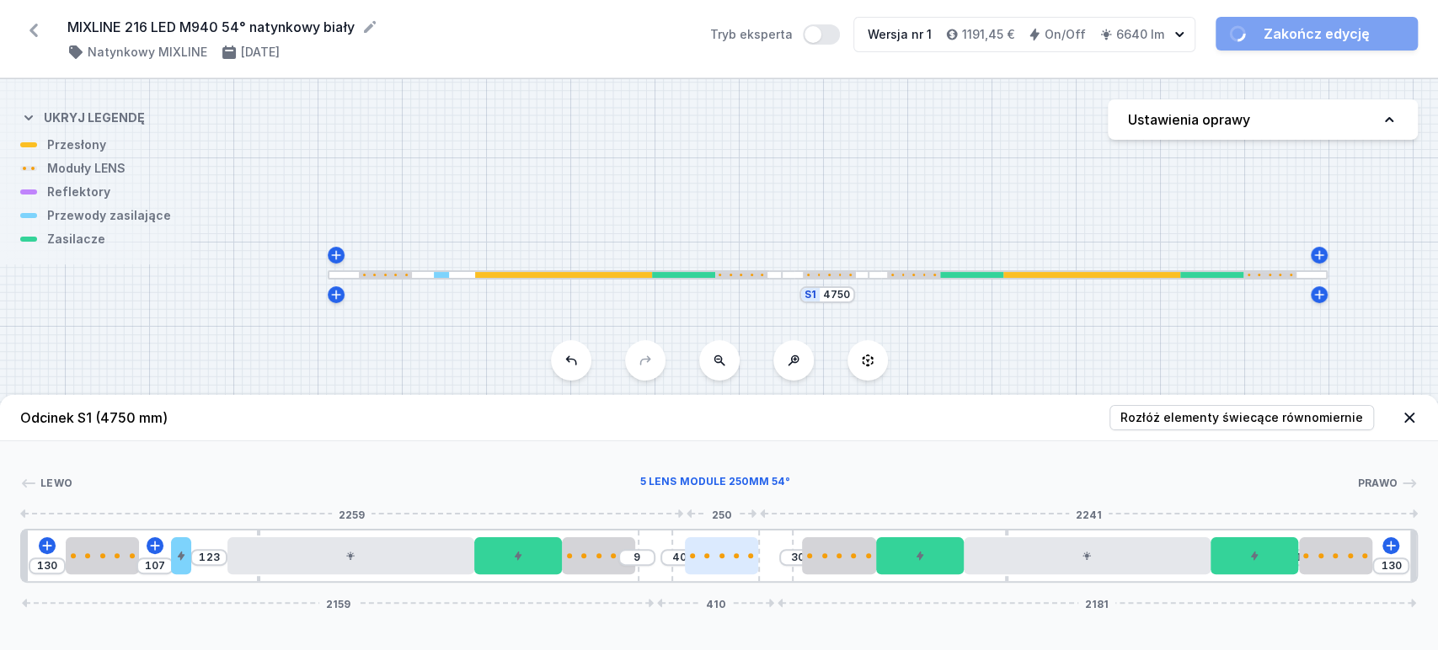
click at [735, 558] on div at bounding box center [721, 555] width 73 height 37
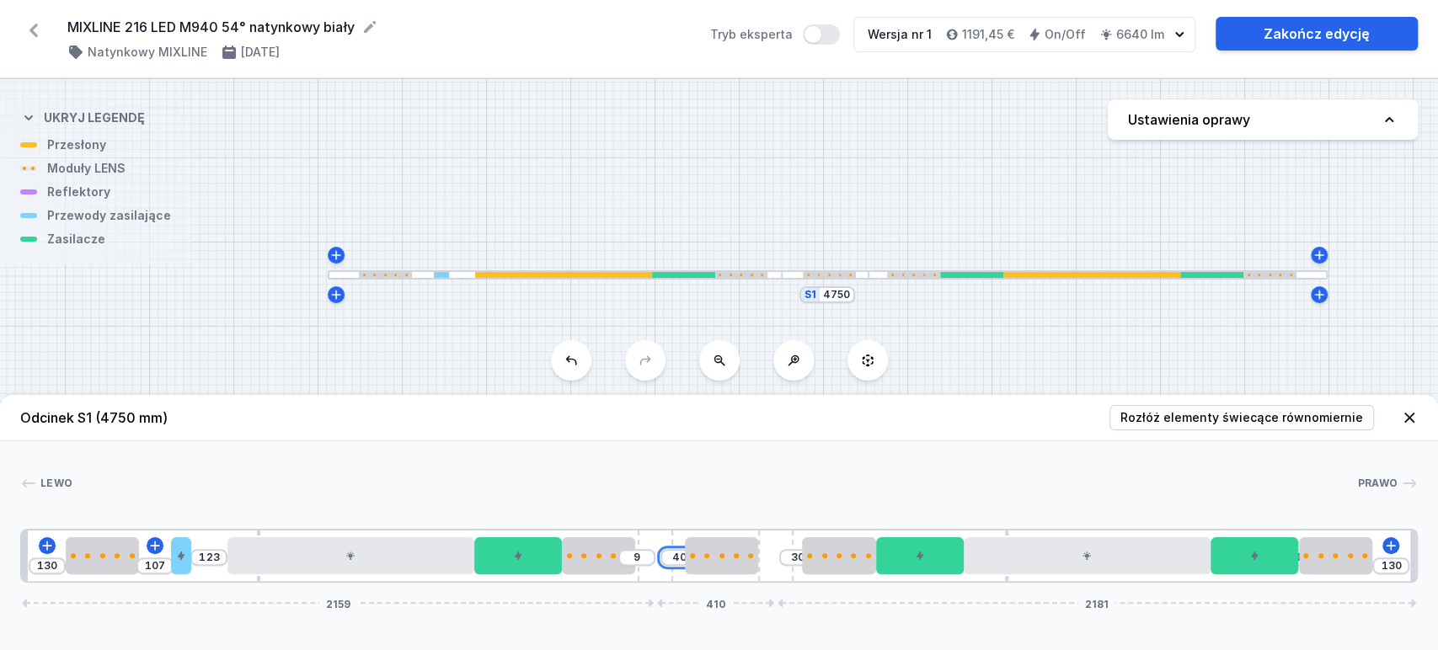
click at [683, 557] on input "40" at bounding box center [679, 557] width 27 height 13
click at [22, 556] on div "40" at bounding box center [22, 556] width 0 height 0
click at [1292, 31] on link "Zakończ edycję" at bounding box center [1317, 34] width 202 height 34
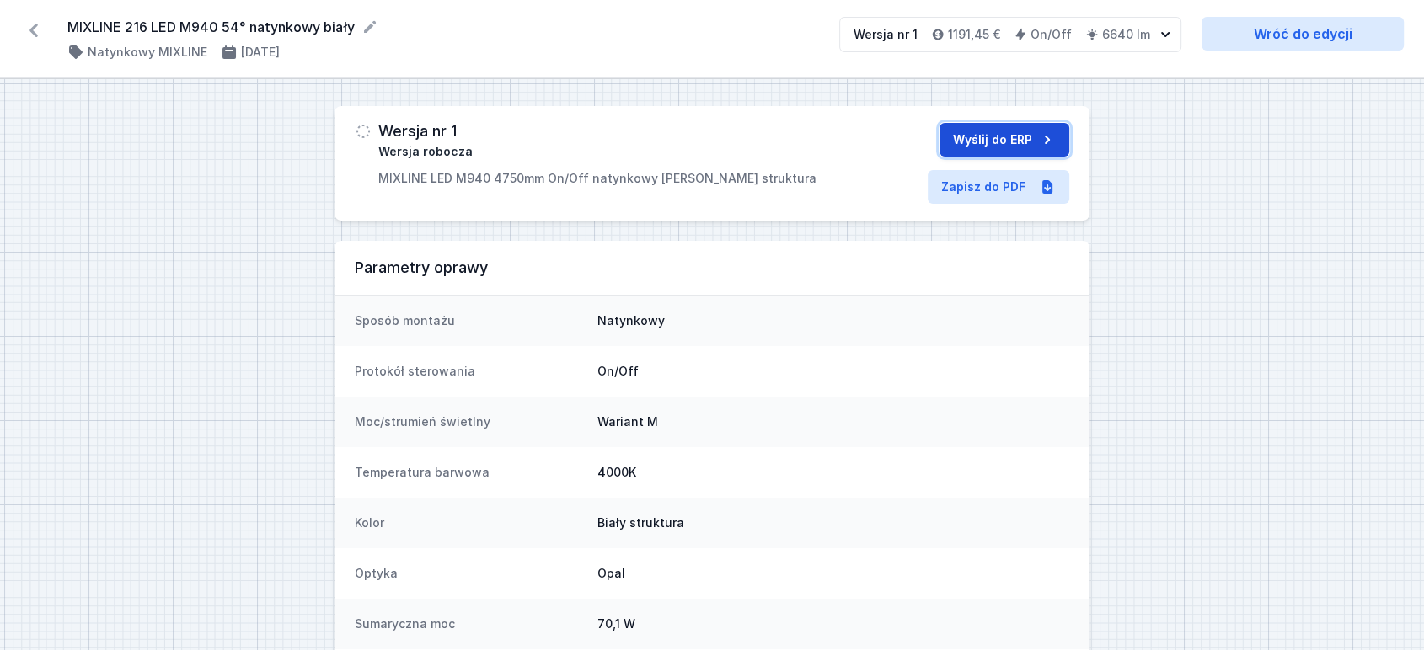
click at [988, 135] on button "Wyślij do ERP" at bounding box center [1004, 140] width 130 height 34
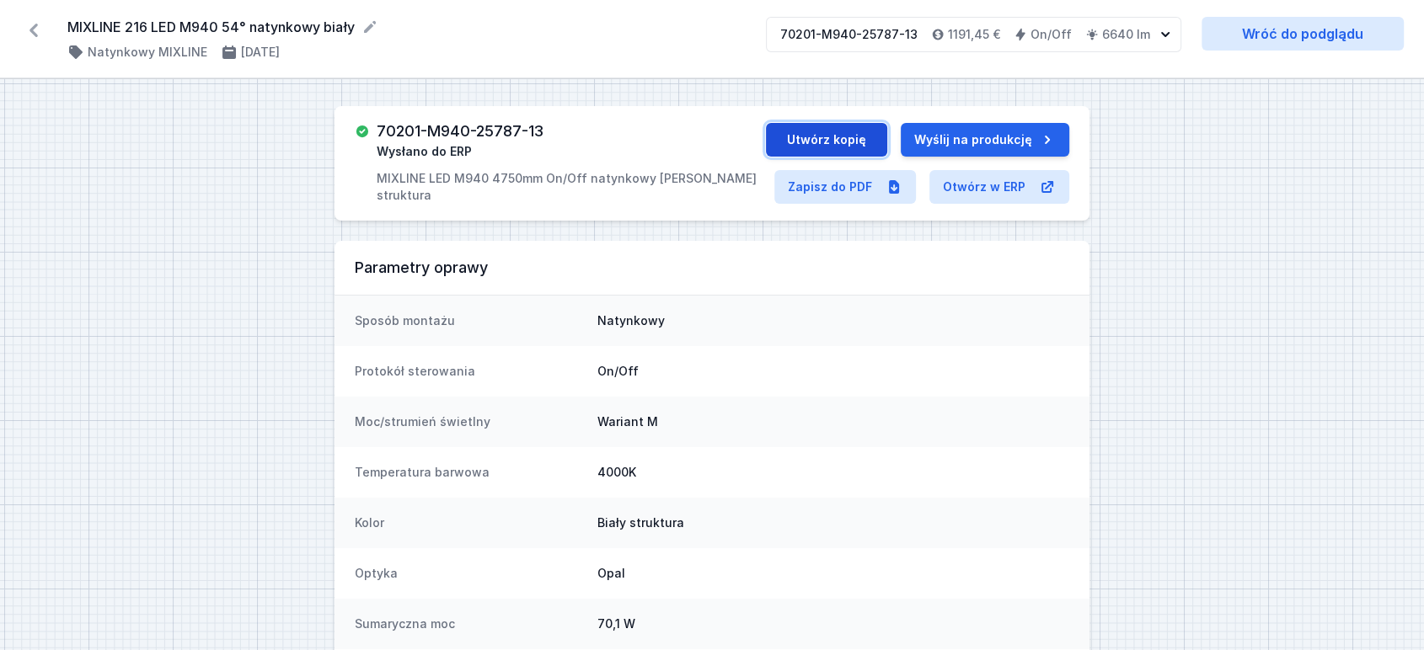
click at [841, 136] on button "Utwórz kopię" at bounding box center [826, 140] width 121 height 34
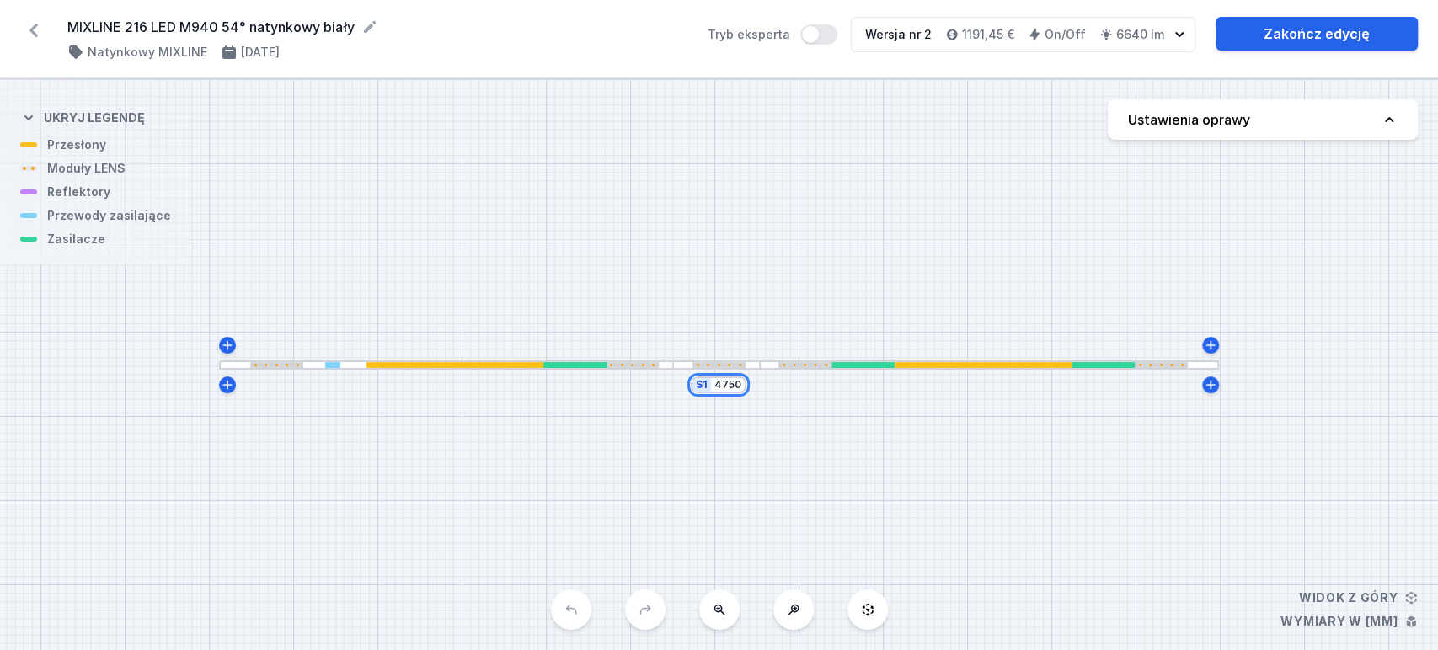
click at [737, 389] on input "4750" at bounding box center [727, 384] width 27 height 13
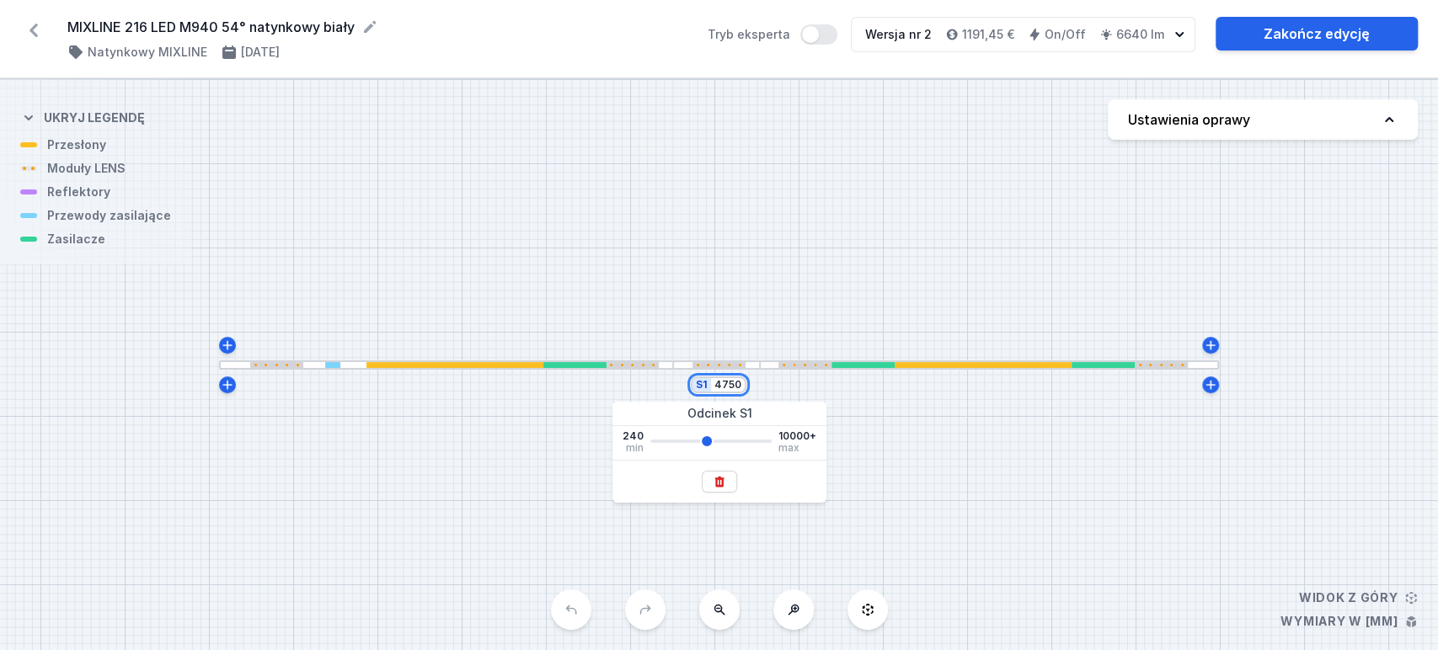
click at [733, 389] on input "4750" at bounding box center [727, 384] width 27 height 13
click at [880, 298] on div "S1 4790" at bounding box center [719, 364] width 1438 height 571
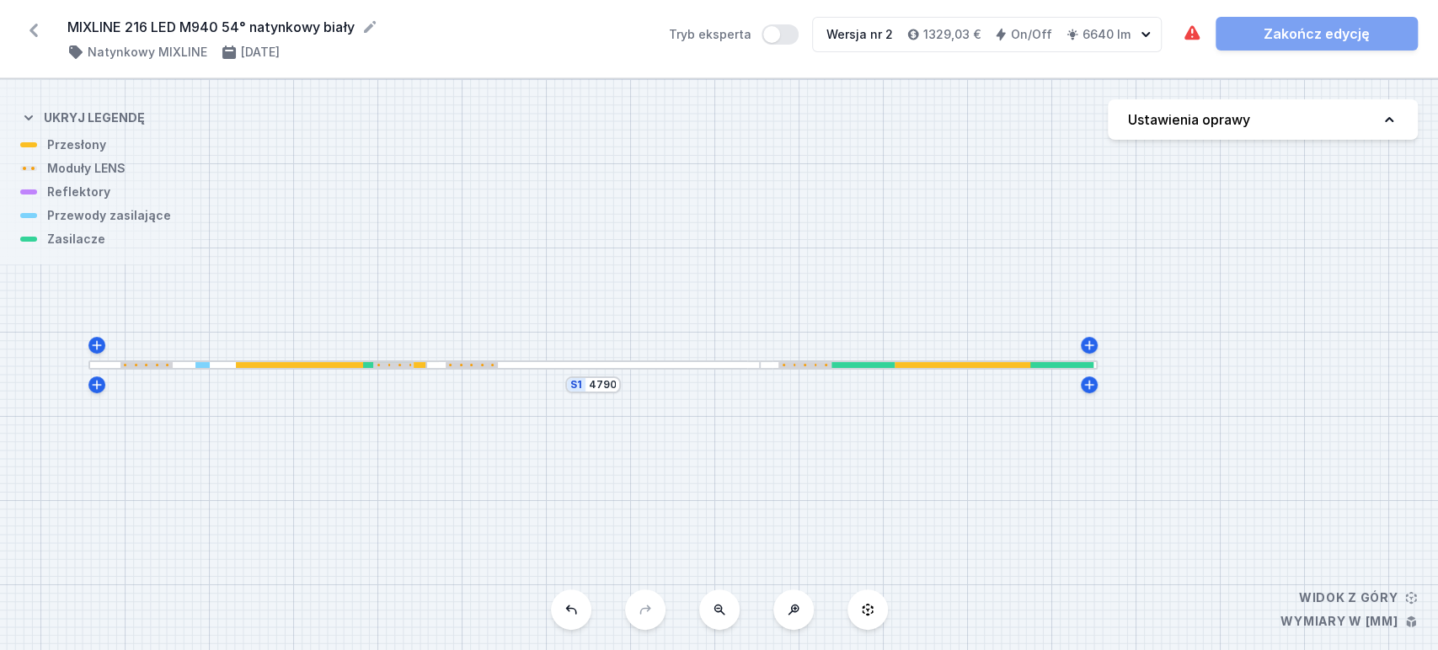
click at [718, 364] on div at bounding box center [593, 365] width 334 height 9
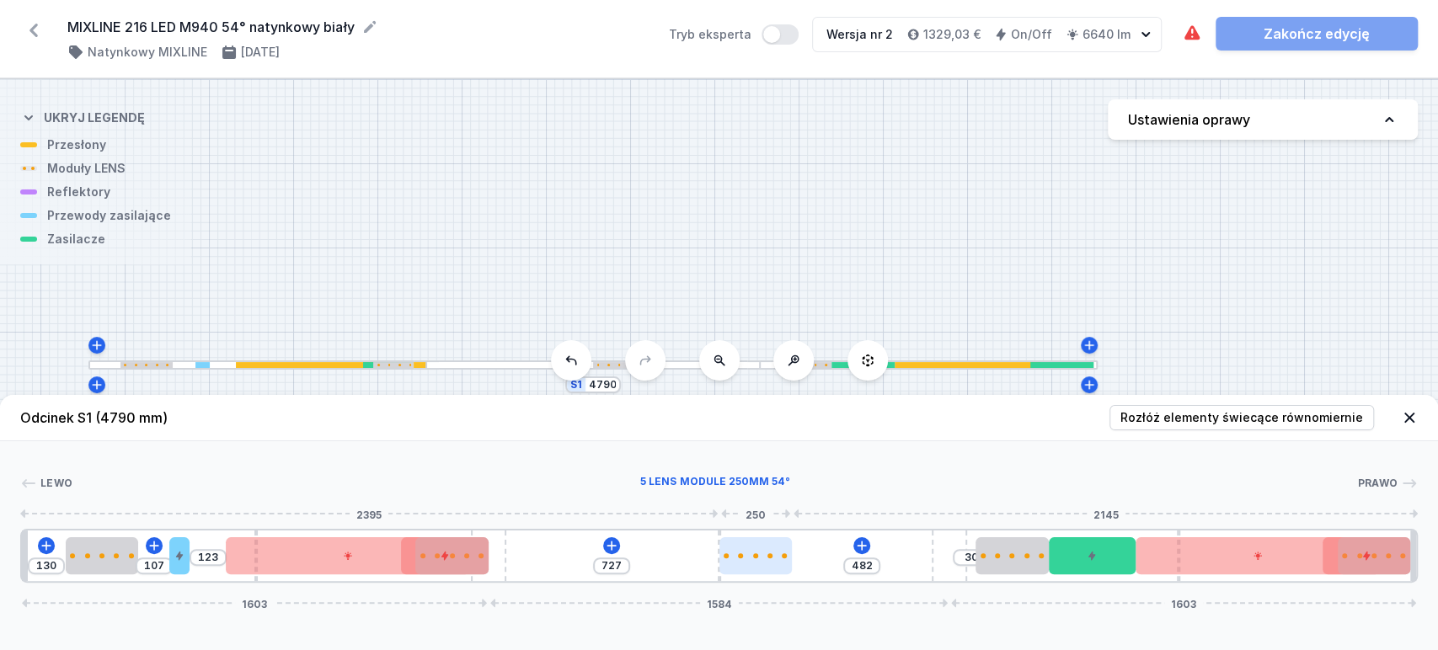
drag, startPoint x: 563, startPoint y: 558, endPoint x: 748, endPoint y: 553, distance: 185.4
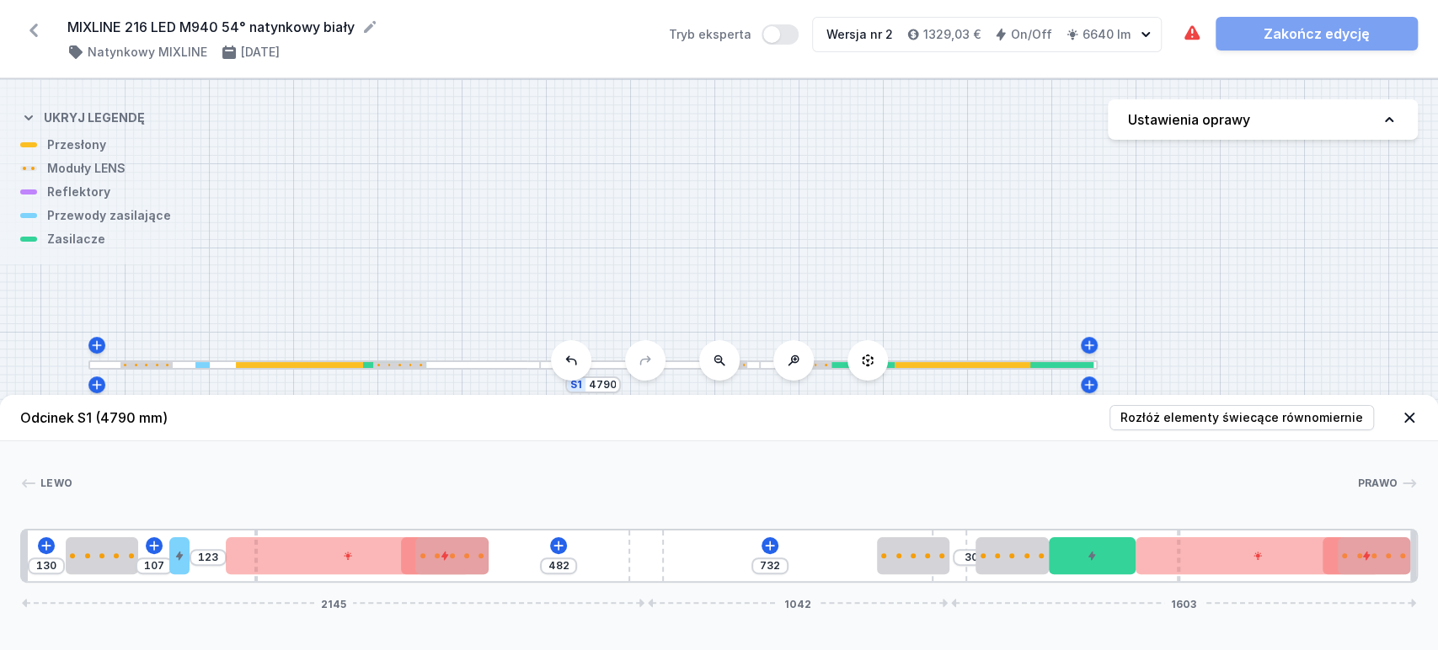
drag, startPoint x: 555, startPoint y: 571, endPoint x: 898, endPoint y: 584, distance: 343.1
click at [715, 570] on div "130 107 123 482 732 30 2145 1042 1603" at bounding box center [719, 556] width 1398 height 54
click at [1267, 419] on span "Rozłóż elementy świecące równomiernie" at bounding box center [1241, 417] width 243 height 17
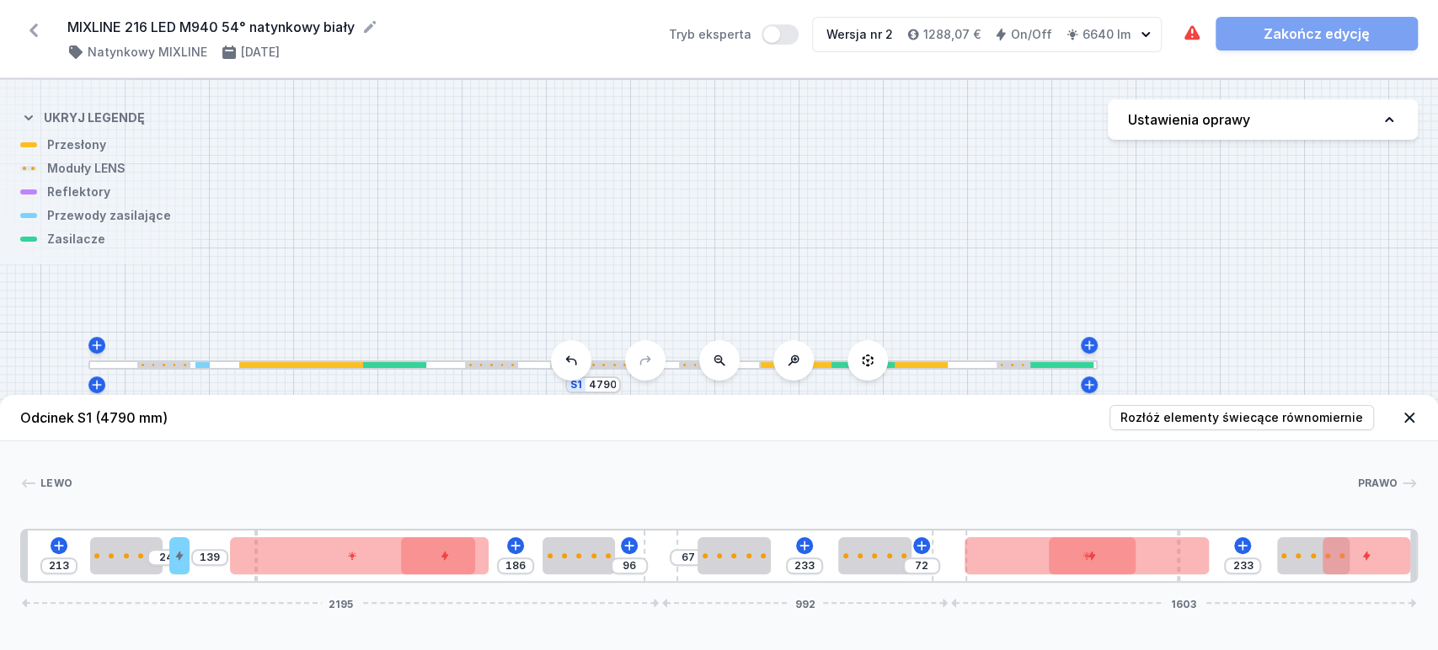
drag, startPoint x: 647, startPoint y: 558, endPoint x: 689, endPoint y: 563, distance: 42.4
click at [689, 563] on div "213 24 139 186 96 67 233 72 233 2195 992 1603" at bounding box center [719, 556] width 1398 height 54
click at [1168, 420] on span "Rozłóż elementy świecące równomiernie" at bounding box center [1241, 417] width 243 height 17
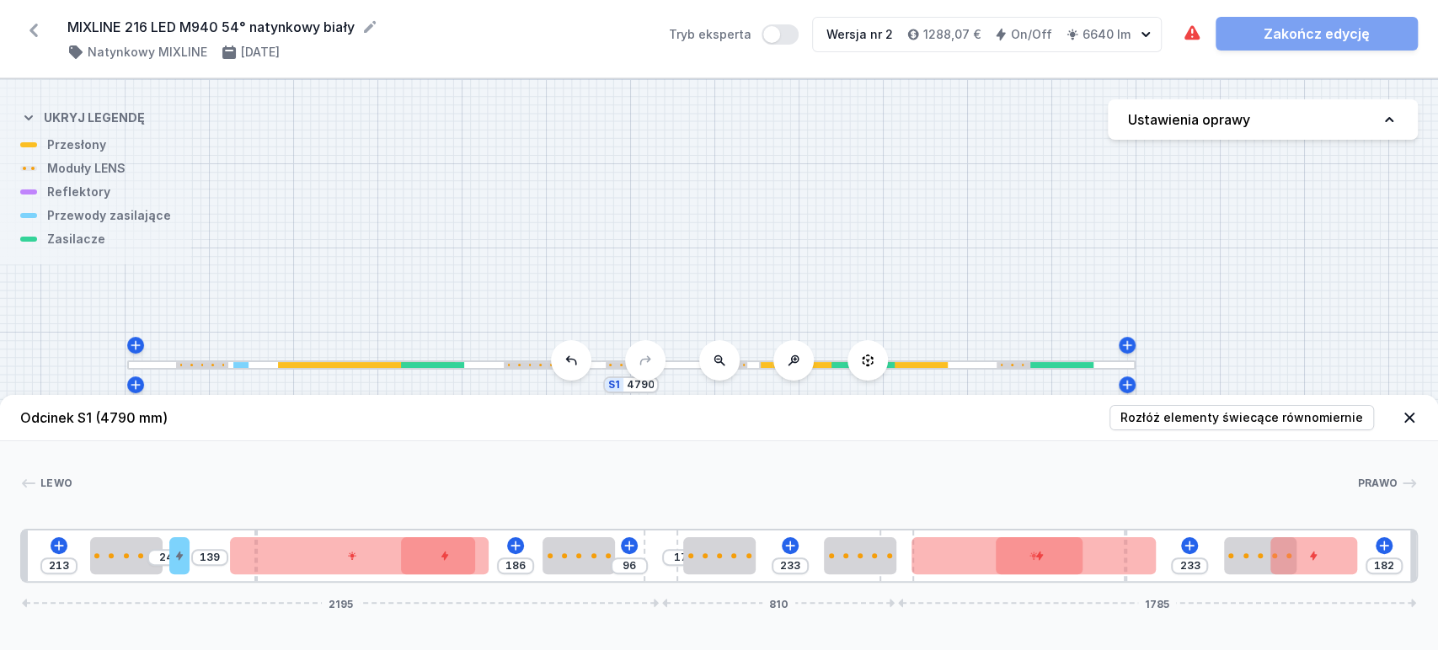
drag, startPoint x: 874, startPoint y: 555, endPoint x: 774, endPoint y: 572, distance: 100.8
click at [773, 572] on div "213 24 139 186 96 17 233 233 182 2195 810 1785" at bounding box center [719, 556] width 1398 height 54
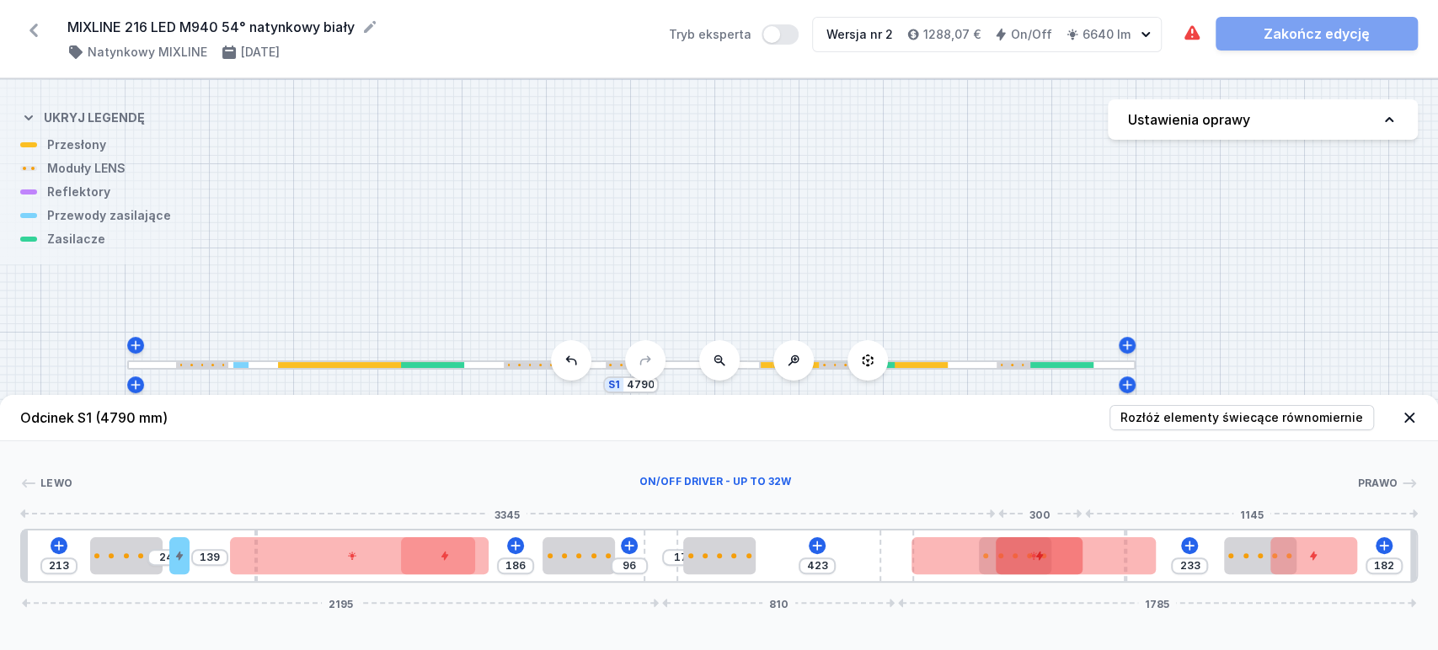
drag, startPoint x: 887, startPoint y: 551, endPoint x: 1035, endPoint y: 568, distance: 149.2
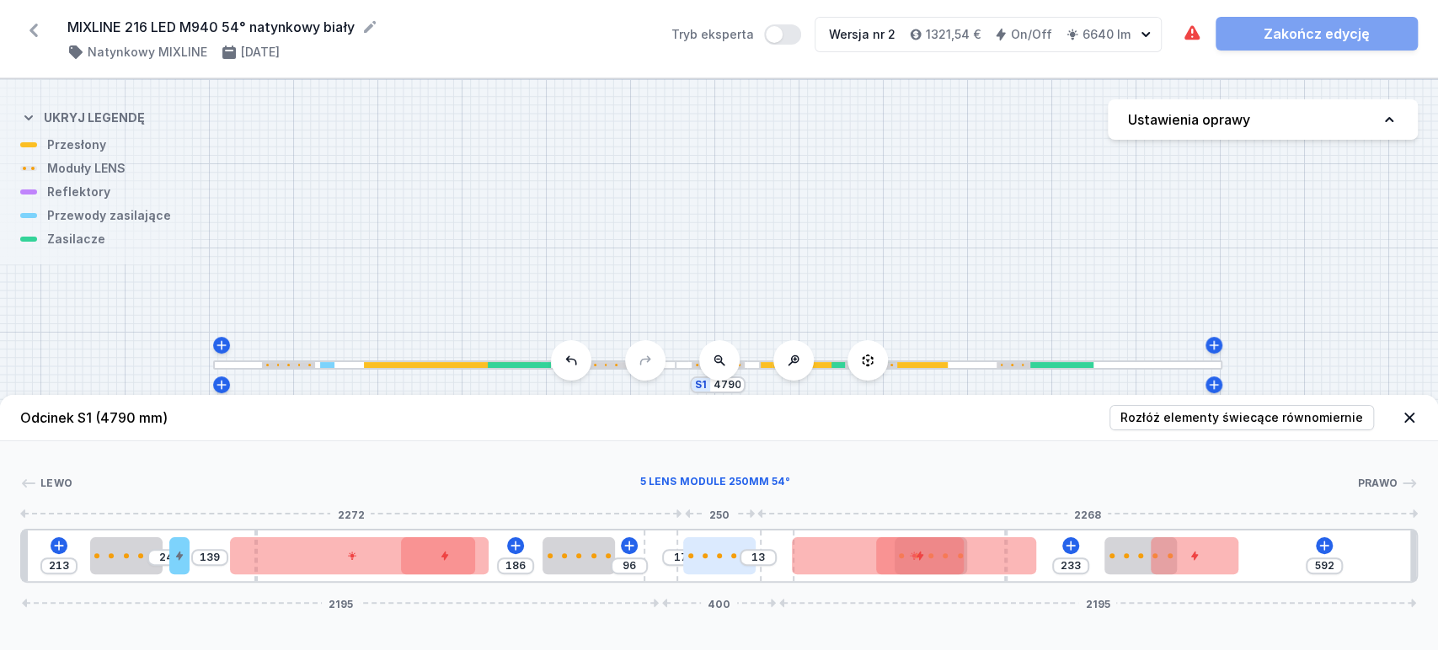
drag, startPoint x: 888, startPoint y: 564, endPoint x: 719, endPoint y: 573, distance: 169.5
click at [717, 575] on div "213 24 139 186 96 17 13 233 592 2195 400 2195" at bounding box center [719, 556] width 1398 height 54
drag, startPoint x: 718, startPoint y: 556, endPoint x: 883, endPoint y: 548, distance: 165.3
drag, startPoint x: 760, startPoint y: 558, endPoint x: 732, endPoint y: 566, distance: 29.0
click at [732, 566] on div "213 24 139 186 96 280 233 592 2195 400 2195" at bounding box center [719, 556] width 1398 height 54
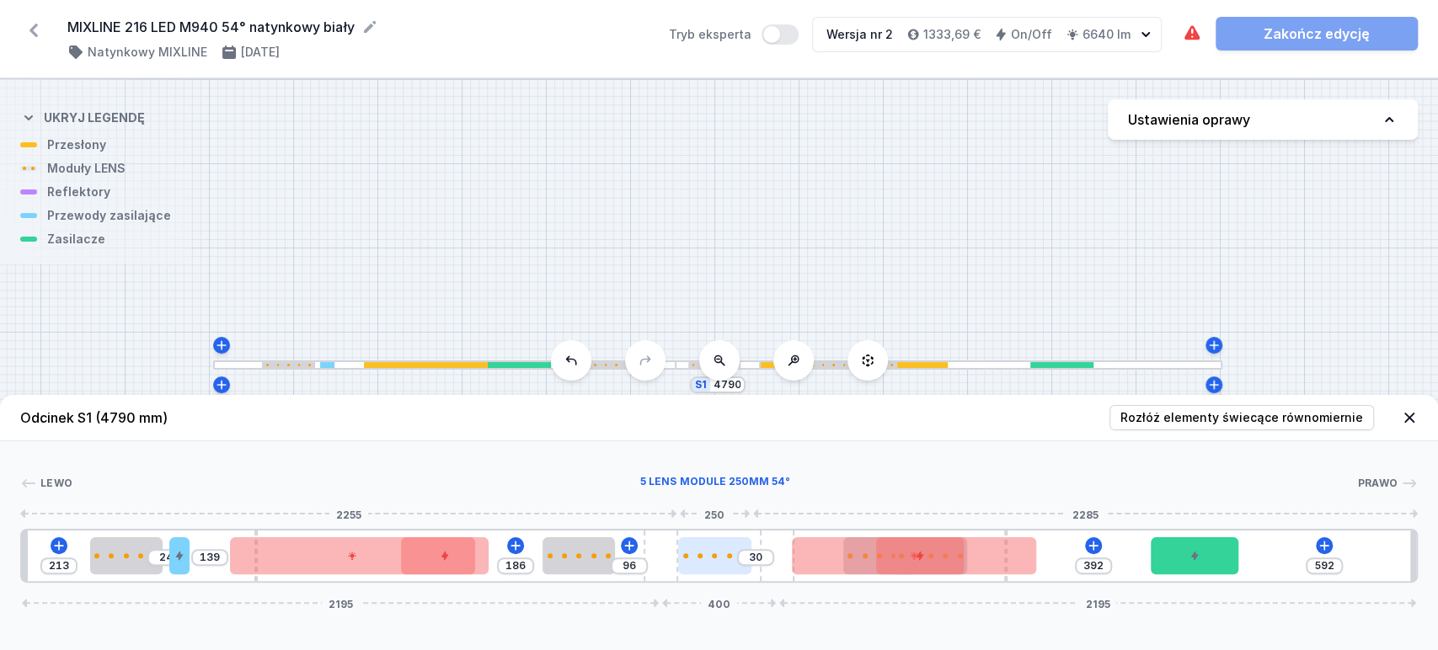
drag, startPoint x: 1122, startPoint y: 553, endPoint x: 703, endPoint y: 551, distance: 419.5
click at [703, 551] on div at bounding box center [714, 555] width 72 height 37
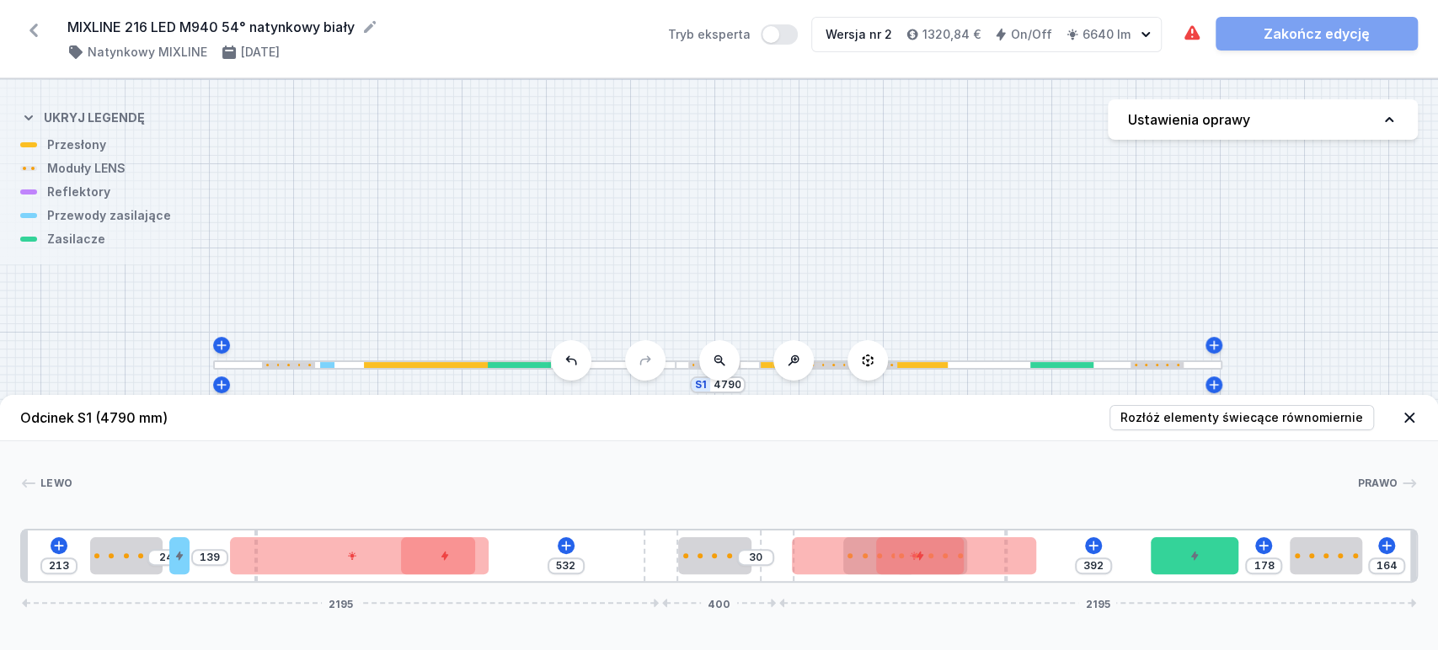
drag, startPoint x: 614, startPoint y: 544, endPoint x: 1371, endPoint y: 562, distance: 757.6
click at [58, 564] on input "213" at bounding box center [58, 565] width 27 height 13
click at [1384, 565] on input "164" at bounding box center [1386, 565] width 27 height 13
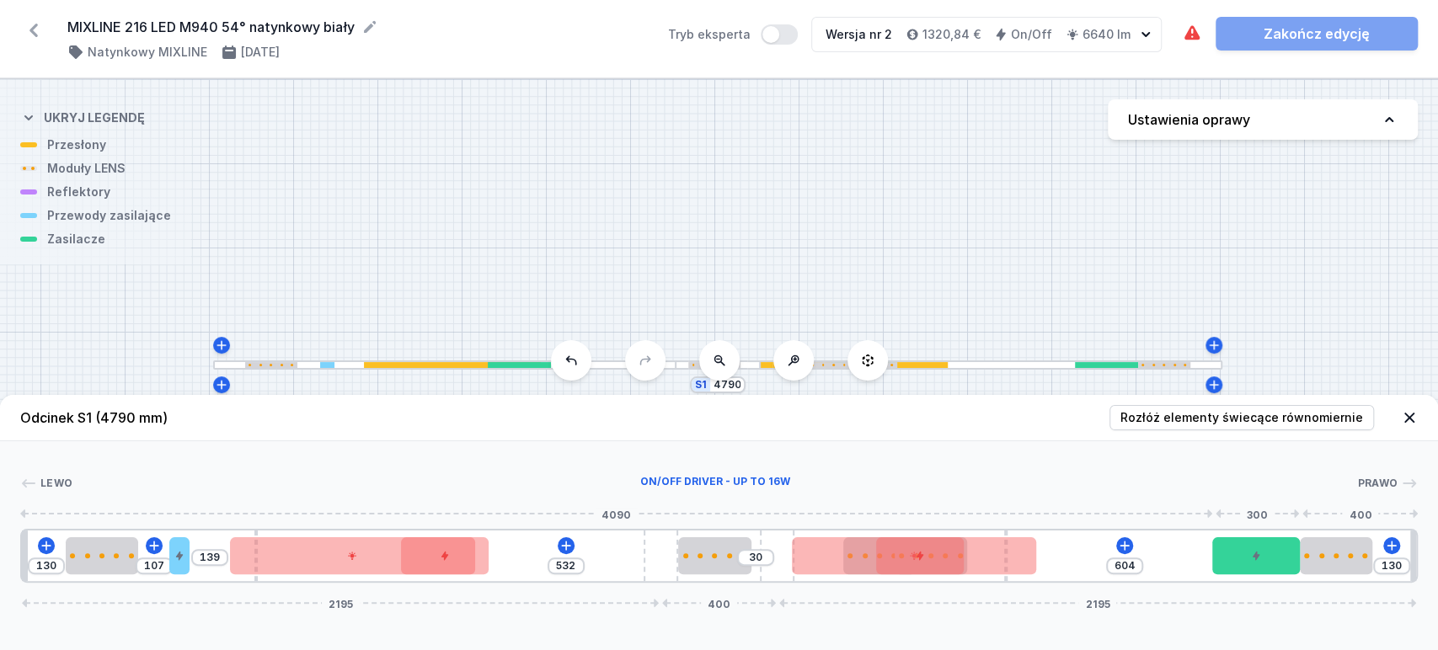
drag, startPoint x: 1216, startPoint y: 558, endPoint x: 1179, endPoint y: 569, distance: 37.8
click at [1268, 567] on div at bounding box center [1256, 555] width 88 height 37
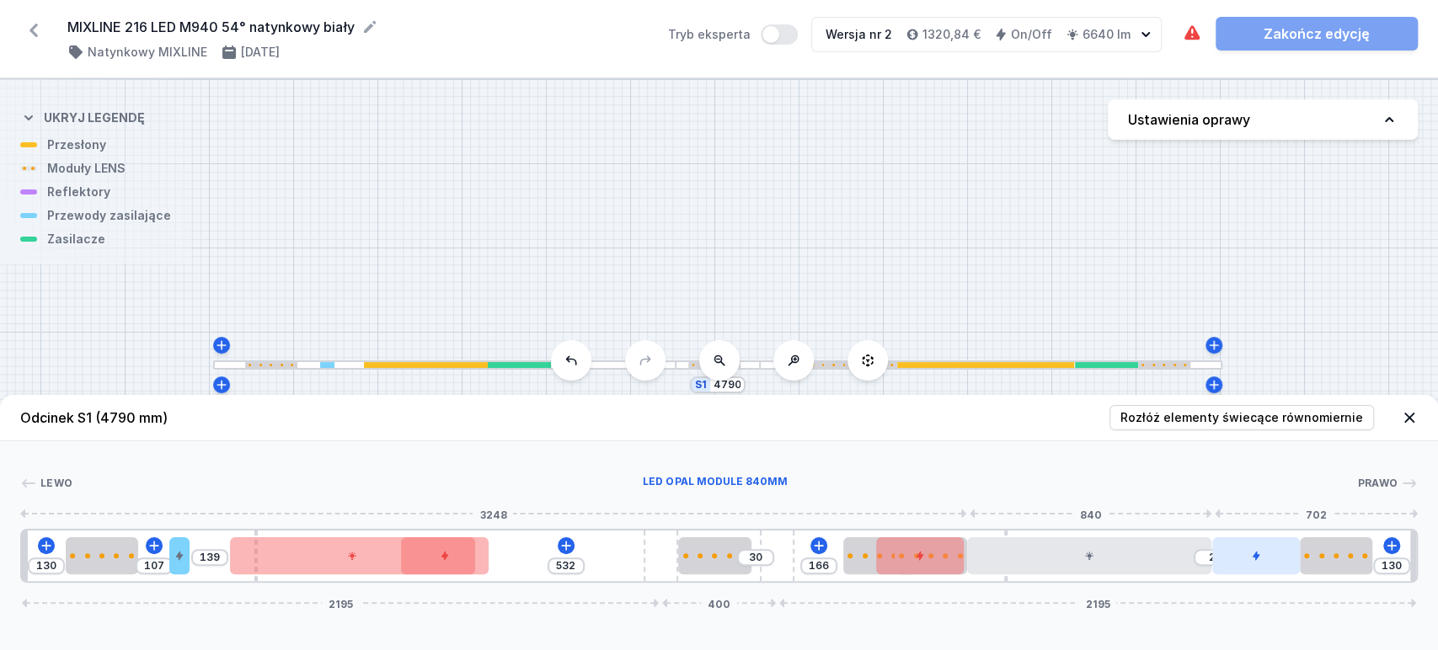
drag, startPoint x: 1034, startPoint y: 559, endPoint x: 1212, endPoint y: 572, distance: 179.1
click at [1210, 574] on div at bounding box center [1089, 555] width 244 height 37
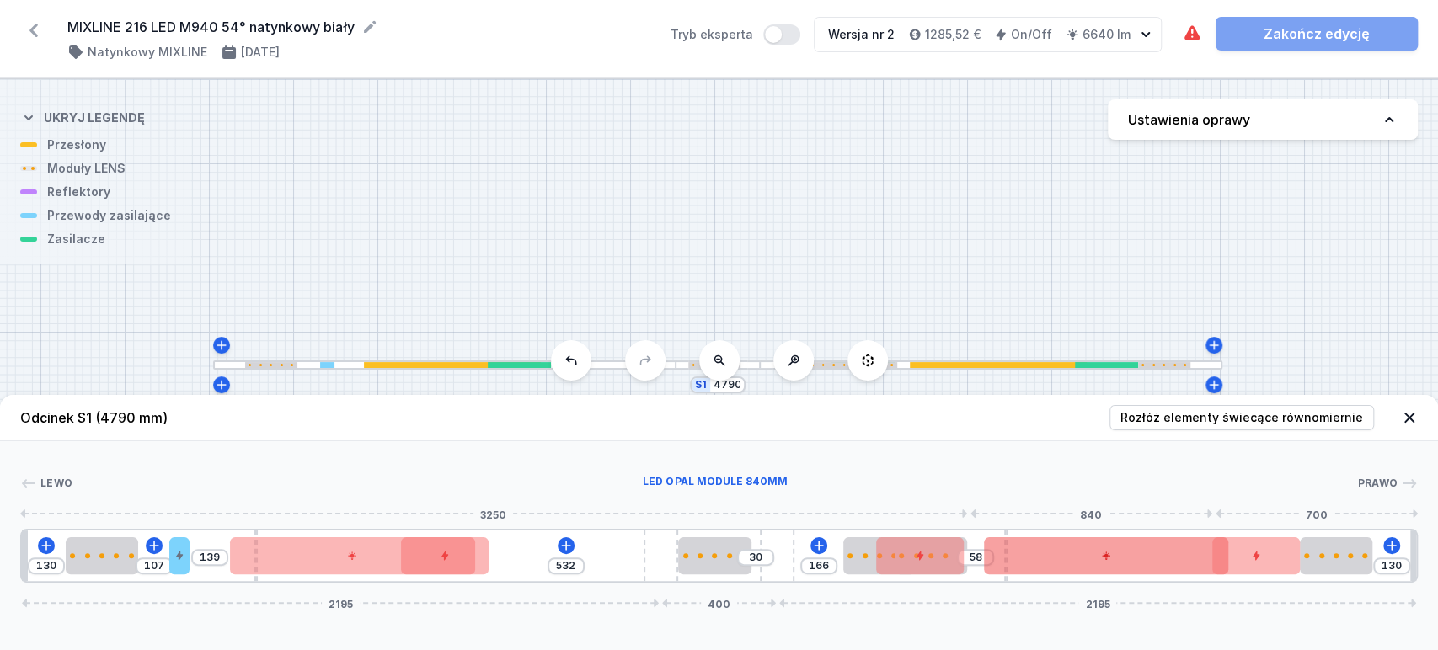
drag, startPoint x: 1174, startPoint y: 561, endPoint x: 1196, endPoint y: 567, distance: 23.5
click at [1196, 567] on div at bounding box center [1106, 555] width 244 height 37
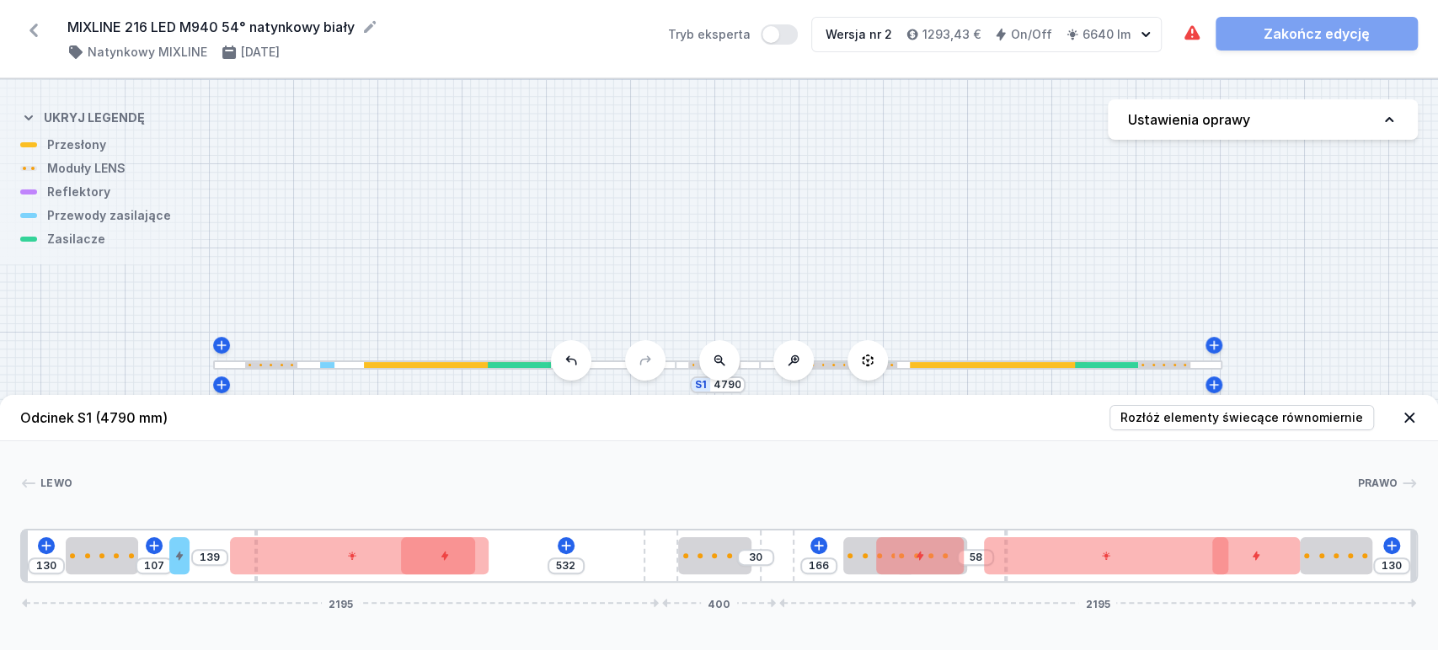
click at [573, 367] on icon at bounding box center [570, 360] width 13 height 13
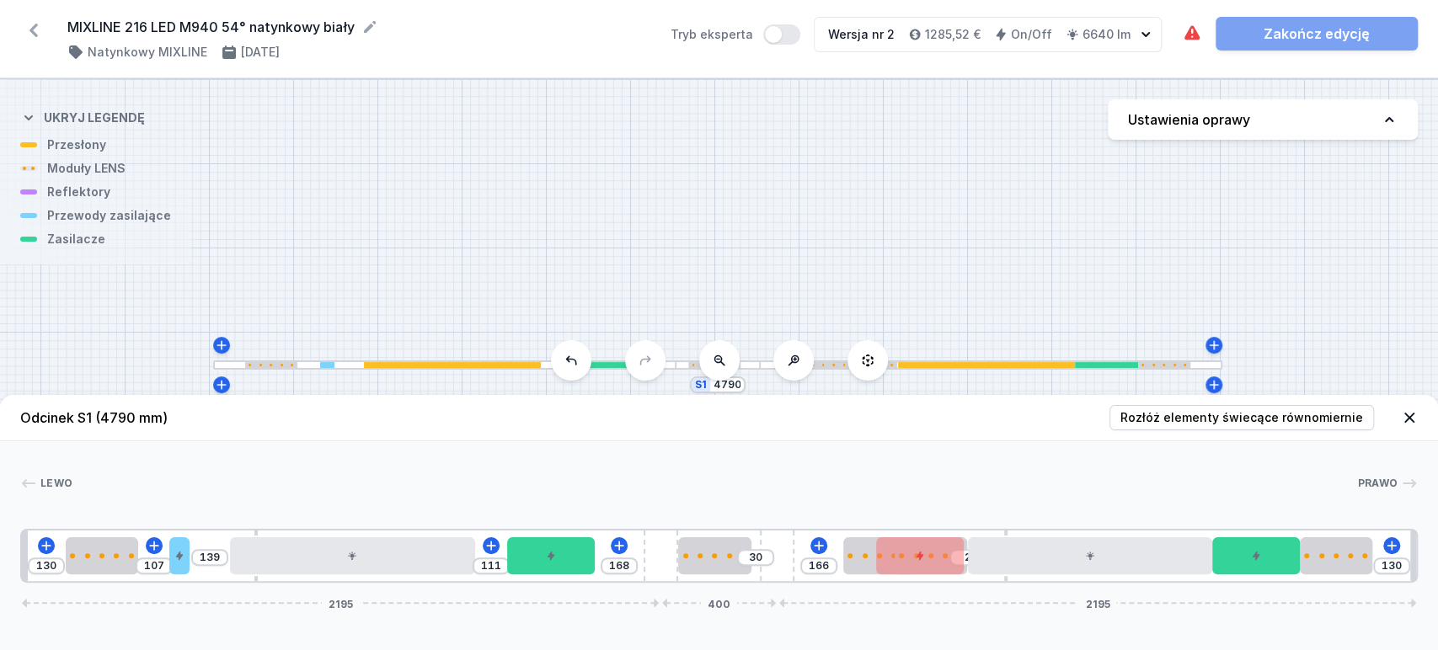
drag, startPoint x: 479, startPoint y: 554, endPoint x: 569, endPoint y: 587, distance: 95.9
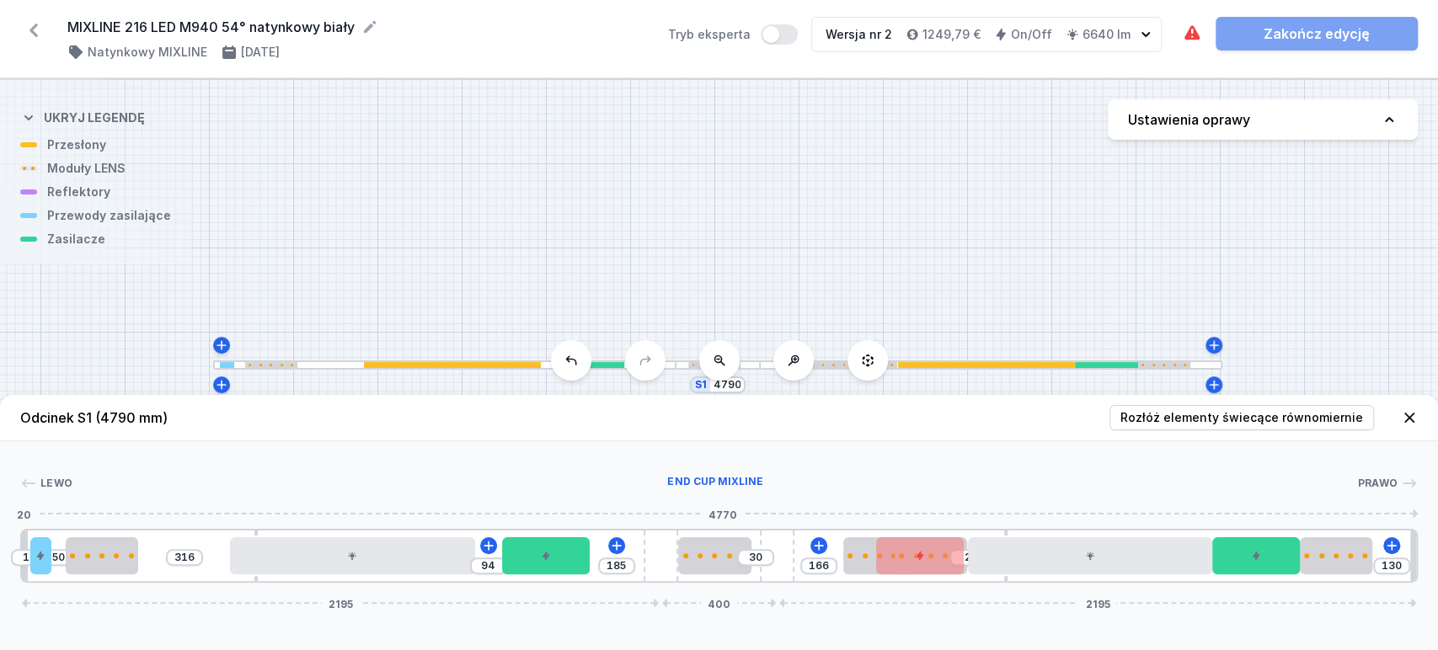
drag, startPoint x: 175, startPoint y: 564, endPoint x: 209, endPoint y: 569, distance: 34.2
click at [26, 579] on div "10 50 316 94 185 30 166 2 130 2195 400 2195" at bounding box center [719, 556] width 1398 height 54
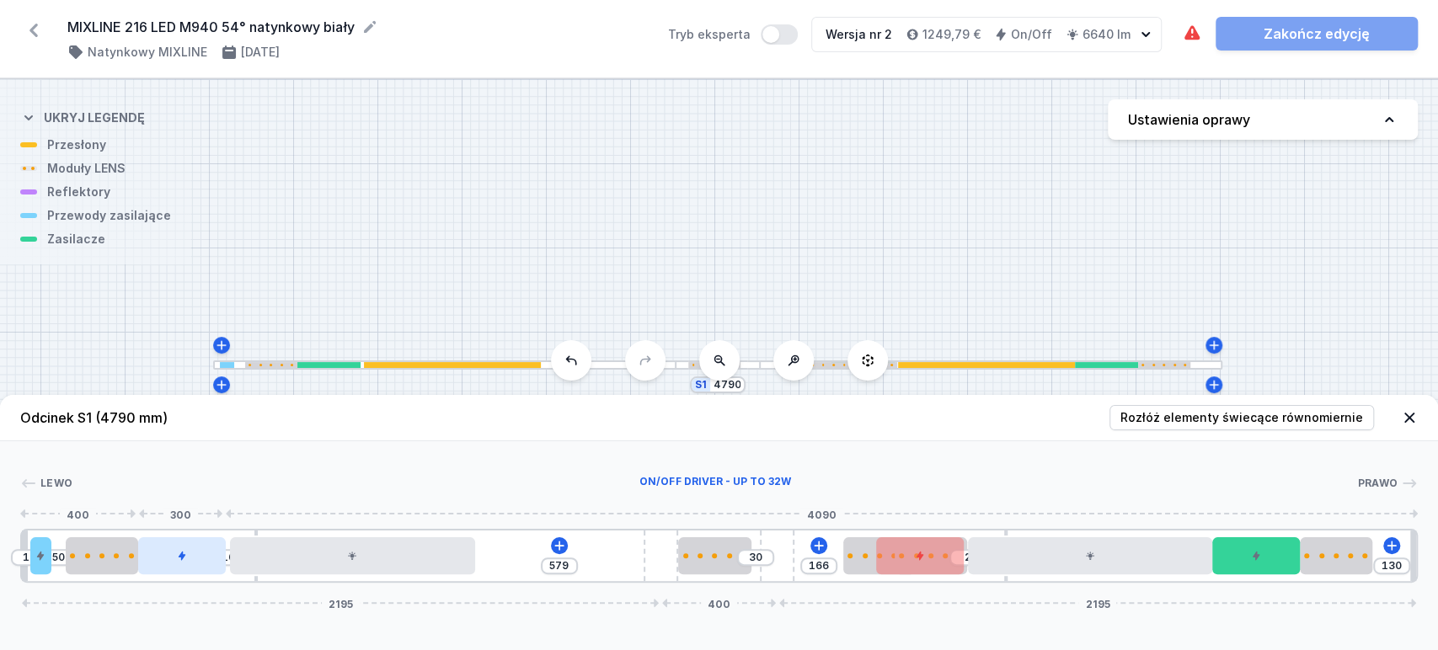
drag, startPoint x: 283, startPoint y: 562, endPoint x: 196, endPoint y: 565, distance: 86.8
click at [196, 565] on div at bounding box center [182, 555] width 88 height 37
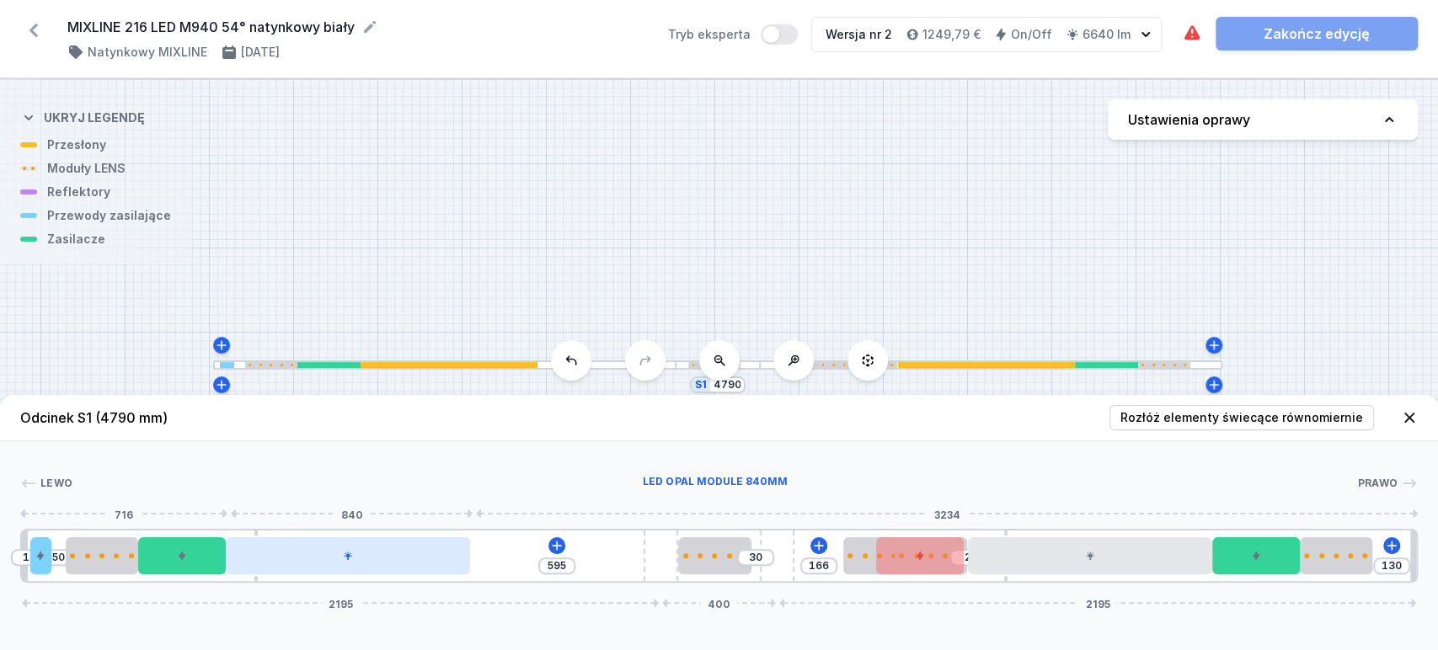
click at [281, 569] on div at bounding box center [348, 555] width 244 height 37
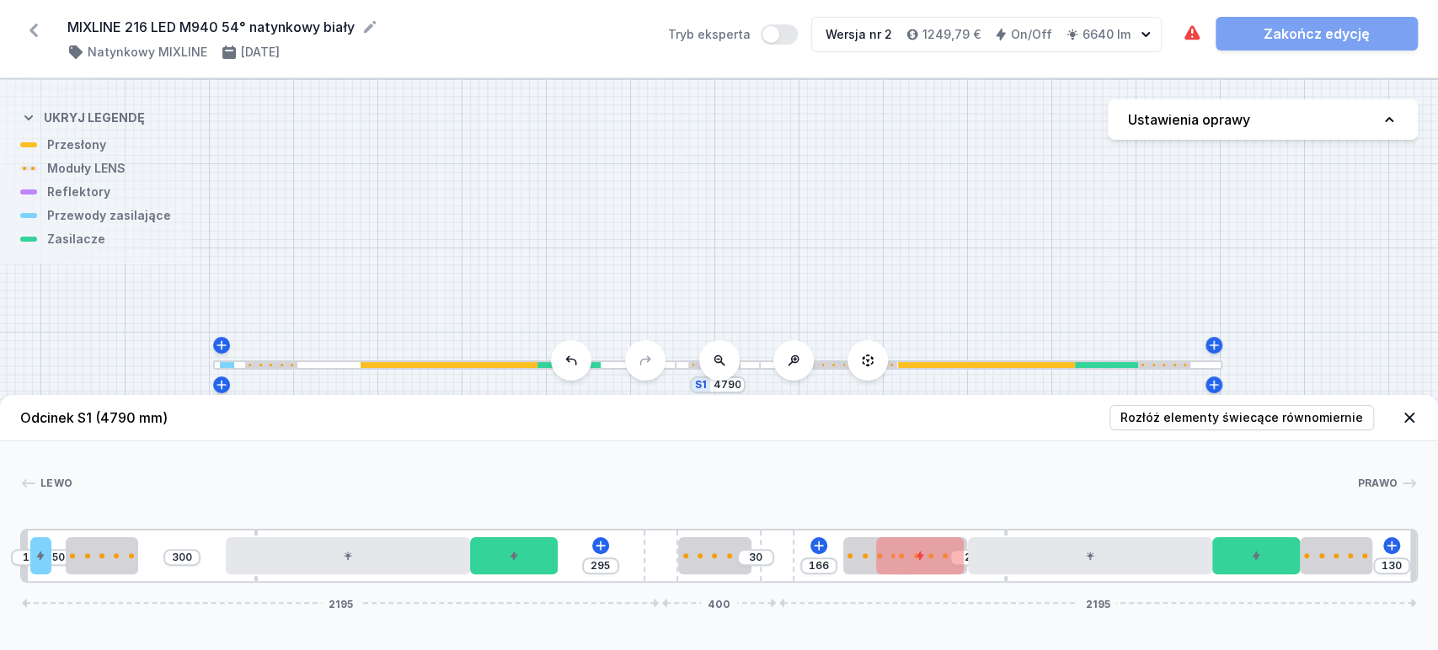
drag, startPoint x: 173, startPoint y: 560, endPoint x: 503, endPoint y: 578, distance: 330.7
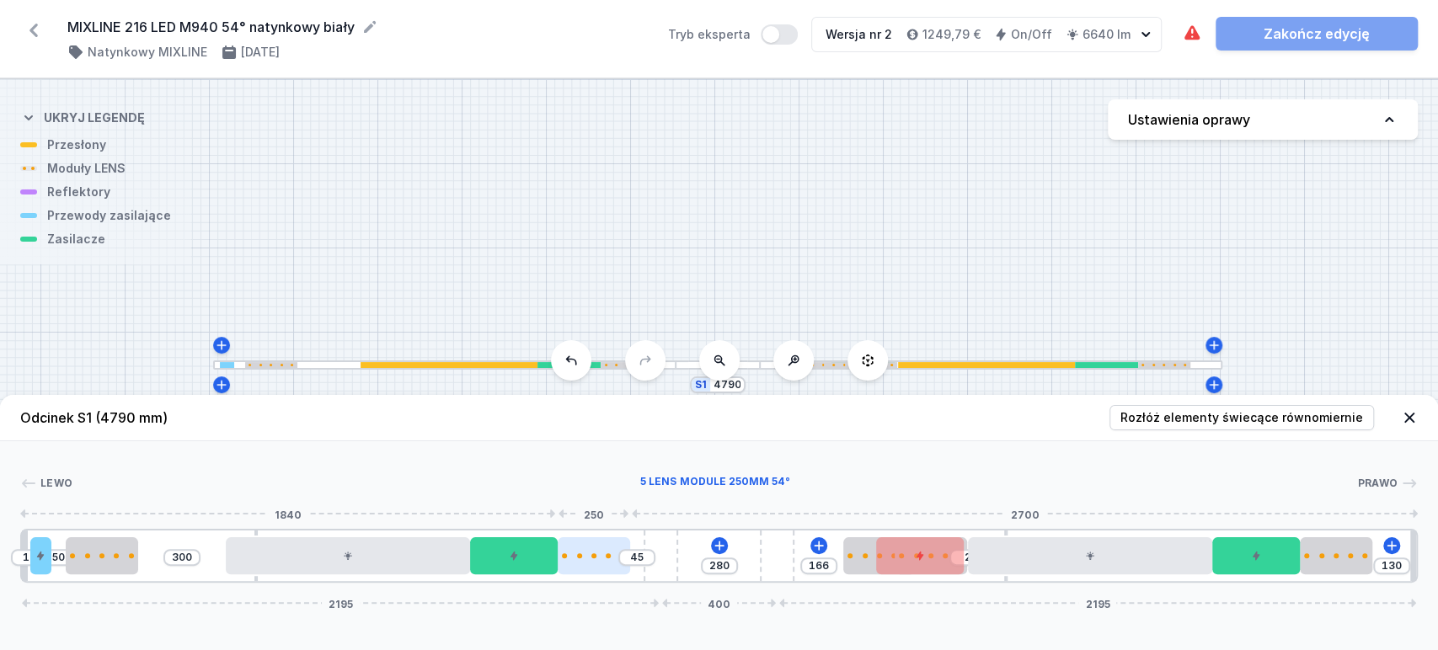
drag, startPoint x: 718, startPoint y: 569, endPoint x: 594, endPoint y: 569, distance: 123.8
click at [594, 569] on div at bounding box center [594, 555] width 72 height 37
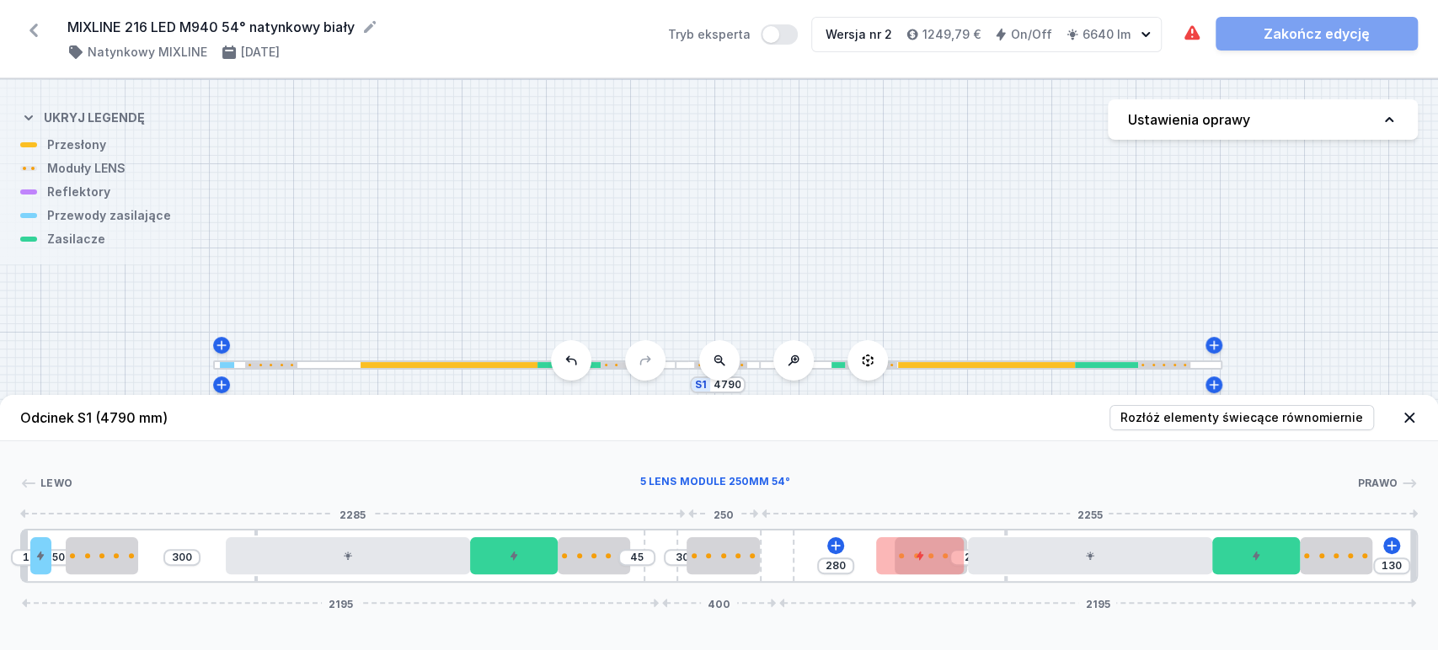
drag, startPoint x: 848, startPoint y: 559, endPoint x: 831, endPoint y: 566, distance: 18.9
click at [730, 565] on div at bounding box center [723, 555] width 72 height 37
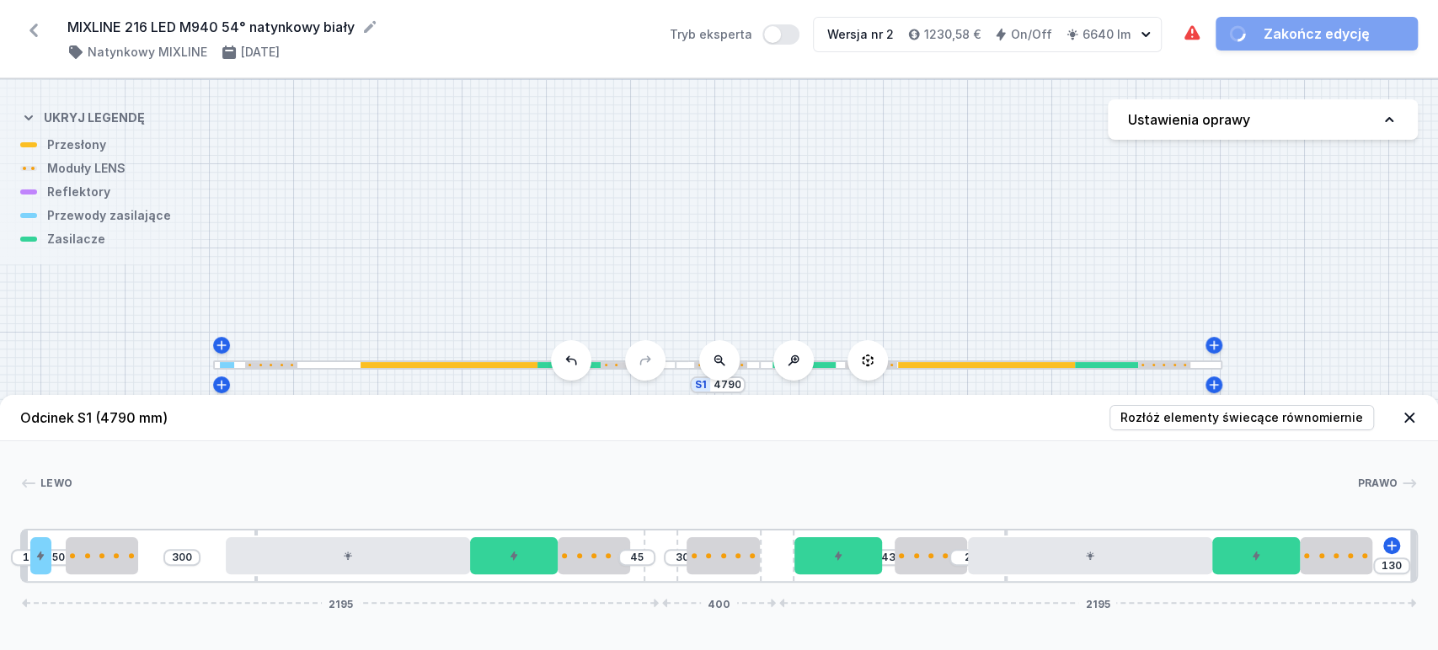
drag, startPoint x: 901, startPoint y: 570, endPoint x: 828, endPoint y: 576, distance: 73.5
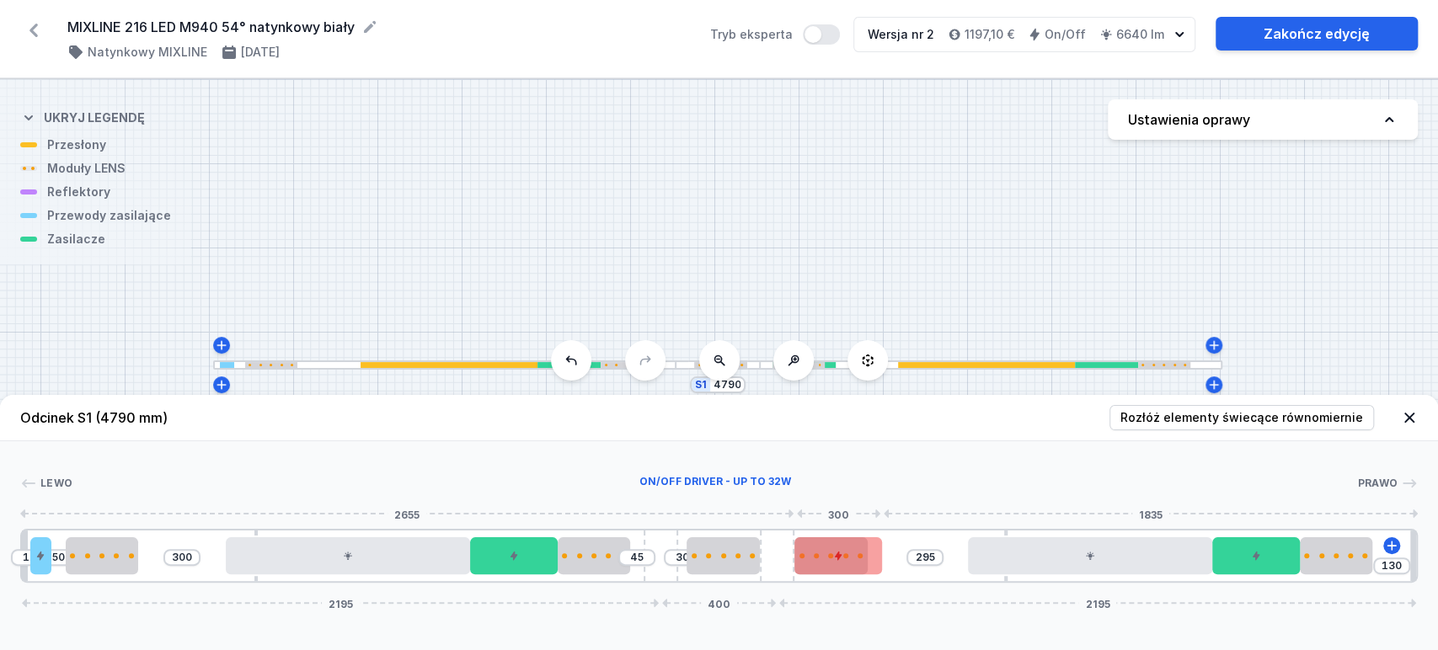
drag, startPoint x: 940, startPoint y: 559, endPoint x: 799, endPoint y: 569, distance: 141.1
click at [797, 569] on div "10 50 300 45 30 295 130 2195 400 2195" at bounding box center [719, 556] width 1398 height 54
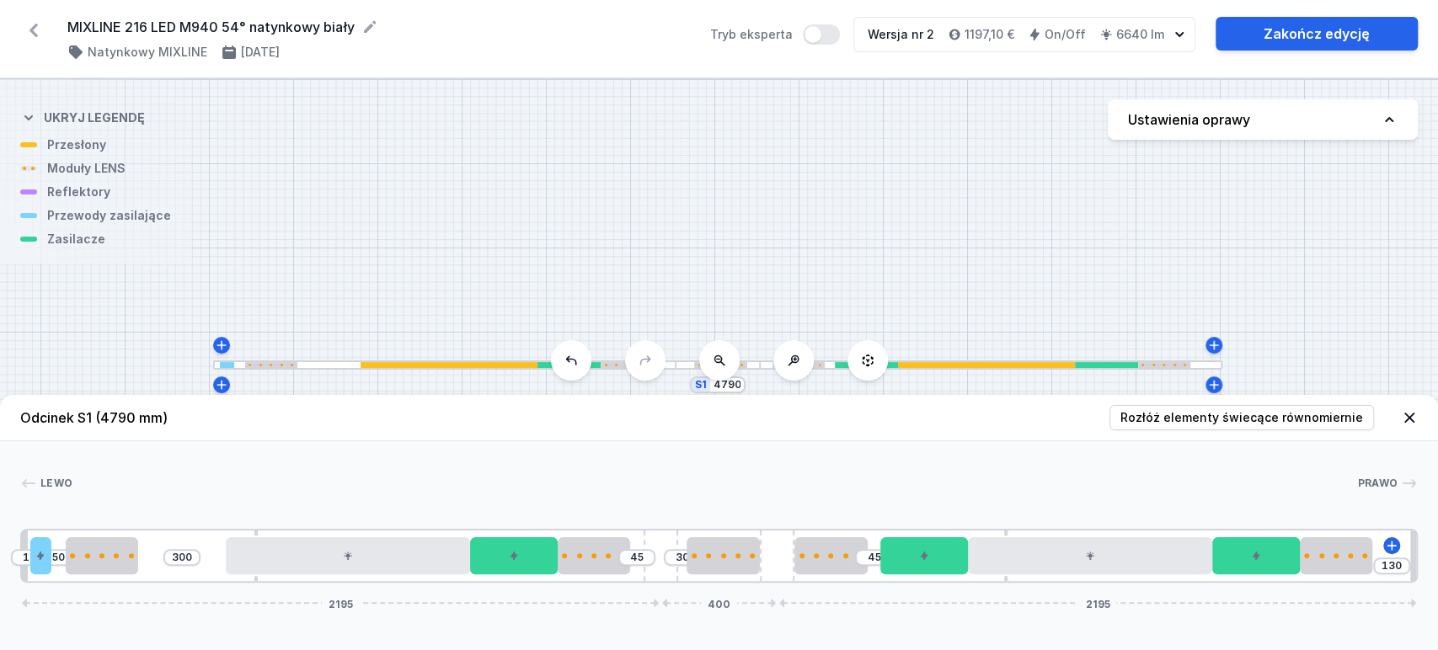
drag, startPoint x: 874, startPoint y: 564, endPoint x: 986, endPoint y: 588, distance: 115.3
click at [976, 578] on div "10 50 300 45 30 45 130 2195 400 2195" at bounding box center [719, 556] width 1398 height 54
drag, startPoint x: 839, startPoint y: 559, endPoint x: 856, endPoint y: 564, distance: 17.6
click at [856, 564] on div at bounding box center [844, 555] width 72 height 37
click at [671, 558] on input "30" at bounding box center [682, 557] width 27 height 13
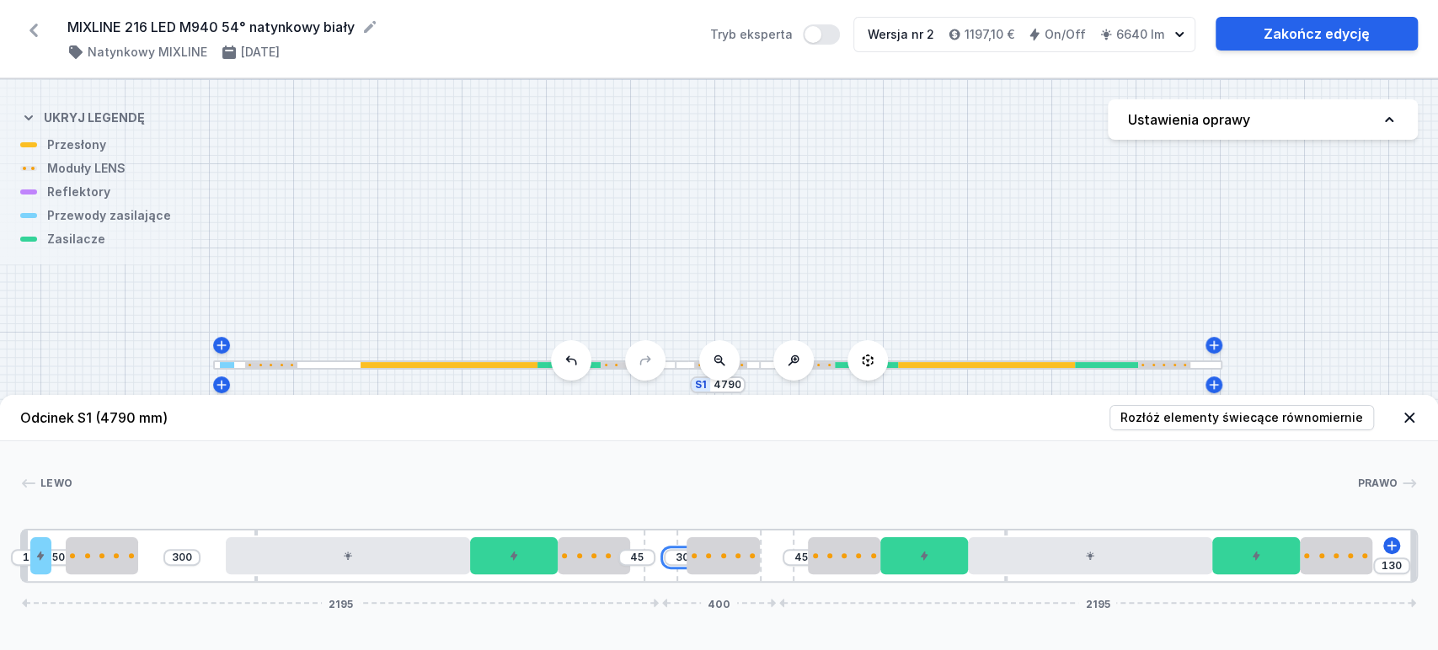
click at [681, 559] on input "30" at bounding box center [682, 557] width 27 height 13
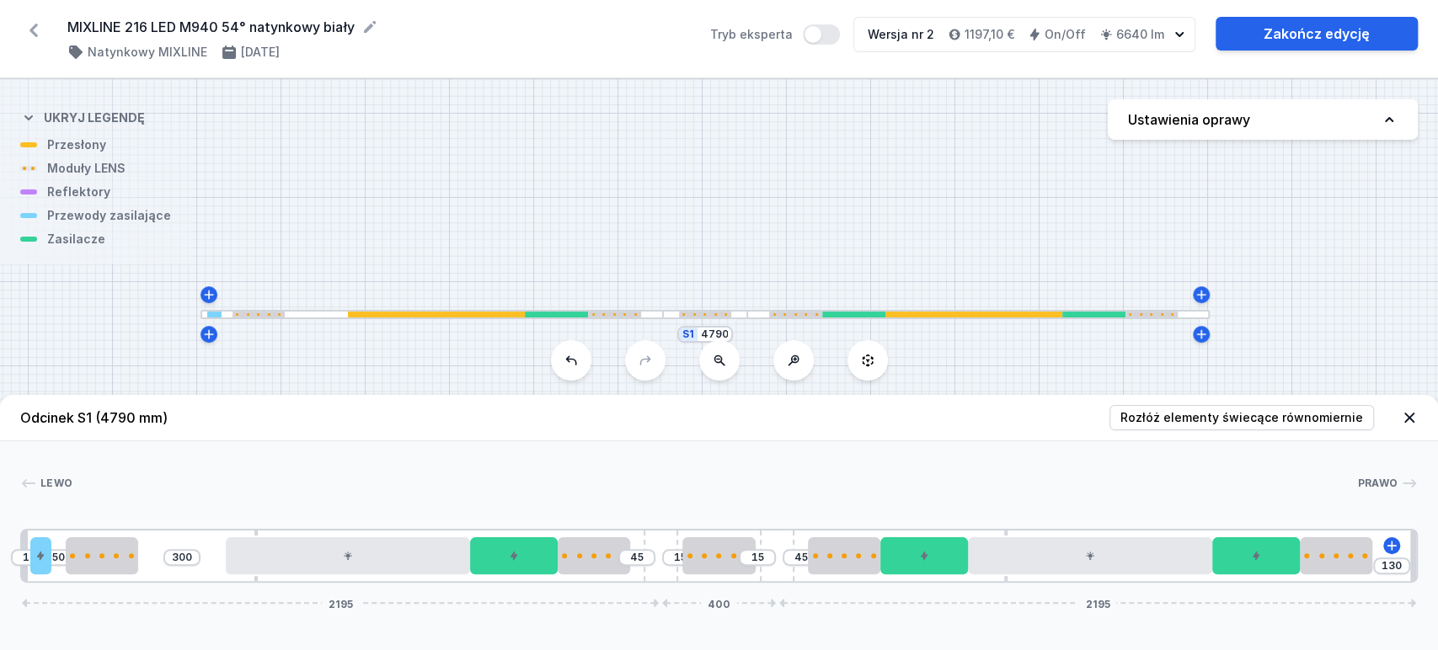
drag, startPoint x: 858, startPoint y: 195, endPoint x: 838, endPoint y: 154, distance: 46.0
click at [838, 154] on div "S1 4790" at bounding box center [719, 364] width 1438 height 571
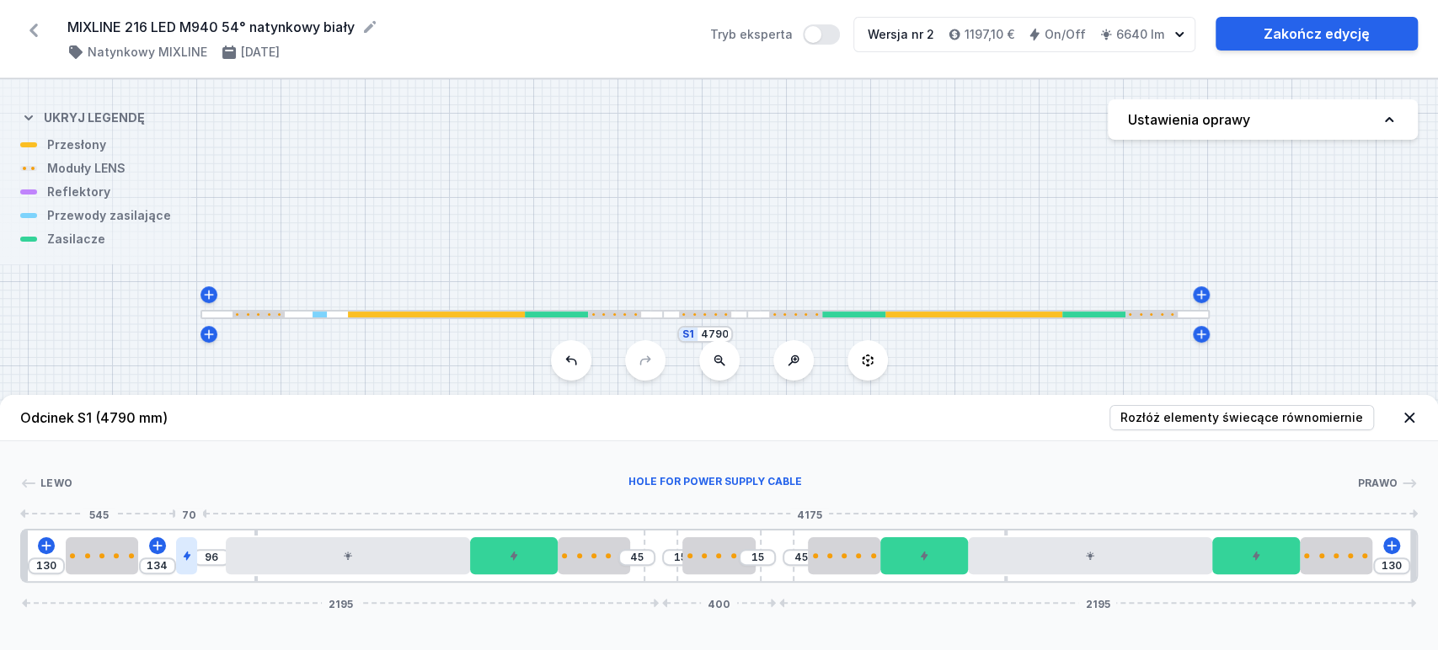
drag, startPoint x: 43, startPoint y: 562, endPoint x: 185, endPoint y: 571, distance: 142.7
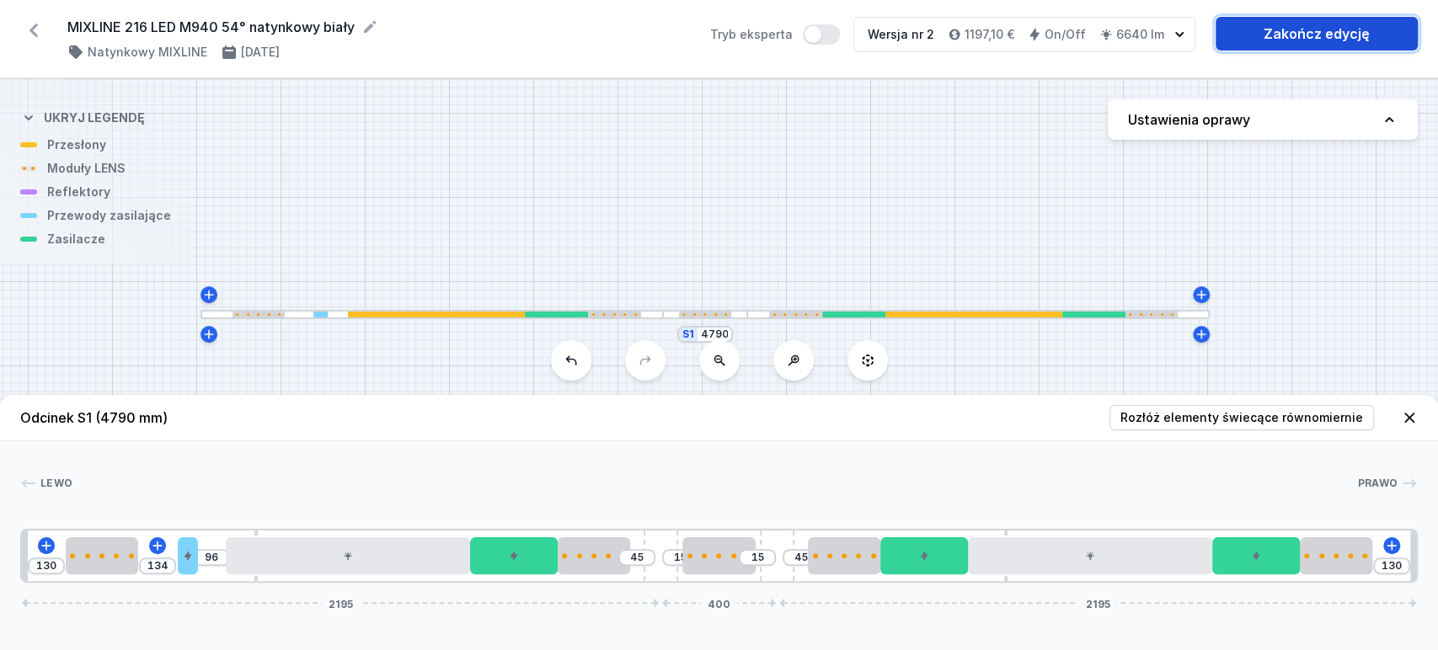
click at [1294, 19] on link "Zakończ edycję" at bounding box center [1317, 34] width 202 height 34
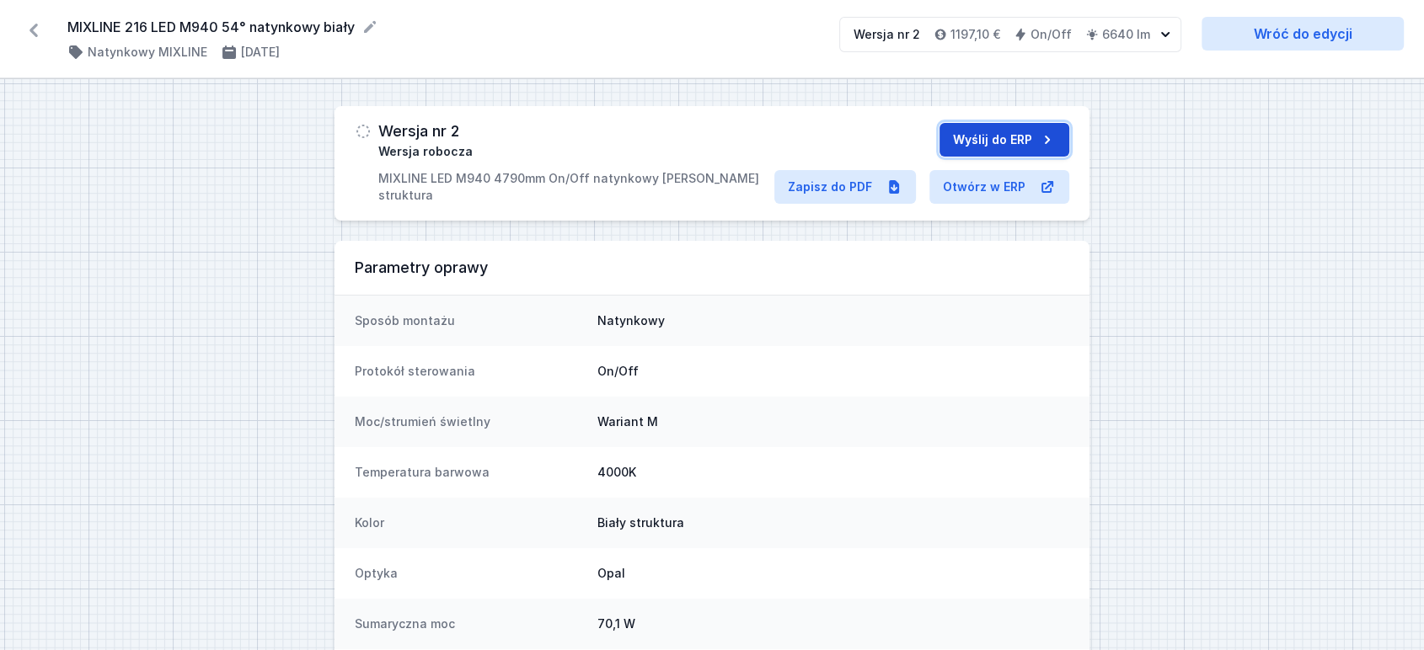
click at [994, 133] on button "Wyślij do ERP" at bounding box center [1004, 140] width 130 height 34
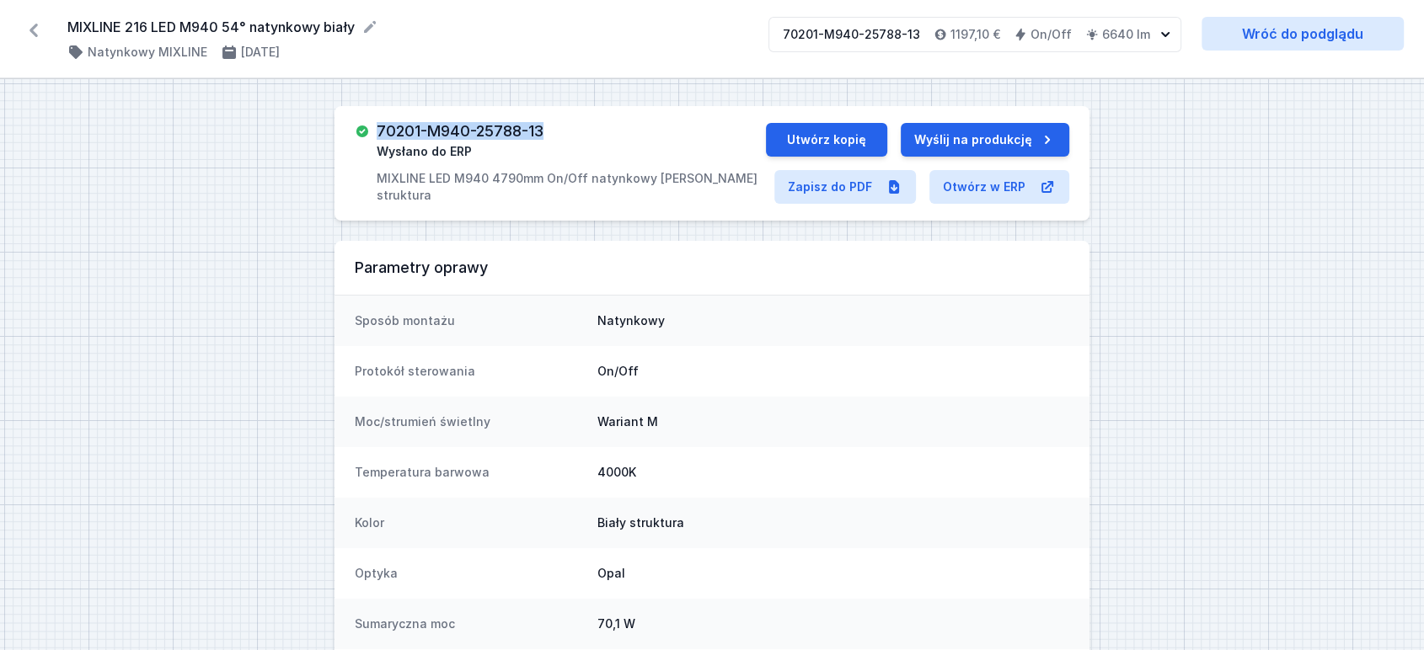
drag, startPoint x: 380, startPoint y: 133, endPoint x: 552, endPoint y: 125, distance: 172.1
click at [552, 125] on div "70201-M940-25788-13 Wysłano do ERP MIXLINE LED M940 4790mm On/Off natynkowy [PE…" at bounding box center [571, 163] width 389 height 81
copy h3 "70201-M940-25788-13"
drag, startPoint x: 34, startPoint y: 24, endPoint x: 116, endPoint y: 2, distance: 85.6
click at [34, 24] on icon at bounding box center [33, 30] width 27 height 27
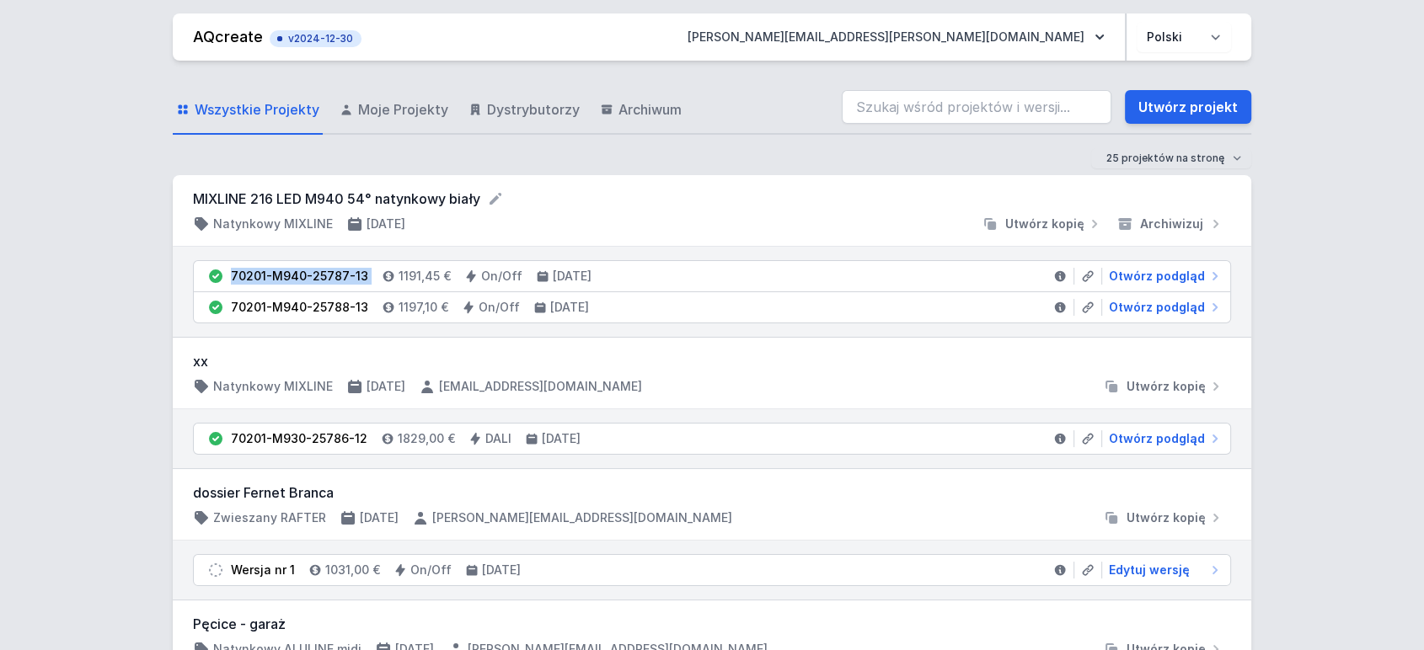
drag, startPoint x: 228, startPoint y: 273, endPoint x: 396, endPoint y: 205, distance: 181.0
click at [375, 258] on div "70201-M940-25787-13 1191,45 € On/Off [DATE] Otwórz podgląd 70201-M940-25788-13 …" at bounding box center [712, 292] width 1078 height 90
copy li "70201-M940-25787-13"
click at [1143, 269] on span "Otwórz podgląd" at bounding box center [1157, 276] width 96 height 17
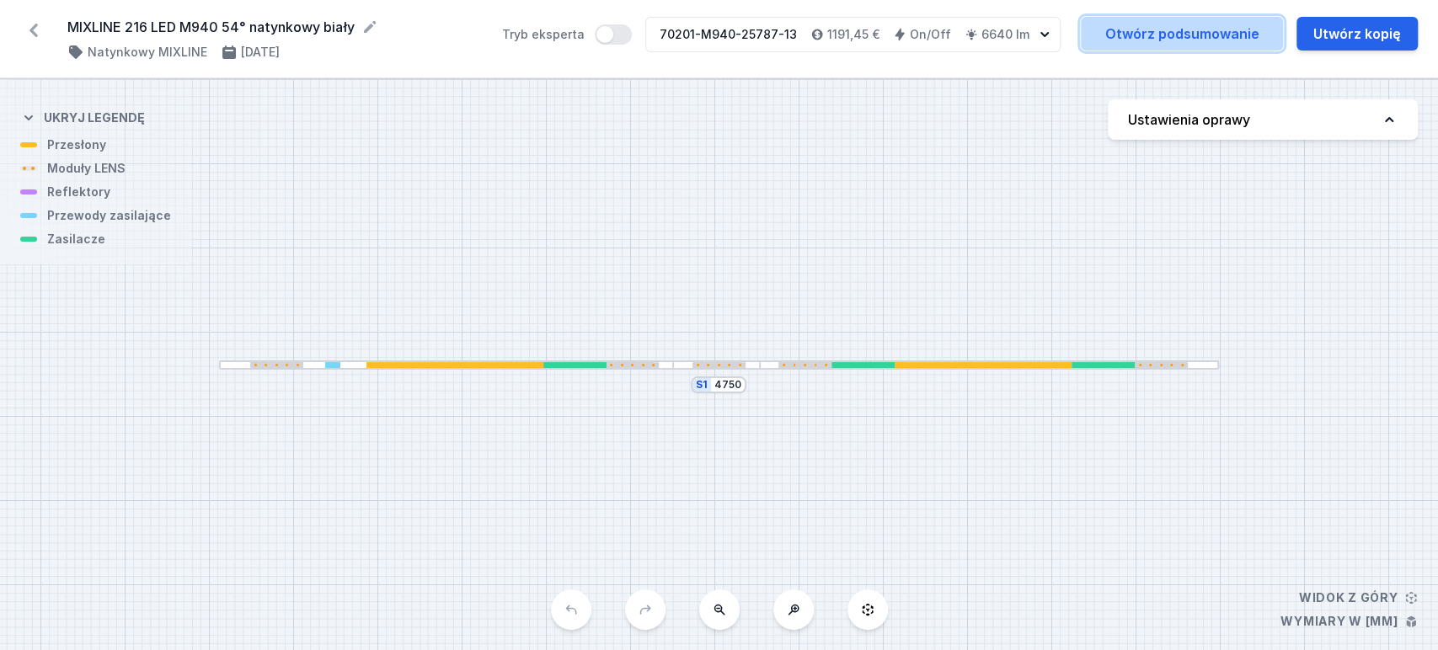
click at [1168, 45] on link "Otwórz podsumowanie" at bounding box center [1182, 34] width 202 height 34
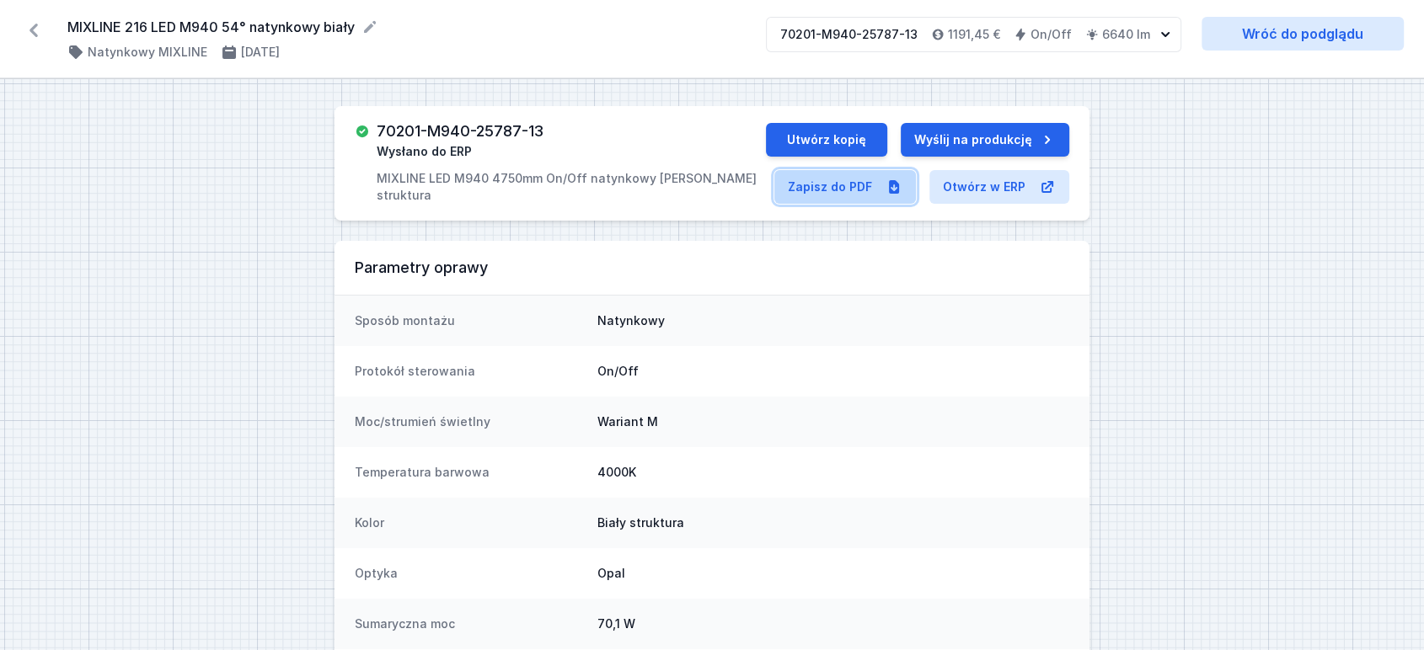
click at [827, 190] on link "Zapisz do PDF" at bounding box center [845, 187] width 142 height 34
click at [38, 32] on icon at bounding box center [33, 30] width 27 height 27
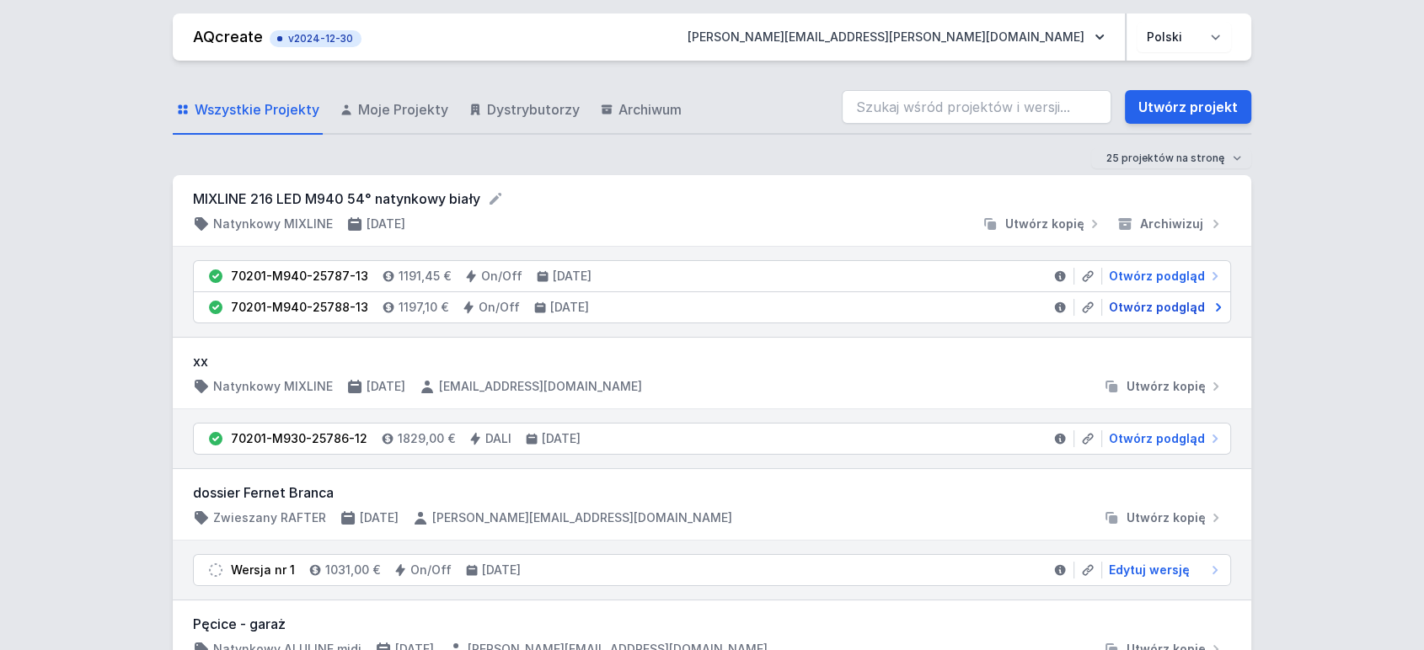
click at [1174, 308] on span "Otwórz podgląd" at bounding box center [1157, 307] width 96 height 17
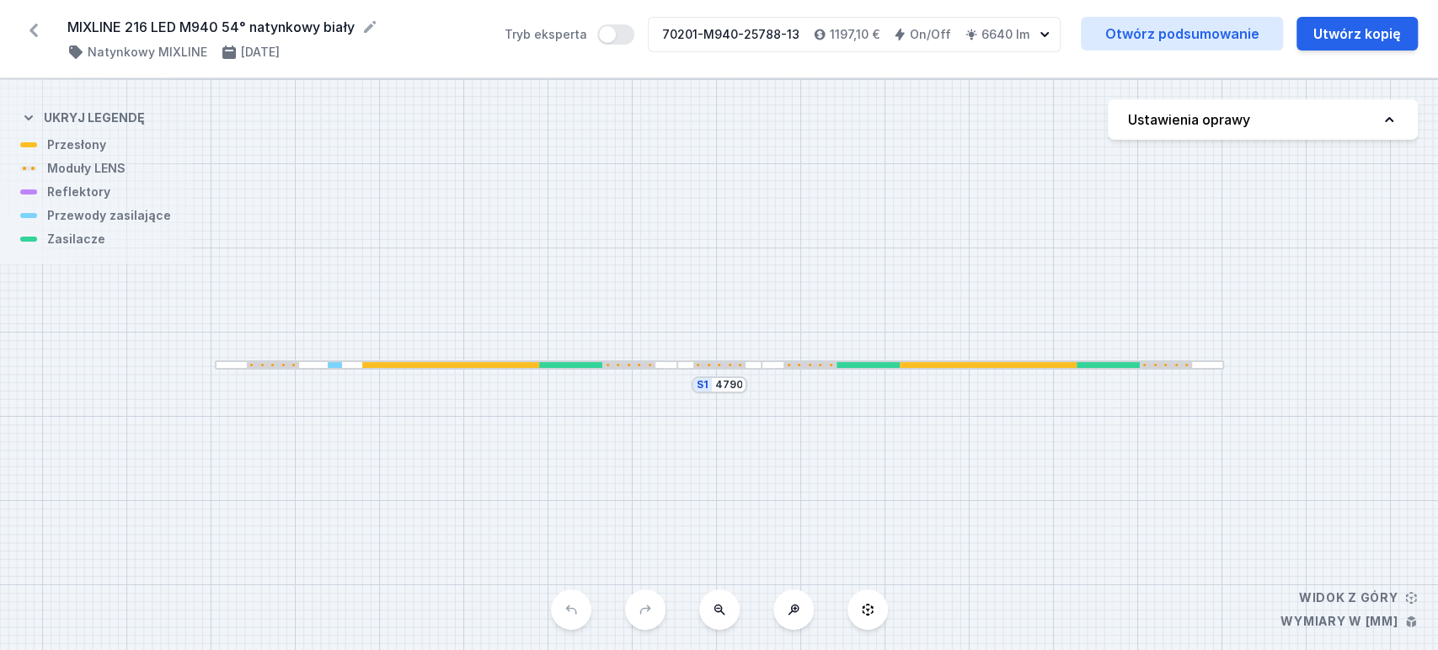
click at [1195, 17] on div "Otwórz podsumowanie Utwórz kopię" at bounding box center [1249, 34] width 337 height 34
click at [1195, 13] on div "MIXLINE 216 LED M940 54° natynkowy [PERSON_NAME] ( 11561 /v 2 ) Natynkowy MIXLI…" at bounding box center [719, 39] width 1438 height 78
click at [1174, 29] on link "Otwórz podsumowanie" at bounding box center [1182, 34] width 202 height 34
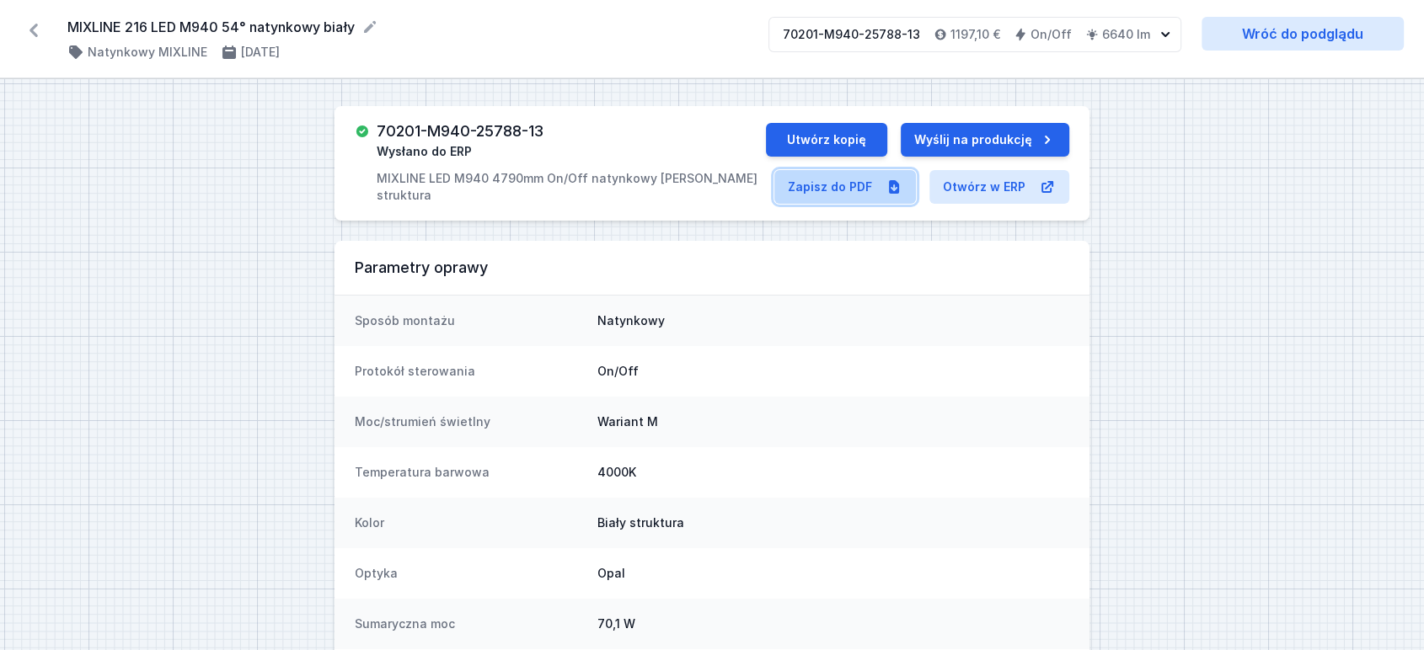
click at [837, 182] on link "Zapisz do PDF" at bounding box center [845, 187] width 142 height 34
